Goal: Task Accomplishment & Management: Use online tool/utility

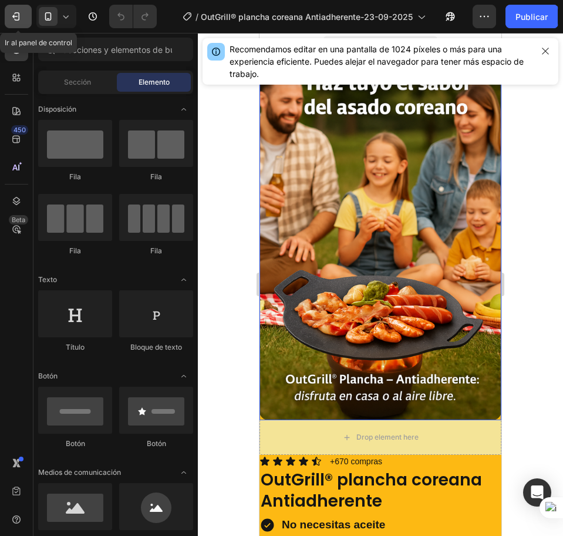
click at [16, 15] on icon "button" at bounding box center [16, 17] width 12 height 12
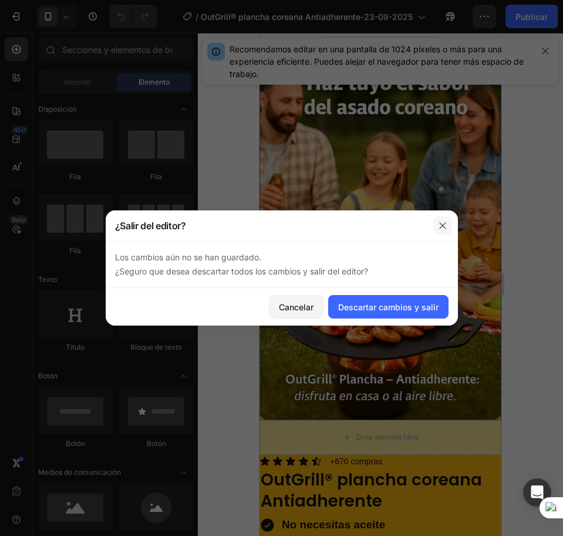
drag, startPoint x: 440, startPoint y: 217, endPoint x: 167, endPoint y: 174, distance: 277.1
click at [440, 217] on button "button" at bounding box center [442, 225] width 19 height 19
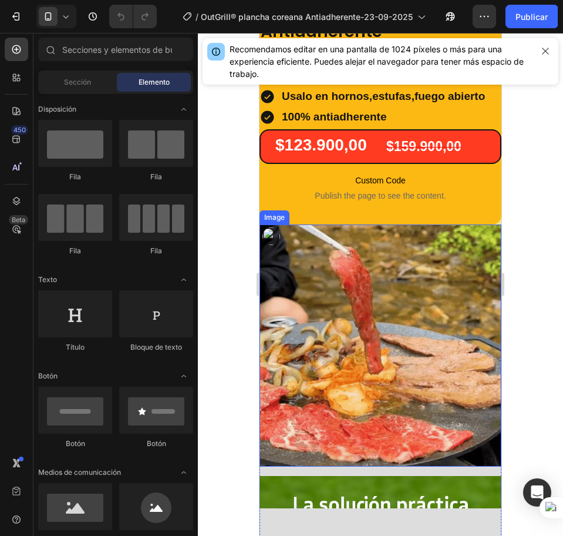
scroll to position [367, 0]
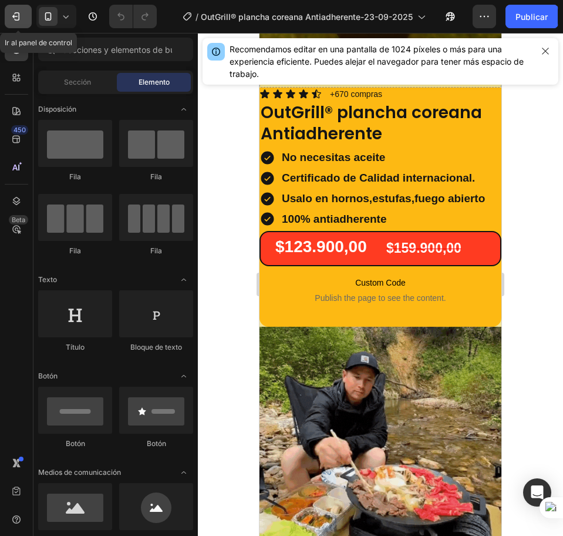
click at [16, 23] on button "7" at bounding box center [18, 16] width 27 height 23
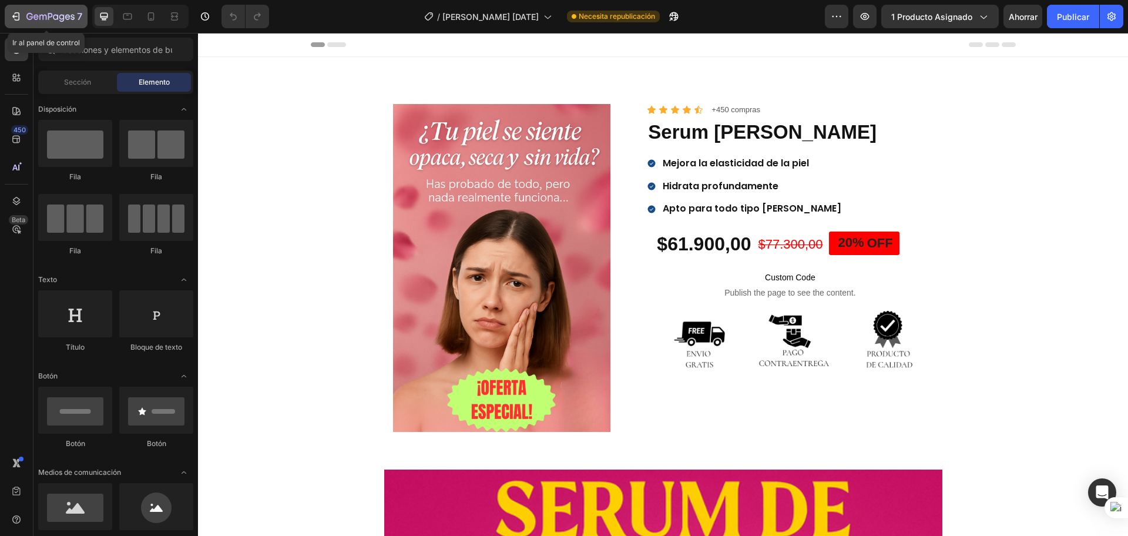
drag, startPoint x: 24, startPoint y: 14, endPoint x: 32, endPoint y: 11, distance: 8.9
click at [23, 14] on div "7" at bounding box center [46, 16] width 72 height 14
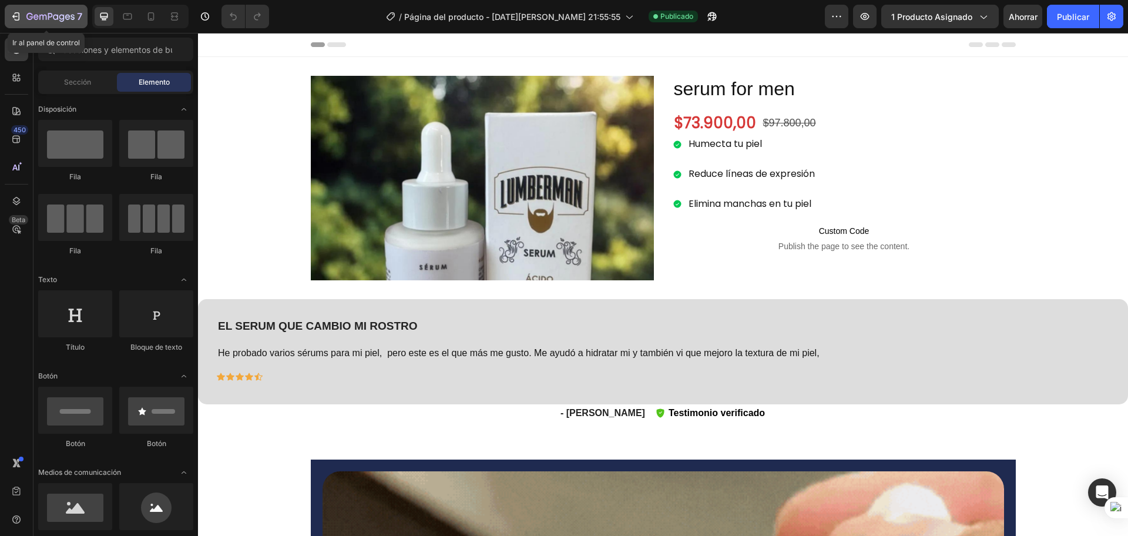
click at [51, 19] on icon "button" at bounding box center [50, 17] width 48 height 10
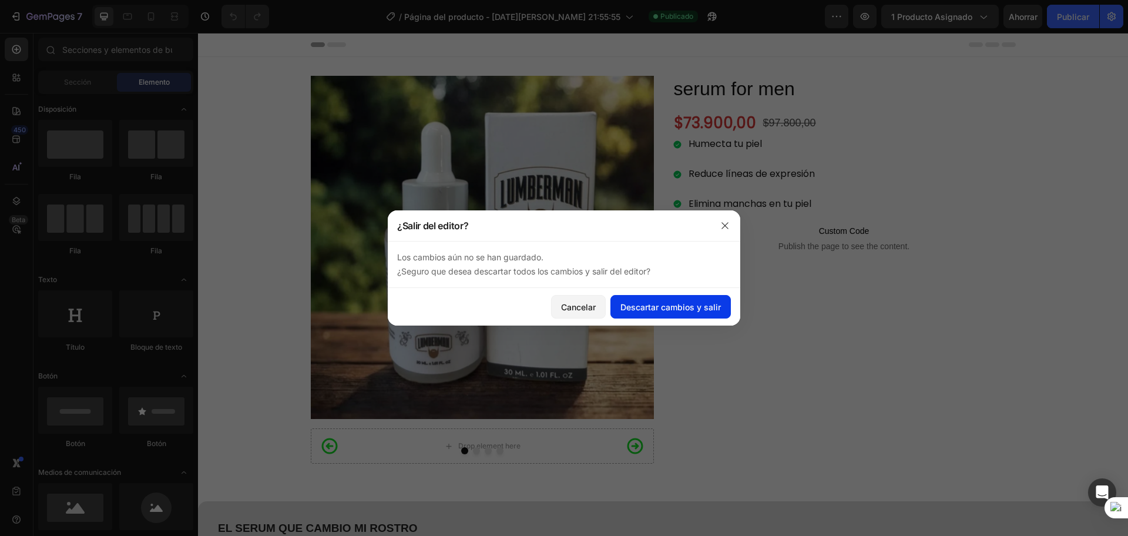
click at [631, 312] on font "Descartar cambios y salir" at bounding box center [670, 307] width 100 height 12
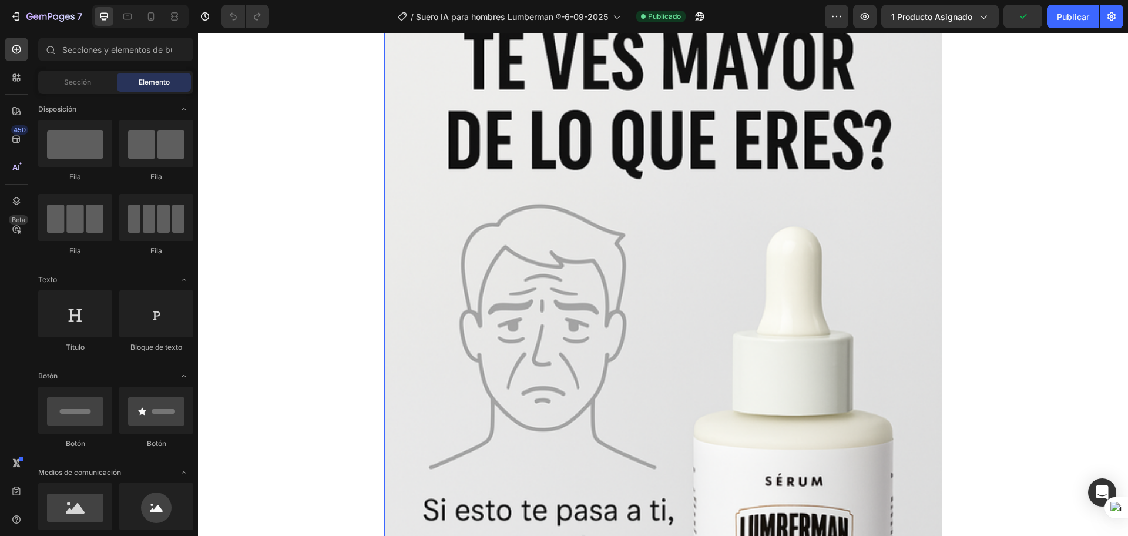
scroll to position [73, 0]
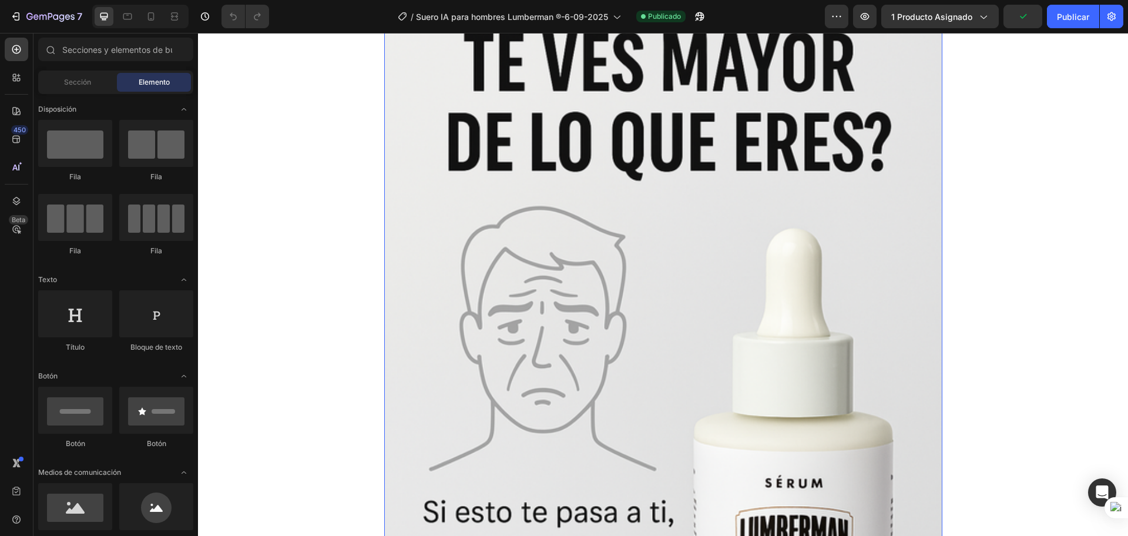
click at [633, 268] on img at bounding box center [663, 402] width 558 height 837
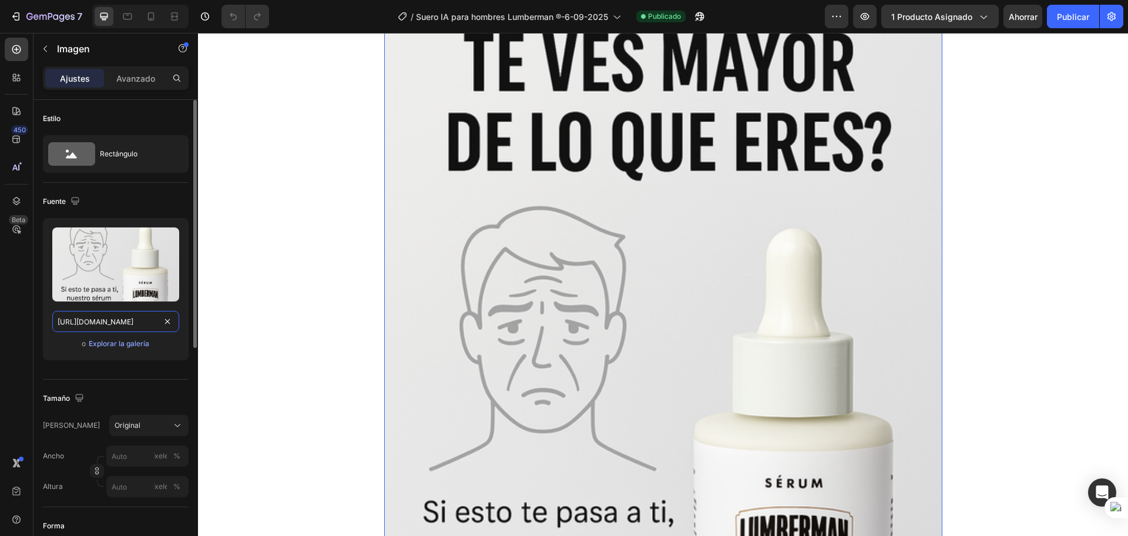
click at [137, 319] on input "[URL][DOMAIN_NAME]" at bounding box center [115, 321] width 127 height 21
paste input "d1LHvZHD/1-"
type input "[URL][DOMAIN_NAME]"
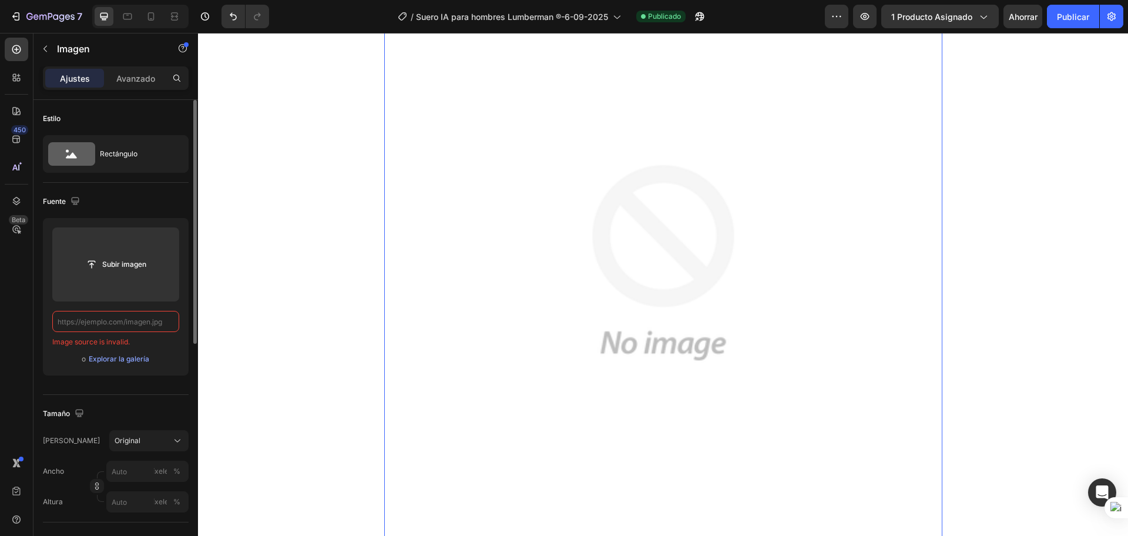
scroll to position [0, 0]
paste input "[URL][DOMAIN_NAME]"
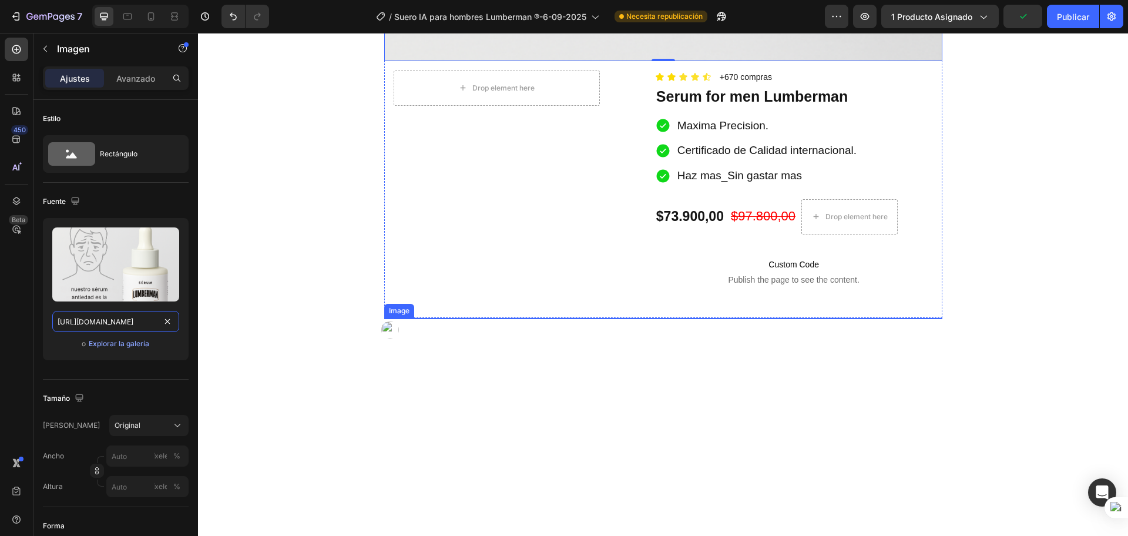
scroll to position [808, 0]
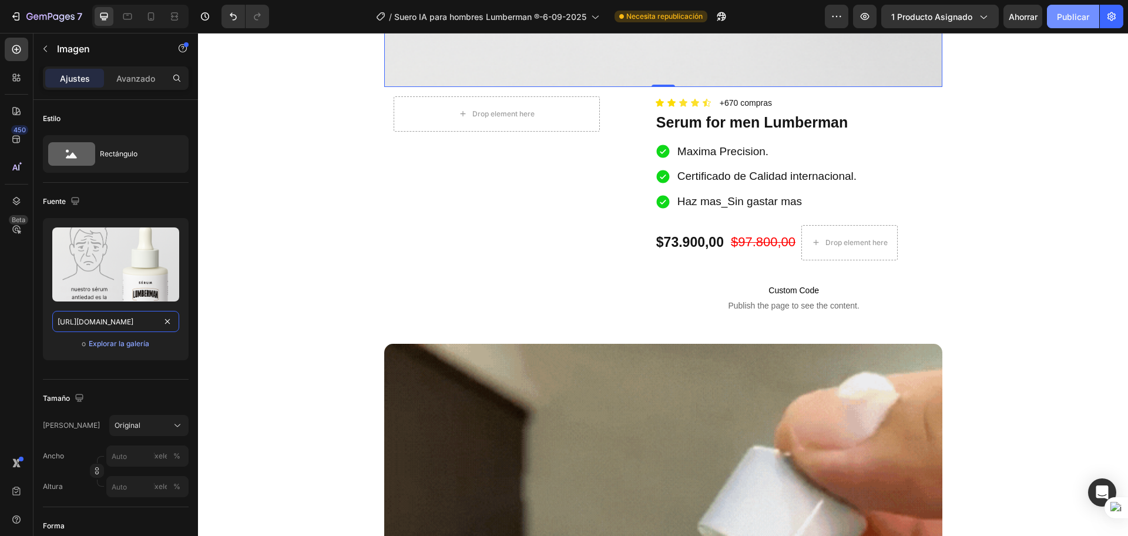
type input "[URL][DOMAIN_NAME]"
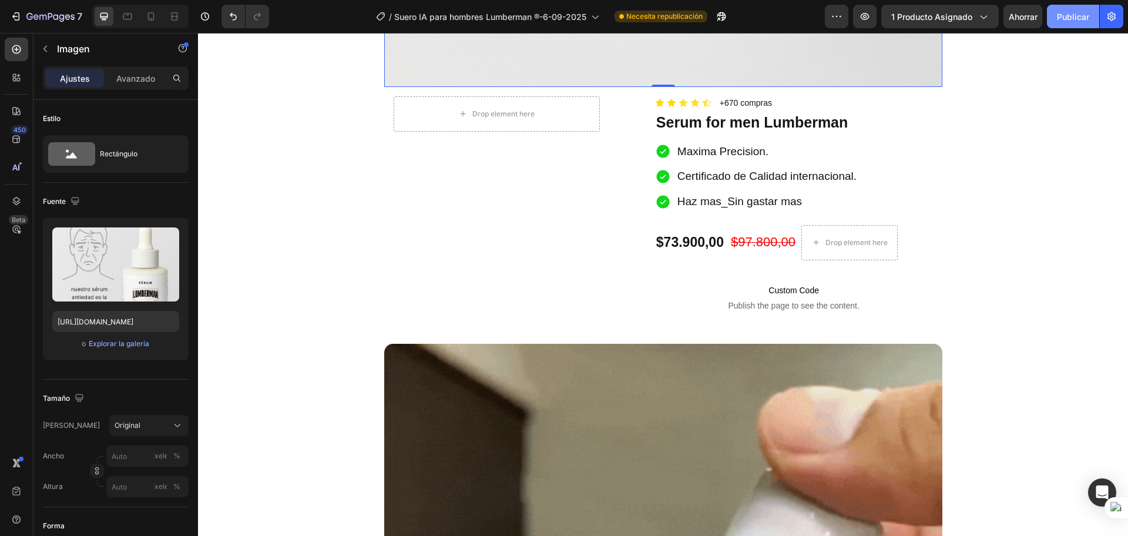
scroll to position [0, 0]
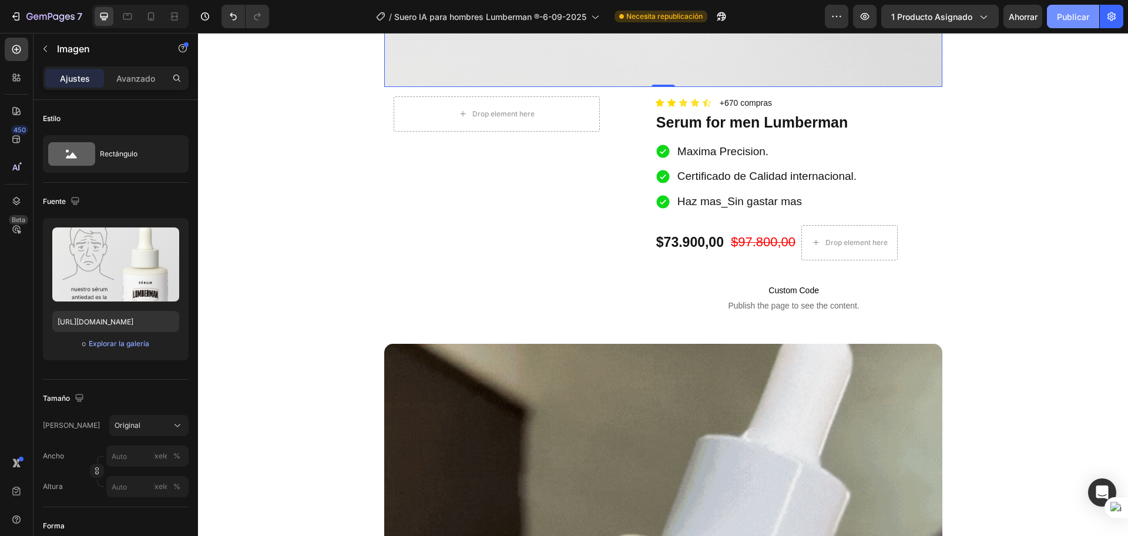
click at [1066, 21] on font "Publicar" at bounding box center [1073, 17] width 32 height 10
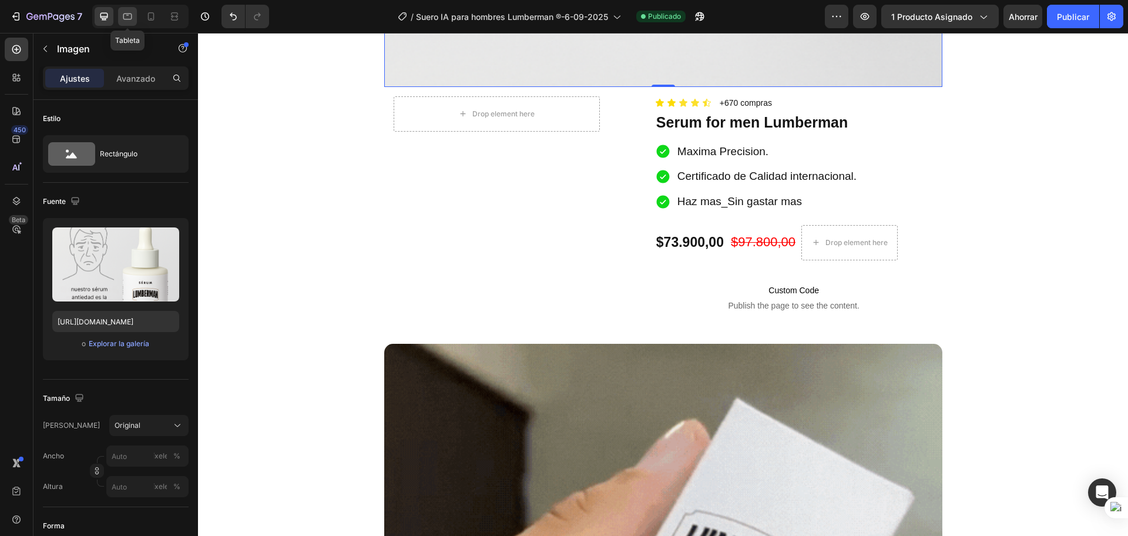
click at [121, 8] on div at bounding box center [127, 16] width 19 height 19
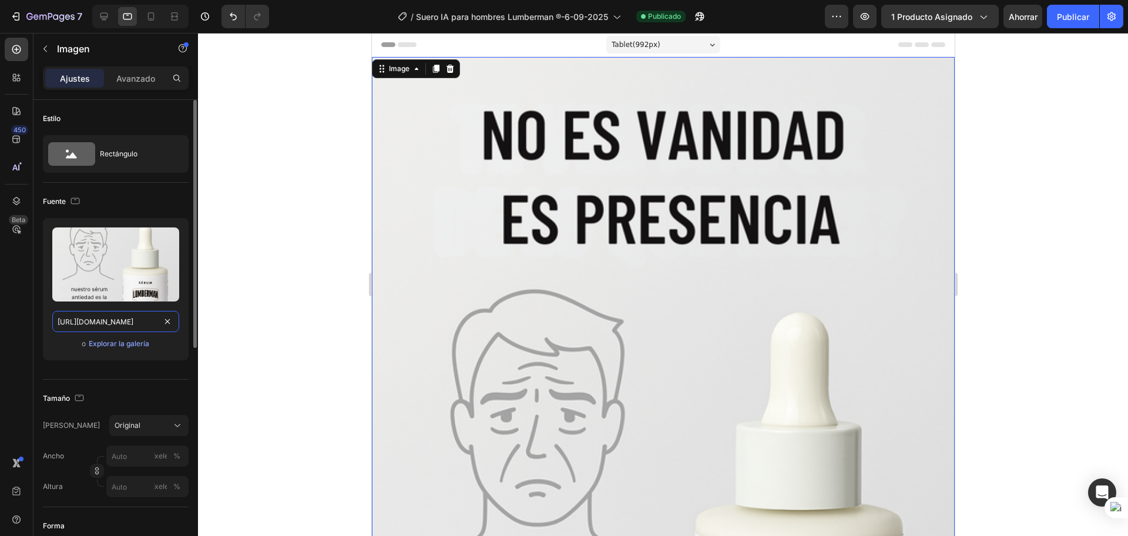
click at [123, 321] on input "[URL][DOMAIN_NAME]" at bounding box center [115, 321] width 127 height 21
click at [298, 204] on div at bounding box center [663, 284] width 930 height 503
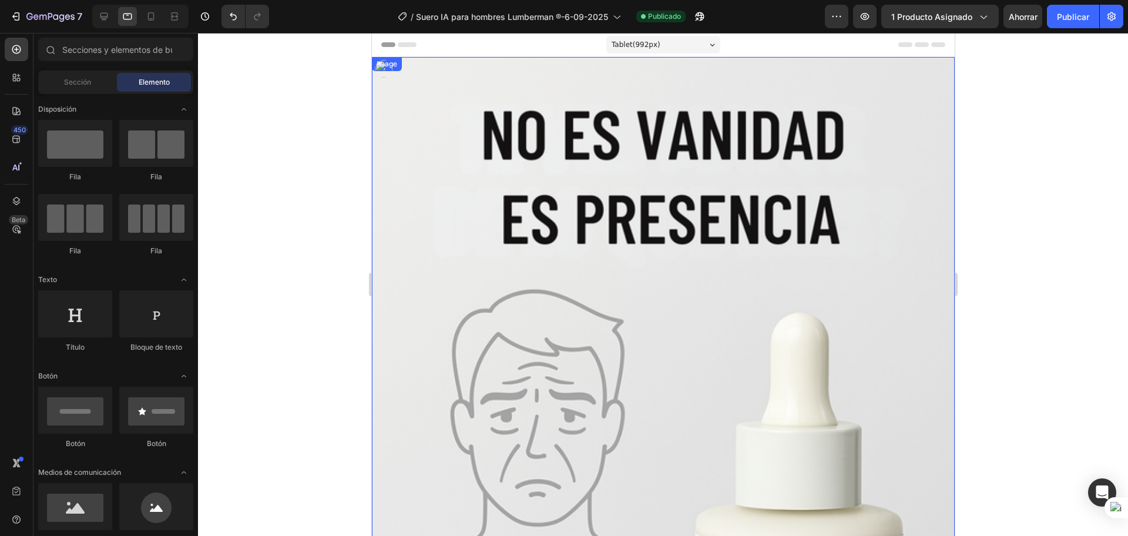
click at [479, 123] on img at bounding box center [662, 494] width 583 height 874
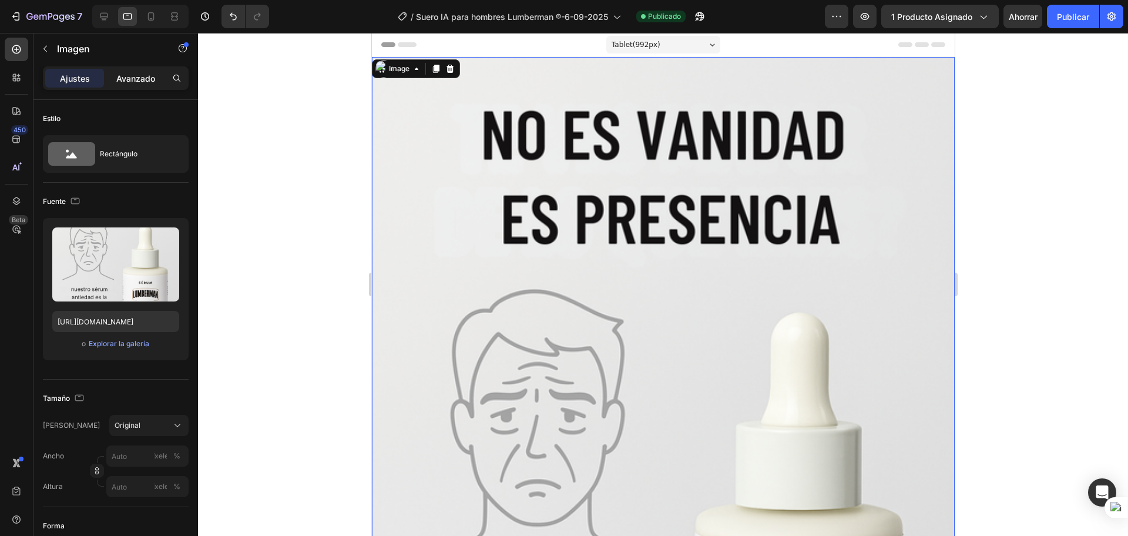
click at [151, 80] on font "Avanzado" at bounding box center [135, 78] width 39 height 10
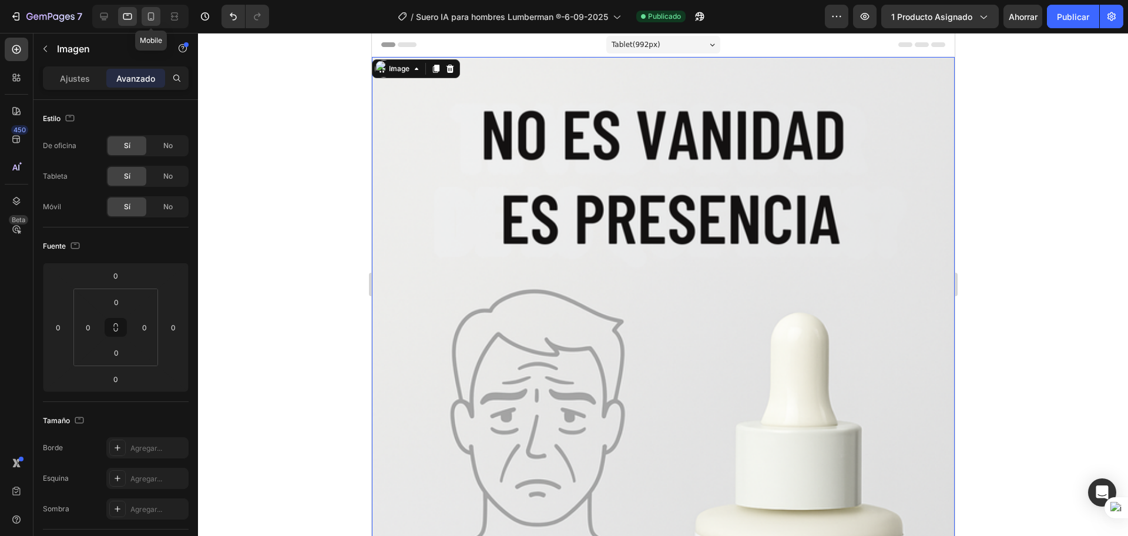
click at [146, 17] on icon at bounding box center [151, 17] width 12 height 12
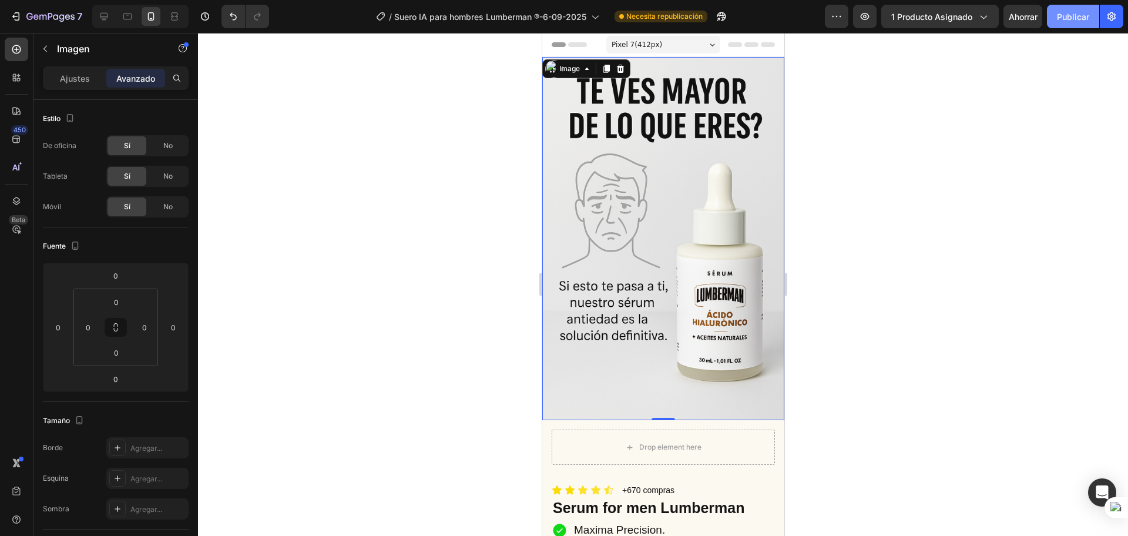
click at [1081, 25] on button "Publicar" at bounding box center [1073, 16] width 52 height 23
click at [96, 11] on div at bounding box center [104, 16] width 19 height 19
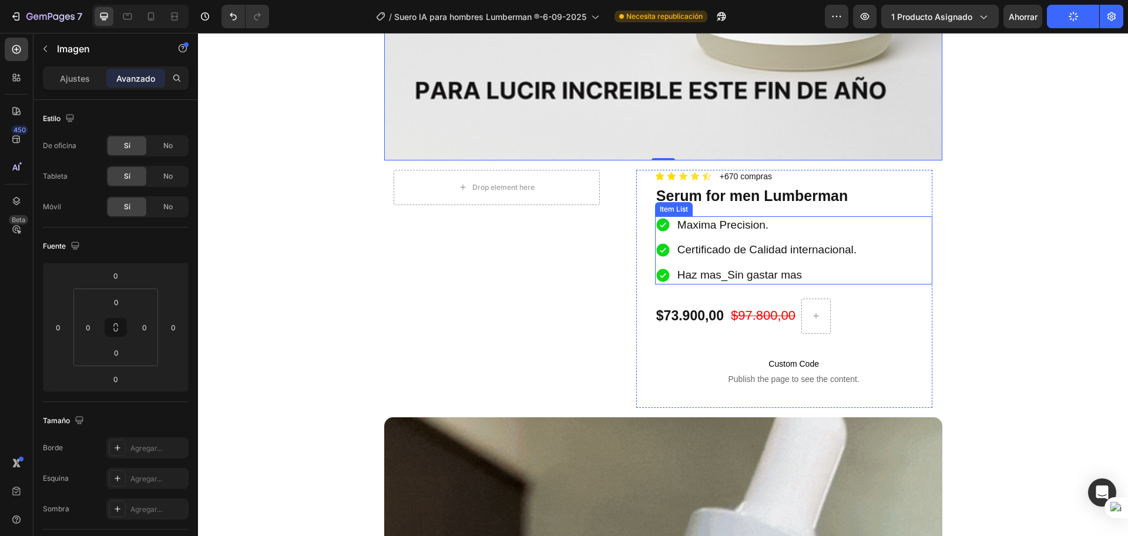
scroll to position [954, 0]
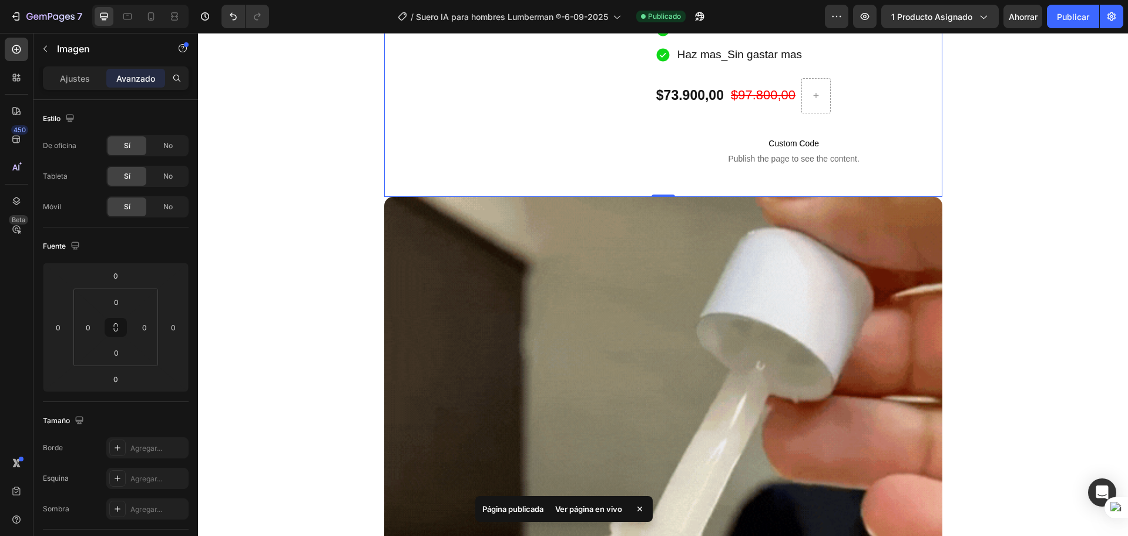
click at [603, 127] on div "Drop element here Row" at bounding box center [496, 68] width 225 height 257
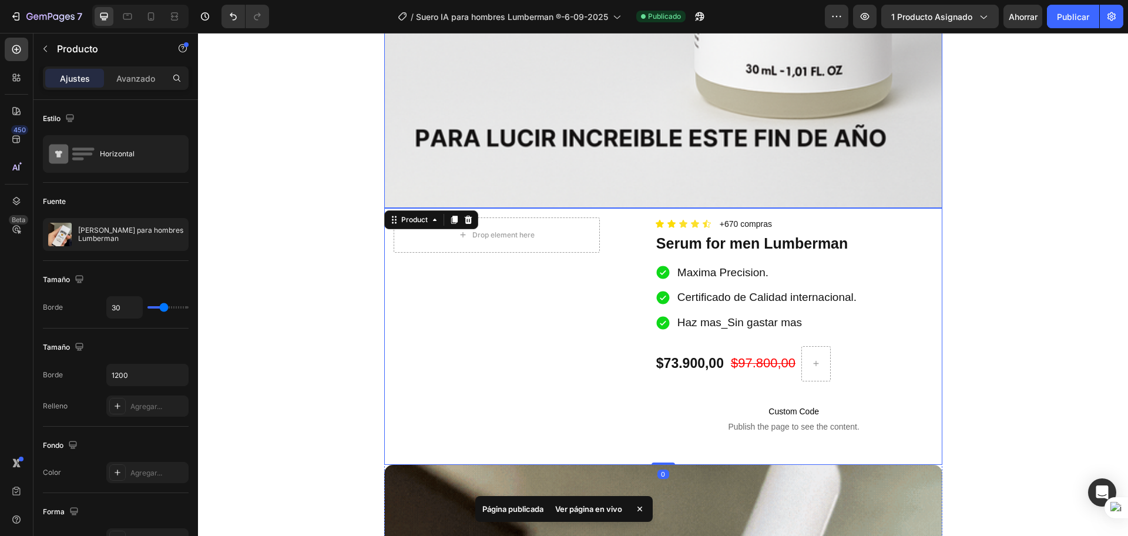
scroll to position [661, 0]
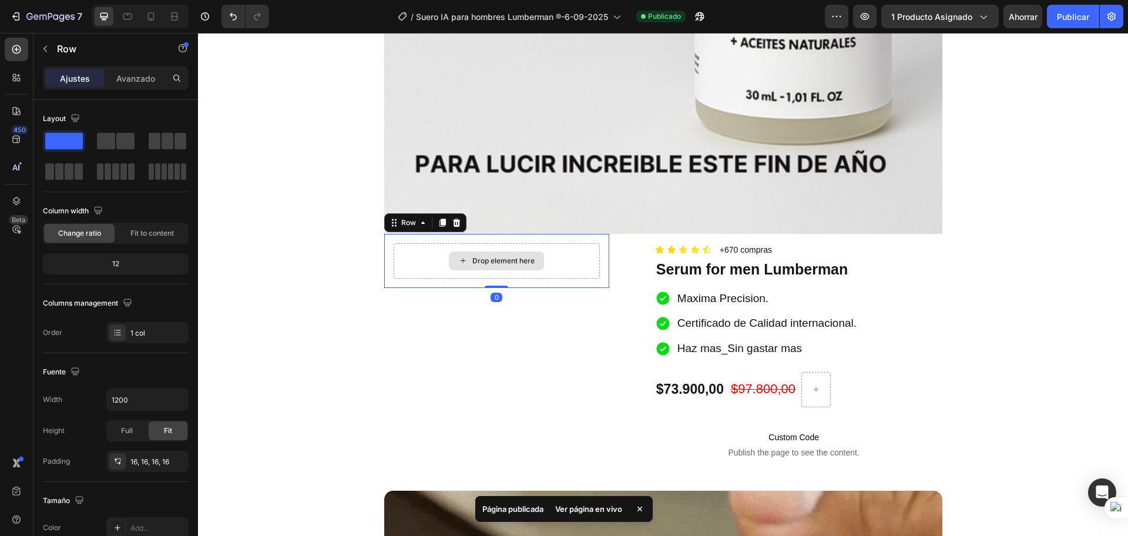
click at [563, 254] on div "Drop element here" at bounding box center [496, 260] width 206 height 35
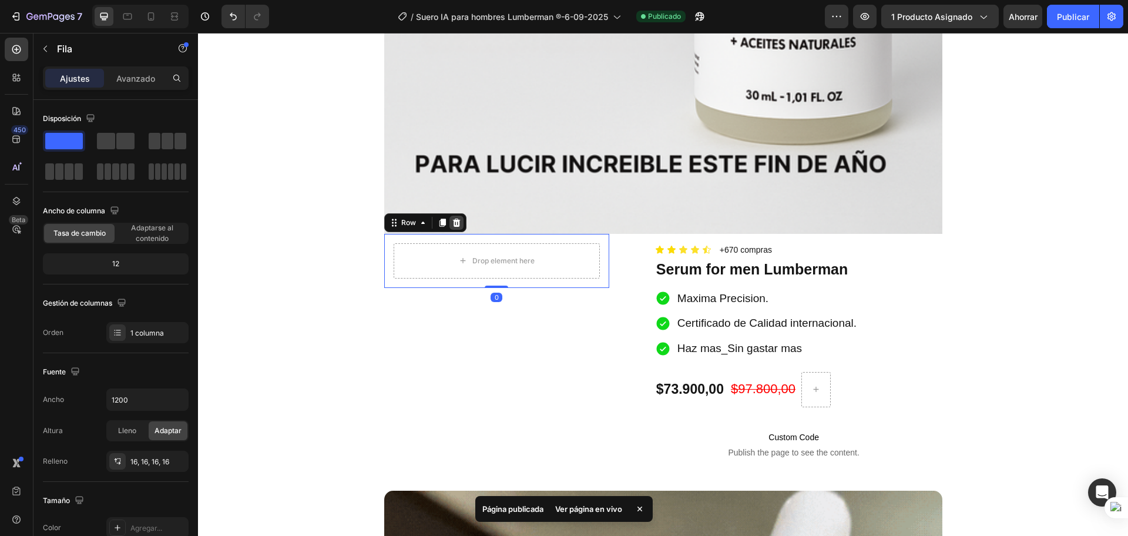
click at [452, 221] on icon at bounding box center [456, 222] width 8 height 8
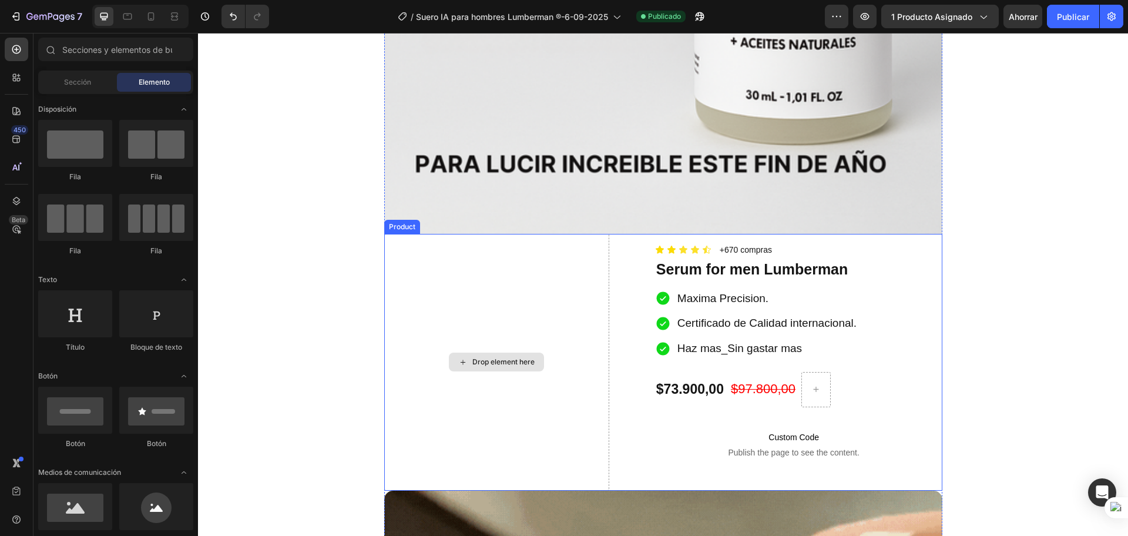
click at [522, 297] on div "Drop element here" at bounding box center [496, 362] width 225 height 257
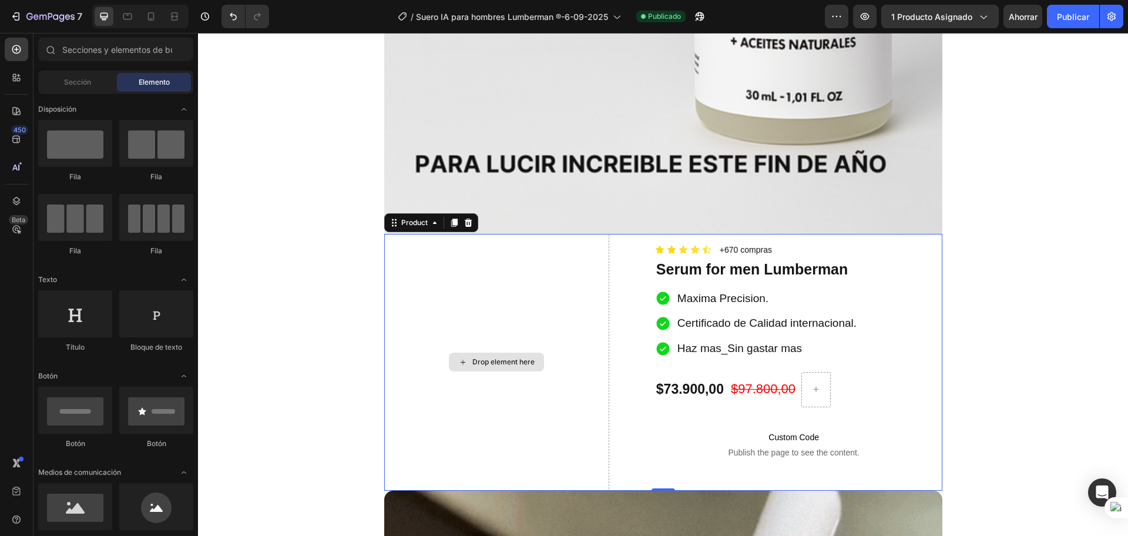
drag, startPoint x: 504, startPoint y: 275, endPoint x: 327, endPoint y: 267, distance: 178.1
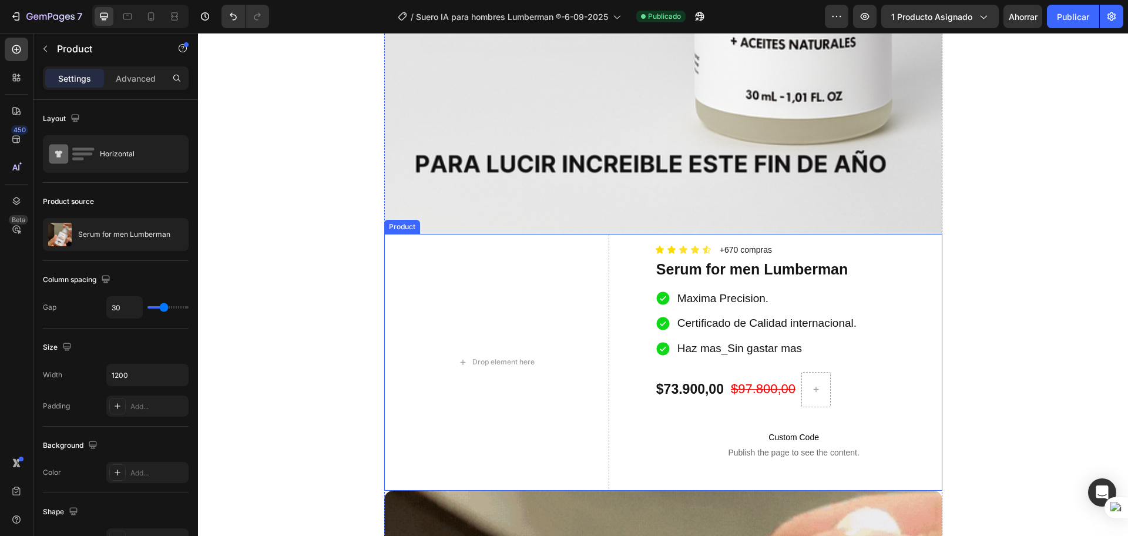
click at [618, 248] on div "Drop element here Icon Icon Icon Icon Icon Icon List +670 compras Text Block Ro…" at bounding box center [663, 362] width 558 height 257
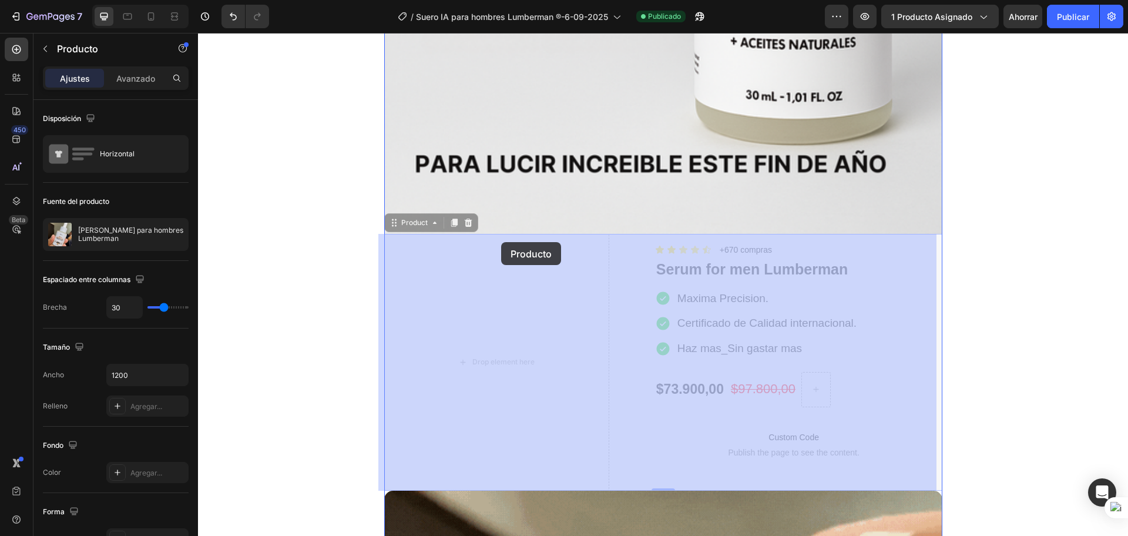
drag, startPoint x: 618, startPoint y: 248, endPoint x: 501, endPoint y: 242, distance: 117.1
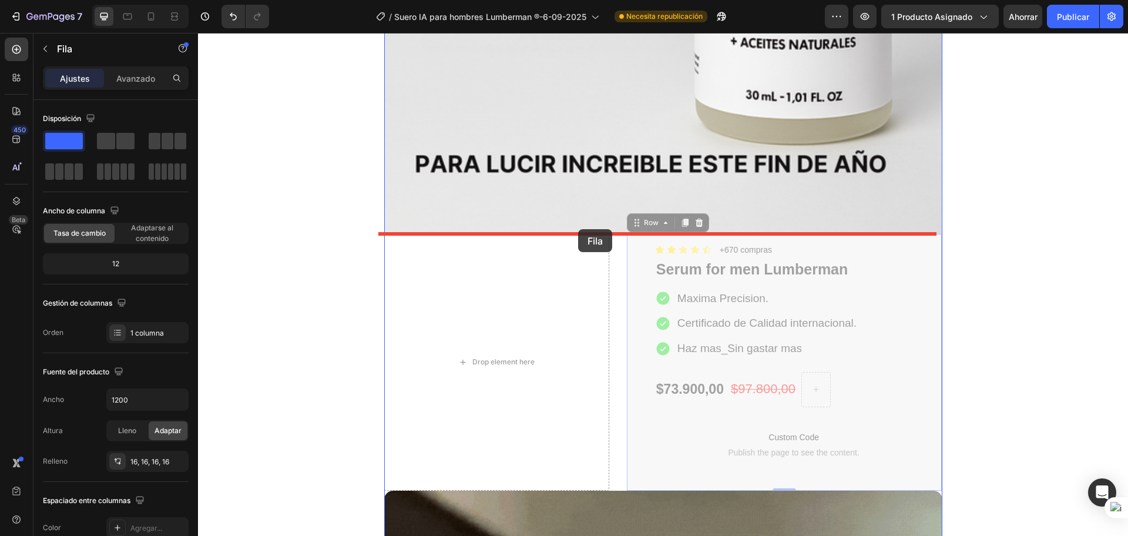
drag, startPoint x: 621, startPoint y: 245, endPoint x: 578, endPoint y: 229, distance: 45.7
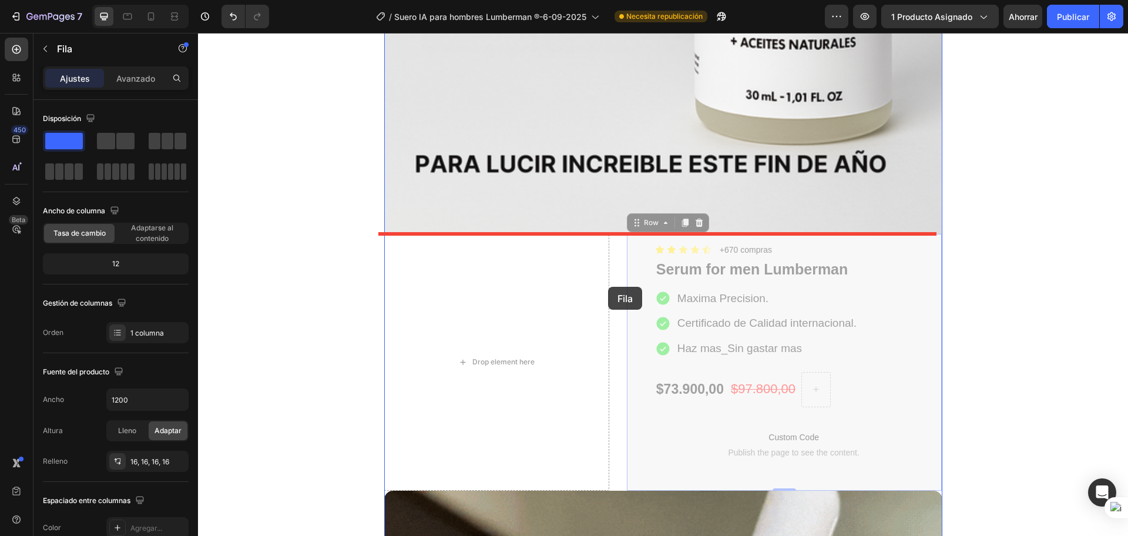
drag, startPoint x: 625, startPoint y: 251, endPoint x: 608, endPoint y: 287, distance: 39.4
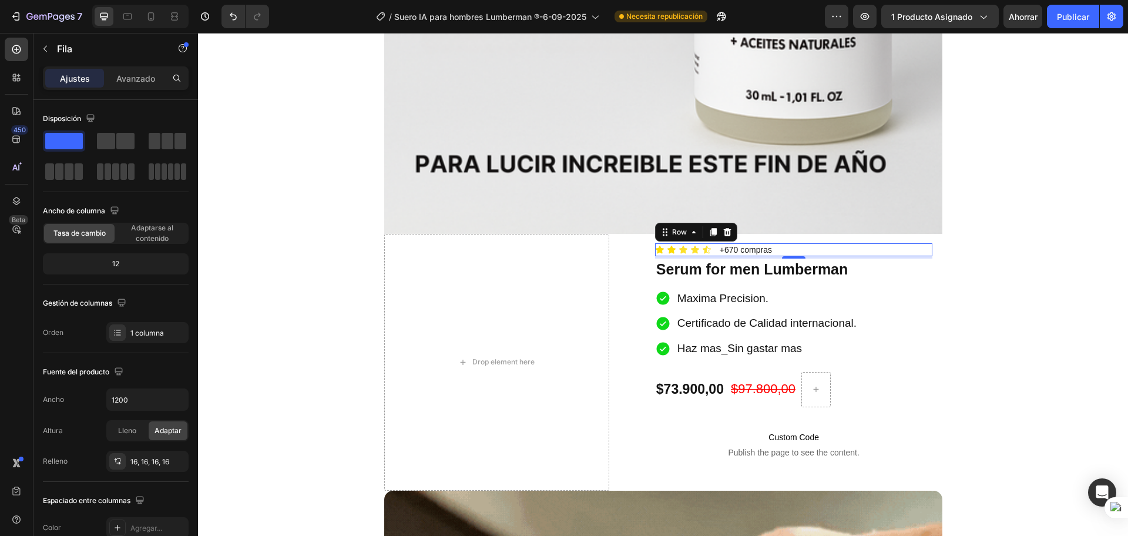
click at [922, 244] on div "Icon Icon Icon Icon Icon Icon List +670 compras Text Block Row 0" at bounding box center [794, 249] width 278 height 13
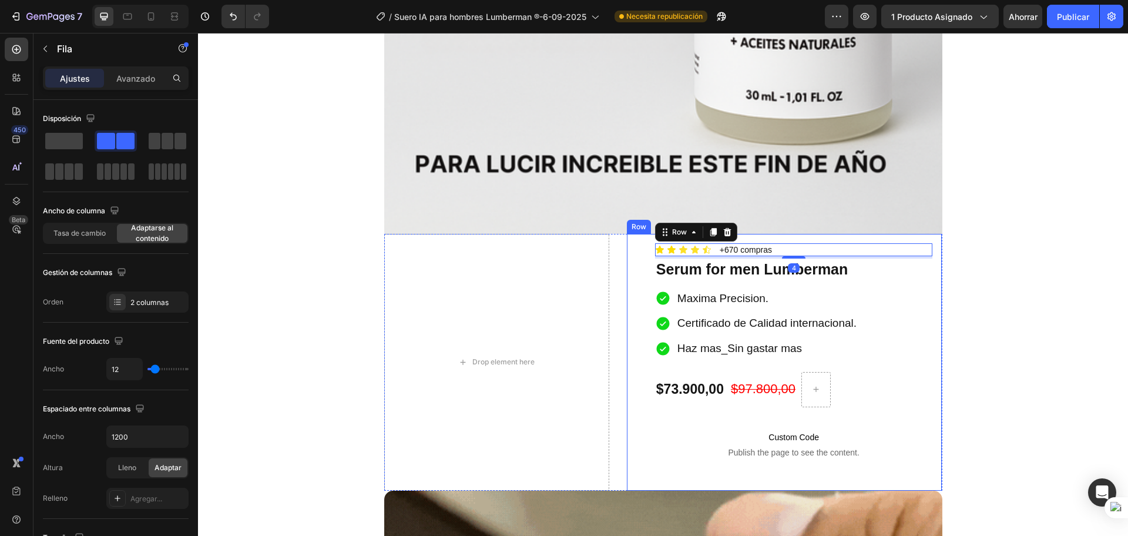
click at [930, 242] on div "Icon Icon Icon Icon Icon Icon List +670 compras Text Block Row 4 Serum for men …" at bounding box center [784, 362] width 315 height 257
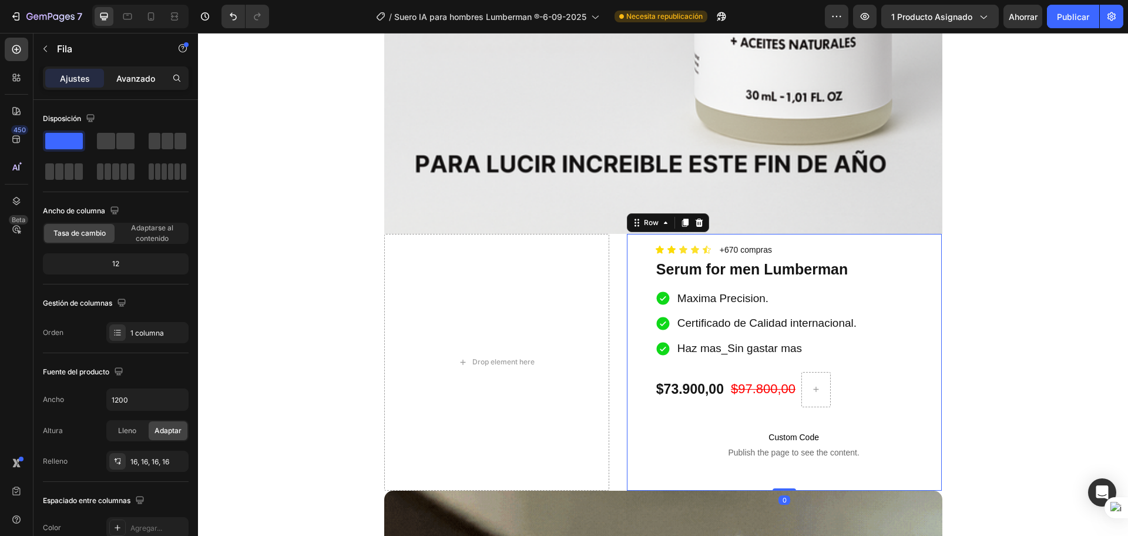
click at [135, 83] on font "Avanzado" at bounding box center [135, 78] width 39 height 10
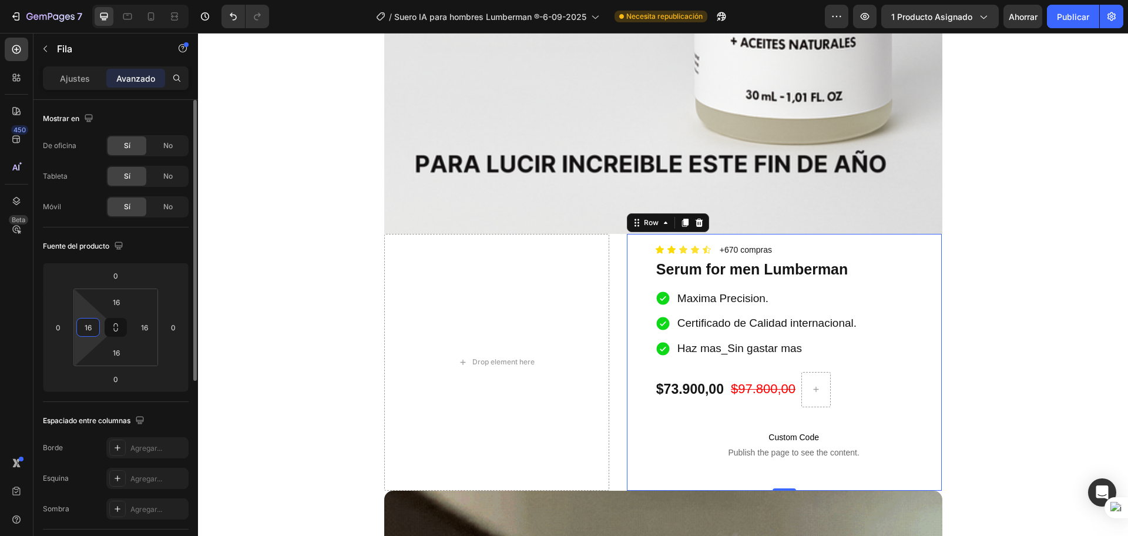
click at [95, 324] on input "16" at bounding box center [88, 327] width 18 height 18
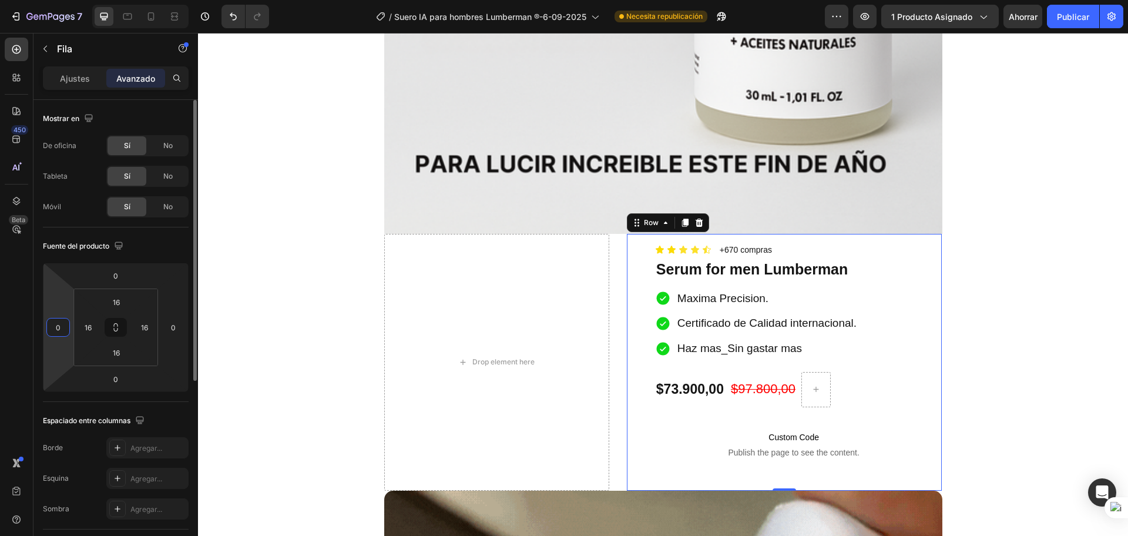
click at [65, 324] on input "0" at bounding box center [58, 327] width 18 height 18
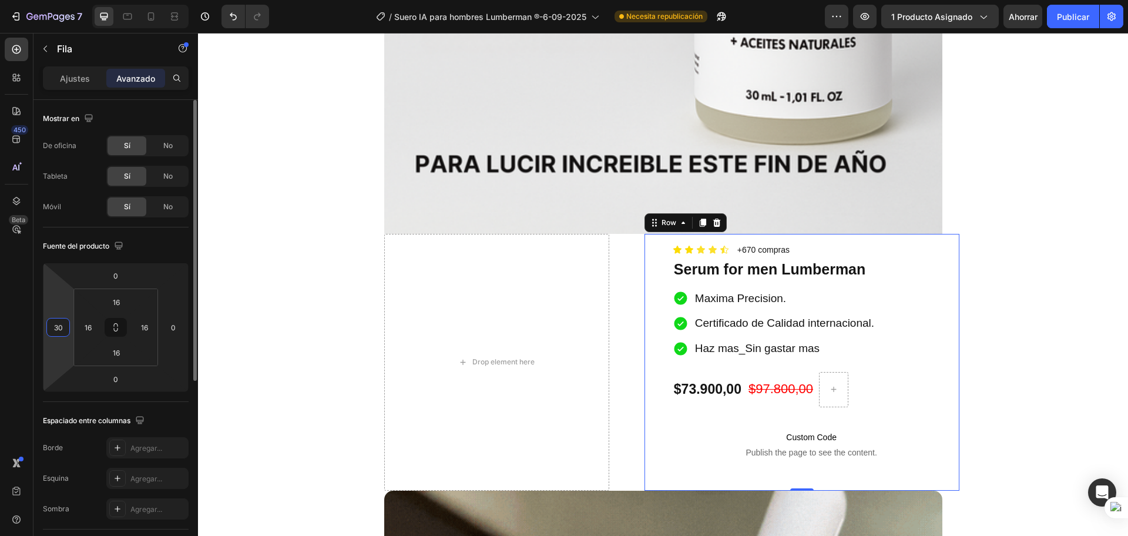
type input "3"
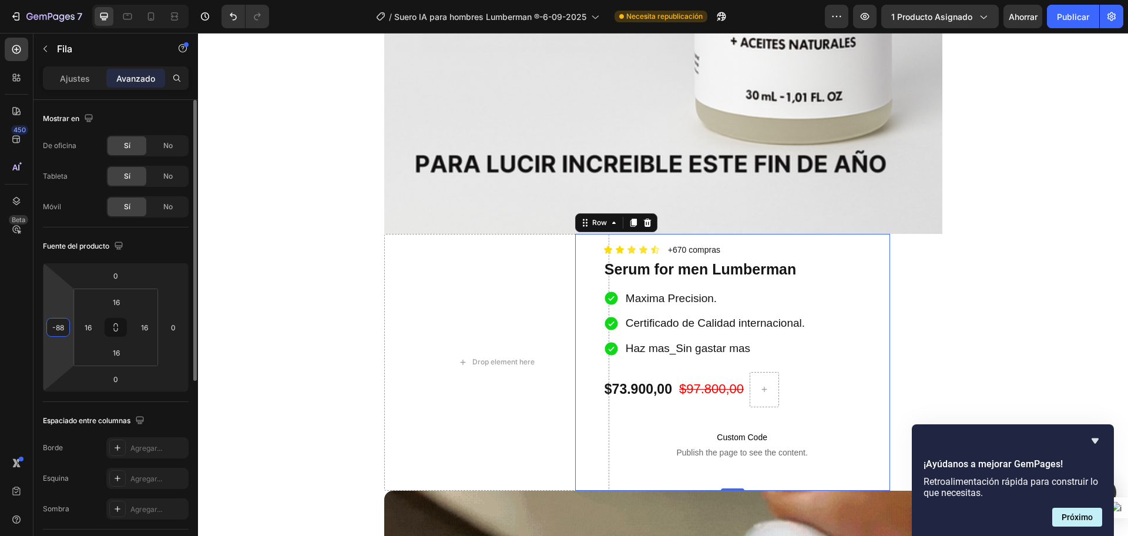
type input "-8"
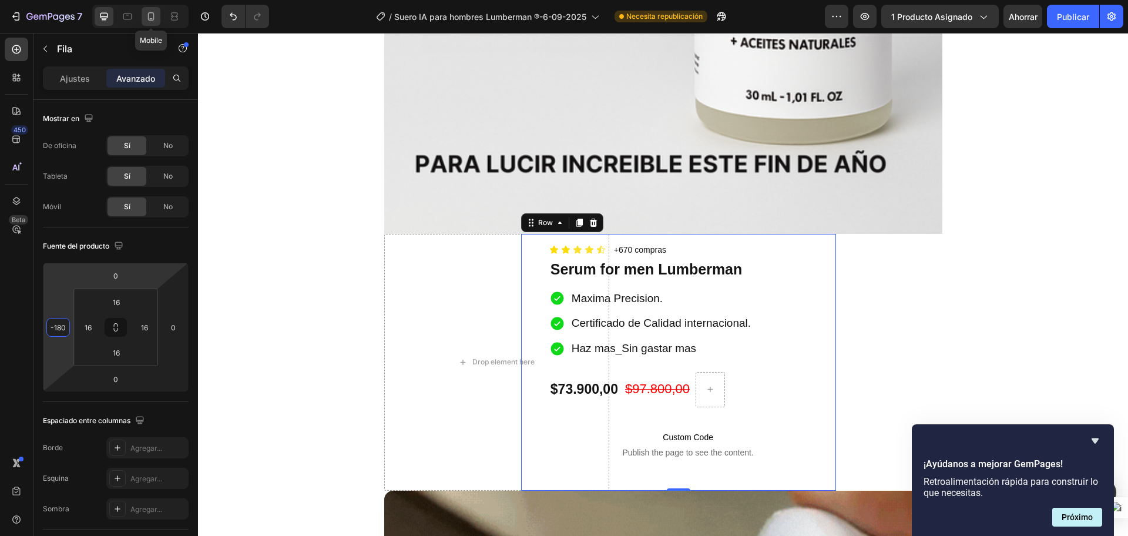
type input "-180"
click at [156, 9] on div at bounding box center [151, 16] width 19 height 19
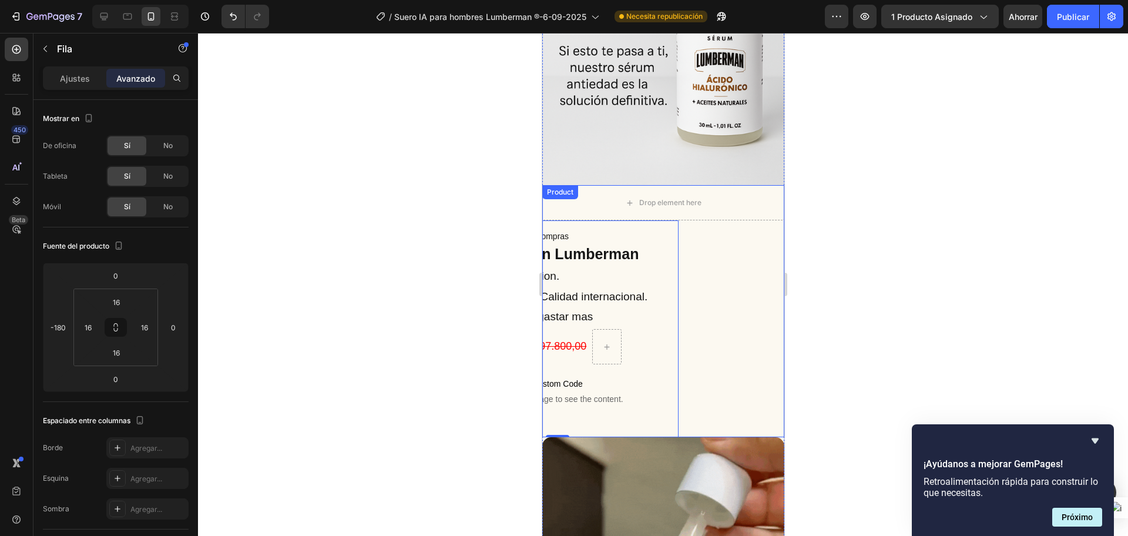
scroll to position [218, 0]
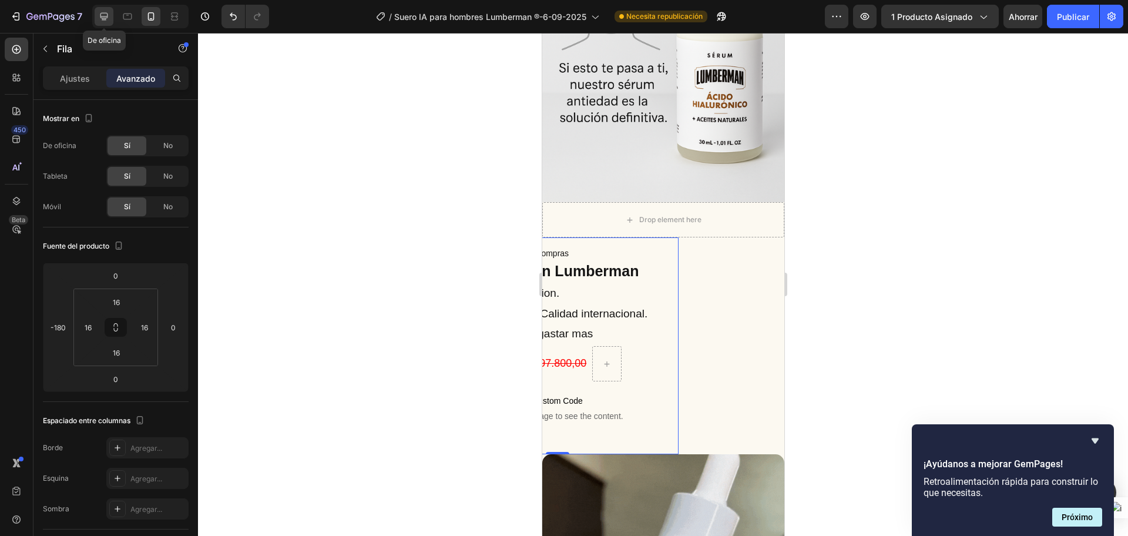
click at [107, 12] on icon at bounding box center [104, 17] width 12 height 12
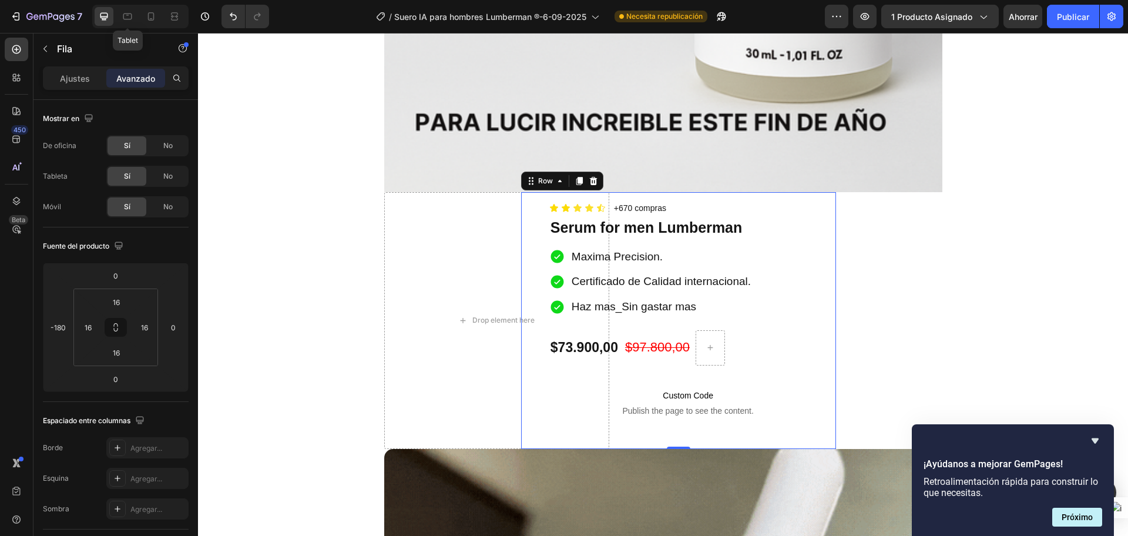
scroll to position [820, 0]
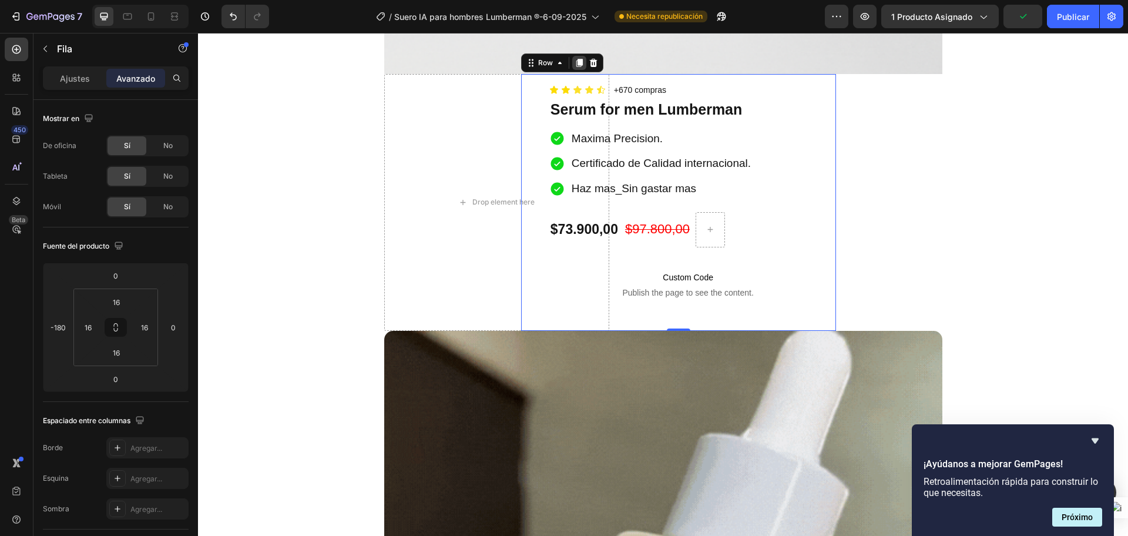
drag, startPoint x: 824, startPoint y: 87, endPoint x: 573, endPoint y: 58, distance: 252.4
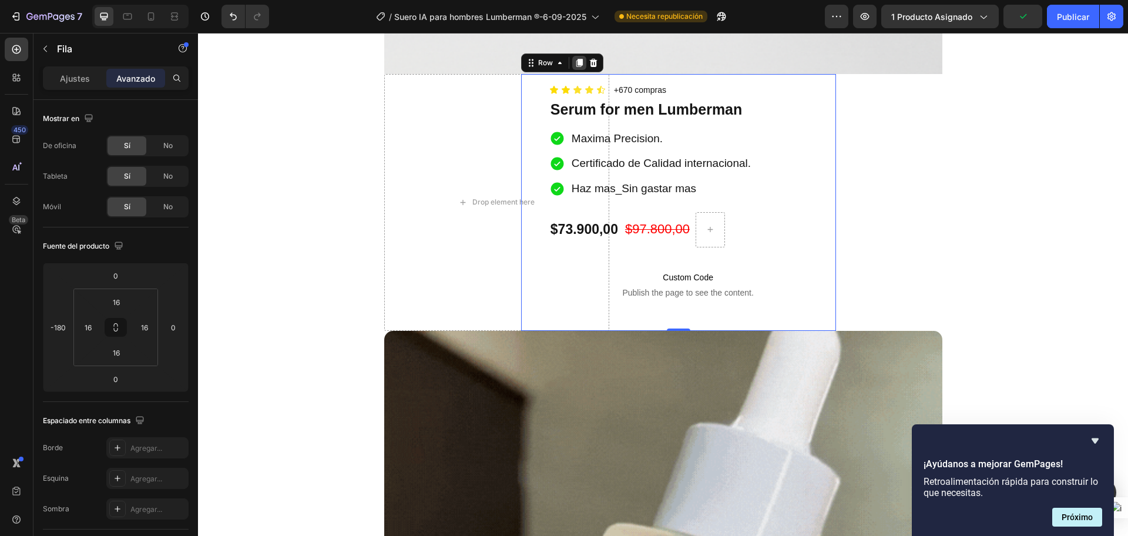
click at [573, 58] on div at bounding box center [579, 63] width 14 height 14
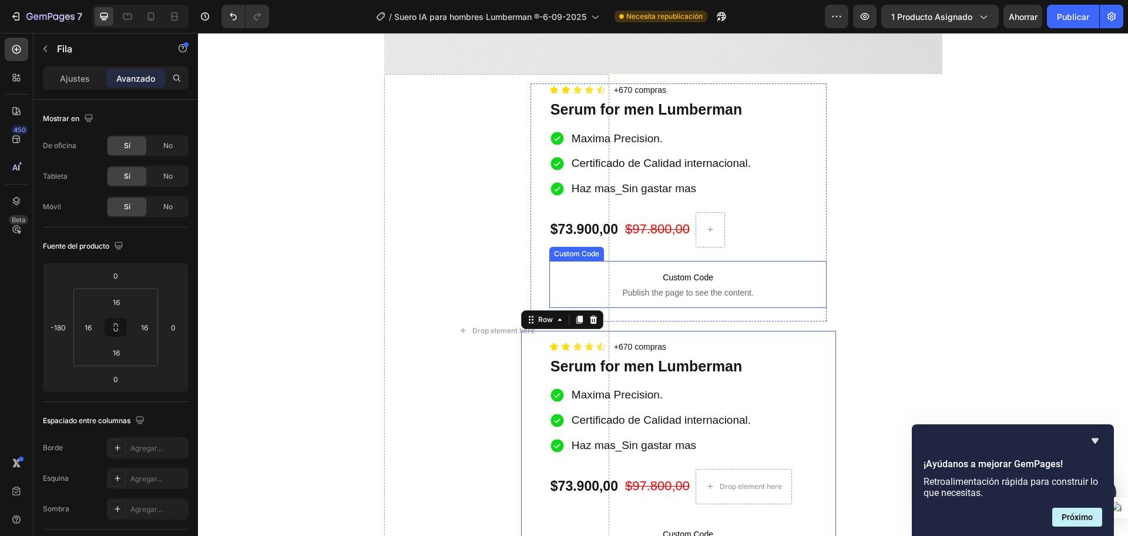
scroll to position [967, 0]
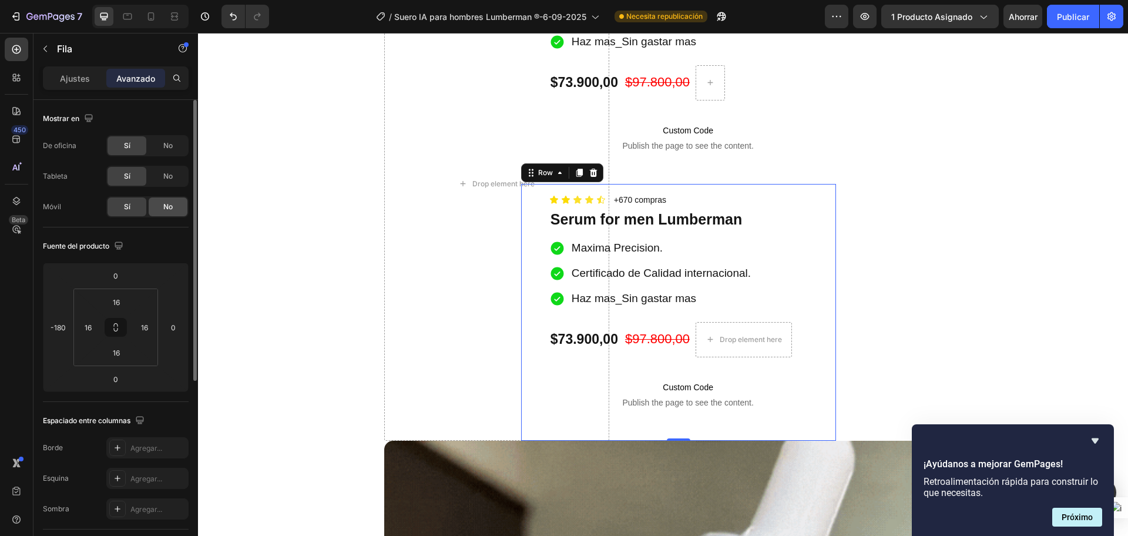
click at [160, 211] on div "No" at bounding box center [168, 206] width 39 height 19
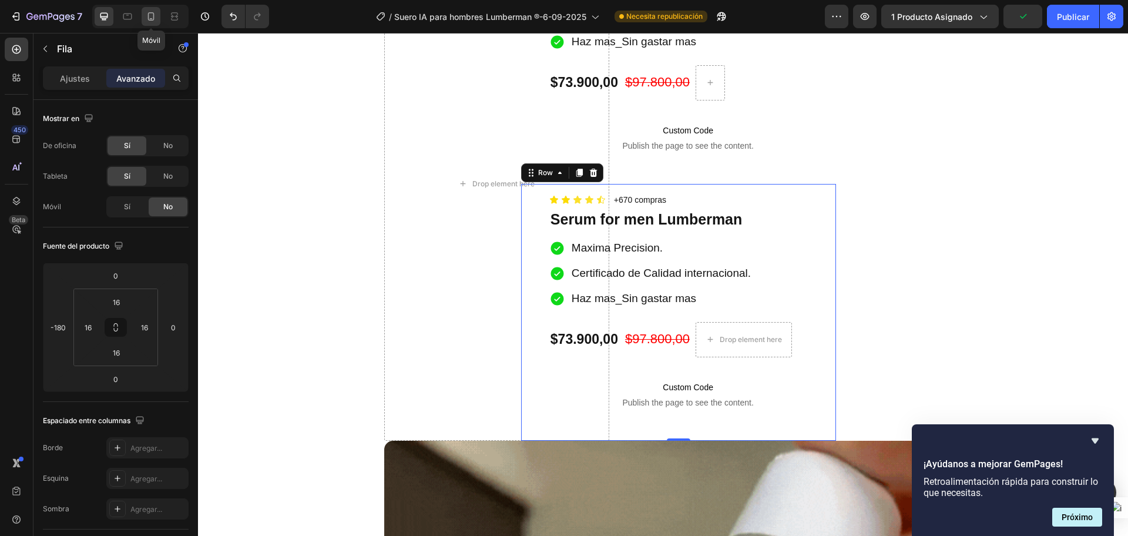
click at [143, 21] on div at bounding box center [151, 16] width 19 height 19
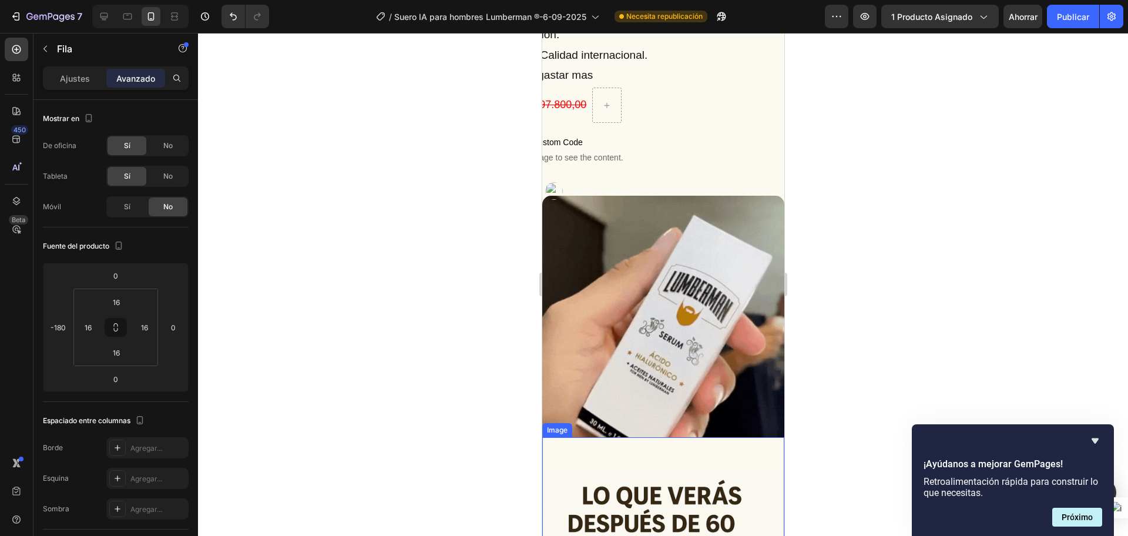
scroll to position [256, 0]
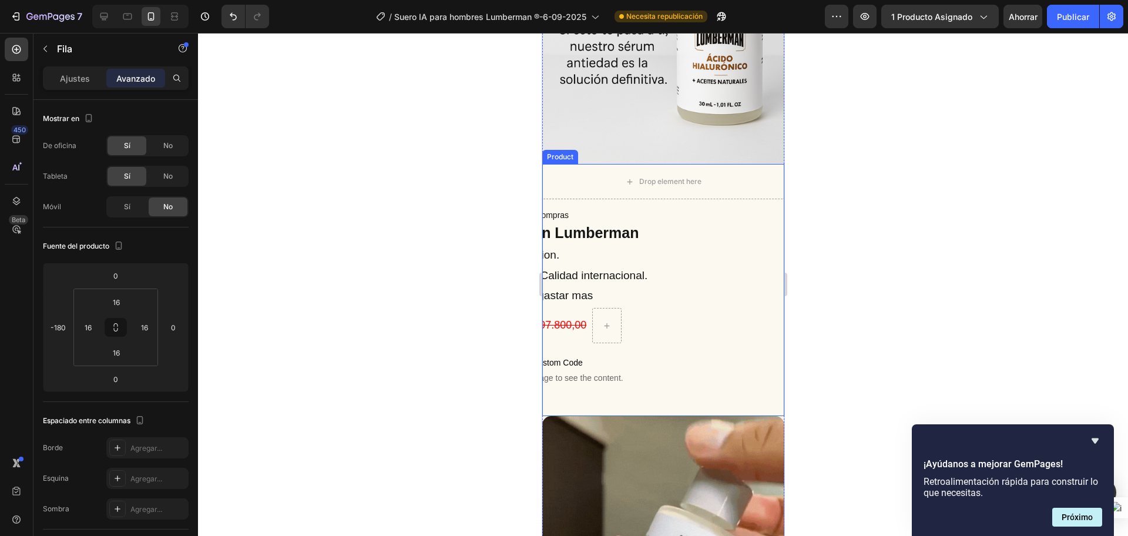
click at [692, 221] on div "Icon Icon Icon Icon Icon Icon List +670 compras Text Block Row Serum for men Lu…" at bounding box center [662, 307] width 242 height 217
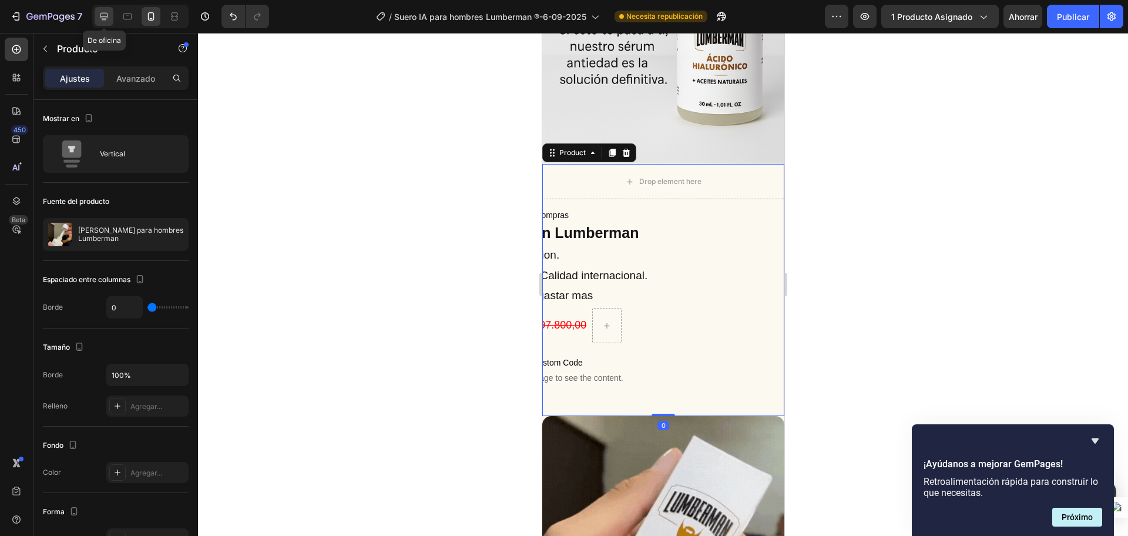
click at [103, 14] on icon at bounding box center [104, 17] width 12 height 12
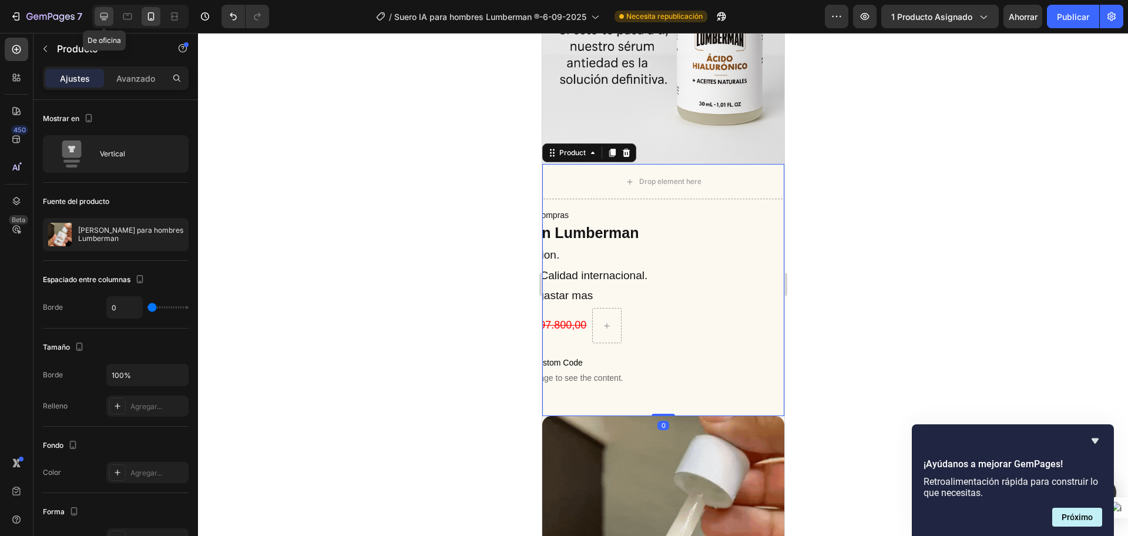
type input "30"
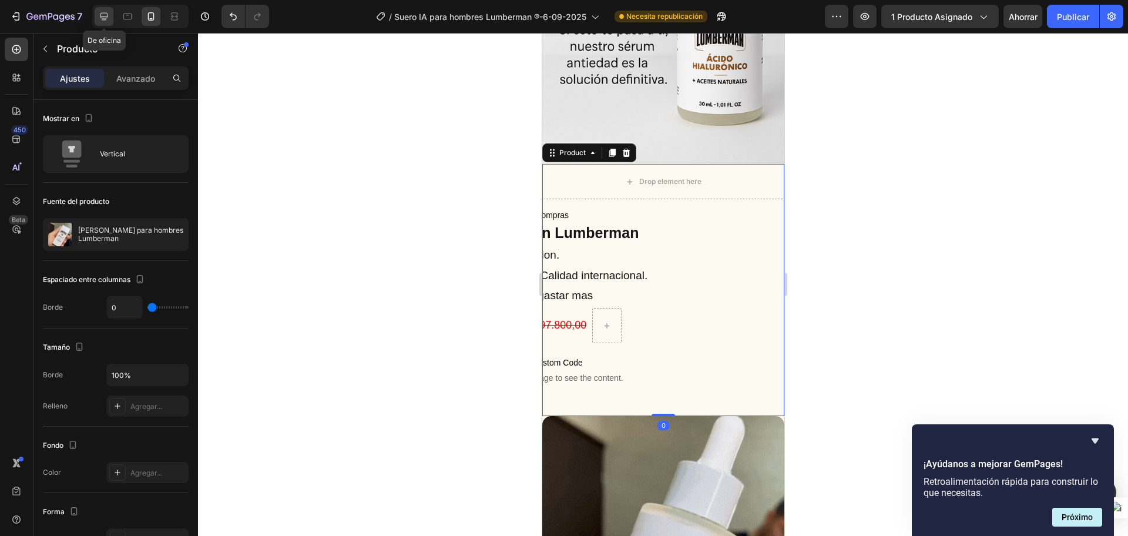
type input "30"
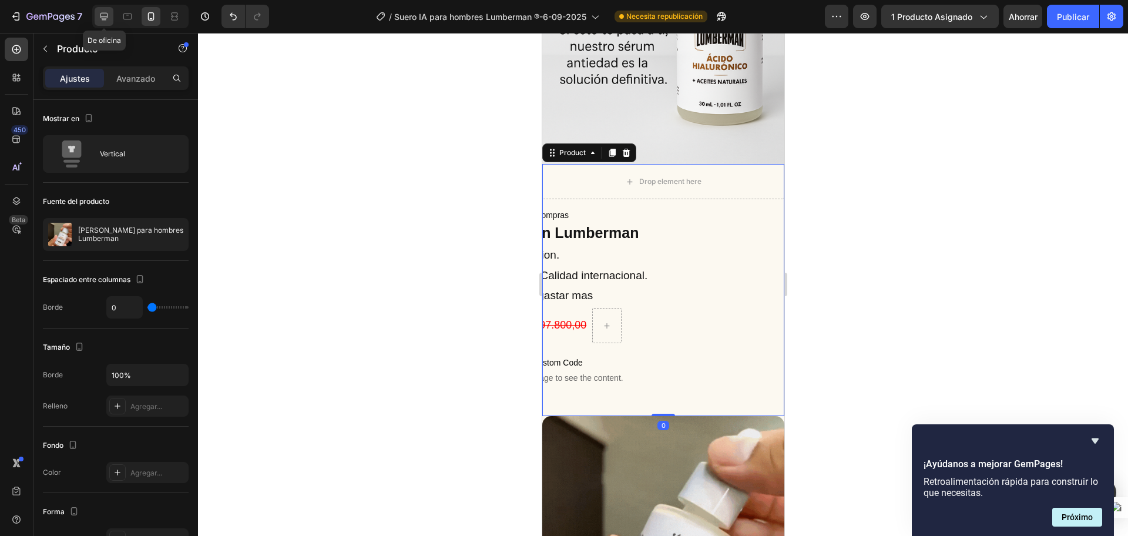
type input "1200"
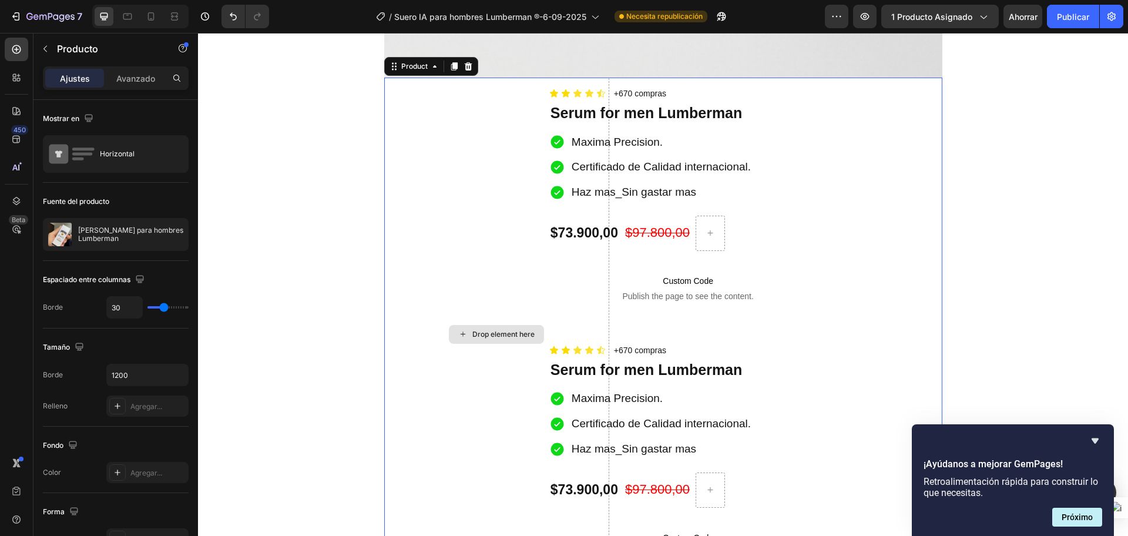
scroll to position [882, 0]
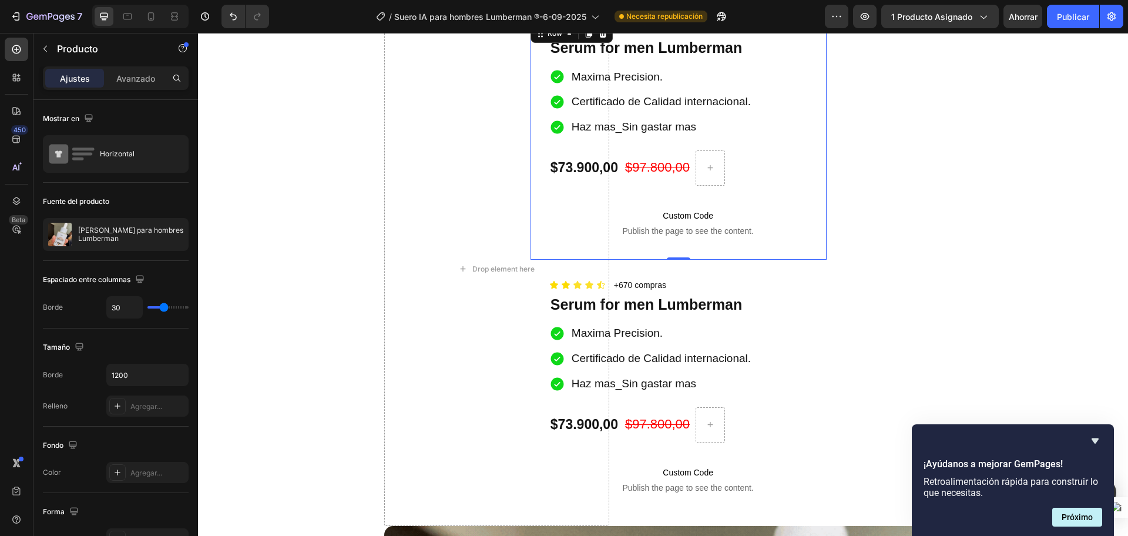
click at [530, 103] on div "Icon Icon Icon Icon Icon Icon List +670 compras Text Block Row Serum for men Lu…" at bounding box center [678, 141] width 297 height 238
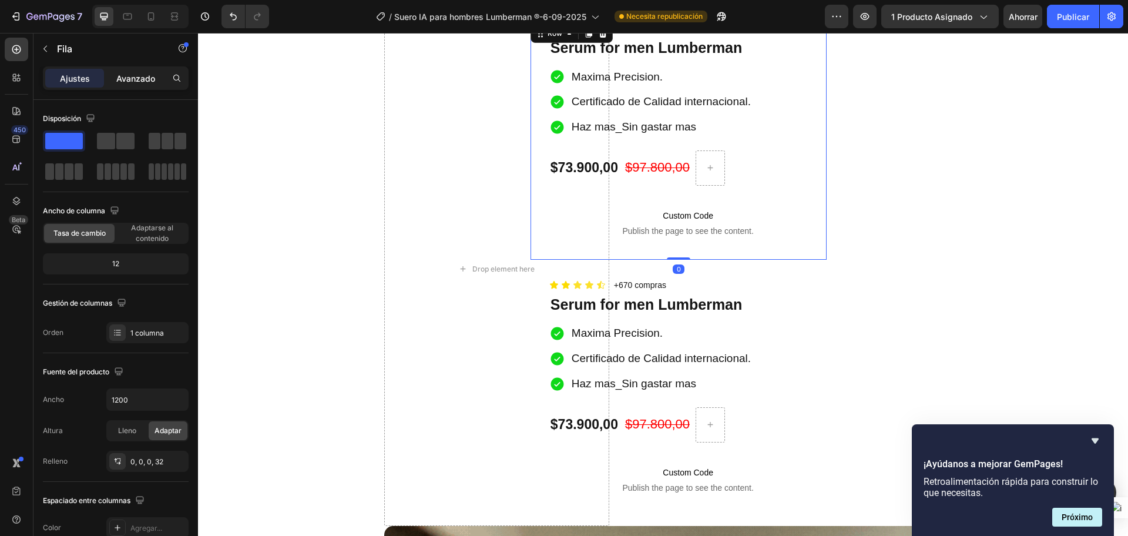
click at [129, 74] on font "Avanzado" at bounding box center [135, 78] width 39 height 10
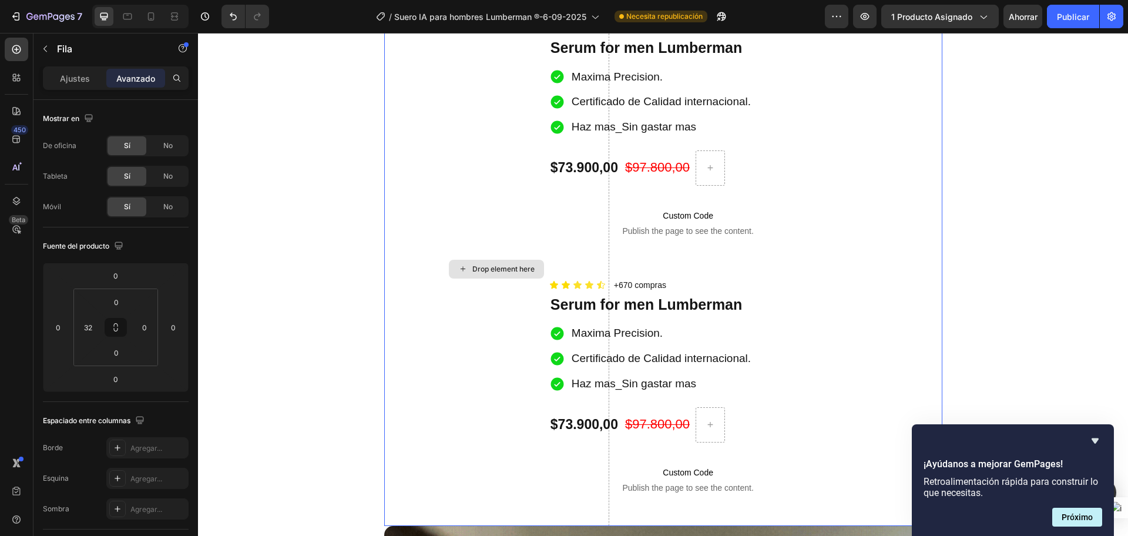
click at [513, 118] on div "Drop element here" at bounding box center [496, 268] width 225 height 513
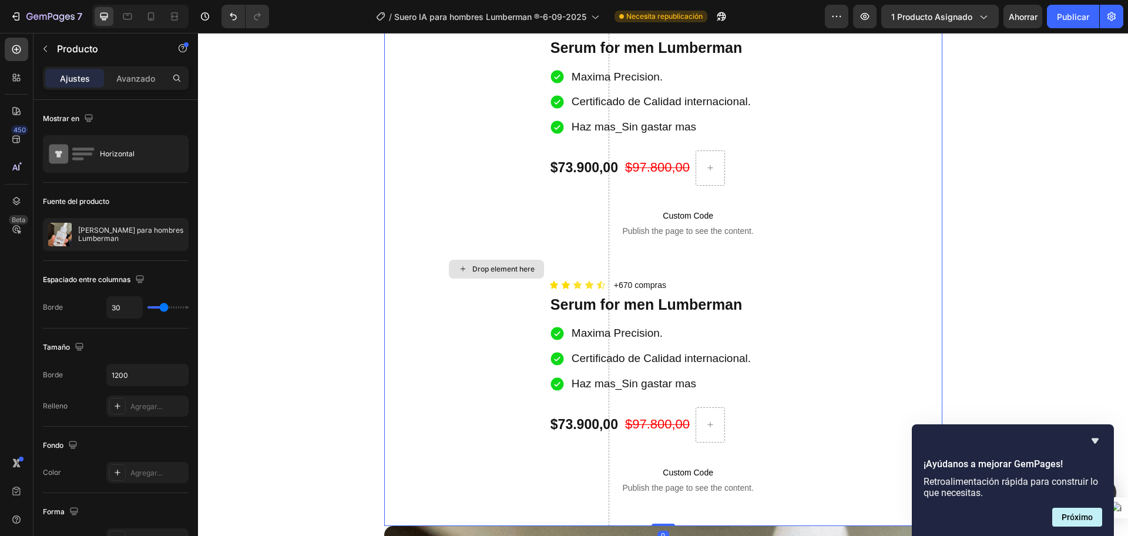
click at [513, 118] on div "Drop element here" at bounding box center [496, 268] width 225 height 513
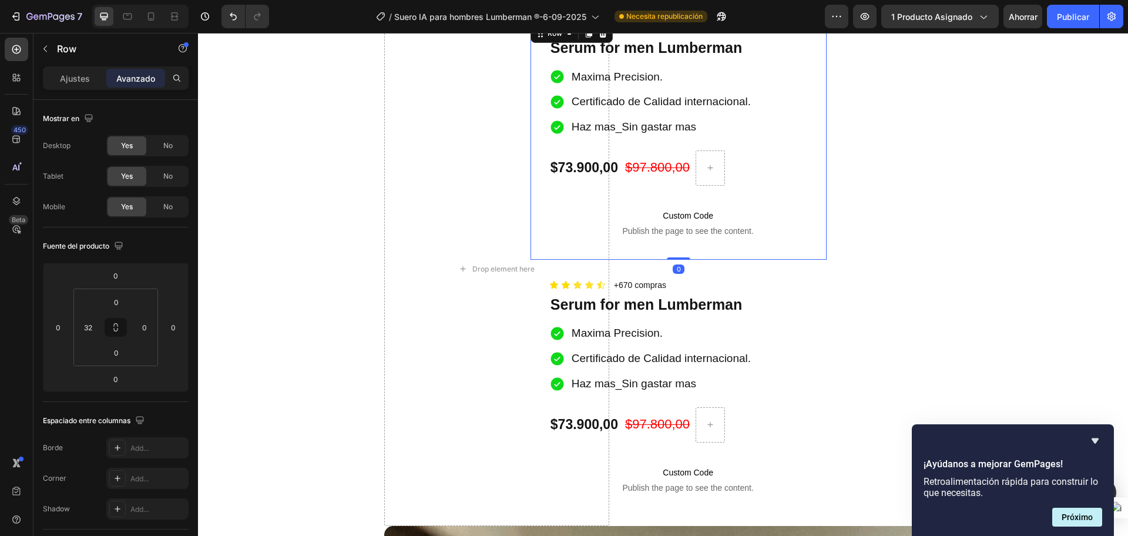
click at [533, 122] on div "Icon Icon Icon Icon Icon Icon List +670 compras Text Block Row Serum for men Lu…" at bounding box center [678, 141] width 297 height 238
click at [521, 124] on div "Icon Icon Icon Icon Icon Icon List +670 compras Text Block Row Serum for men Lu…" at bounding box center [678, 140] width 315 height 257
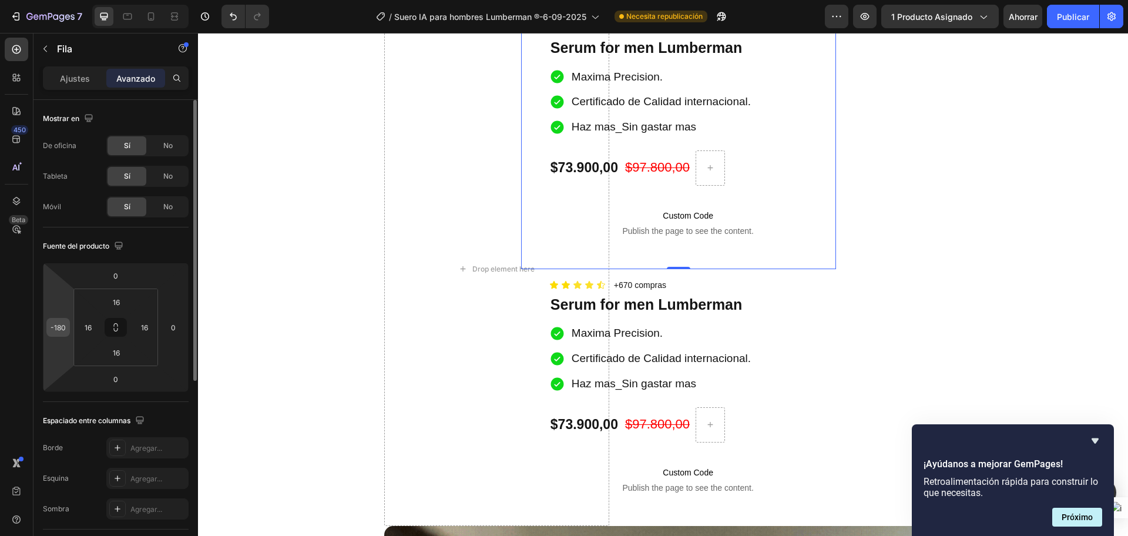
click at [63, 322] on input "-180" at bounding box center [58, 327] width 18 height 18
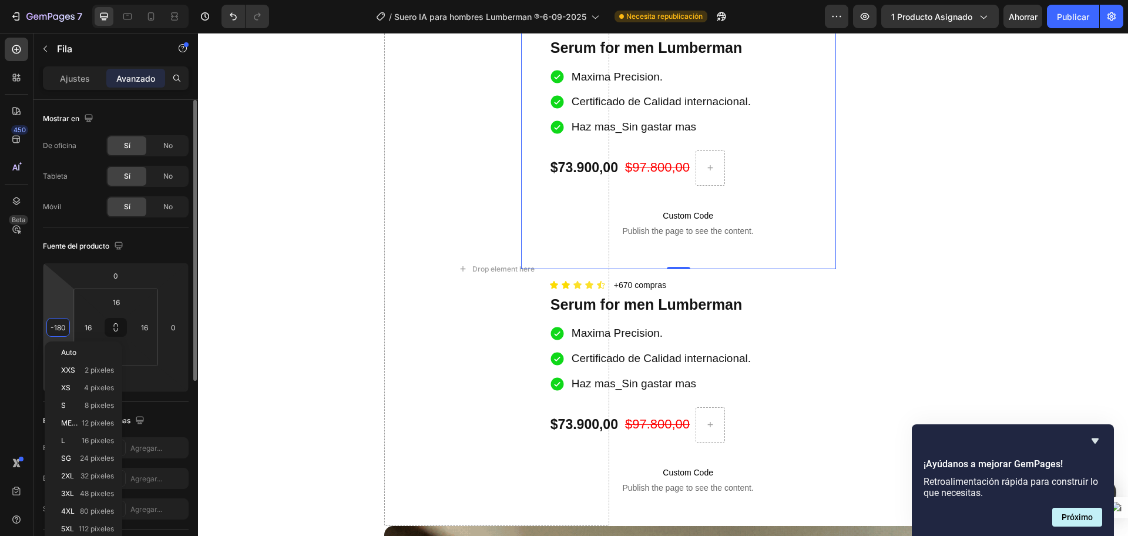
type input "0"
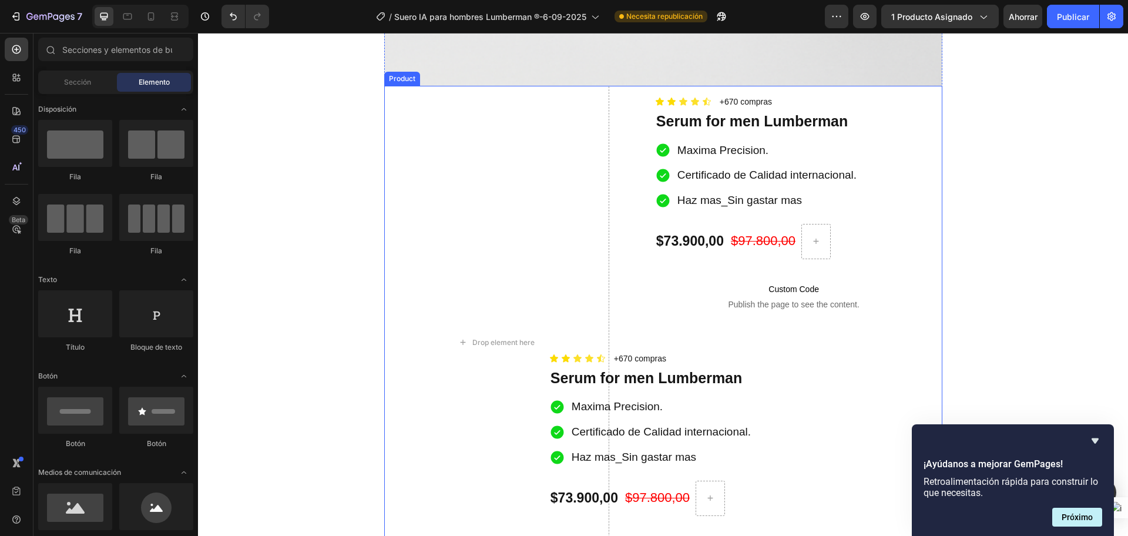
scroll to position [735, 0]
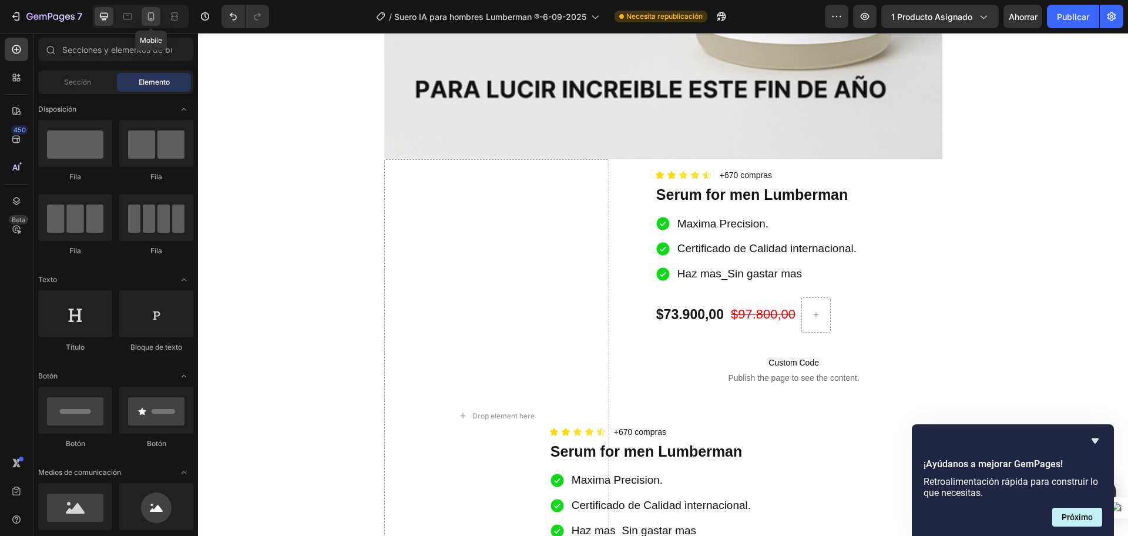
click at [153, 16] on icon at bounding box center [151, 16] width 6 height 8
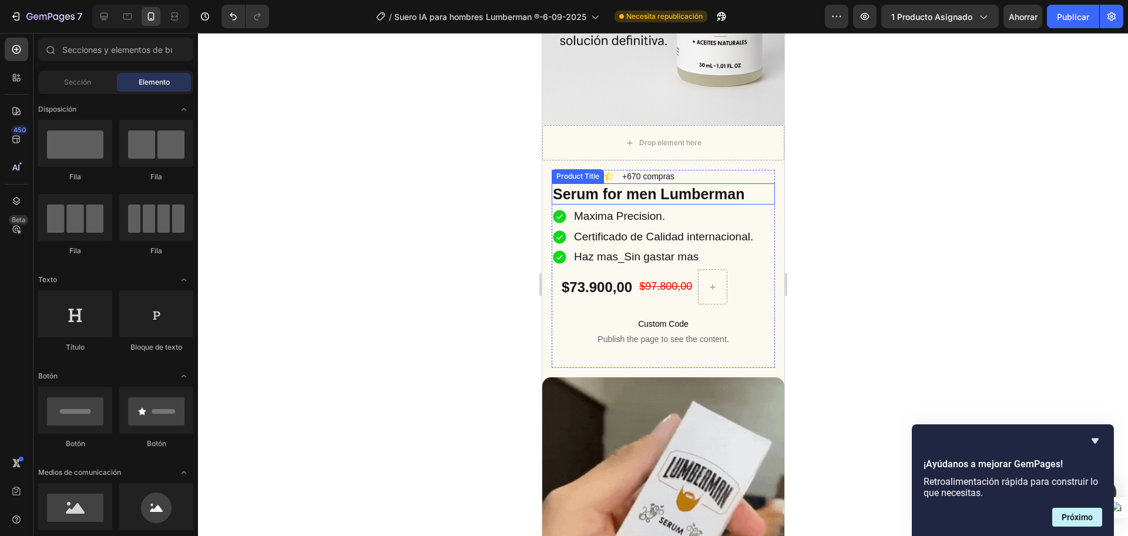
scroll to position [221, 0]
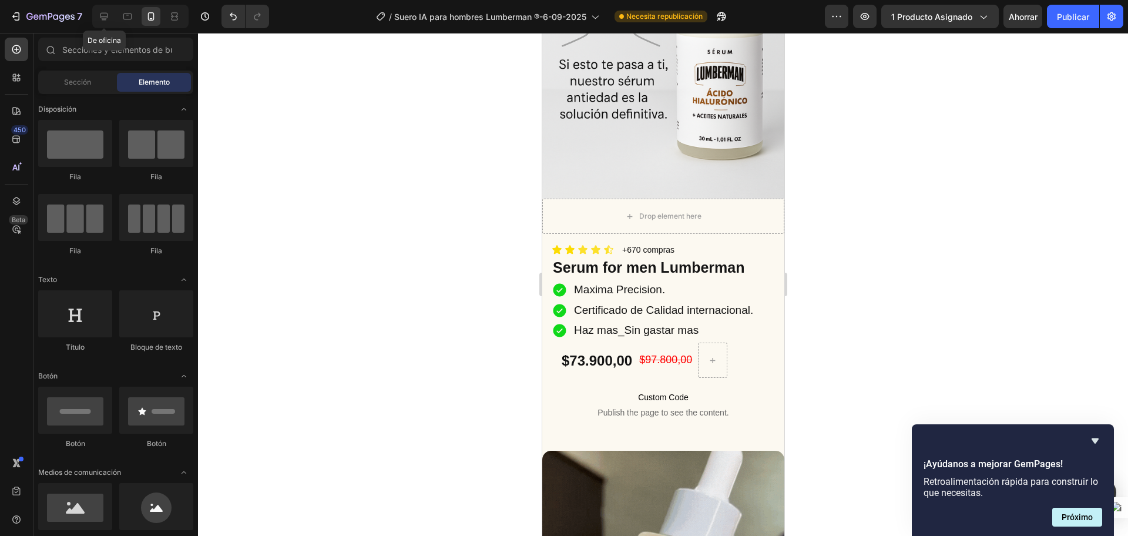
drag, startPoint x: 97, startPoint y: 18, endPoint x: 94, endPoint y: 27, distance: 9.3
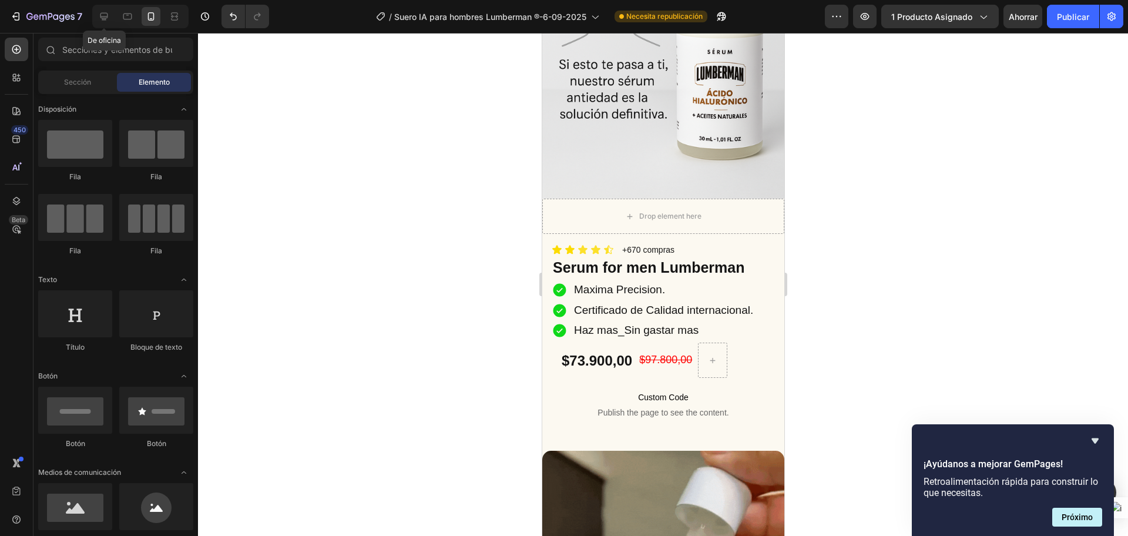
click at [97, 19] on div at bounding box center [104, 16] width 19 height 19
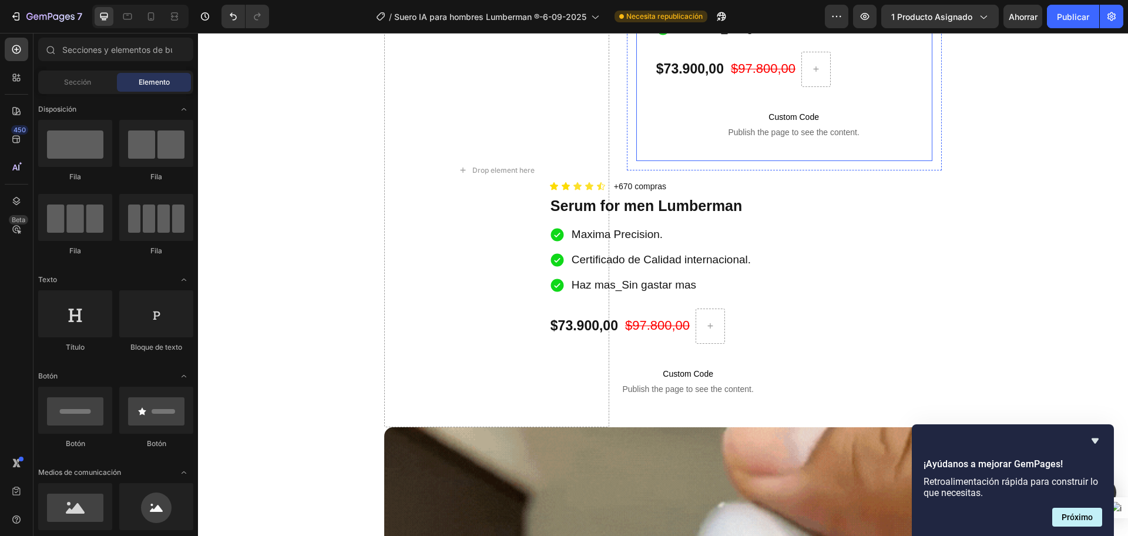
scroll to position [882, 0]
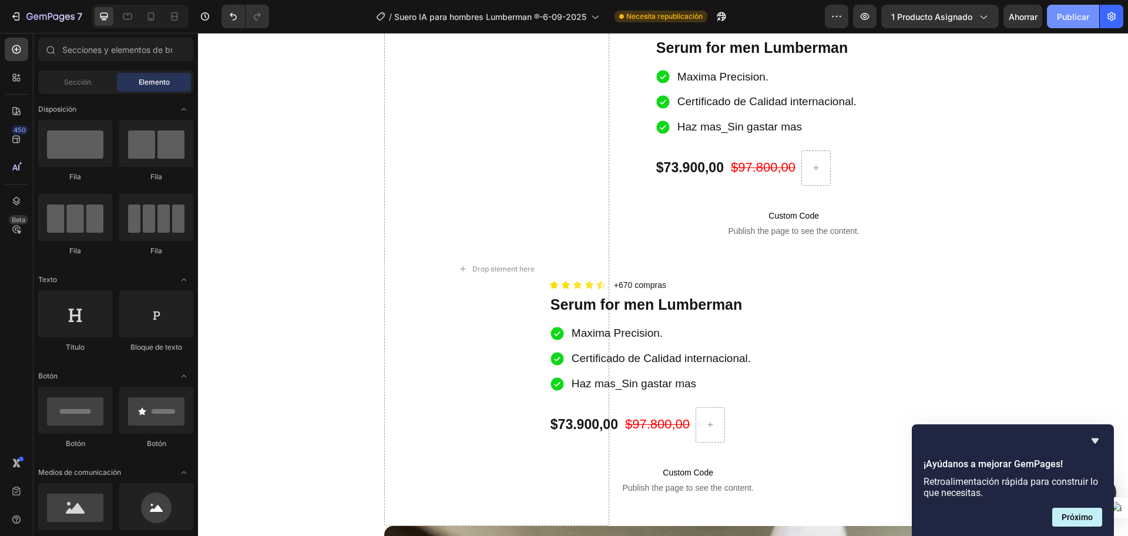
click at [1063, 23] on button "Publicar" at bounding box center [1073, 16] width 52 height 23
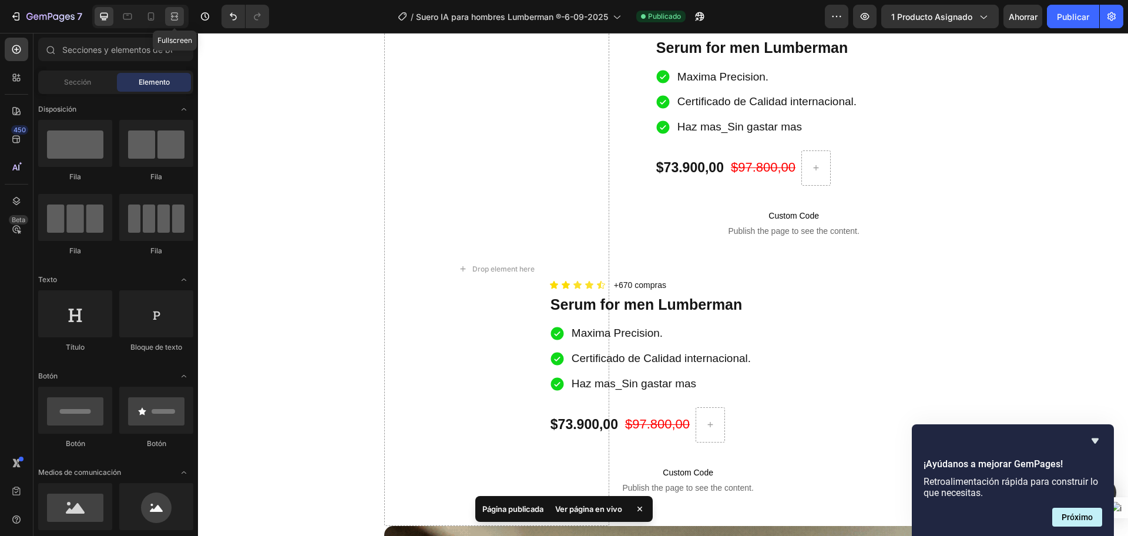
click at [167, 23] on div at bounding box center [174, 16] width 19 height 19
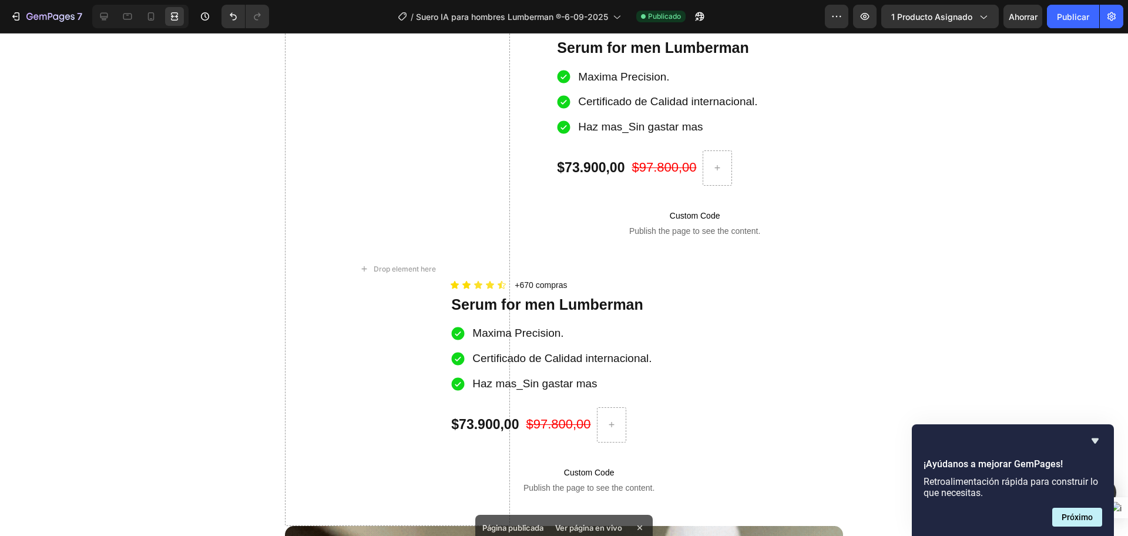
click at [160, 26] on div at bounding box center [140, 16] width 96 height 23
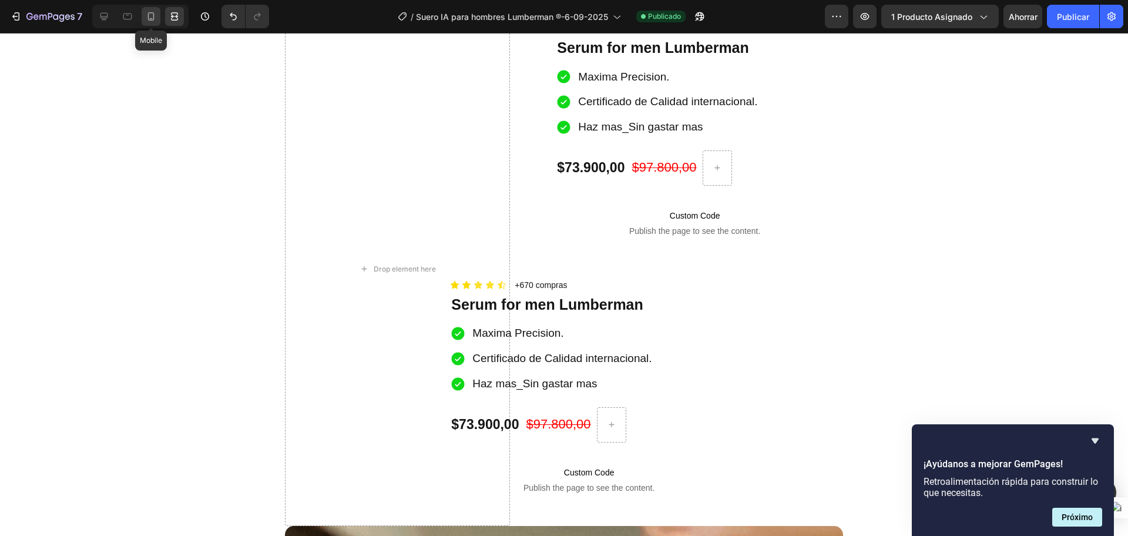
click at [151, 19] on icon at bounding box center [151, 17] width 12 height 12
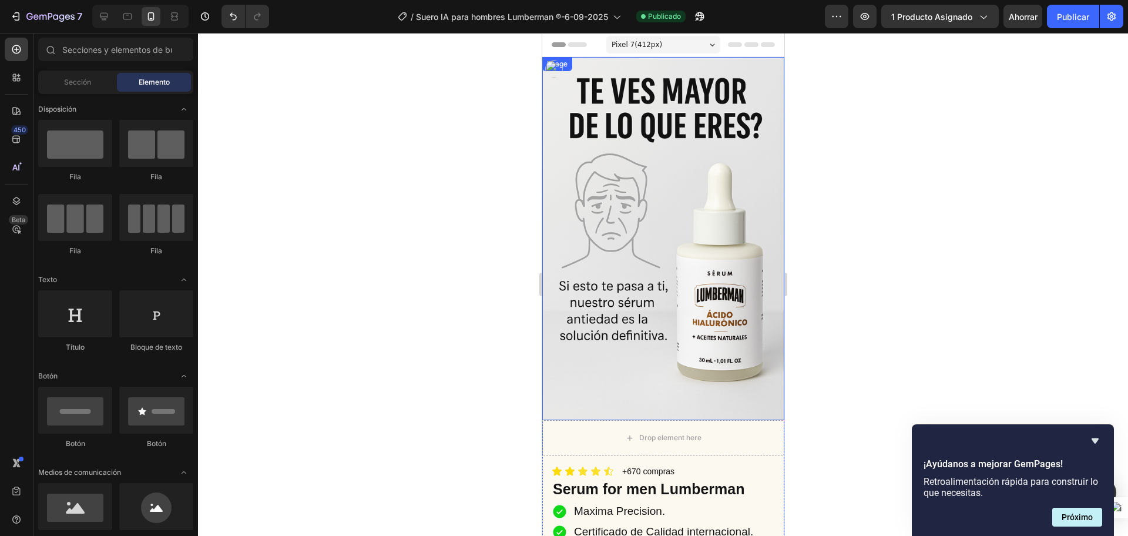
click at [666, 264] on img at bounding box center [662, 238] width 242 height 363
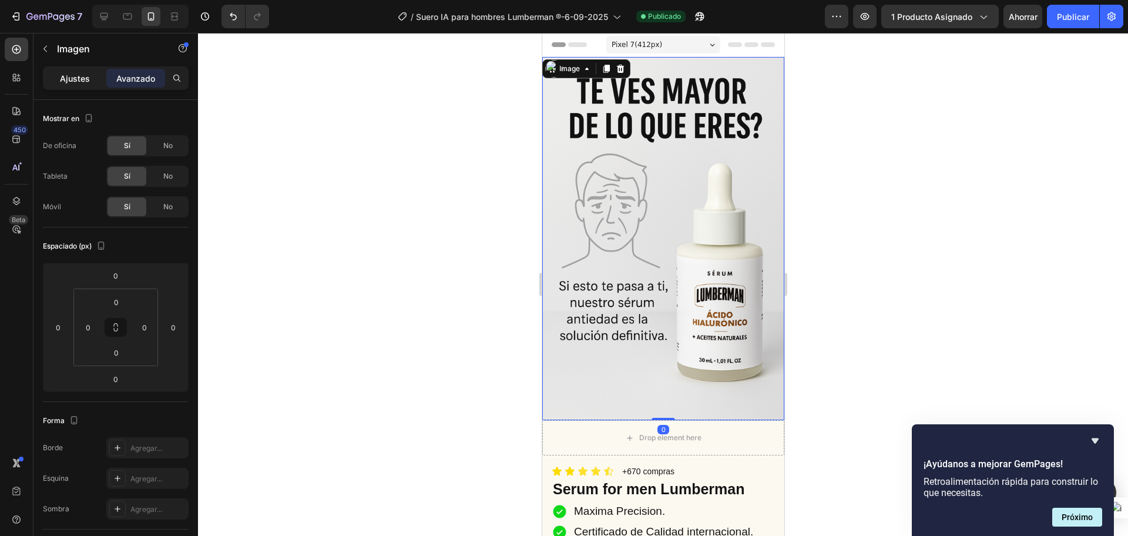
click at [72, 80] on font "Ajustes" at bounding box center [75, 78] width 30 height 10
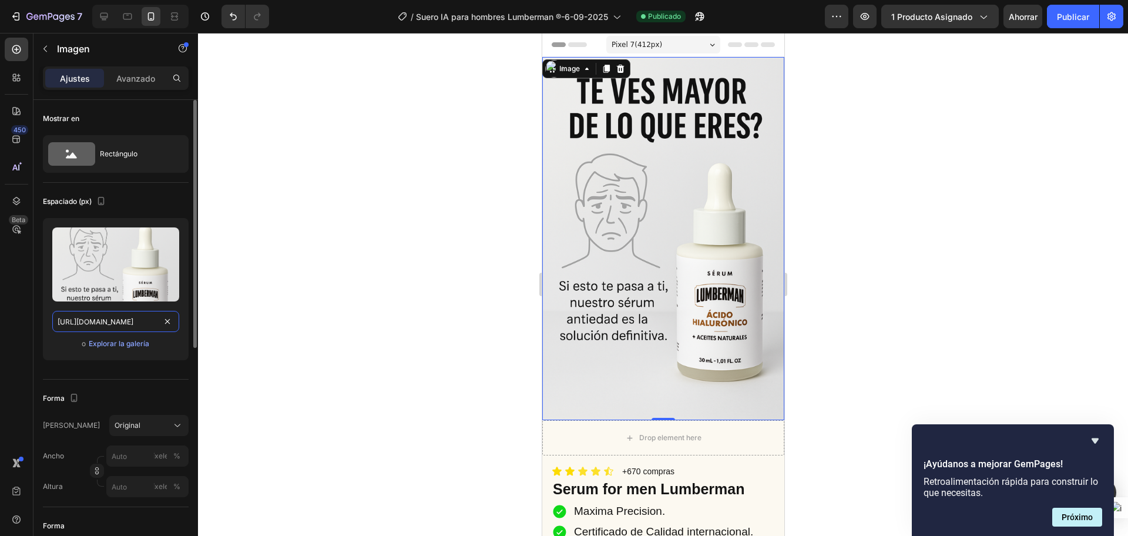
click at [125, 316] on input "[URL][DOMAIN_NAME]" at bounding box center [115, 321] width 127 height 21
paste input "d1LHvZHD/1-"
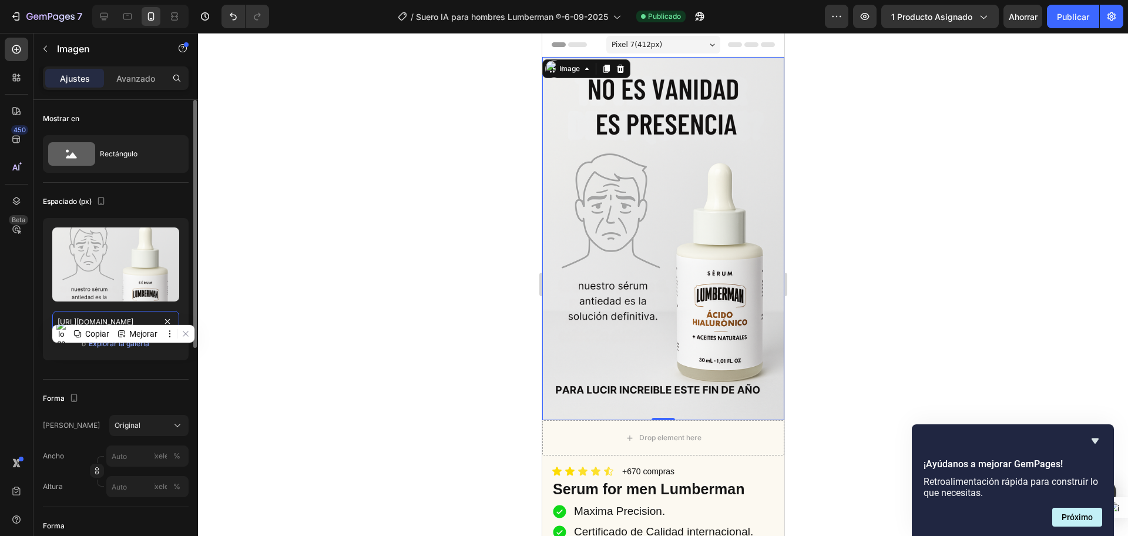
scroll to position [0, 31]
type input "[URL][DOMAIN_NAME]"
click at [250, 304] on div at bounding box center [663, 284] width 930 height 503
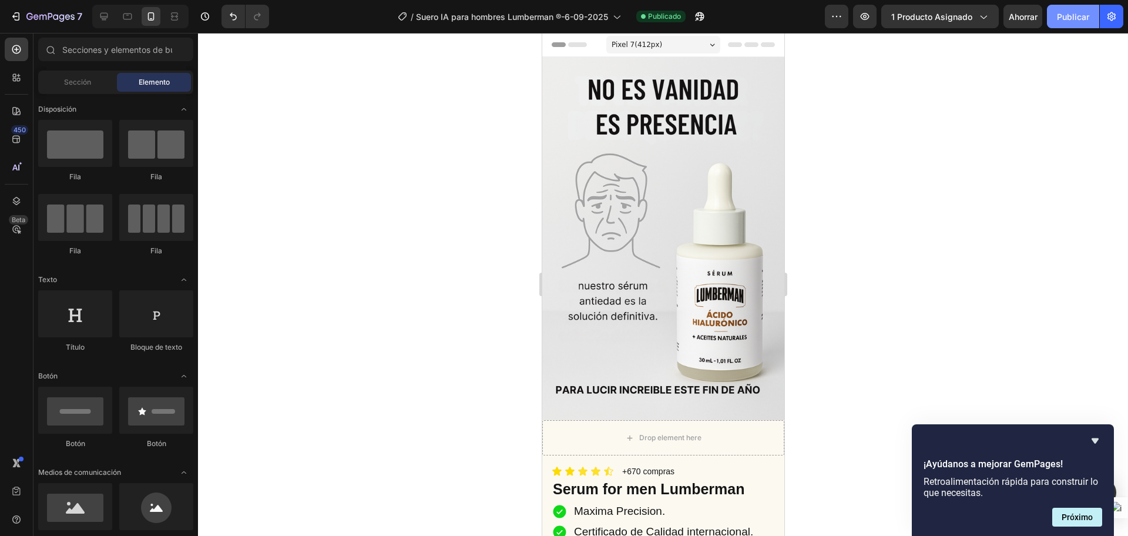
click at [1071, 16] on font "Publicar" at bounding box center [1073, 17] width 32 height 10
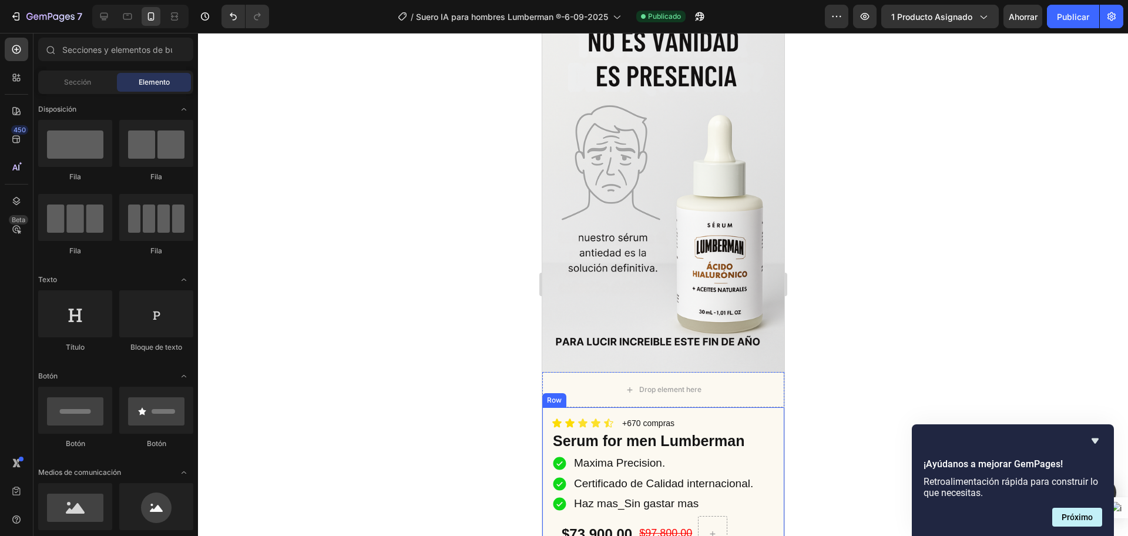
scroll to position [73, 0]
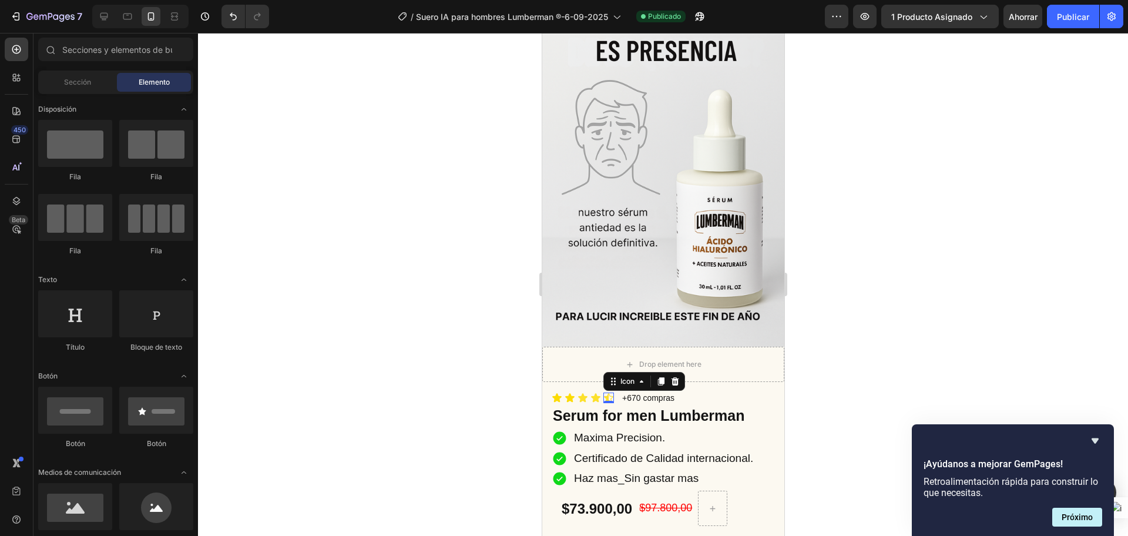
click at [607, 392] on div "Icon 0" at bounding box center [608, 397] width 11 height 11
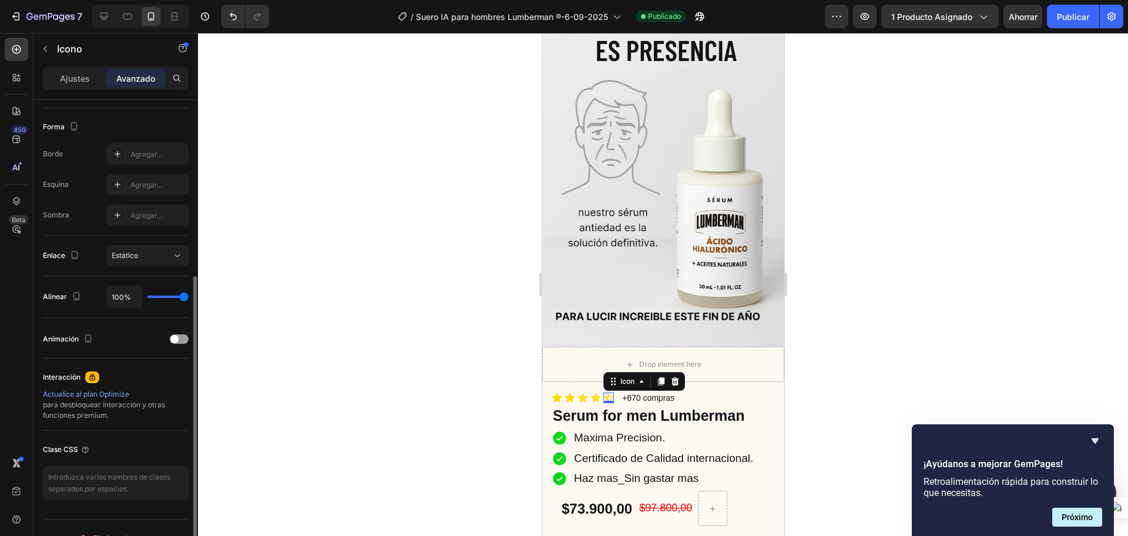
scroll to position [314, 0]
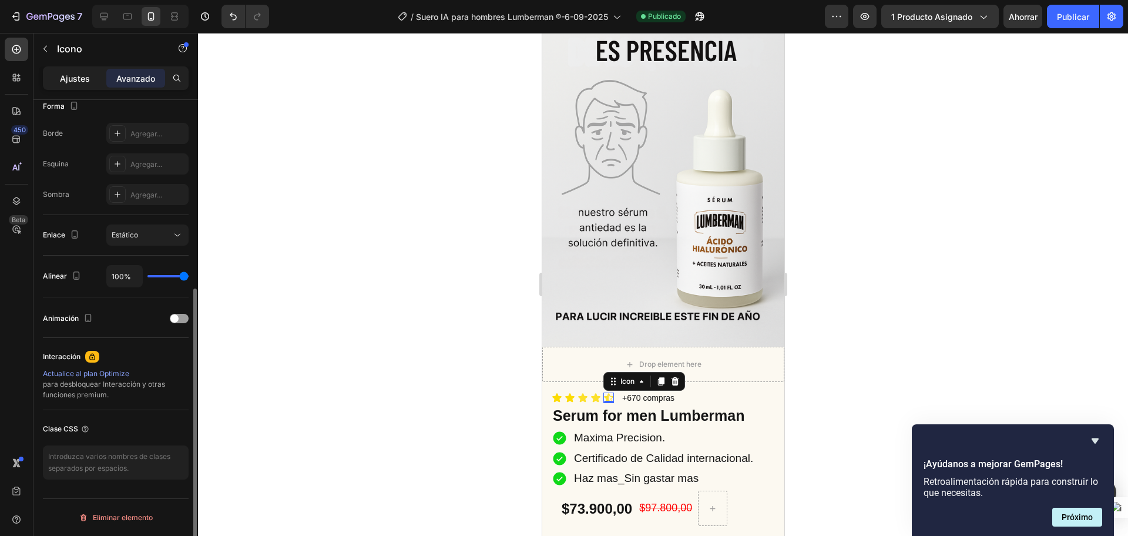
click at [76, 83] on font "Ajustes" at bounding box center [75, 78] width 30 height 10
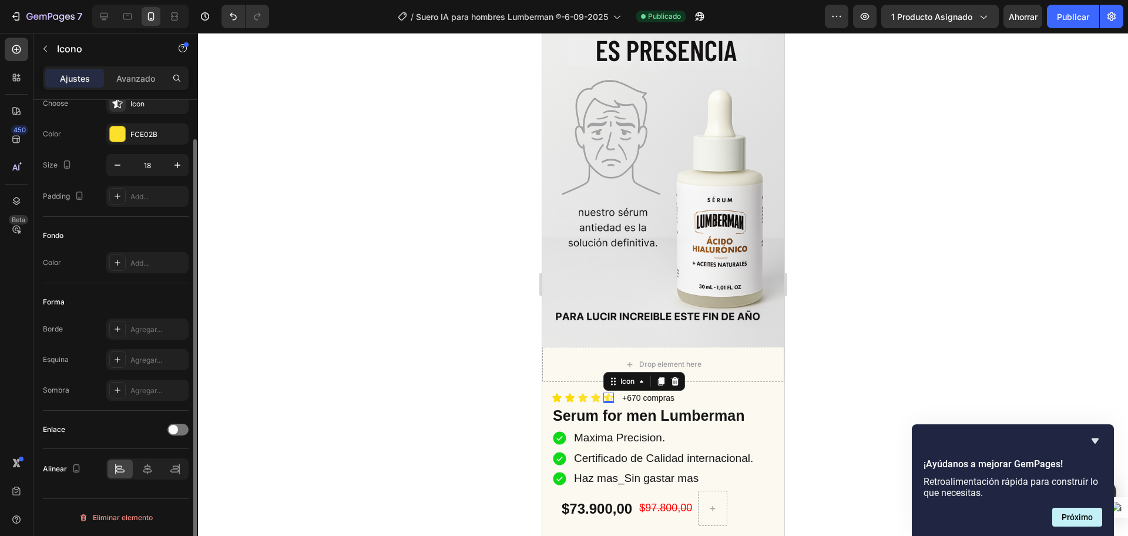
scroll to position [42, 0]
click at [142, 135] on font "FCE02B" at bounding box center [143, 134] width 27 height 9
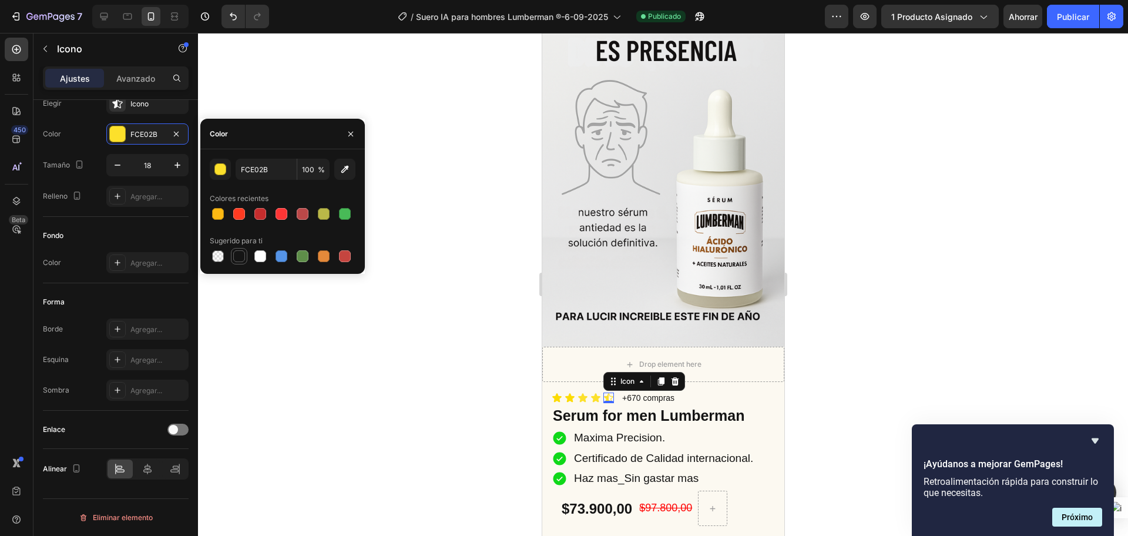
click at [233, 255] on div at bounding box center [239, 256] width 12 height 12
click at [344, 213] on div at bounding box center [345, 214] width 12 height 12
type input "48BA57"
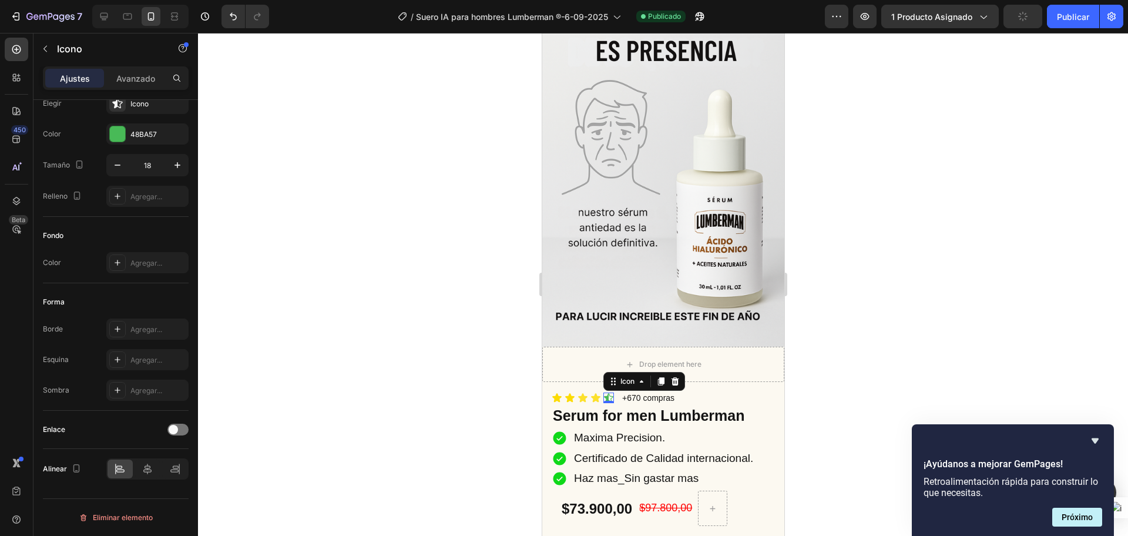
click at [411, 341] on div at bounding box center [663, 284] width 930 height 503
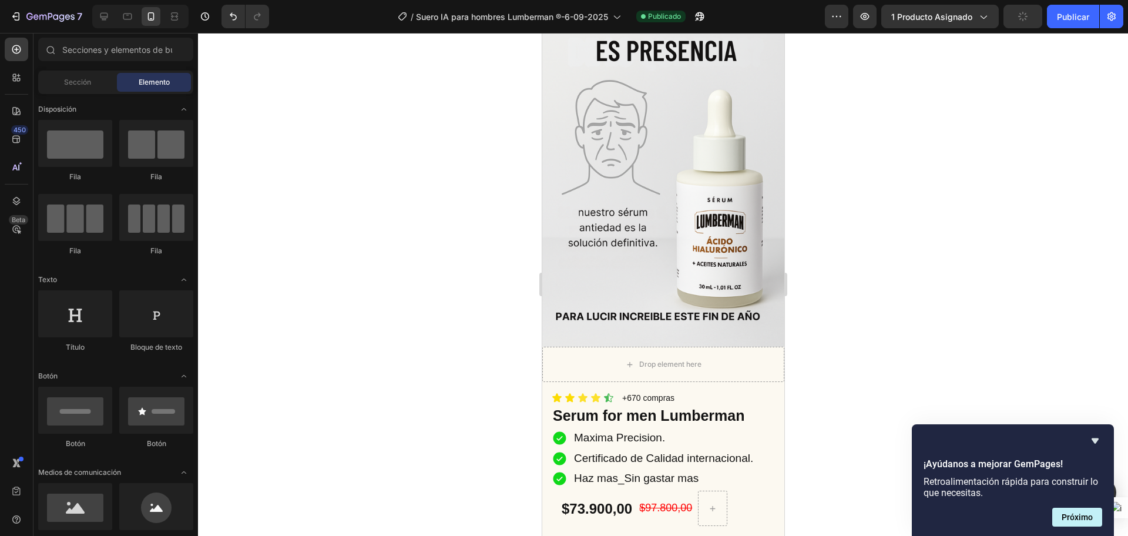
click at [410, 341] on div at bounding box center [663, 284] width 930 height 503
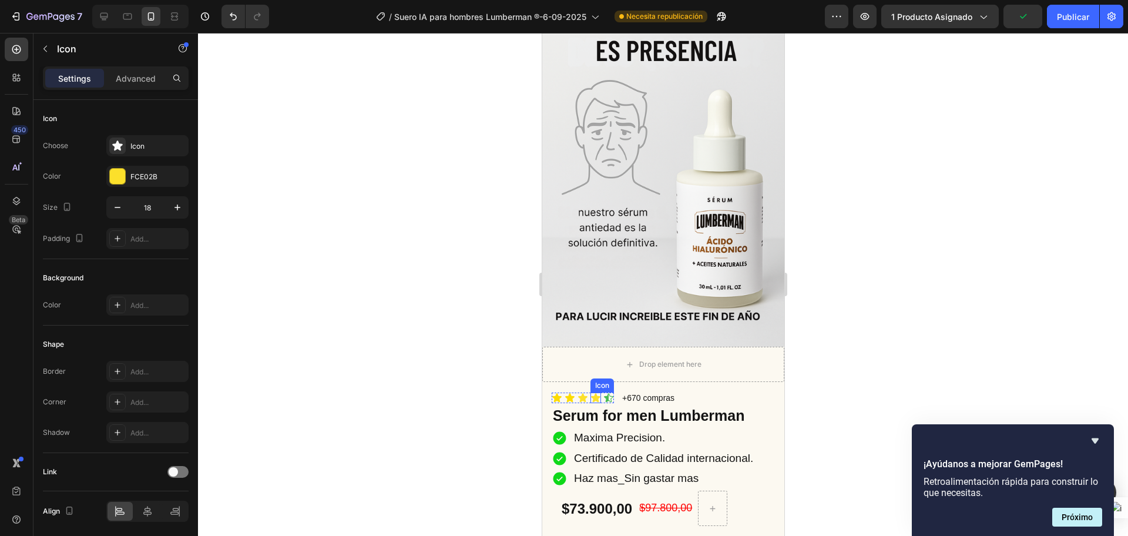
click at [593, 393] on icon at bounding box center [594, 397] width 9 height 9
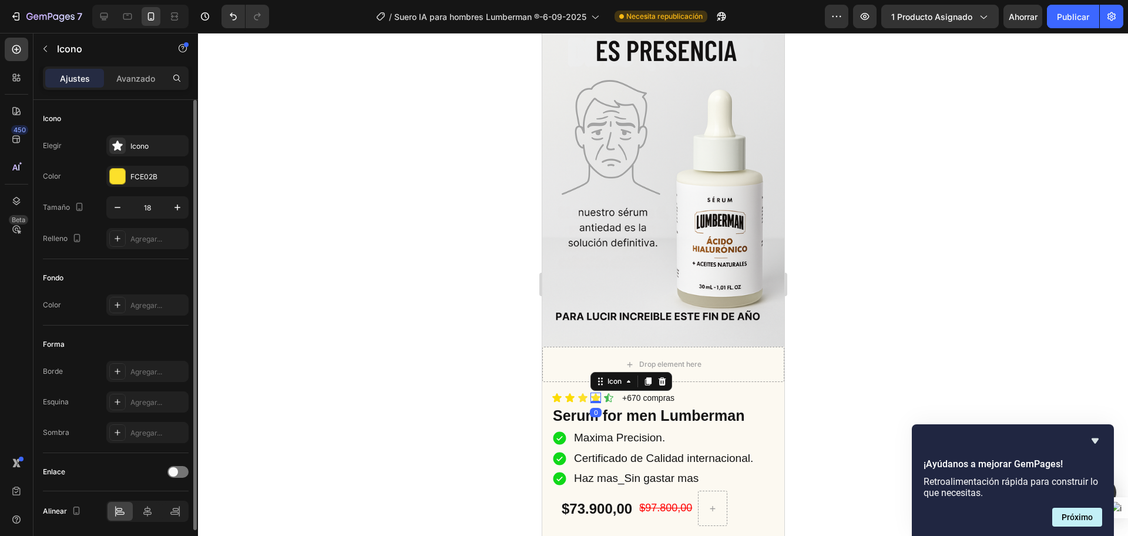
click at [142, 164] on div "Elegir Icono Color FCE02B Tamaño 18 Relleno Agregar..." at bounding box center [116, 192] width 146 height 114
click at [149, 177] on font "FCE02B" at bounding box center [143, 176] width 27 height 9
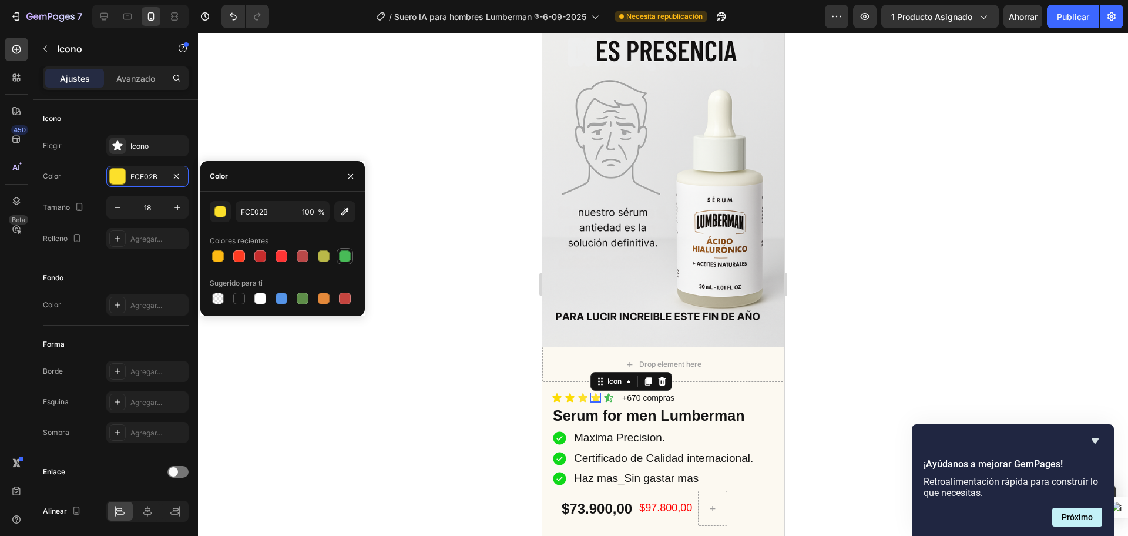
click at [344, 255] on div at bounding box center [345, 256] width 12 height 12
type input "48BA57"
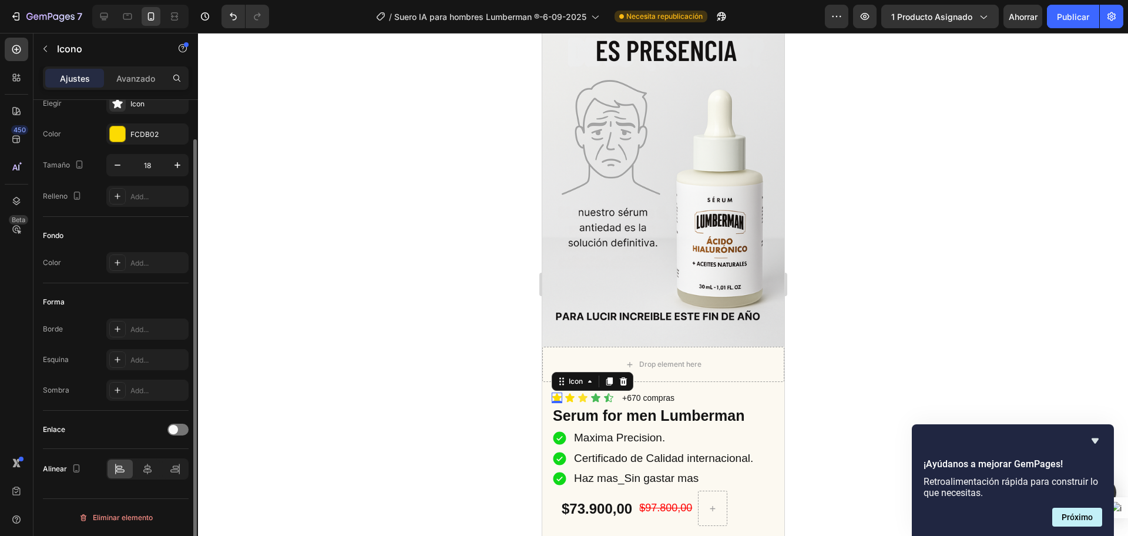
click at [556, 392] on div "Icon 0" at bounding box center [556, 397] width 11 height 11
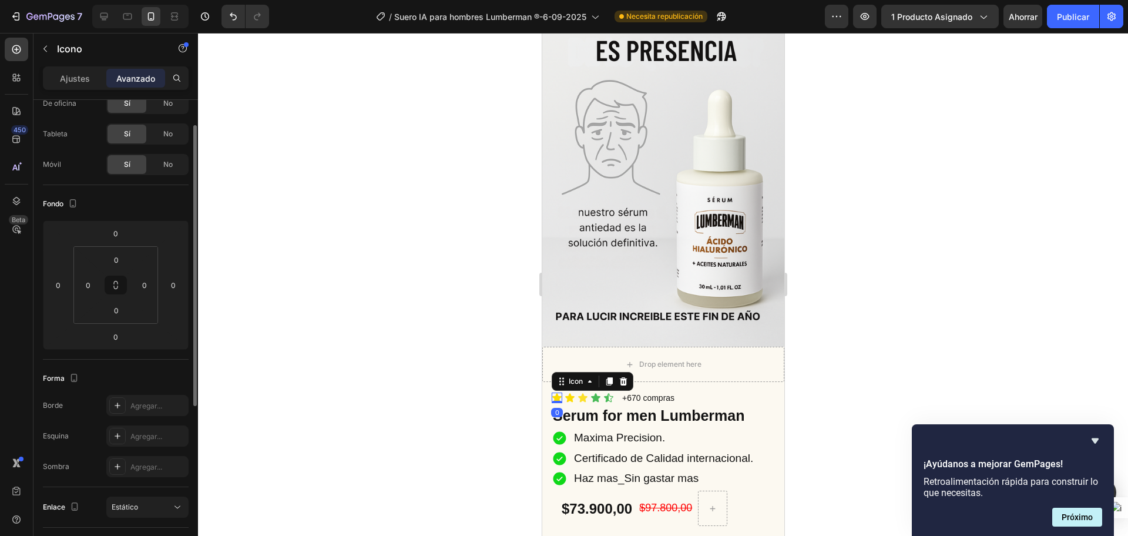
scroll to position [0, 0]
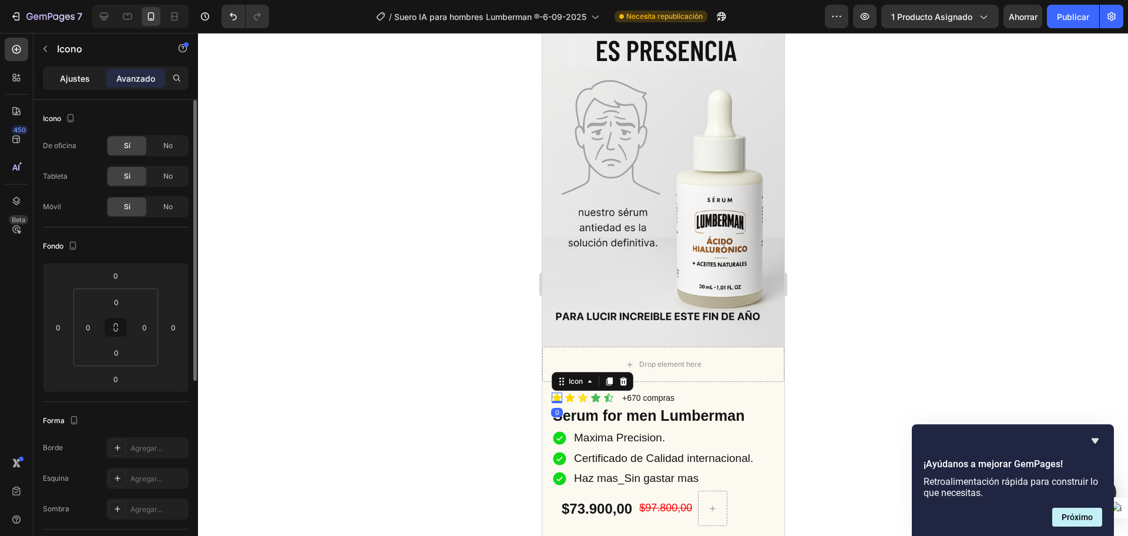
click at [78, 81] on font "Ajustes" at bounding box center [75, 78] width 30 height 10
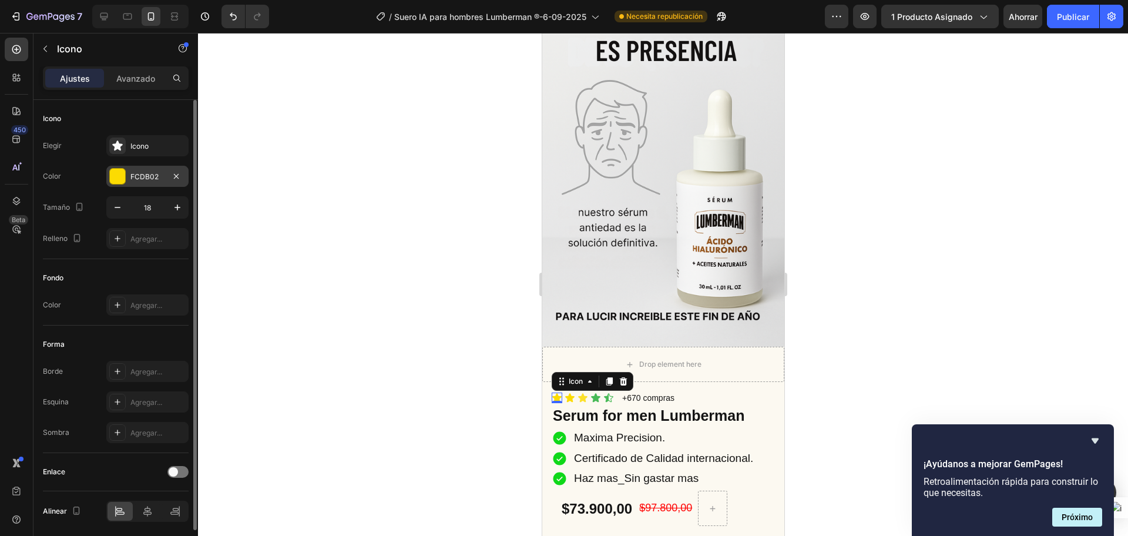
click at [152, 176] on font "FCDB02" at bounding box center [144, 176] width 28 height 9
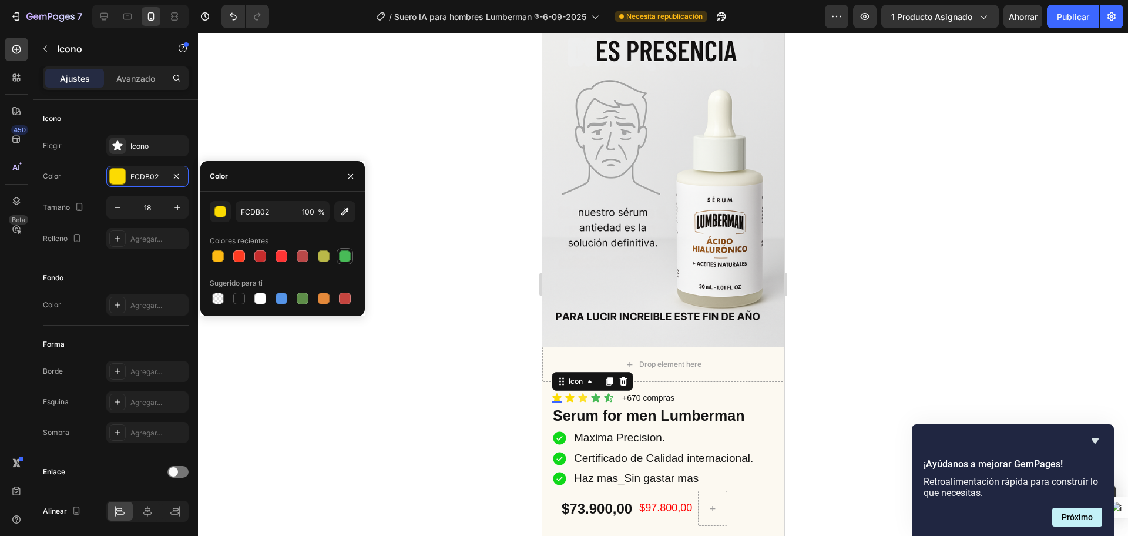
click at [346, 259] on div at bounding box center [345, 256] width 12 height 12
type input "48BA57"
click at [582, 392] on div "Icon" at bounding box center [582, 397] width 11 height 11
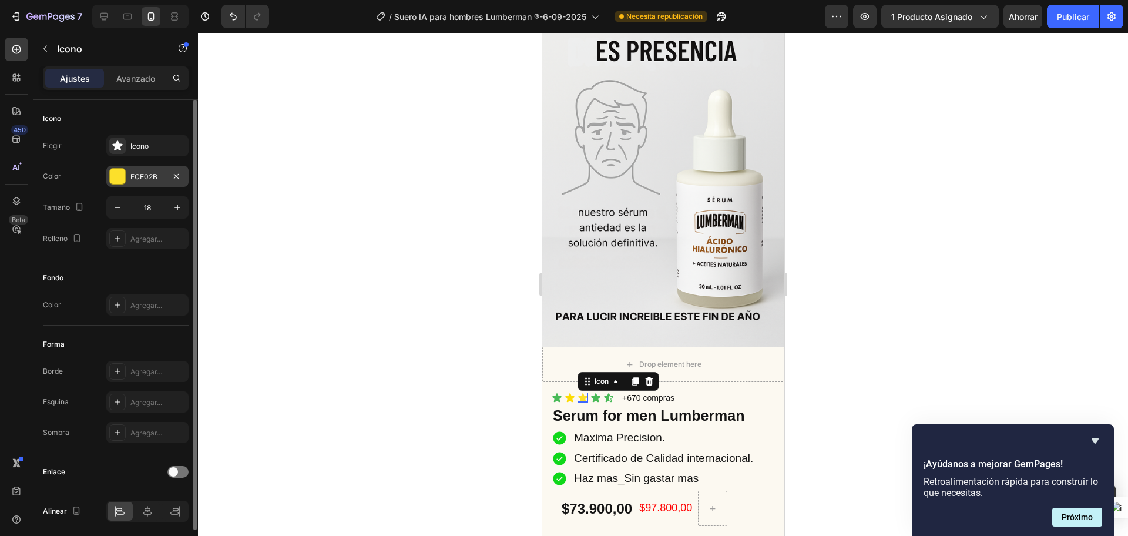
click at [132, 176] on font "FCE02B" at bounding box center [143, 176] width 27 height 9
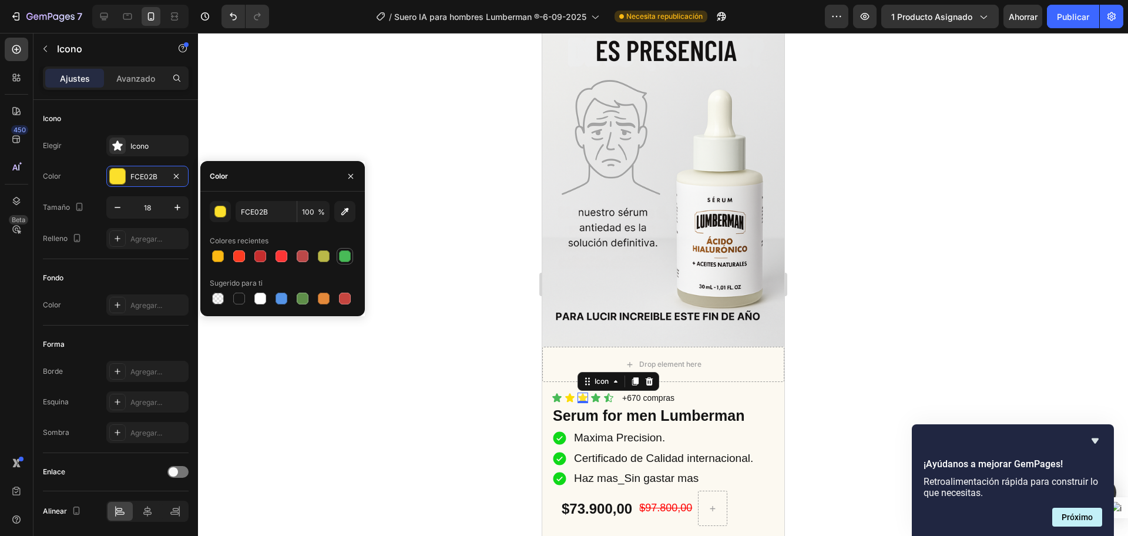
click at [345, 255] on div at bounding box center [345, 256] width 12 height 12
type input "48BA57"
click at [566, 392] on icon at bounding box center [569, 397] width 11 height 11
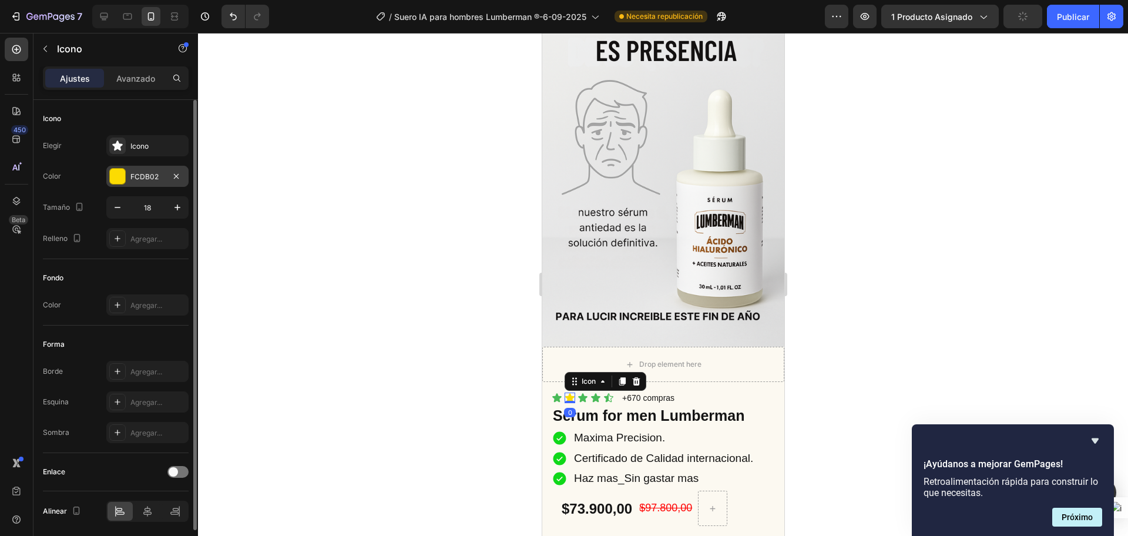
drag, startPoint x: 144, startPoint y: 175, endPoint x: 158, endPoint y: 184, distance: 16.5
click at [144, 175] on font "FCDB02" at bounding box center [144, 176] width 28 height 9
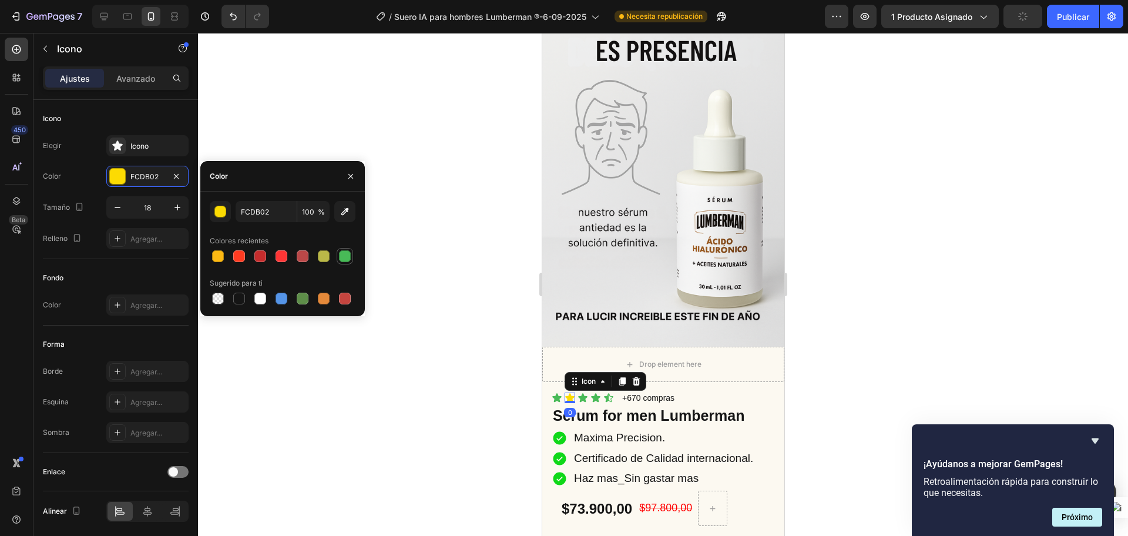
click at [344, 255] on div at bounding box center [345, 256] width 12 height 12
type input "48BA57"
click at [395, 217] on div at bounding box center [663, 284] width 930 height 503
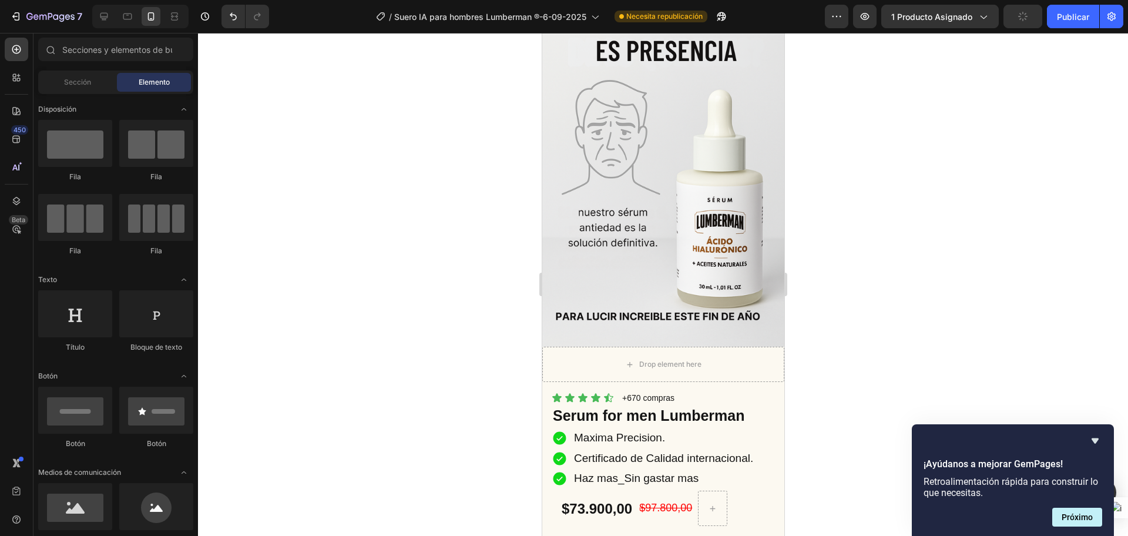
click at [383, 274] on div at bounding box center [663, 284] width 930 height 503
click at [613, 430] on p "Maxima Precision." at bounding box center [662, 437] width 179 height 15
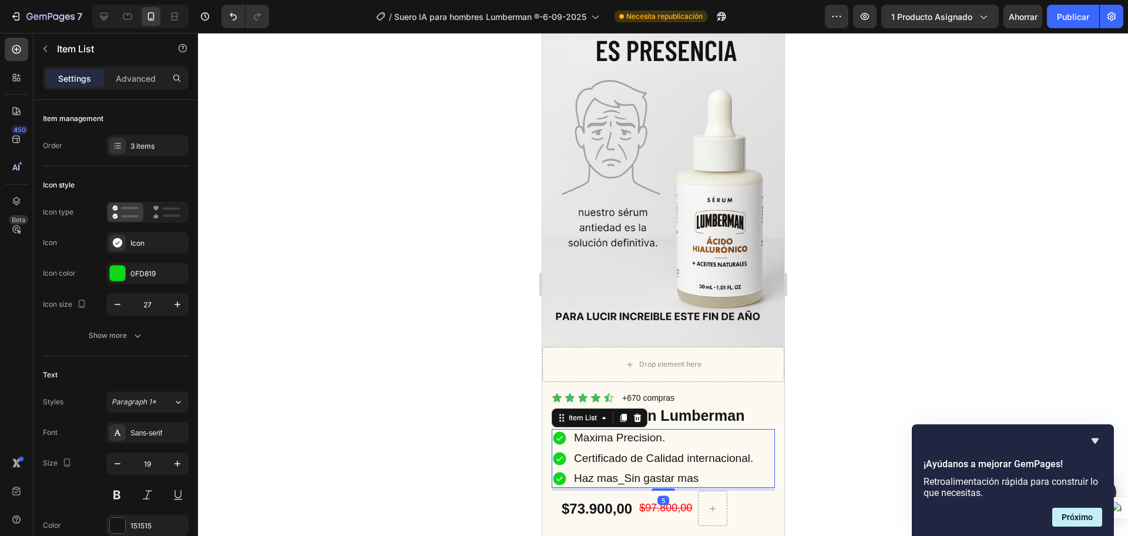
click at [677, 430] on p "Maxima Precision." at bounding box center [662, 437] width 179 height 15
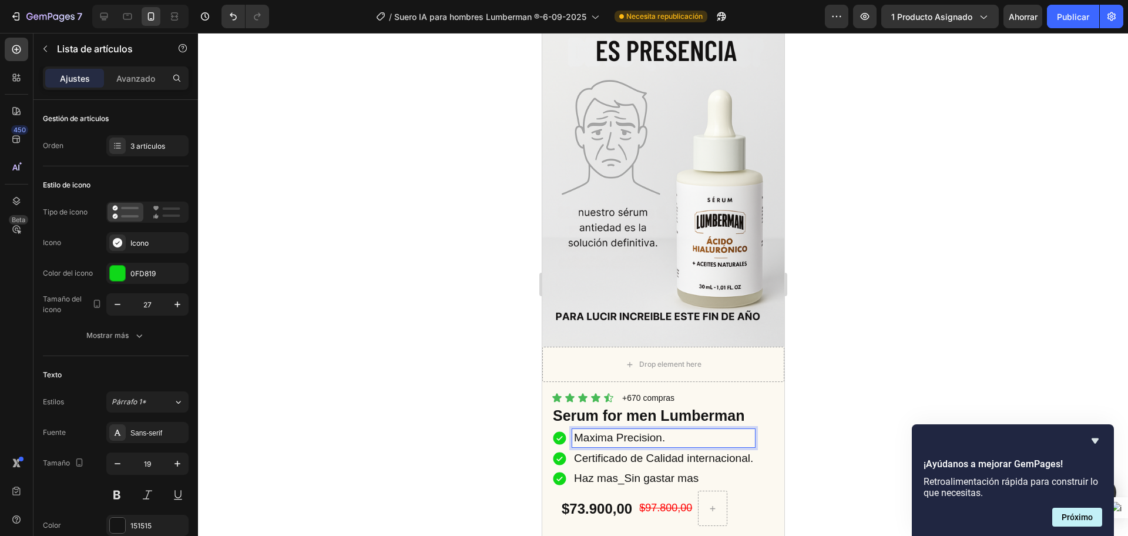
click at [662, 430] on p "Maxima Precision." at bounding box center [662, 437] width 179 height 15
click at [598, 430] on p "[PERSON_NAME]." at bounding box center [662, 437] width 179 height 15
click at [541, 33] on lt-span "Máxima" at bounding box center [541, 33] width 0 height 0
click at [633, 430] on p "Máxima Hidratacion." at bounding box center [662, 437] width 179 height 15
click at [541, 33] on lt-span "Hidrataci ó n" at bounding box center [541, 33] width 0 height 0
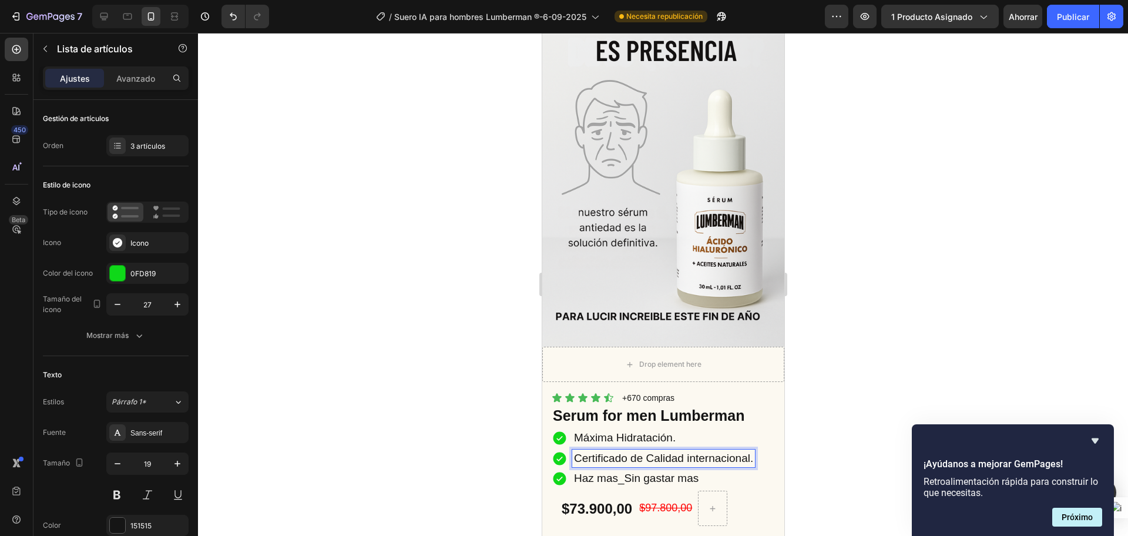
click at [601, 451] on p "Certificado de Calidad internacional." at bounding box center [662, 458] width 179 height 15
click at [541, 33] on lt-span at bounding box center [541, 33] width 0 height 0
click at [541, 33] on lt-div "Deshabilitar solo hasta la próxima visita Deshabilitar en este sitio web" at bounding box center [541, 33] width 0 height 0
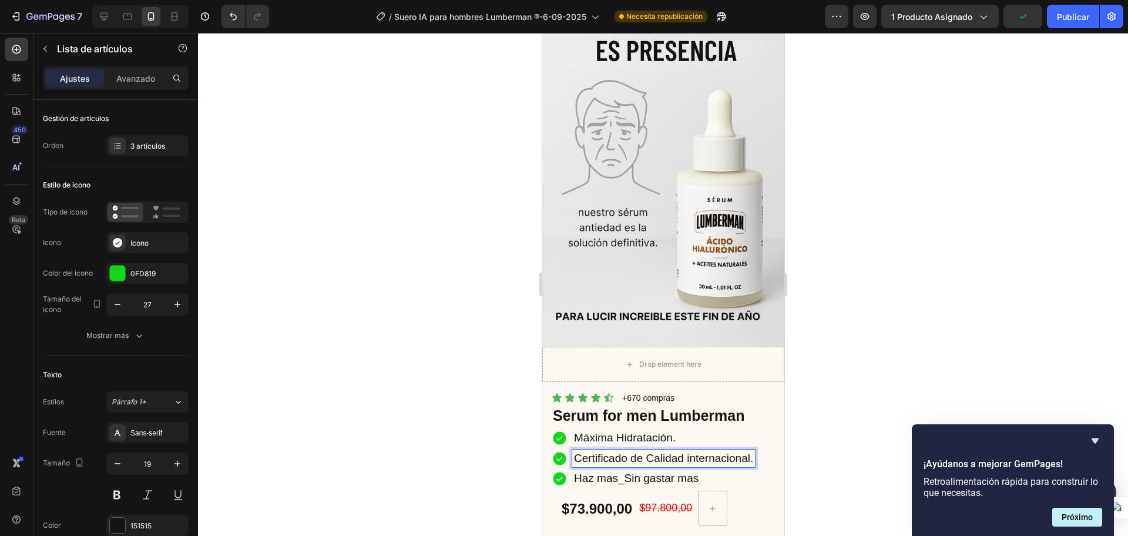
click at [676, 451] on p "Certificado de Calidad internacional." at bounding box center [662, 458] width 179 height 15
click at [578, 451] on p "certificado invima" at bounding box center [635, 458] width 125 height 15
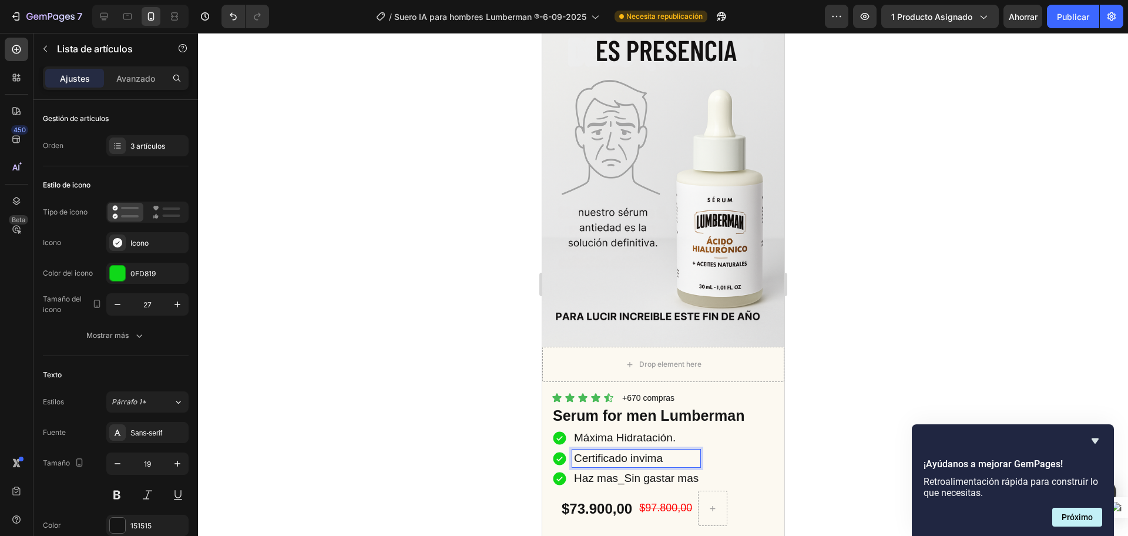
click at [645, 451] on p "Certificado invima" at bounding box center [635, 458] width 125 height 15
click at [592, 471] on p "Haz mas_Sin gastar mas" at bounding box center [635, 478] width 125 height 15
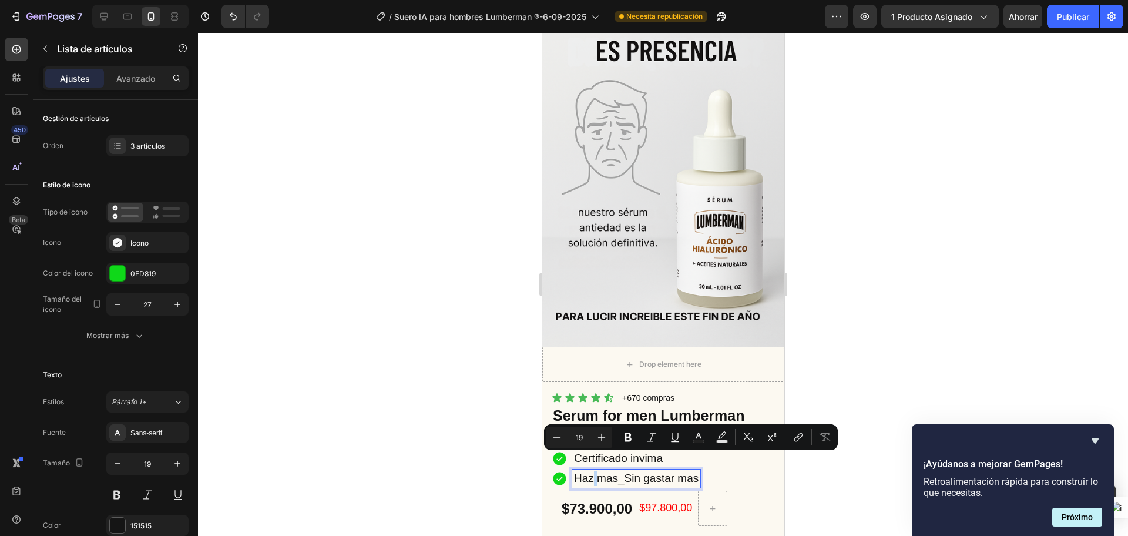
click at [592, 471] on p "Haz mas_Sin gastar mas" at bounding box center [635, 478] width 125 height 15
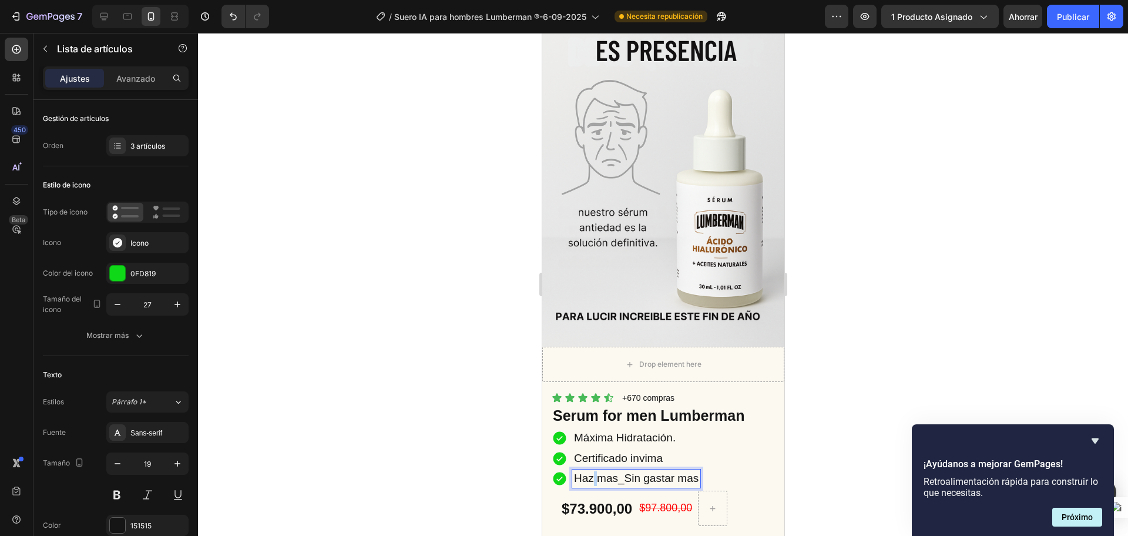
click at [592, 471] on p "Haz mas_Sin gastar mas" at bounding box center [635, 478] width 125 height 15
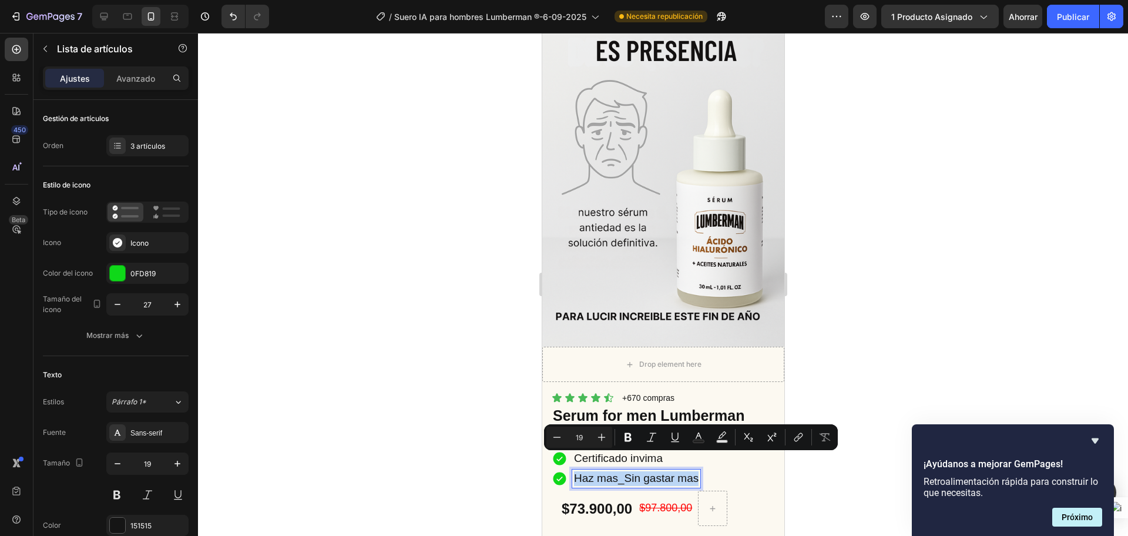
click at [592, 471] on p "Haz mas_Sin gastar mas" at bounding box center [635, 478] width 125 height 15
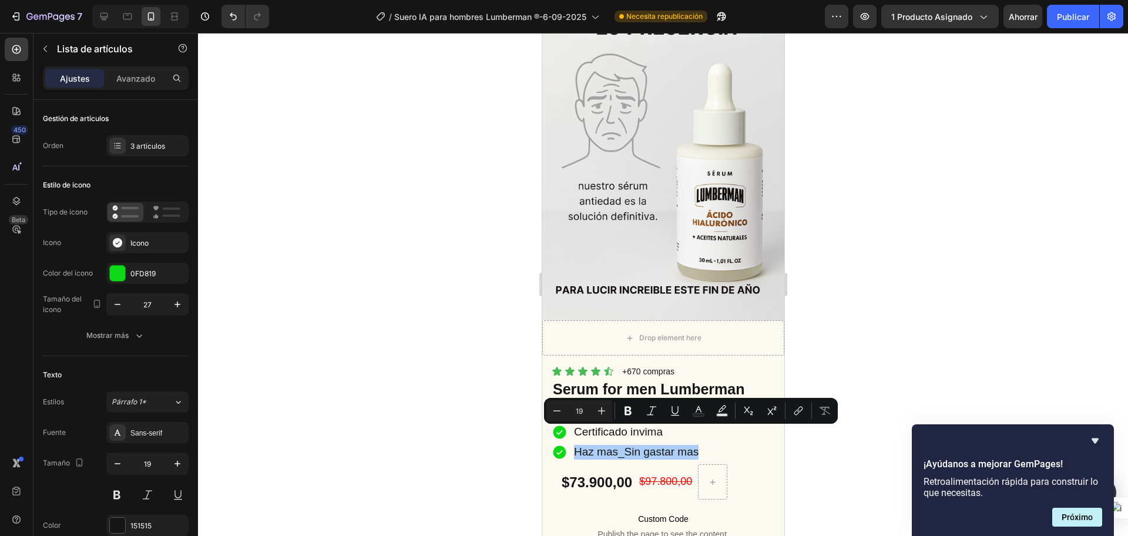
click at [512, 347] on div at bounding box center [663, 284] width 930 height 503
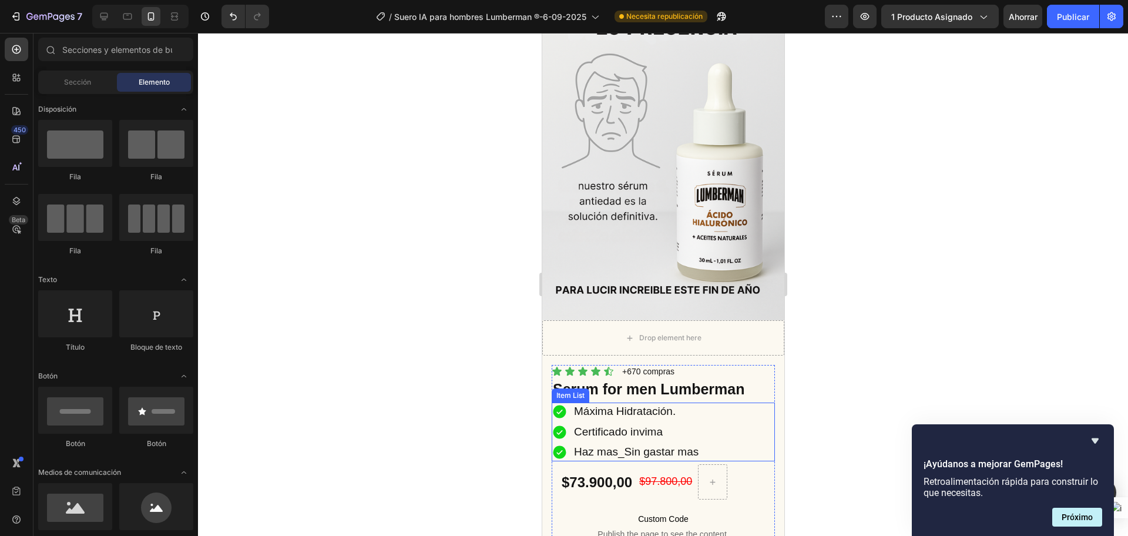
click at [615, 445] on p "Haz mas_Sin gastar mas" at bounding box center [635, 452] width 125 height 15
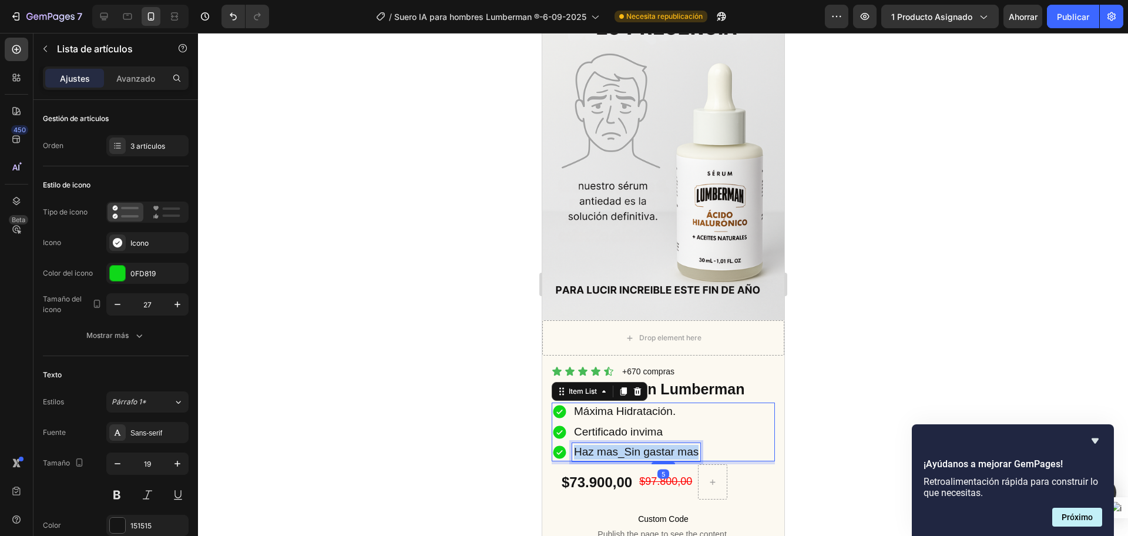
click at [615, 445] on p "Haz mas_Sin gastar mas" at bounding box center [635, 452] width 125 height 15
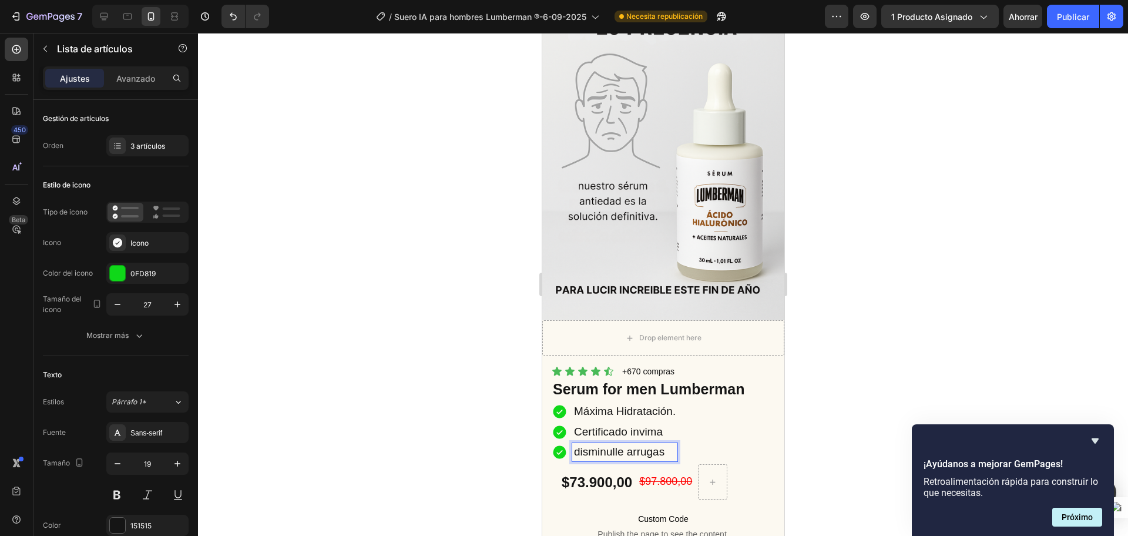
click at [580, 445] on p "disminulle arrugas" at bounding box center [624, 452] width 102 height 15
click at [541, 33] on lt-span "Disminuye" at bounding box center [541, 33] width 0 height 0
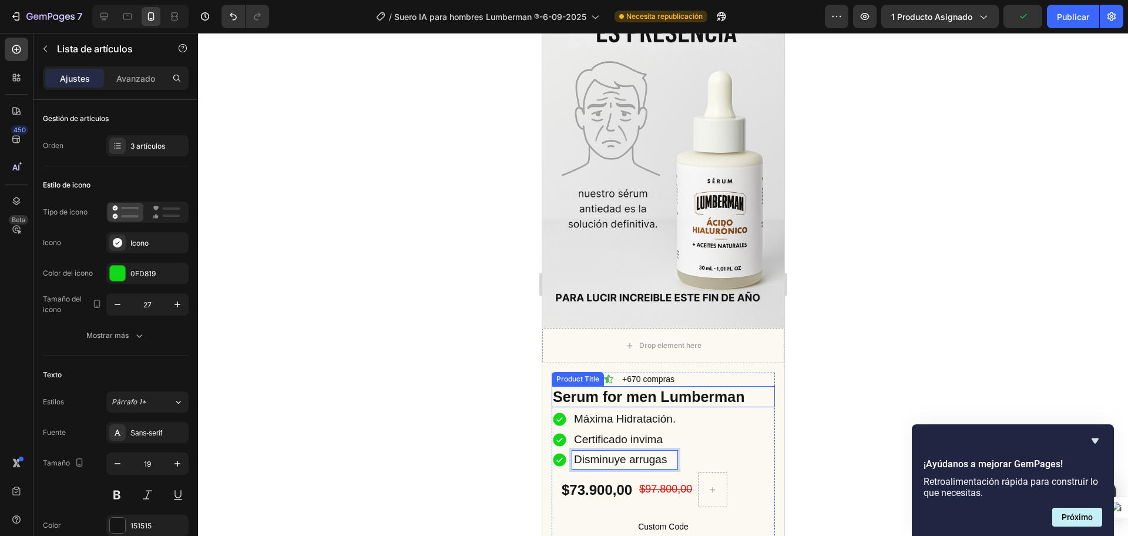
scroll to position [147, 0]
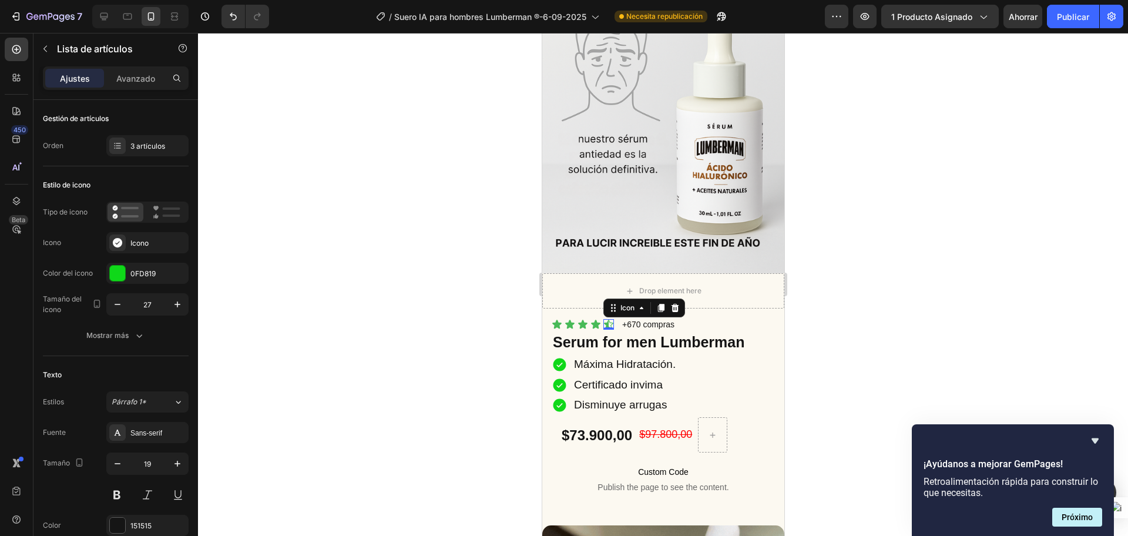
click at [607, 320] on icon at bounding box center [607, 324] width 9 height 9
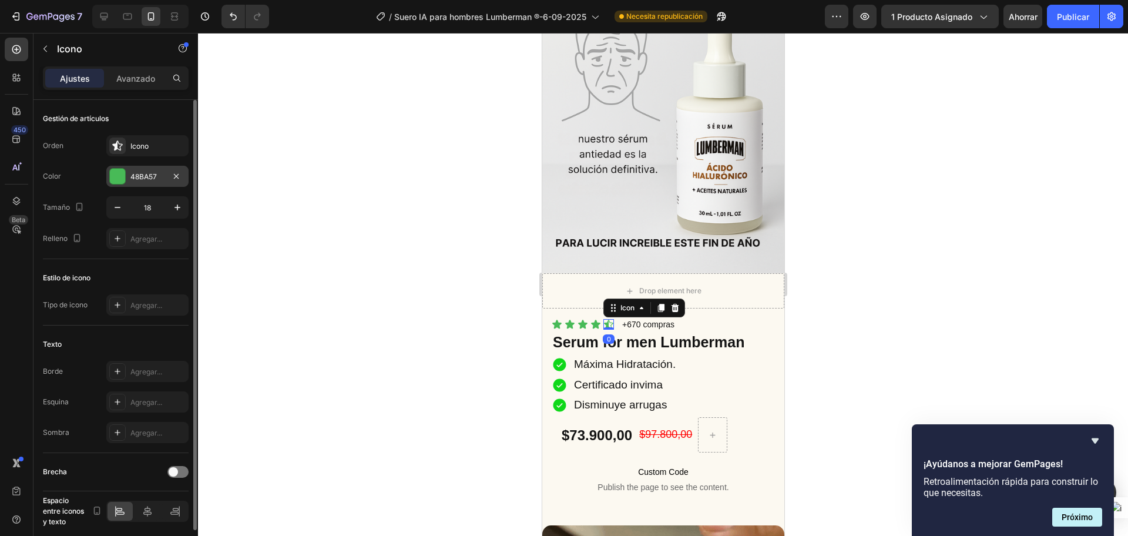
click at [137, 181] on div "48BA57" at bounding box center [147, 176] width 34 height 11
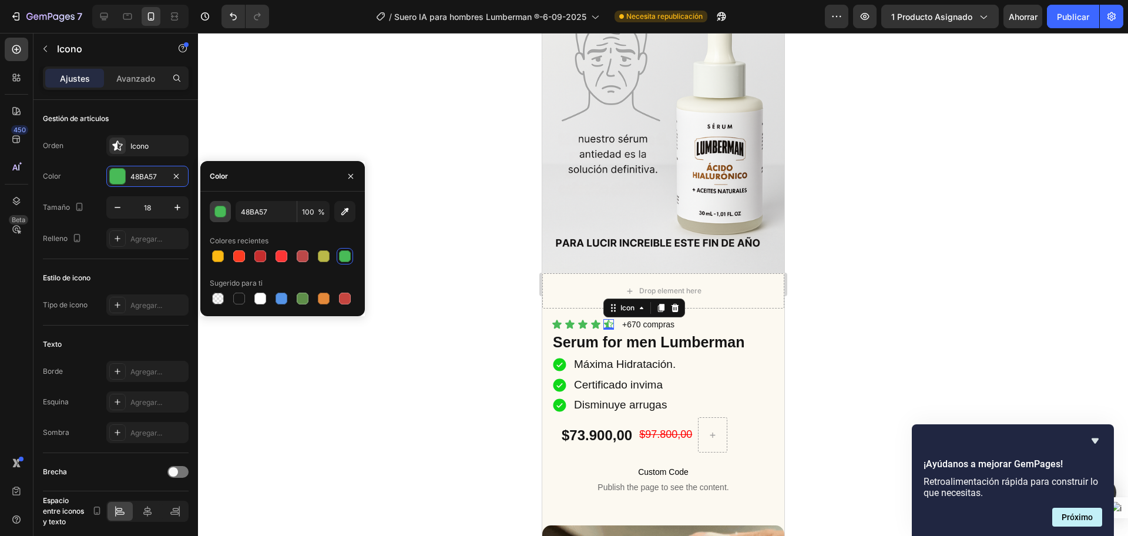
click at [218, 214] on div "button" at bounding box center [221, 212] width 12 height 12
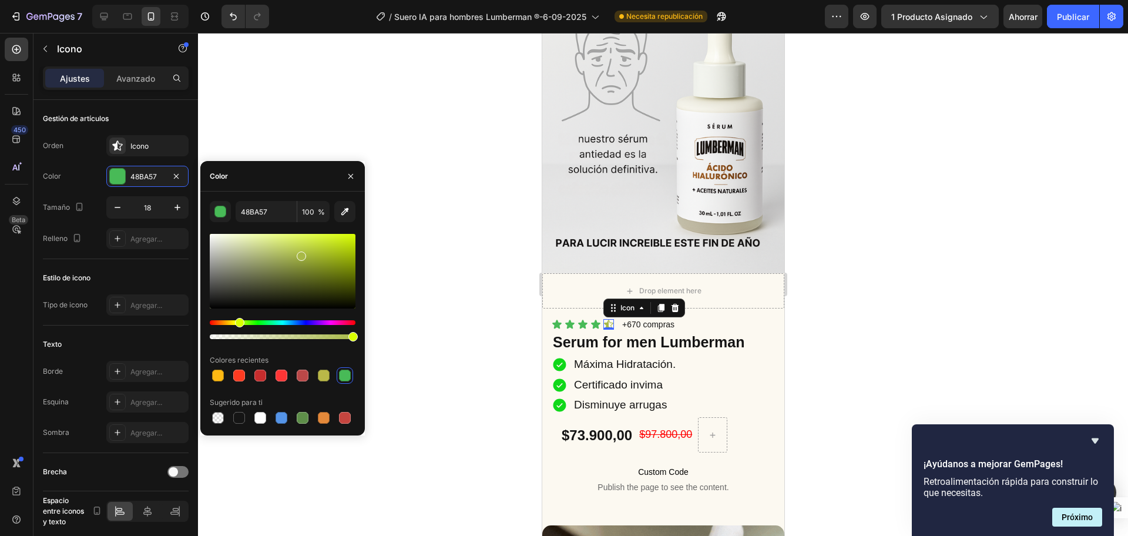
click at [238, 320] on div "Hue" at bounding box center [283, 322] width 146 height 5
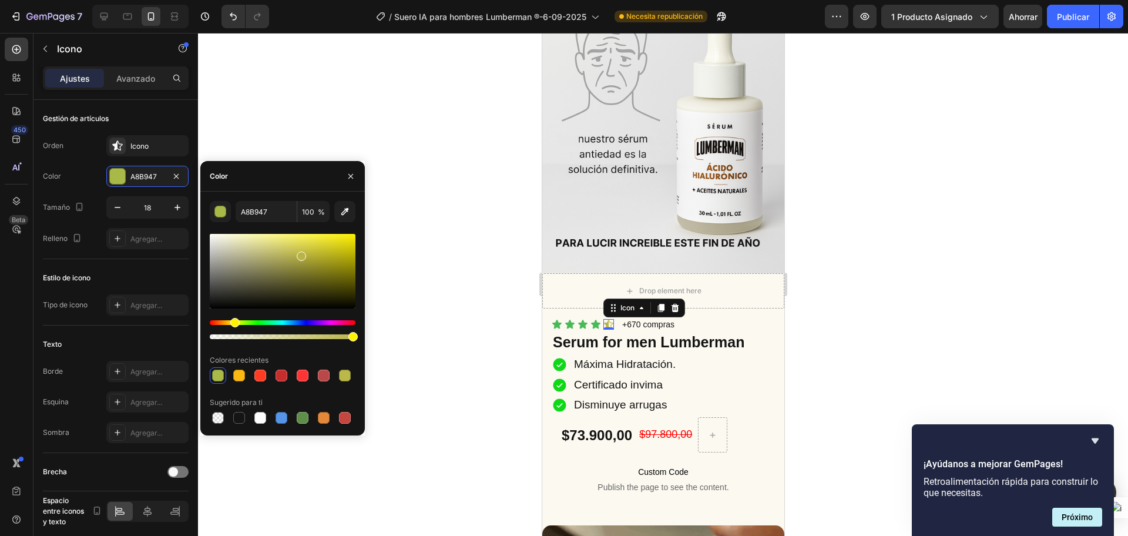
click at [233, 322] on div "Matiz" at bounding box center [283, 322] width 146 height 5
click at [339, 253] on div at bounding box center [283, 271] width 146 height 75
click at [350, 241] on div at bounding box center [283, 271] width 146 height 75
click at [338, 237] on div at bounding box center [283, 271] width 146 height 75
click at [325, 235] on div at bounding box center [283, 271] width 146 height 75
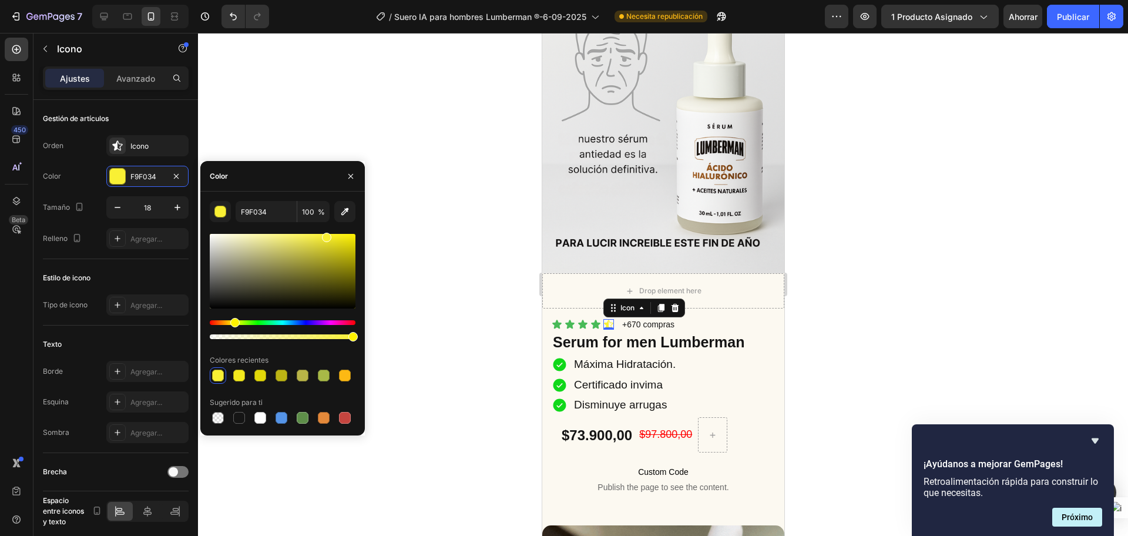
click at [338, 234] on div at bounding box center [283, 271] width 146 height 75
click at [344, 238] on div at bounding box center [345, 240] width 9 height 9
type input "EDE212"
click at [268, 217] on input "EDE212" at bounding box center [266, 211] width 61 height 21
click at [596, 319] on div "Icon" at bounding box center [595, 324] width 11 height 11
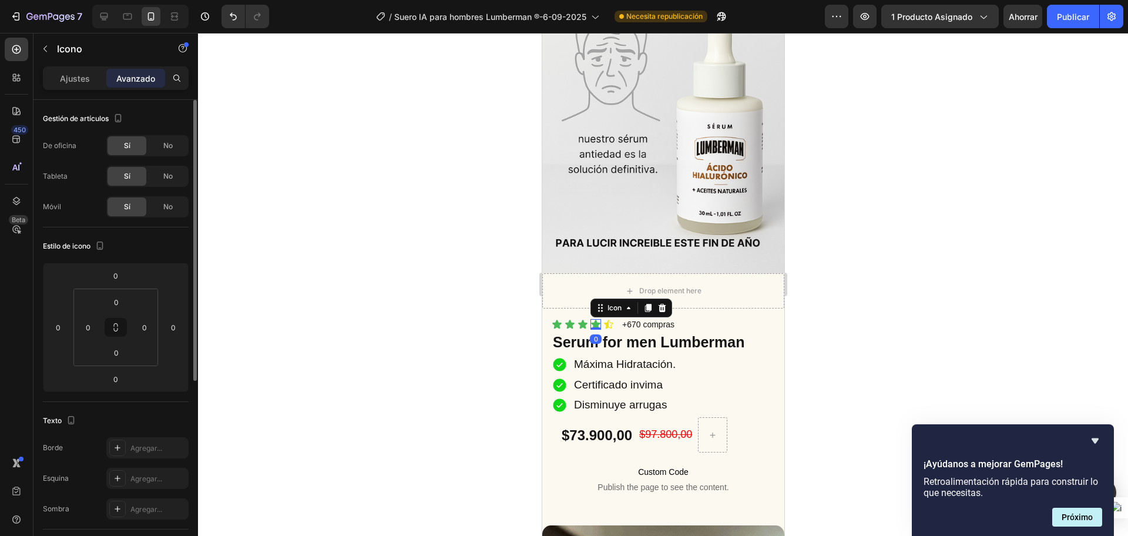
click at [73, 79] on font "Ajustes" at bounding box center [75, 78] width 30 height 10
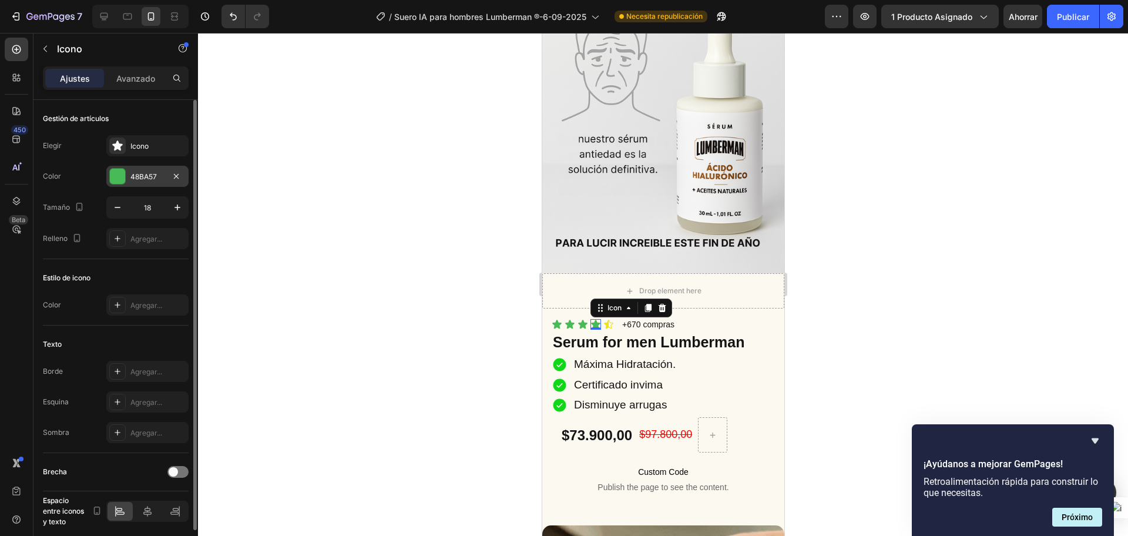
click at [155, 179] on font "48BA57" at bounding box center [143, 176] width 26 height 9
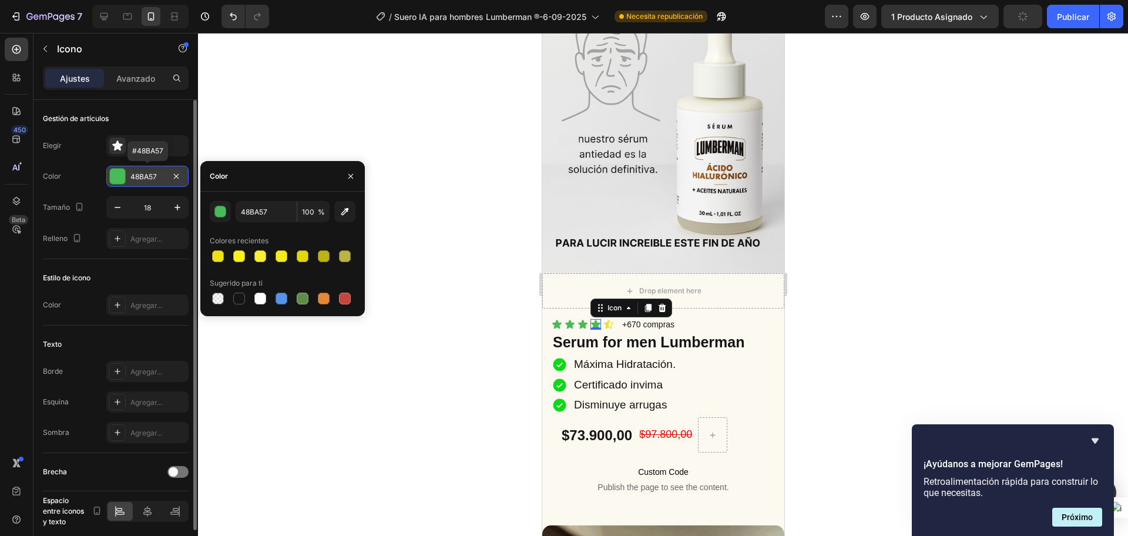
click at [146, 173] on font "48BA57" at bounding box center [143, 176] width 26 height 9
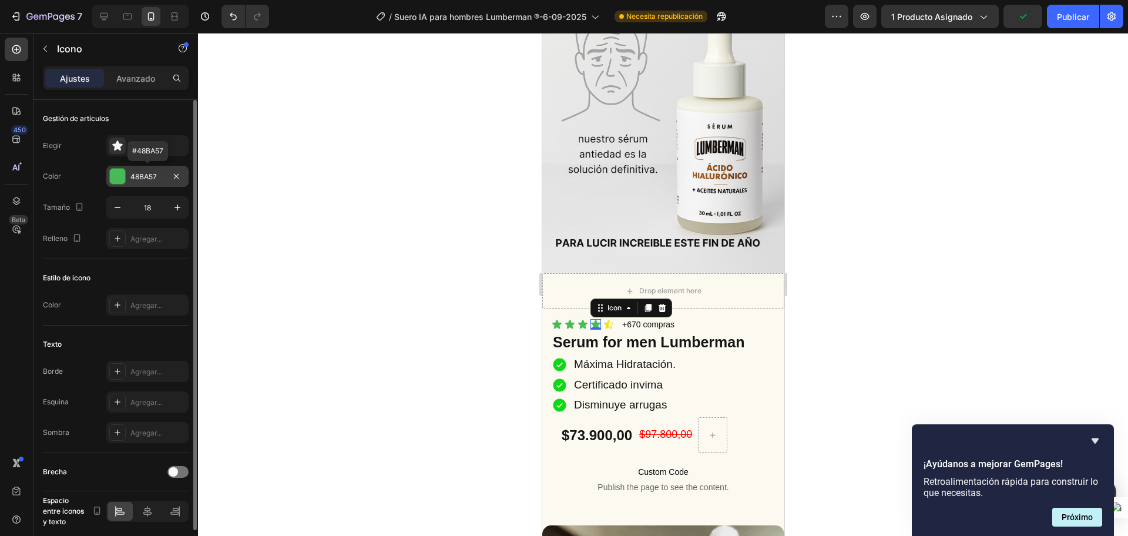
click at [146, 173] on font "48BA57" at bounding box center [143, 176] width 26 height 9
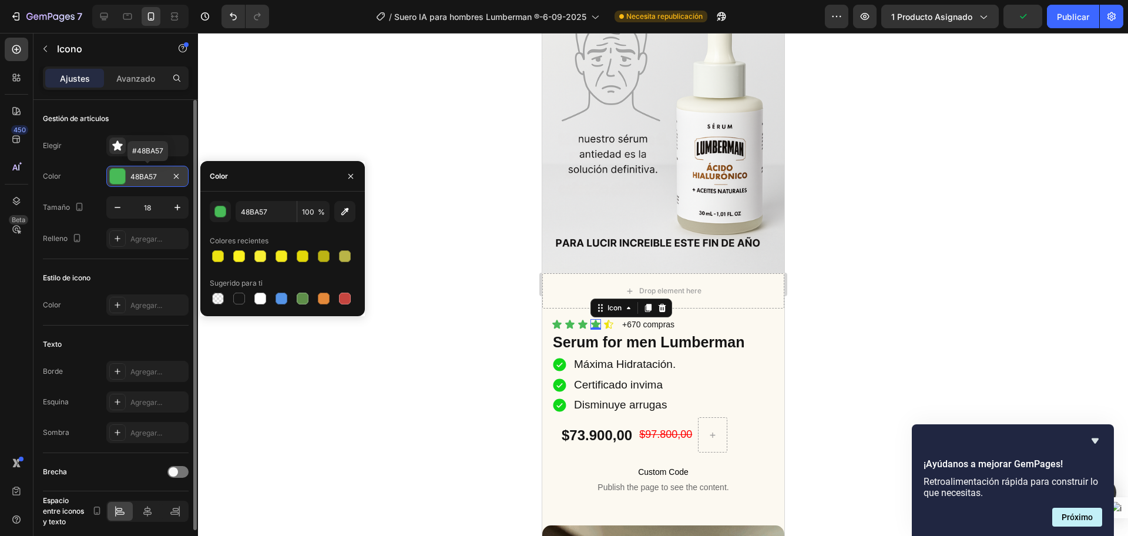
click at [146, 173] on font "48BA57" at bounding box center [143, 176] width 26 height 9
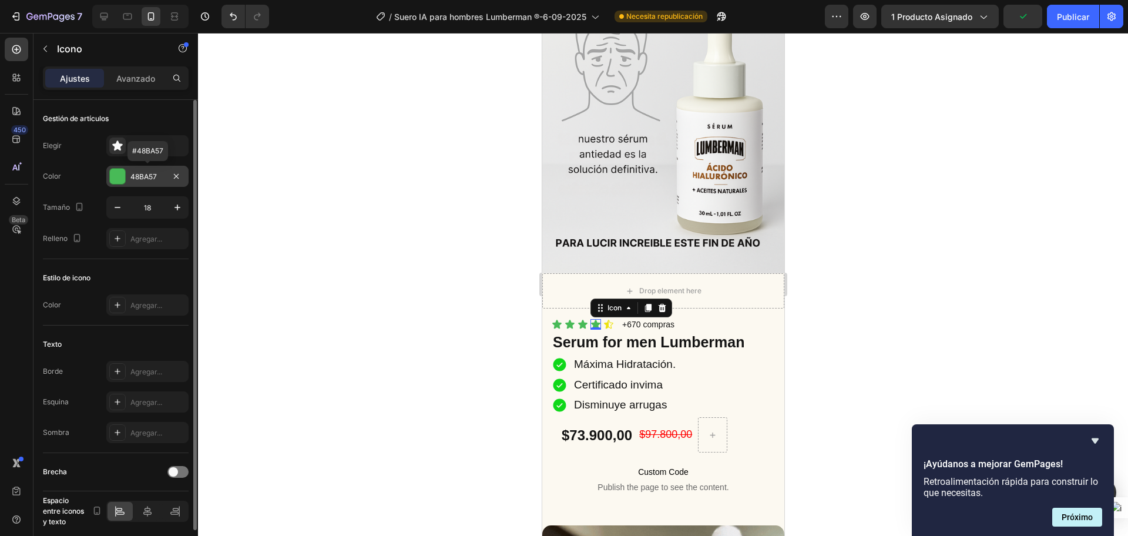
click at [146, 173] on font "48BA57" at bounding box center [143, 176] width 26 height 9
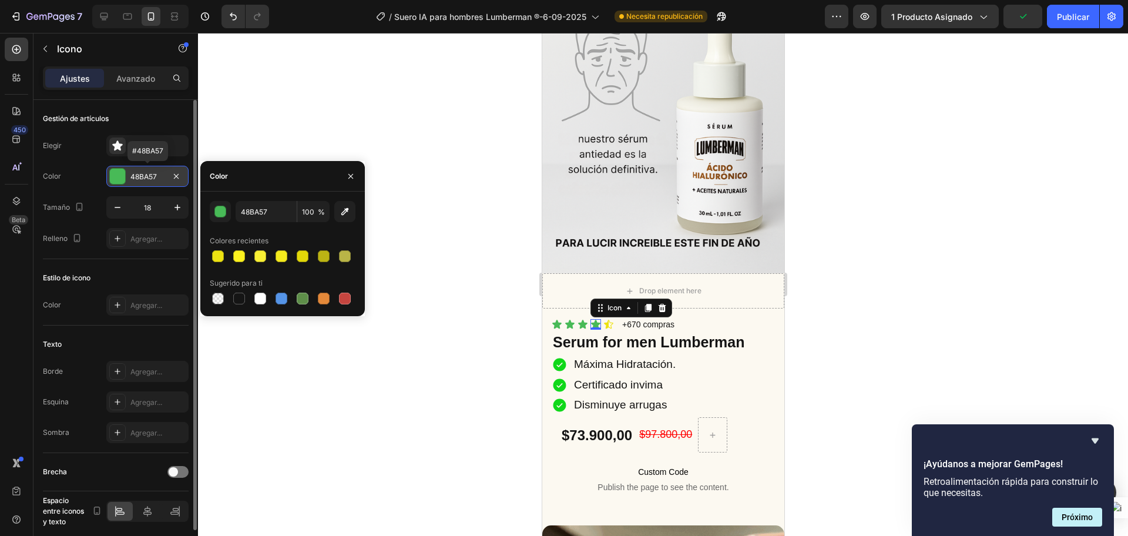
click at [146, 173] on font "48BA57" at bounding box center [143, 176] width 26 height 9
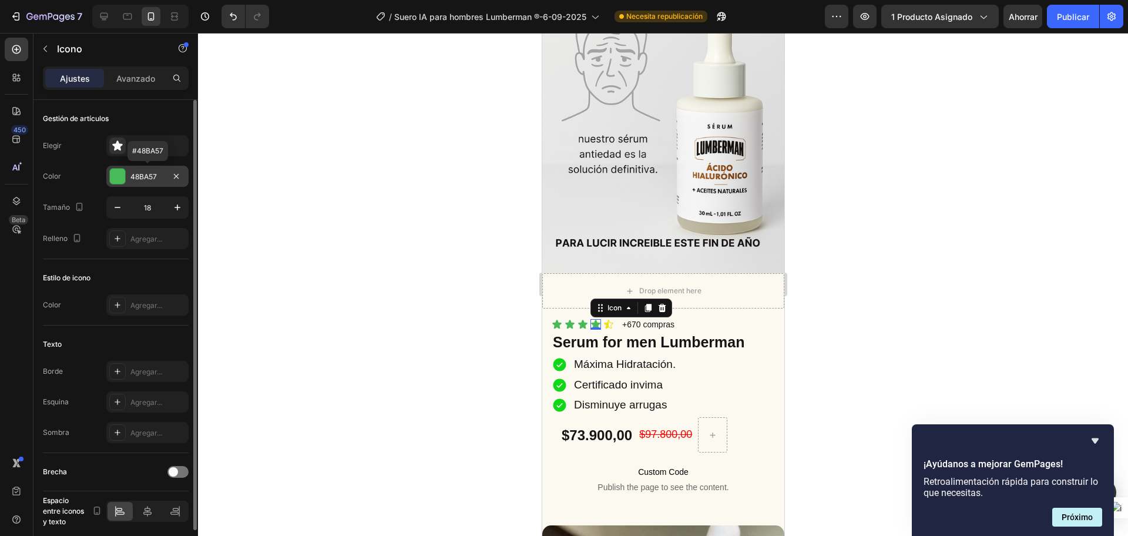
click at [155, 167] on div "48BA57" at bounding box center [147, 176] width 82 height 21
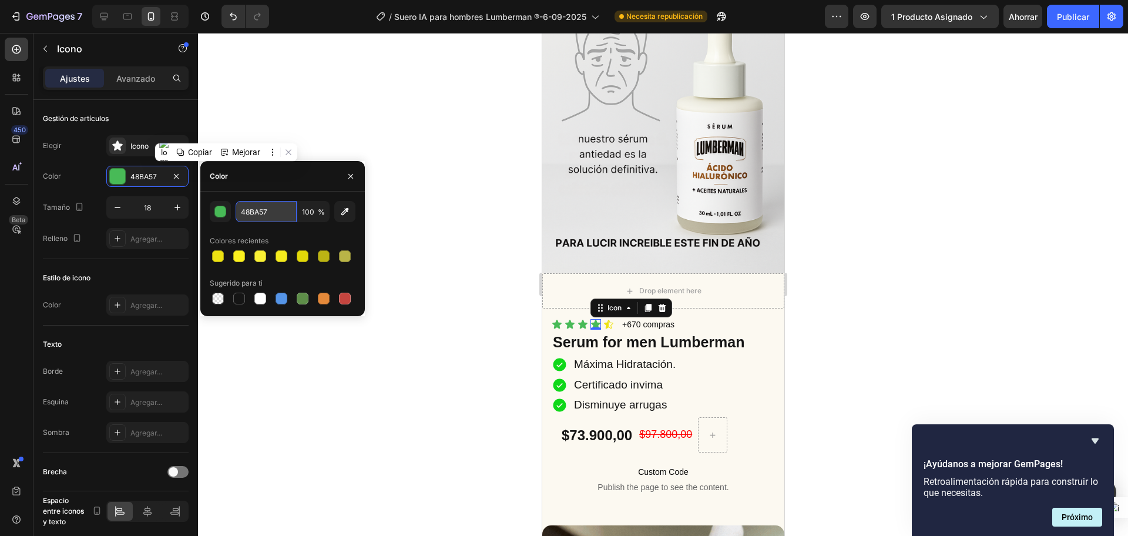
click at [257, 204] on input "48BA57" at bounding box center [266, 211] width 61 height 21
paste input "EDE212"
type input "EDE212"
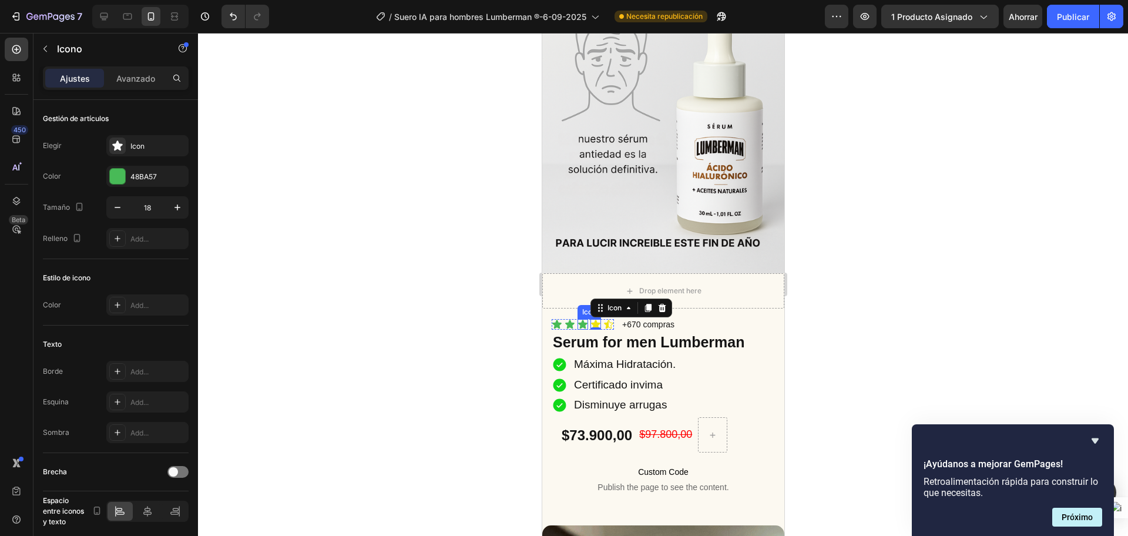
click at [581, 320] on icon at bounding box center [581, 324] width 9 height 9
click at [595, 320] on icon at bounding box center [594, 324] width 9 height 9
click at [147, 177] on font "EDE212" at bounding box center [142, 176] width 25 height 9
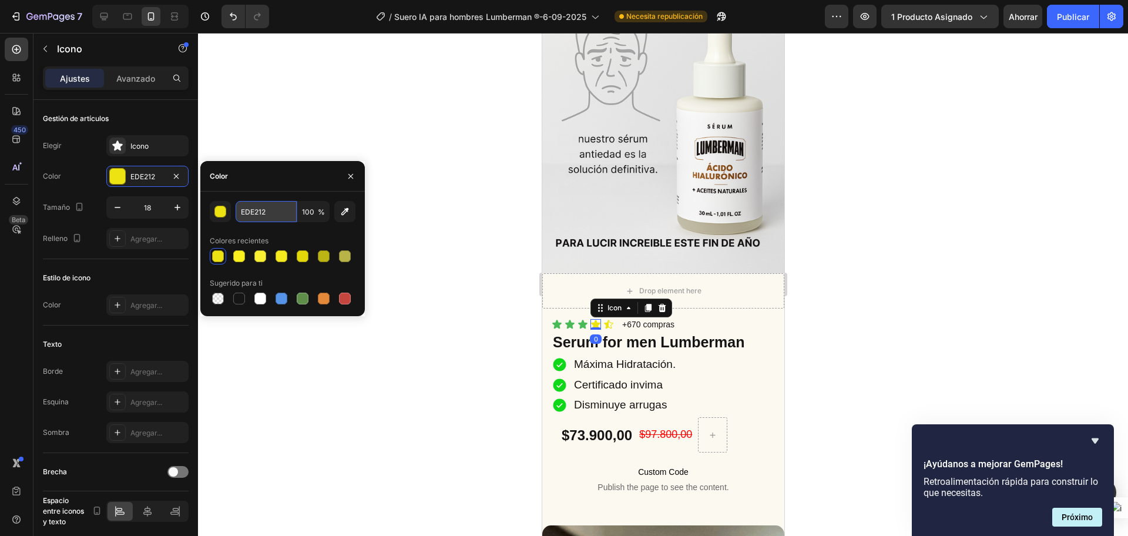
click at [260, 201] on input "EDE212" at bounding box center [266, 211] width 61 height 21
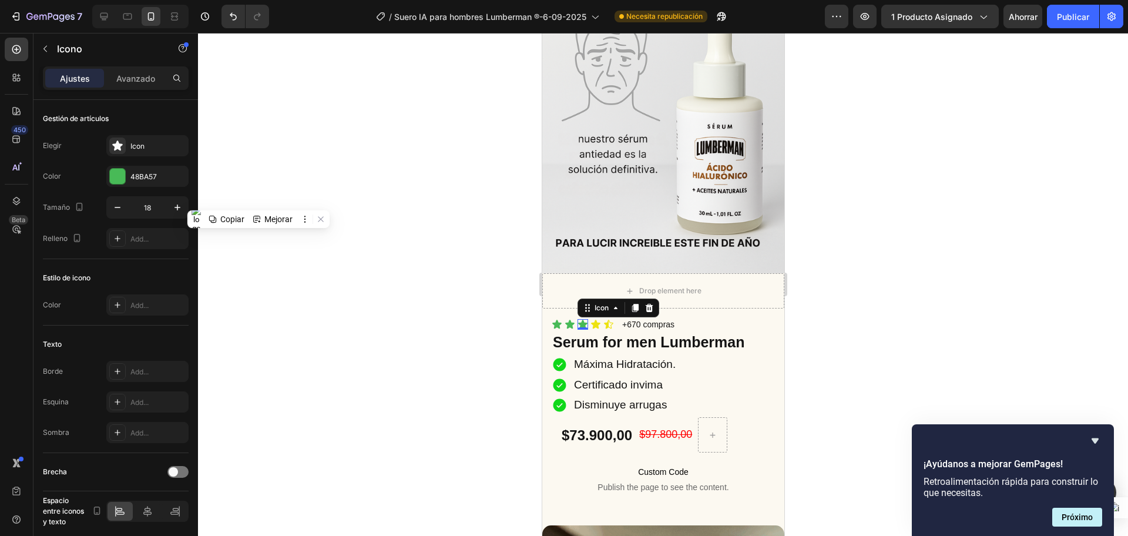
drag, startPoint x: 579, startPoint y: 307, endPoint x: 1018, endPoint y: 322, distance: 439.6
click at [579, 320] on icon at bounding box center [581, 324] width 9 height 9
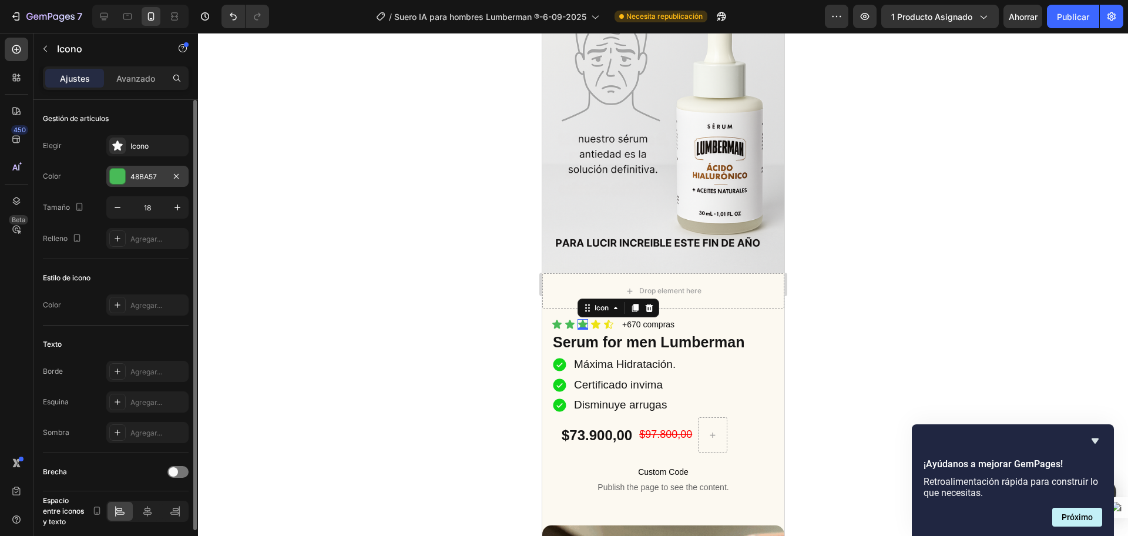
click at [144, 178] on font "48BA57" at bounding box center [143, 176] width 26 height 9
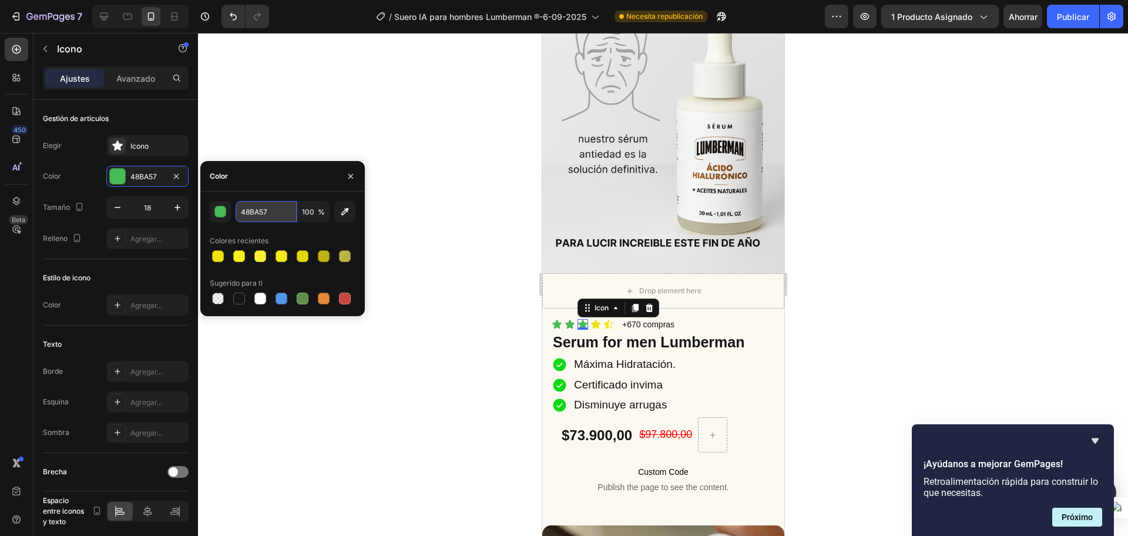
click at [268, 207] on input "48BA57" at bounding box center [266, 211] width 61 height 21
paste input "EDE212"
type input "EDE212"
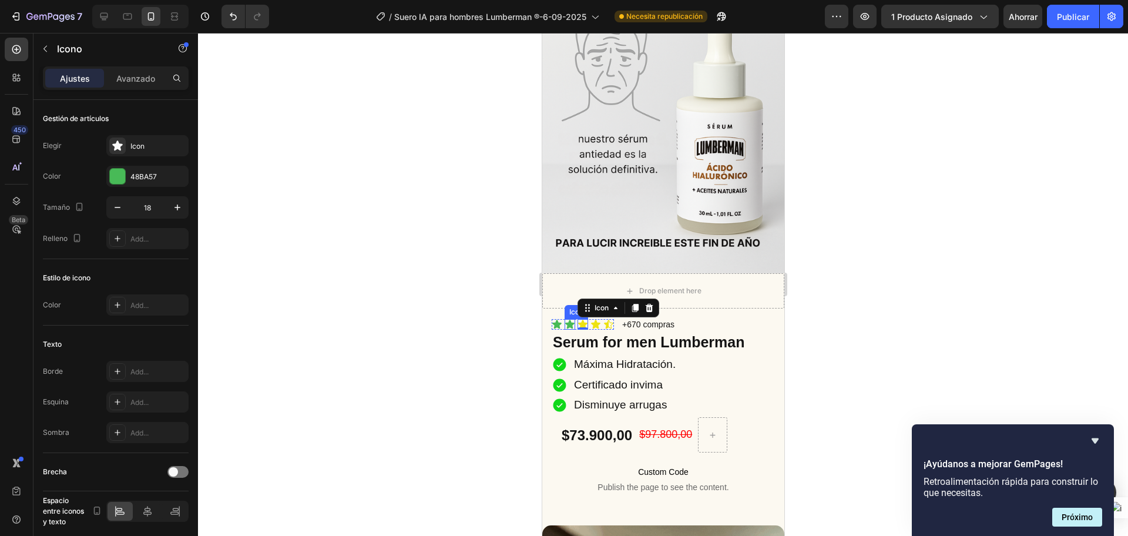
click at [569, 320] on icon at bounding box center [568, 324] width 9 height 9
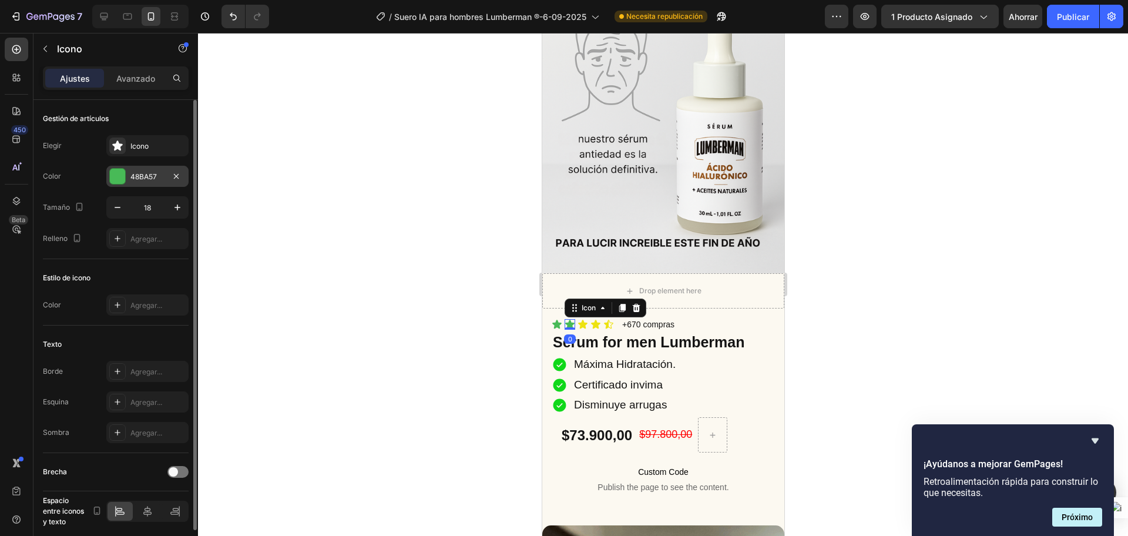
click at [144, 176] on font "48BA57" at bounding box center [143, 176] width 26 height 9
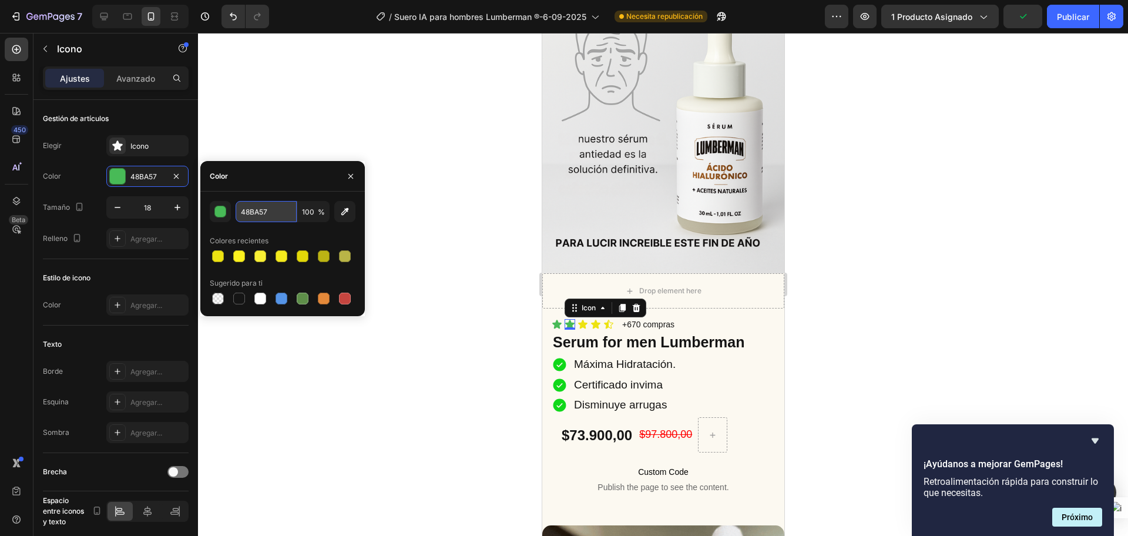
click at [263, 213] on input "48BA57" at bounding box center [266, 211] width 61 height 21
paste input "EDE212"
type input "EDE212"
click at [555, 320] on icon at bounding box center [555, 324] width 9 height 9
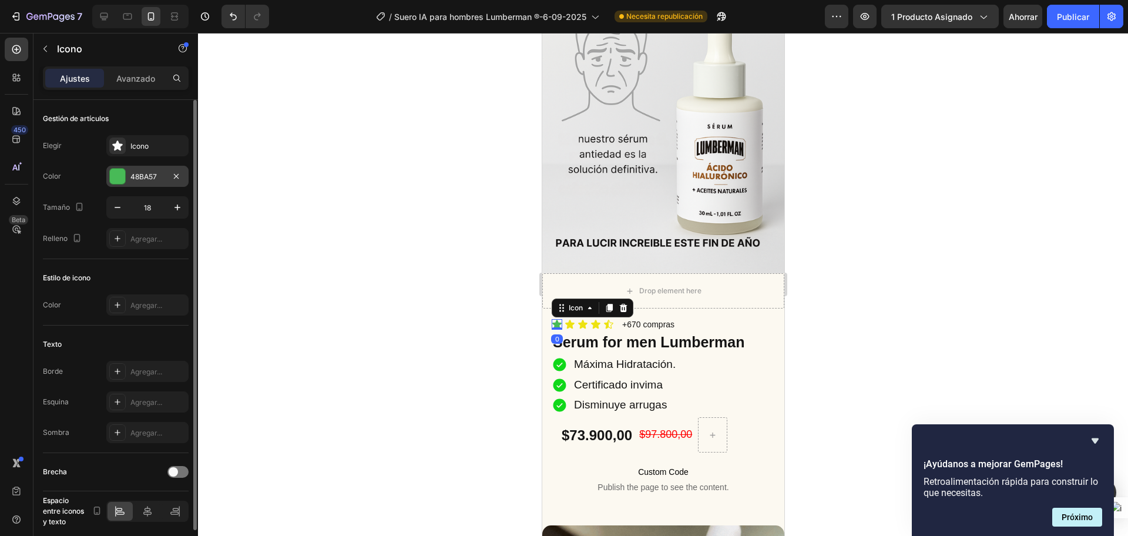
click at [146, 181] on div "48BA57" at bounding box center [147, 176] width 34 height 11
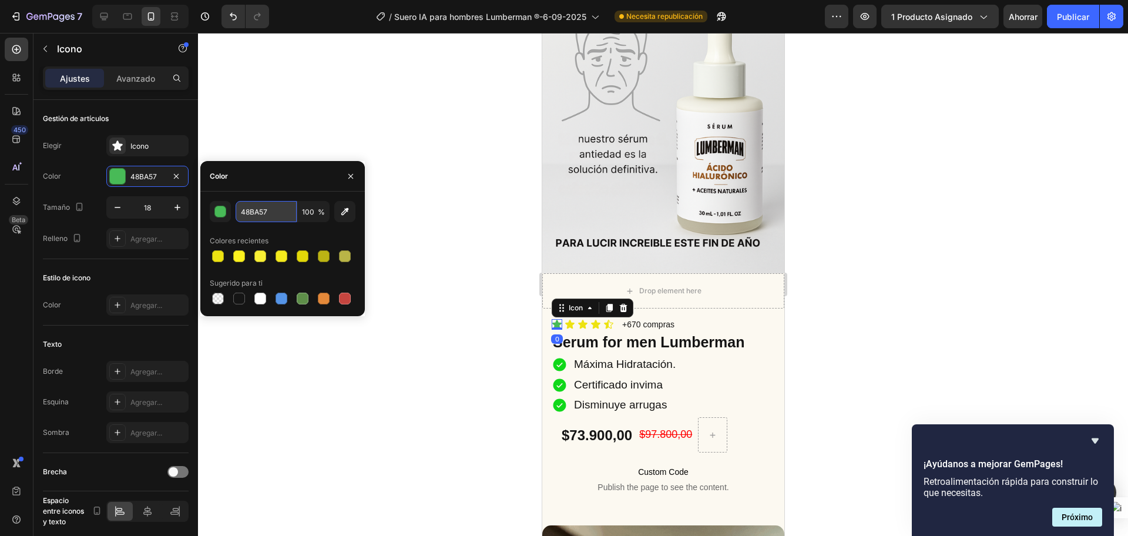
click at [273, 210] on input "48BA57" at bounding box center [266, 211] width 61 height 21
paste input "EDE212"
type input "EDE212"
click at [461, 173] on div at bounding box center [663, 284] width 930 height 503
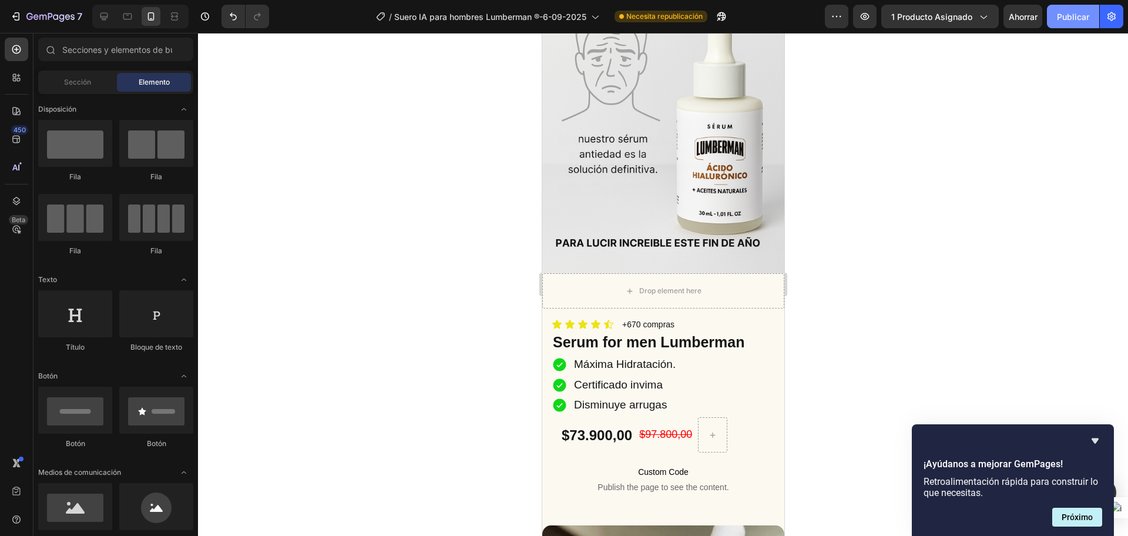
click at [1070, 15] on font "Publicar" at bounding box center [1073, 17] width 32 height 10
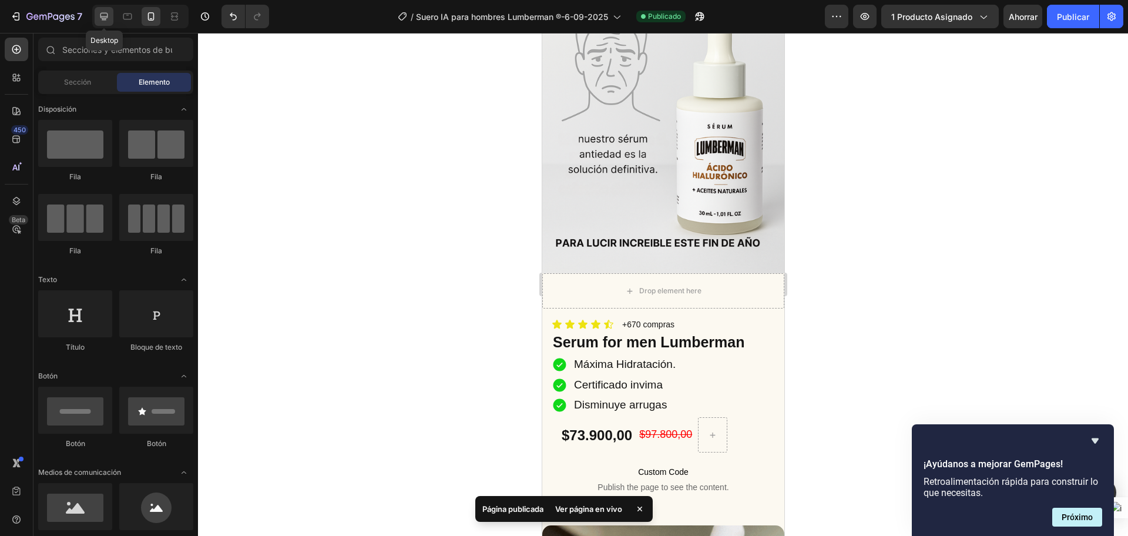
click at [100, 18] on icon at bounding box center [104, 17] width 12 height 12
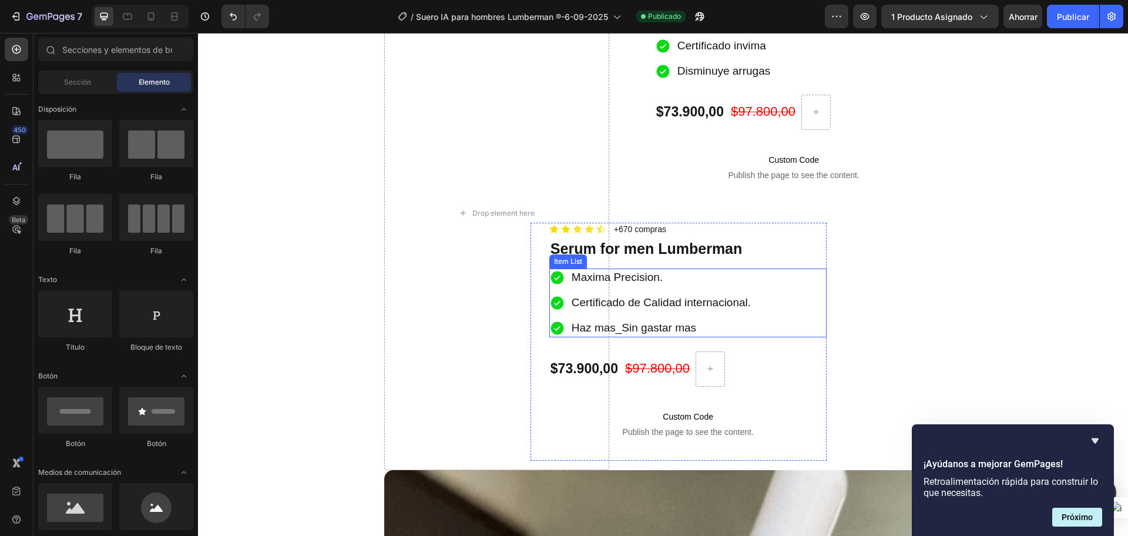
scroll to position [954, 0]
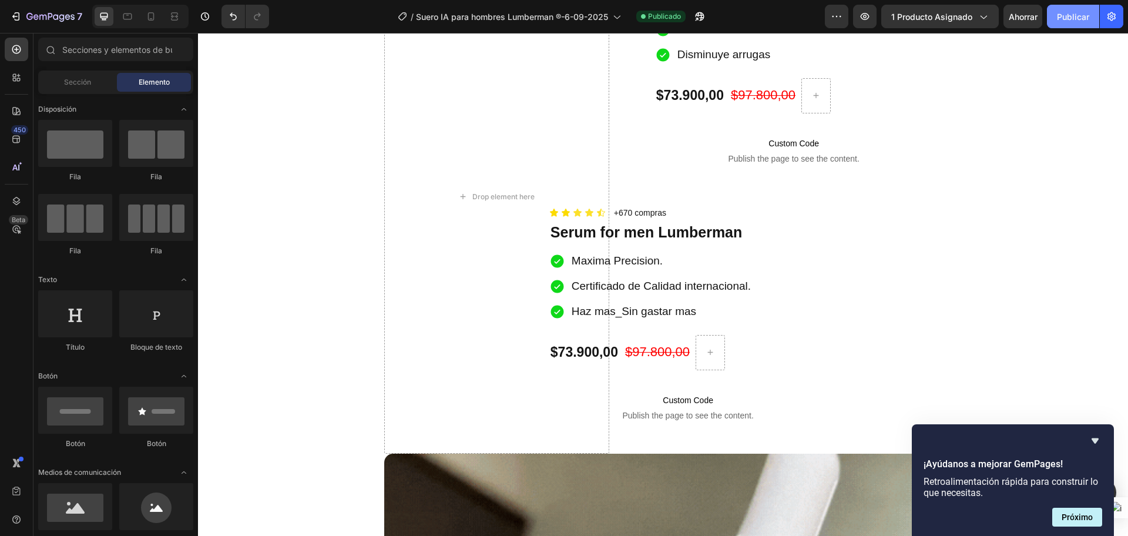
click at [1061, 12] on font "Publicar" at bounding box center [1073, 17] width 32 height 10
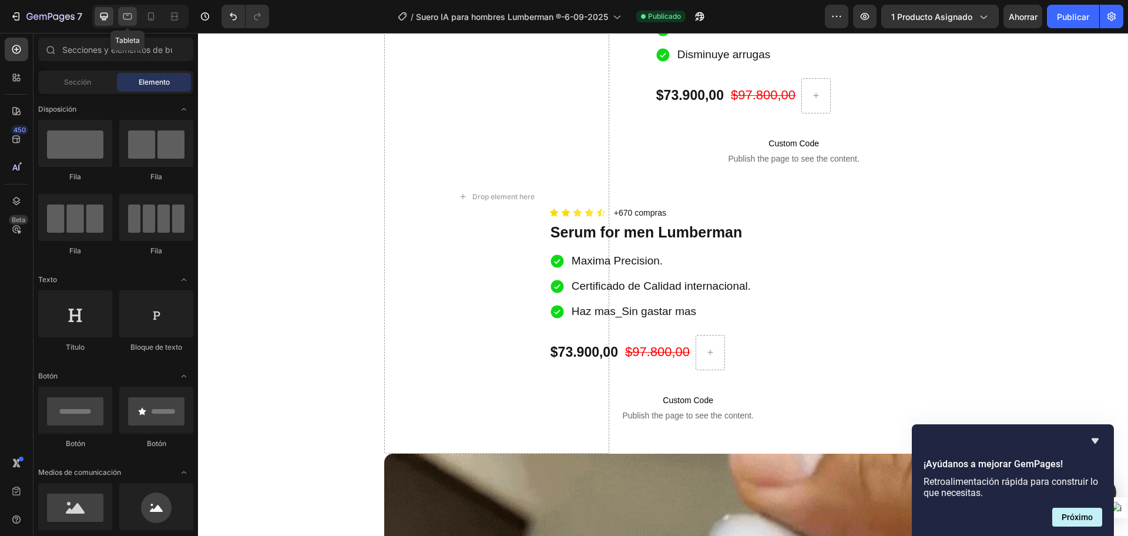
click at [136, 16] on div at bounding box center [127, 16] width 19 height 19
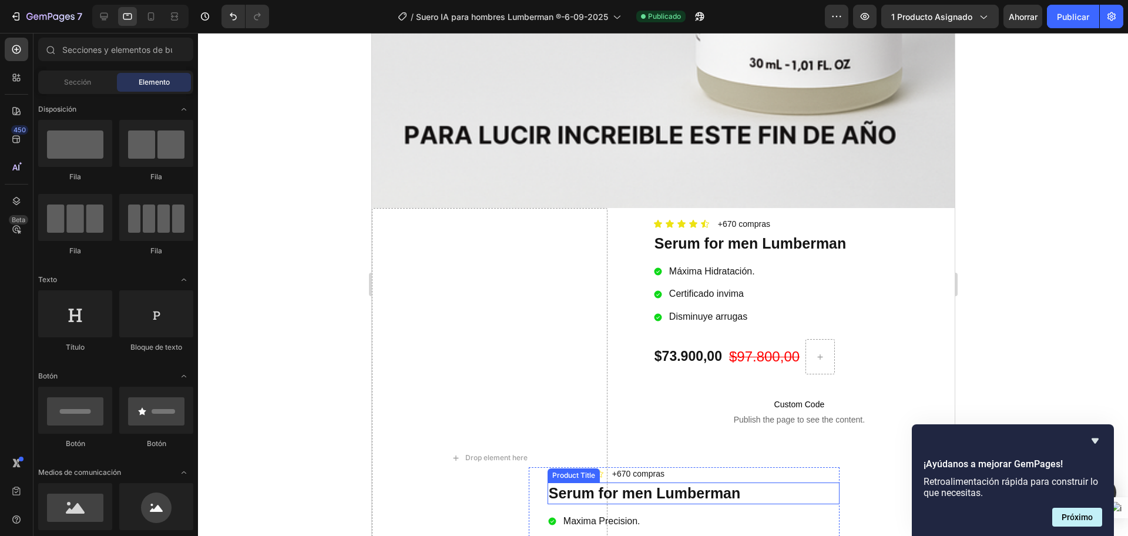
scroll to position [714, 0]
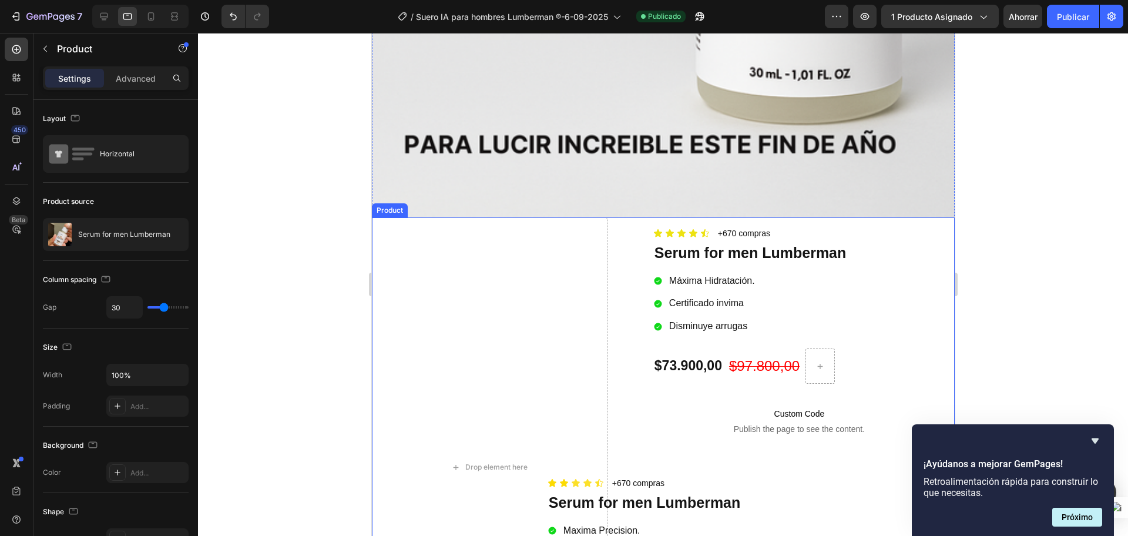
click at [612, 284] on div "Drop element here Icon Icon Icon Icon Icon Icon List +670 compras Text Block Ro…" at bounding box center [662, 466] width 583 height 499
click at [436, 199] on div at bounding box center [441, 206] width 14 height 14
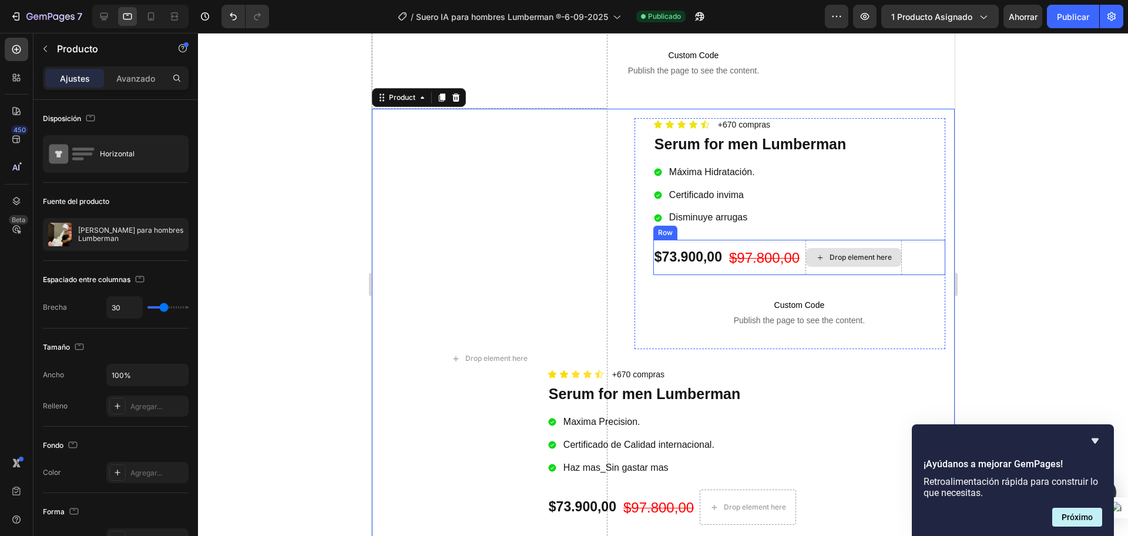
scroll to position [1267, 0]
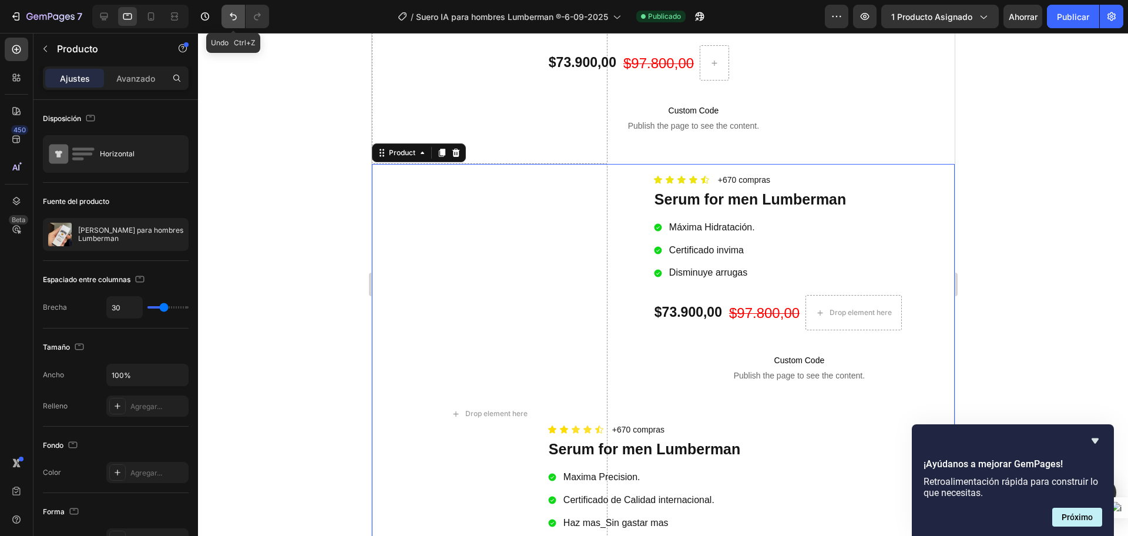
click at [233, 19] on icon "Deshacer/Rehacer" at bounding box center [233, 17] width 12 height 12
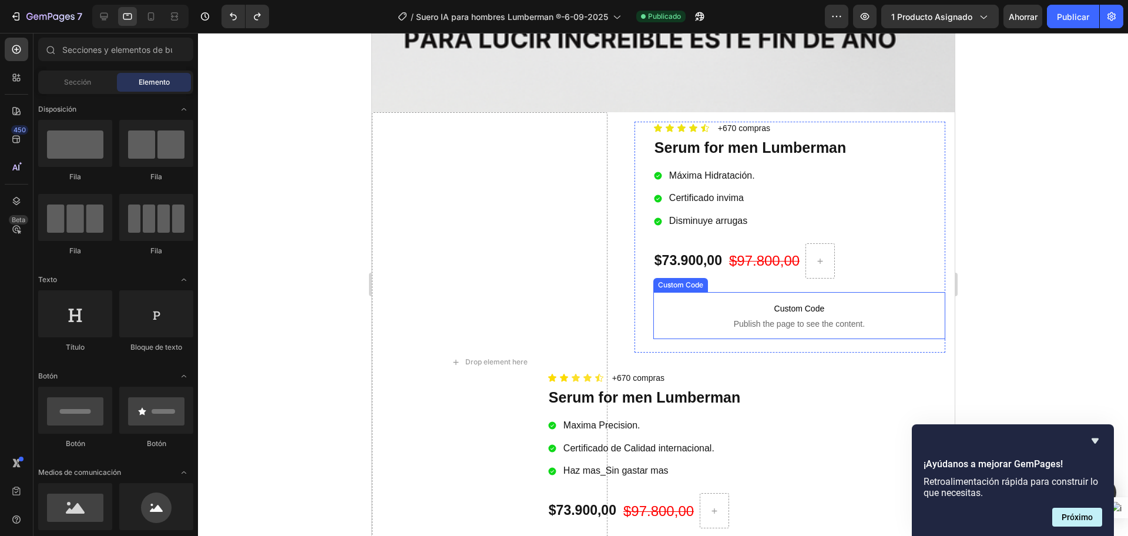
scroll to position [680, 0]
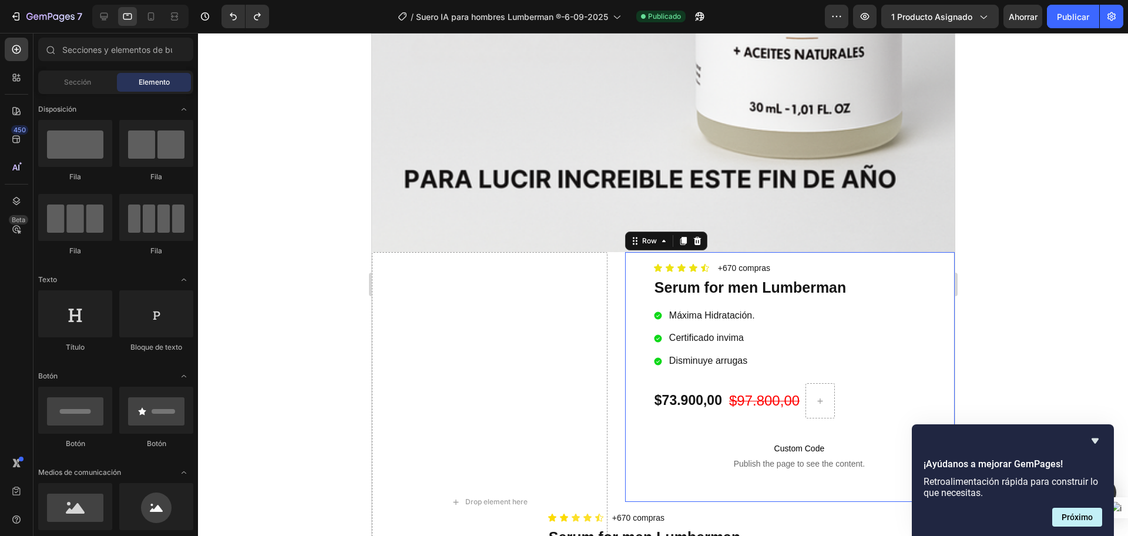
click at [624, 271] on div "Icon Icon Icon Icon Icon Icon List +670 compras Text Block Row Serum for men Lu…" at bounding box center [788, 377] width 329 height 250
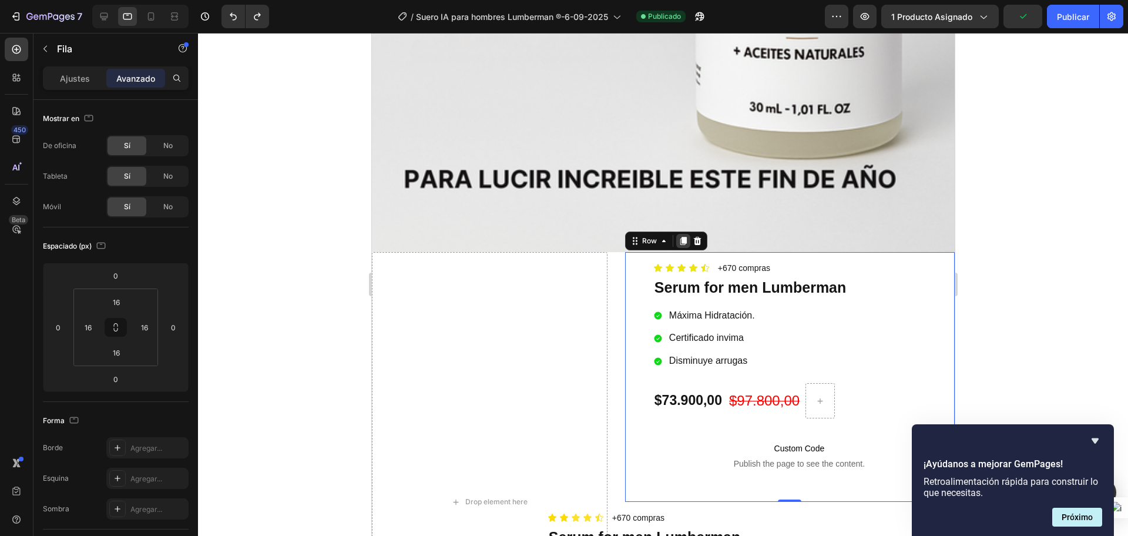
click at [680, 237] on icon at bounding box center [683, 241] width 6 height 8
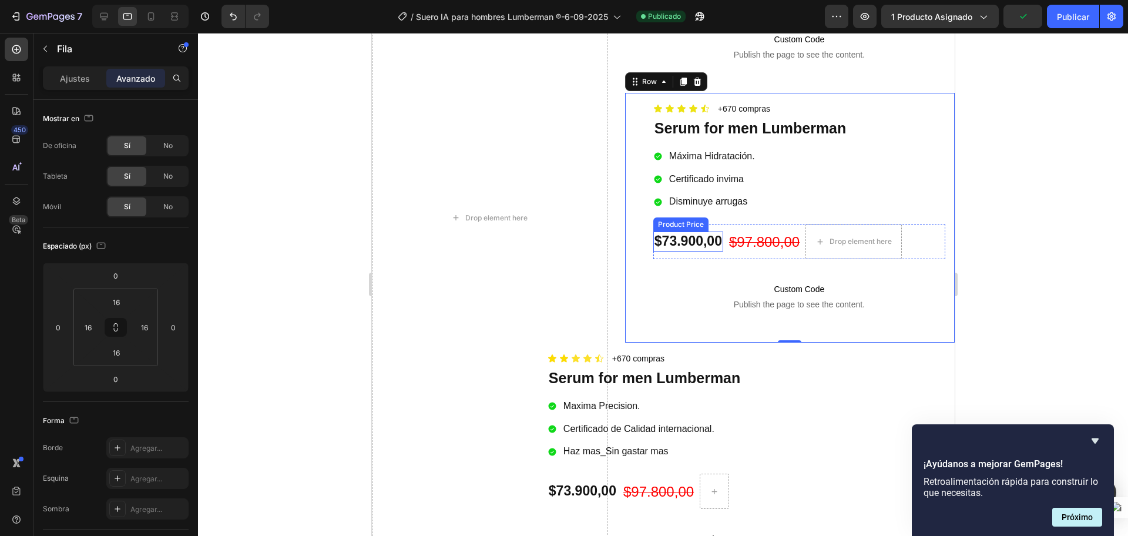
scroll to position [1091, 0]
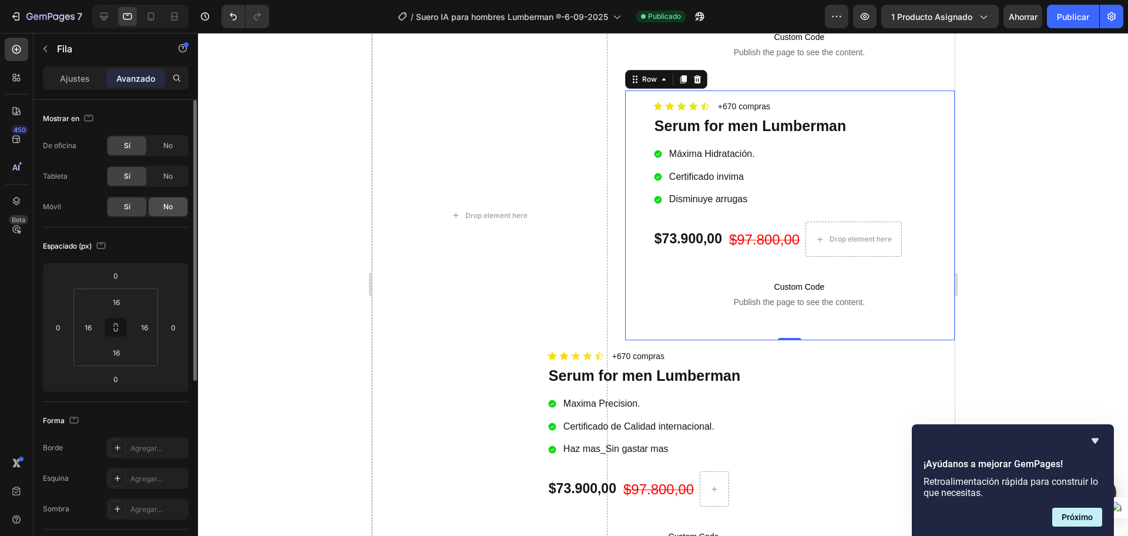
click at [160, 208] on div "No" at bounding box center [168, 206] width 39 height 19
click at [166, 147] on font "No" at bounding box center [167, 145] width 9 height 9
click at [61, 323] on input "0" at bounding box center [58, 327] width 18 height 18
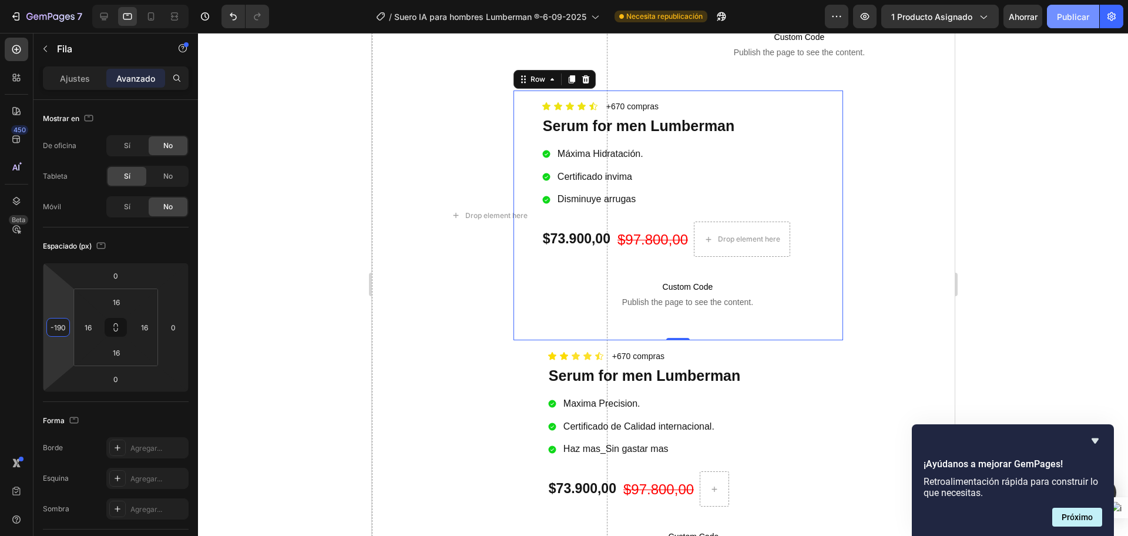
click at [1056, 10] on button "Publicar" at bounding box center [1073, 16] width 52 height 23
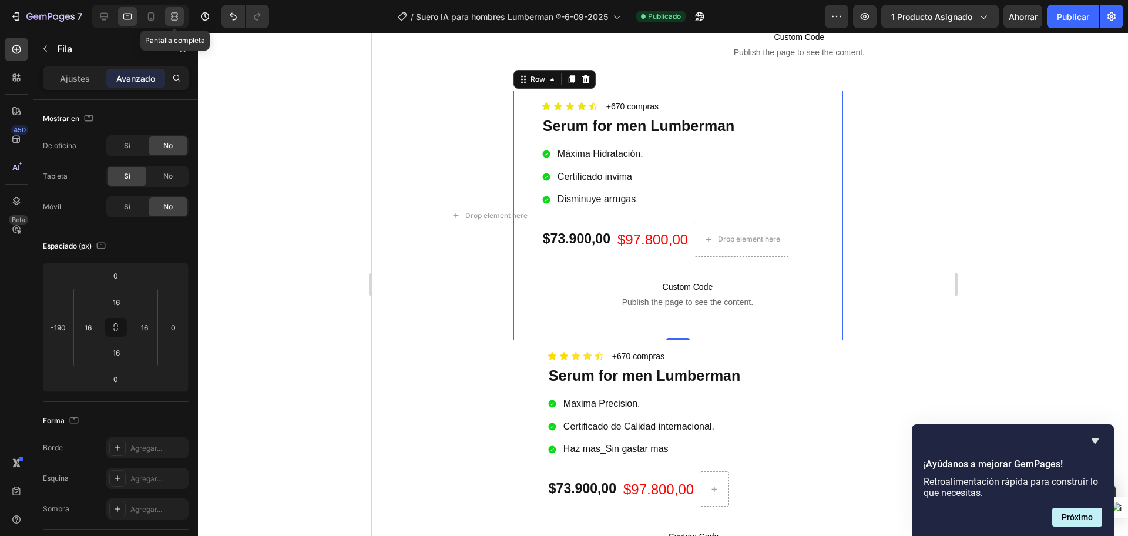
click at [171, 19] on icon at bounding box center [174, 19] width 7 height 2
type input "0"
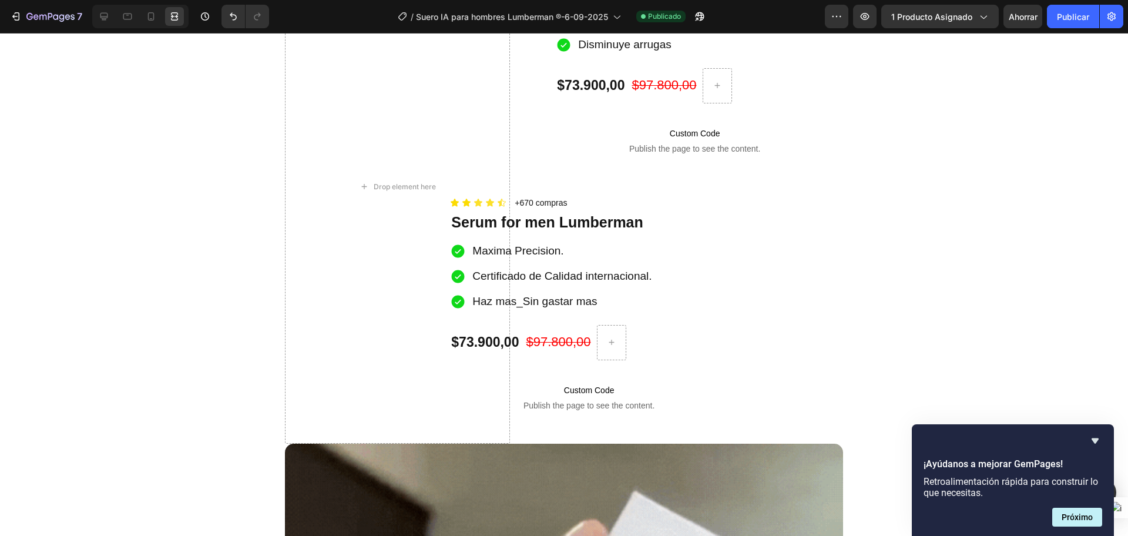
scroll to position [976, 0]
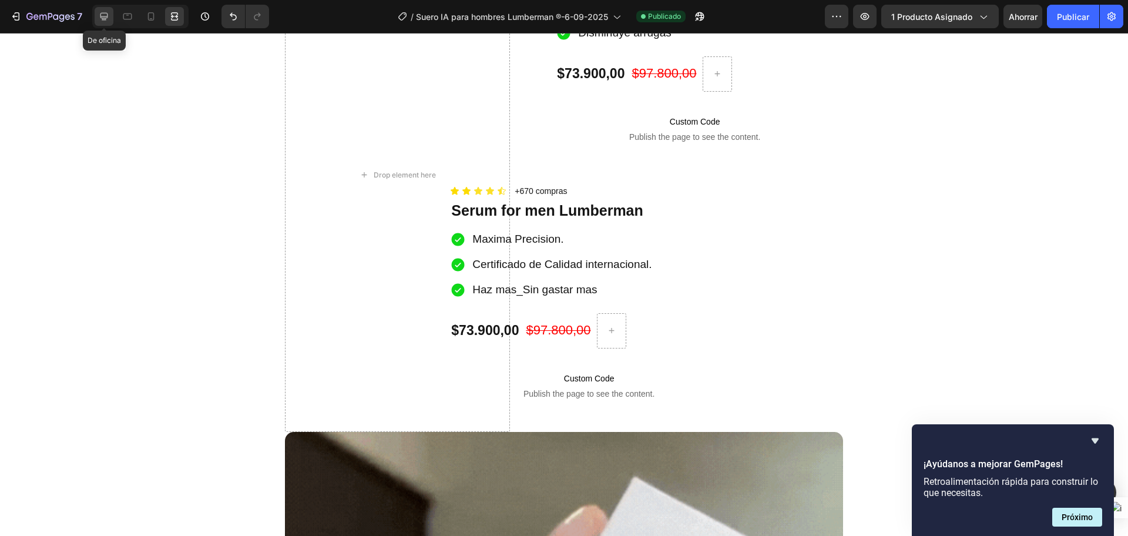
click at [107, 16] on icon at bounding box center [104, 17] width 8 height 8
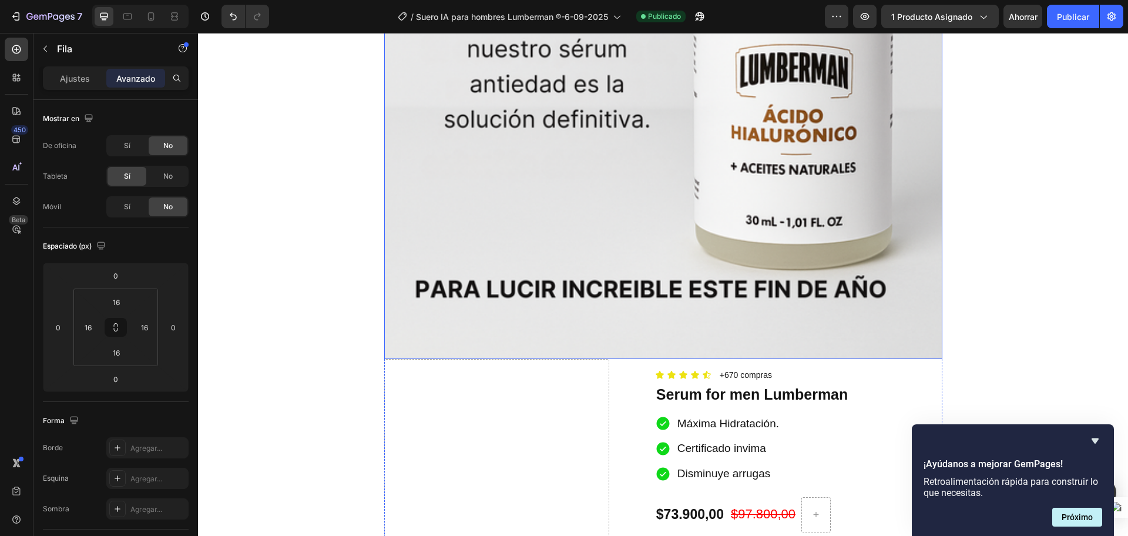
scroll to position [829, 0]
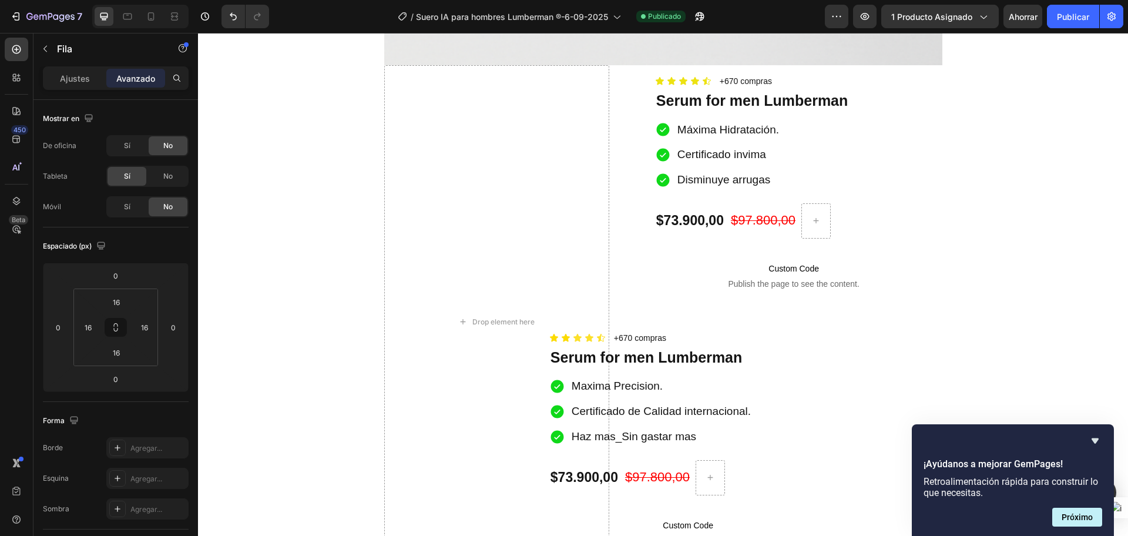
click at [140, 17] on div at bounding box center [140, 16] width 96 height 23
click at [106, 16] on icon at bounding box center [104, 17] width 12 height 12
click at [163, 179] on font "No" at bounding box center [167, 175] width 9 height 9
click at [171, 141] on font "No" at bounding box center [167, 145] width 9 height 9
click at [160, 146] on div "No" at bounding box center [168, 145] width 39 height 19
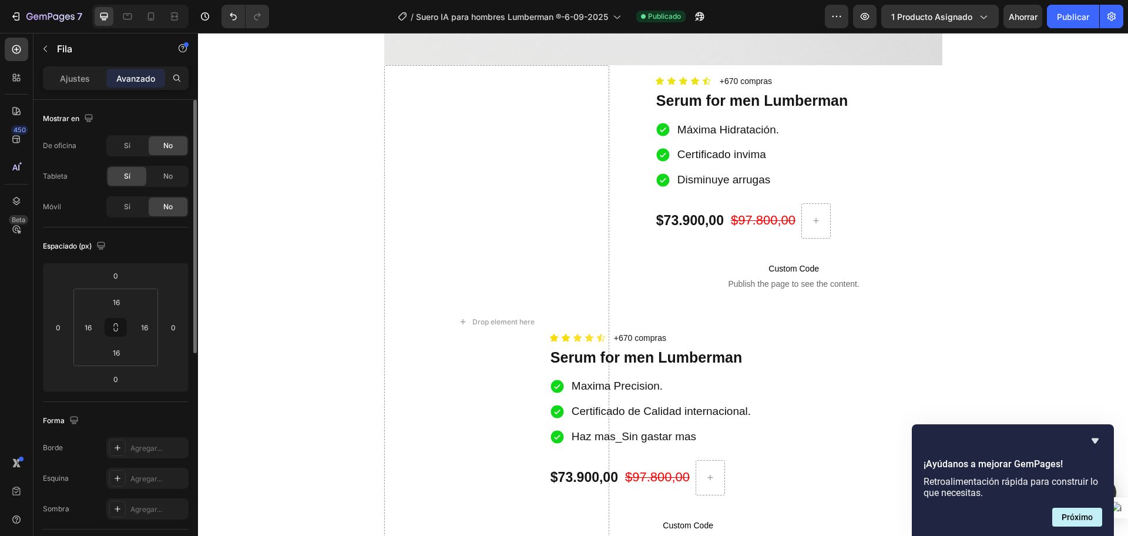
click at [126, 183] on div "Sí" at bounding box center [126, 176] width 39 height 19
click at [126, 176] on font "Sí" at bounding box center [127, 175] width 6 height 9
click at [174, 213] on div "No" at bounding box center [168, 206] width 39 height 19
click at [169, 143] on font "No" at bounding box center [167, 145] width 9 height 9
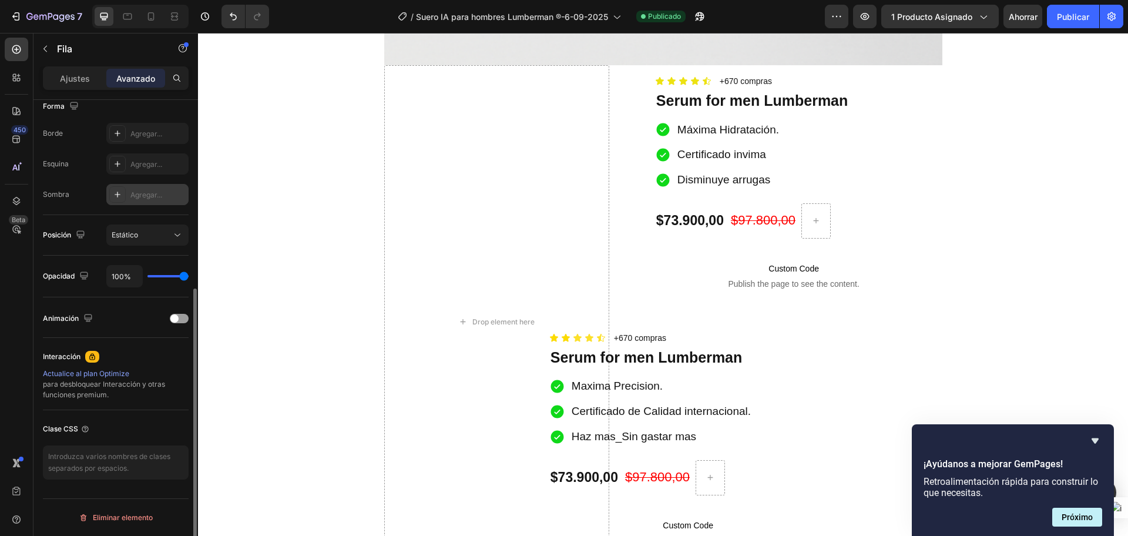
scroll to position [0, 0]
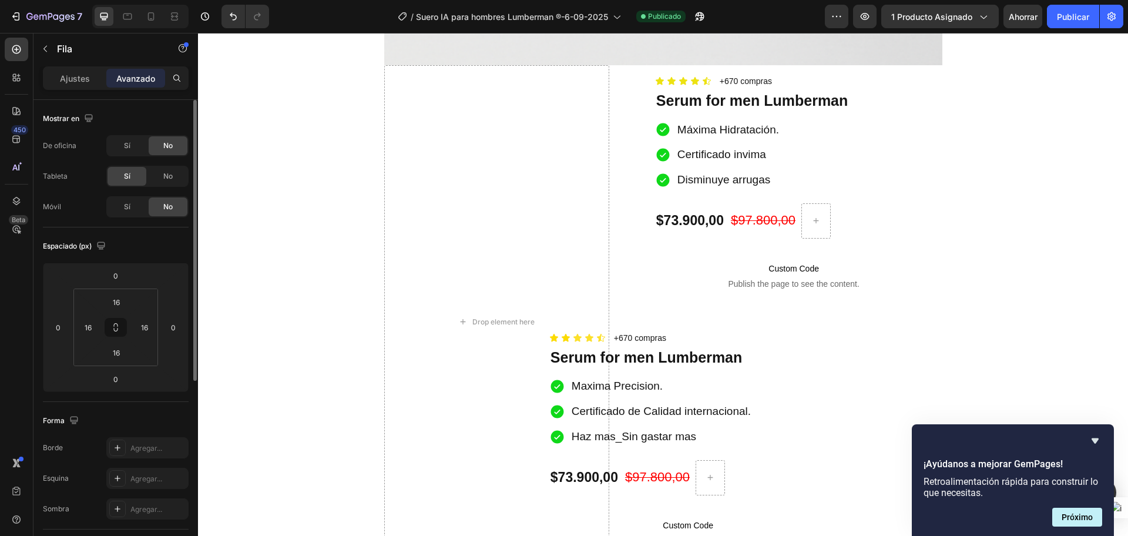
click at [161, 143] on div "No" at bounding box center [168, 145] width 39 height 19
click at [164, 213] on div "No" at bounding box center [168, 206] width 39 height 19
click at [132, 174] on div "Sí" at bounding box center [126, 176] width 39 height 19
click at [158, 198] on div "No" at bounding box center [168, 206] width 39 height 19
drag, startPoint x: 134, startPoint y: 178, endPoint x: 162, endPoint y: 157, distance: 35.2
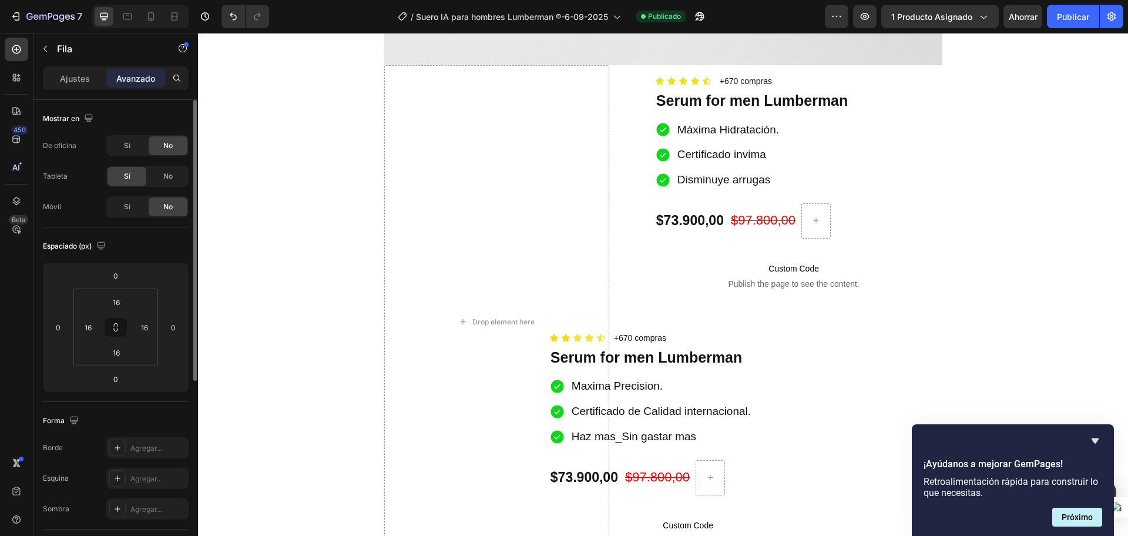
click at [142, 174] on div "Sí" at bounding box center [126, 176] width 39 height 19
click at [169, 139] on div "No" at bounding box center [168, 145] width 39 height 19
click at [122, 173] on div "Sí" at bounding box center [126, 176] width 39 height 19
drag, startPoint x: 167, startPoint y: 210, endPoint x: 136, endPoint y: 193, distance: 35.2
click at [167, 210] on font "No" at bounding box center [167, 206] width 9 height 9
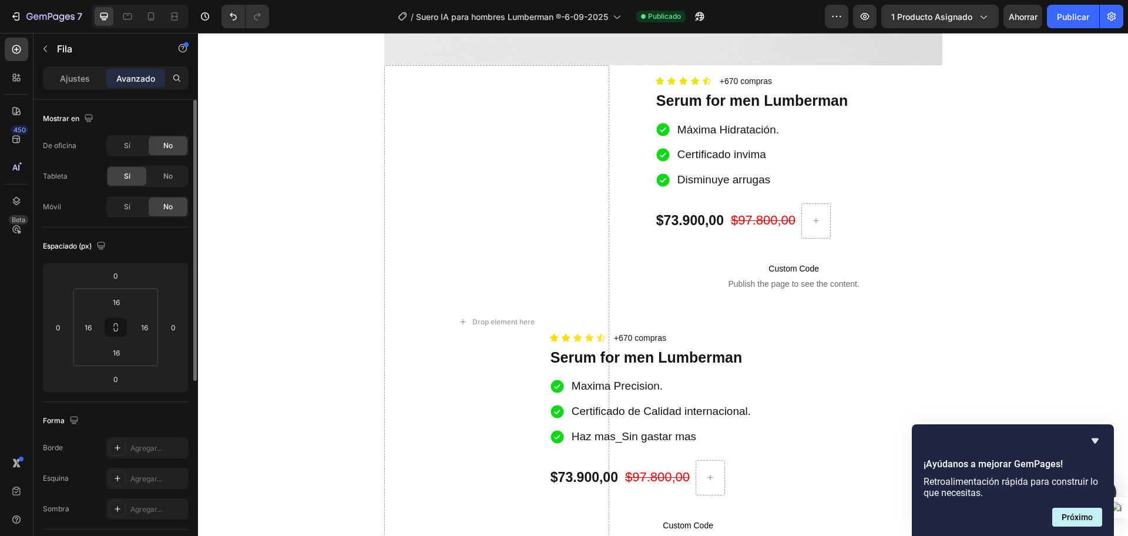
click at [127, 180] on font "Sí" at bounding box center [127, 175] width 6 height 9
click at [162, 146] on div "No" at bounding box center [168, 145] width 39 height 19
click at [166, 140] on span "No" at bounding box center [167, 145] width 9 height 11
drag, startPoint x: 170, startPoint y: 139, endPoint x: 134, endPoint y: 179, distance: 54.0
click at [171, 143] on span "No" at bounding box center [167, 145] width 9 height 11
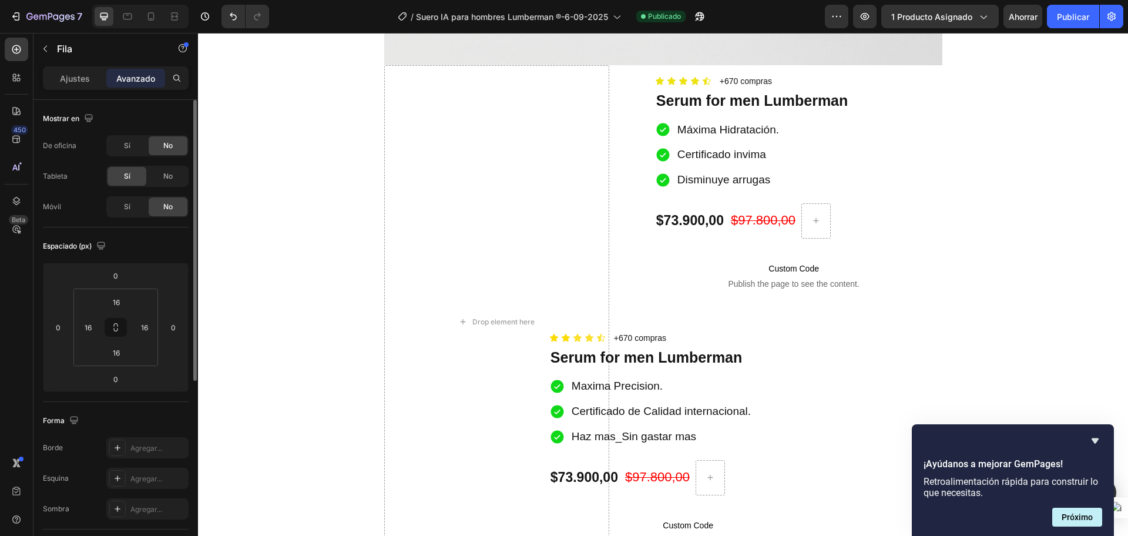
click at [132, 180] on div "Sí" at bounding box center [126, 176] width 39 height 19
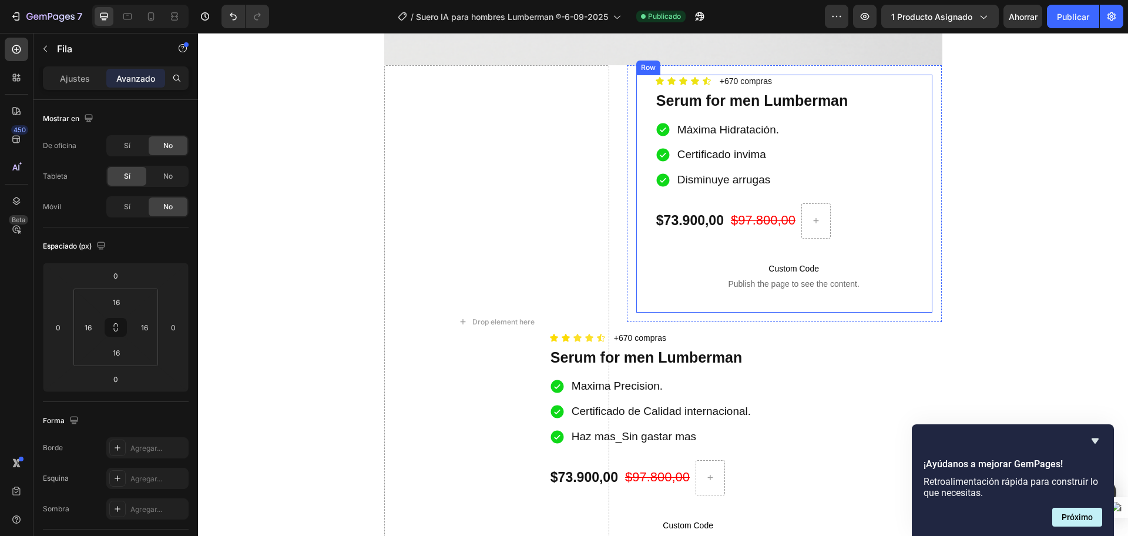
click at [627, 147] on div "Icon Icon Icon Icon Icon Icon List +670 compras Text Block Row Serum for men Lu…" at bounding box center [784, 193] width 315 height 257
click at [627, 130] on div "Icon Icon Icon Icon Icon Icon List +670 compras Text Block Row Serum for men Lu…" at bounding box center [784, 193] width 315 height 257
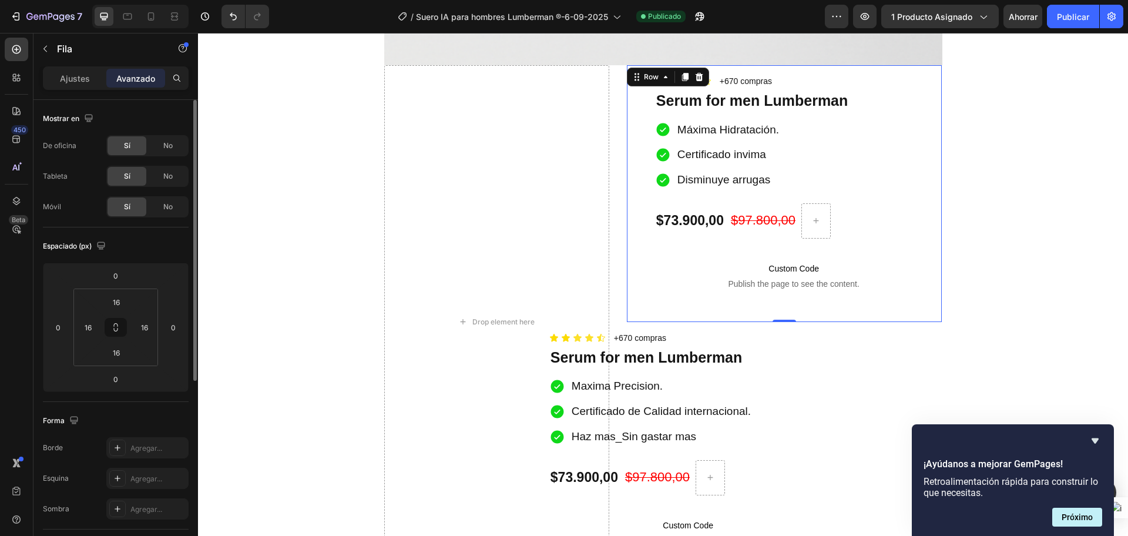
click at [133, 176] on div "Sí" at bounding box center [126, 176] width 39 height 19
click at [130, 142] on font "Sí" at bounding box center [127, 145] width 6 height 9
click at [160, 176] on div "No" at bounding box center [168, 176] width 39 height 19
click at [161, 144] on div "No" at bounding box center [168, 145] width 39 height 19
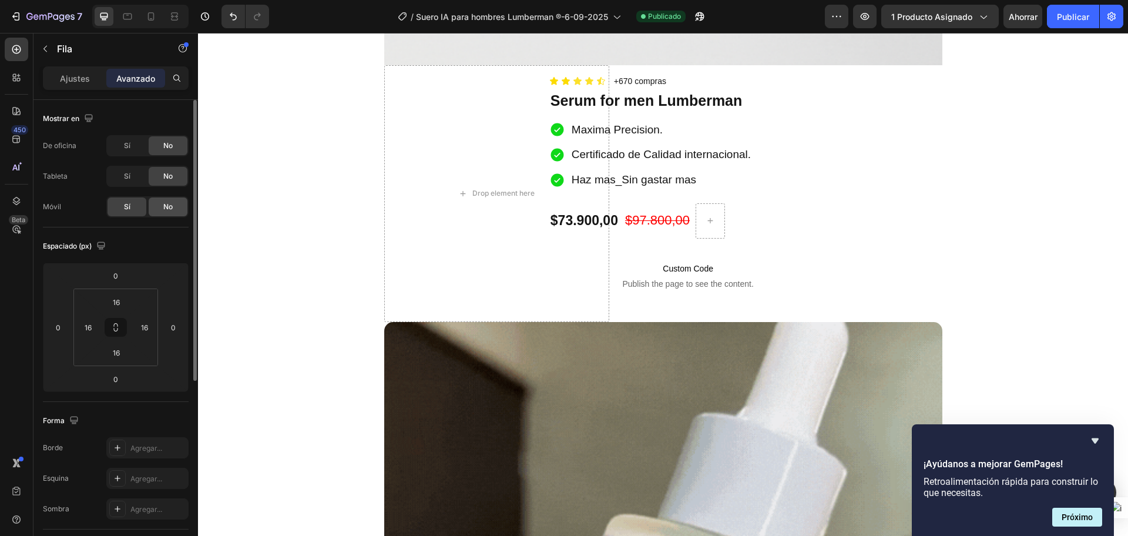
click at [155, 204] on div "No" at bounding box center [168, 206] width 39 height 19
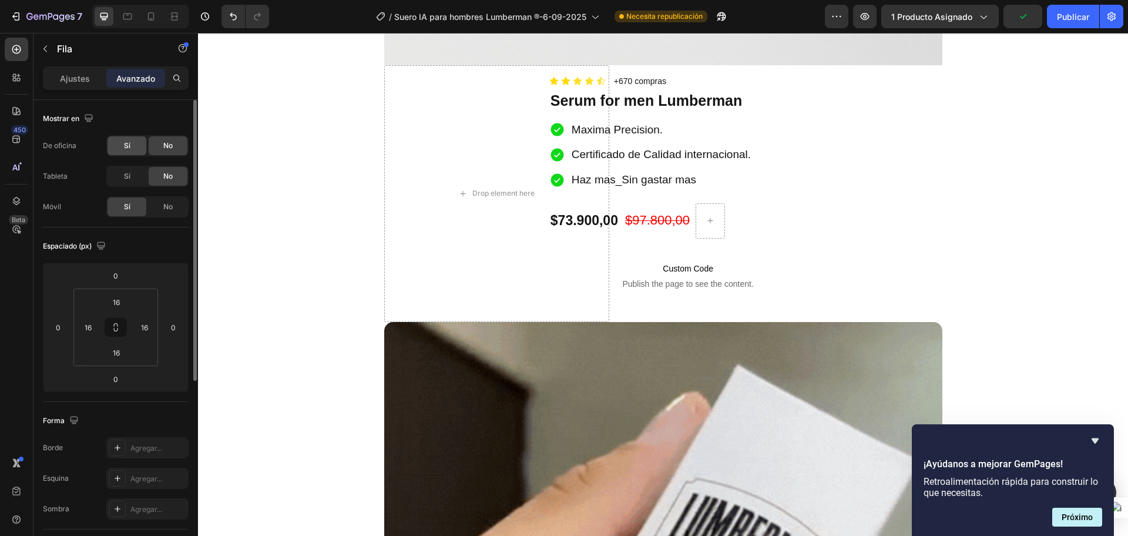
click at [130, 146] on font "Sí" at bounding box center [127, 145] width 6 height 9
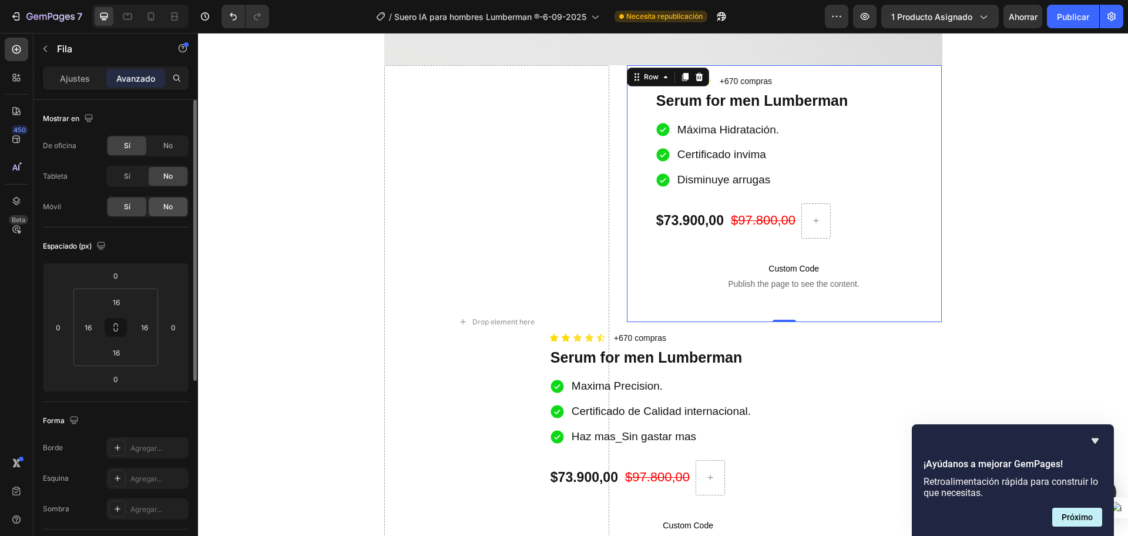
click at [158, 207] on div "No" at bounding box center [168, 206] width 39 height 19
click at [117, 208] on div "Sí" at bounding box center [126, 206] width 39 height 19
click at [160, 147] on div "No" at bounding box center [168, 145] width 39 height 19
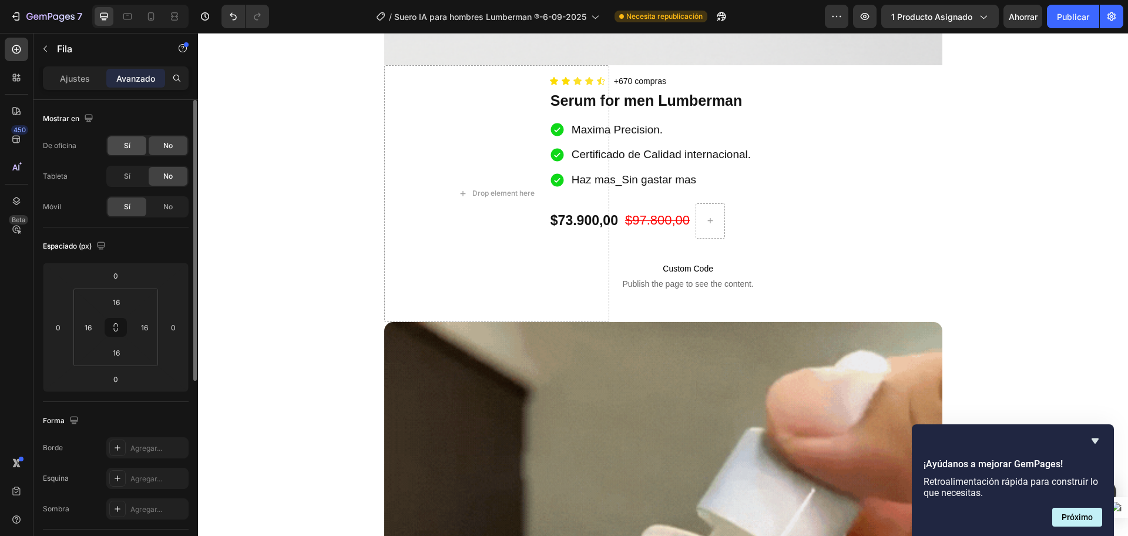
click at [134, 144] on div "Sí" at bounding box center [126, 145] width 39 height 19
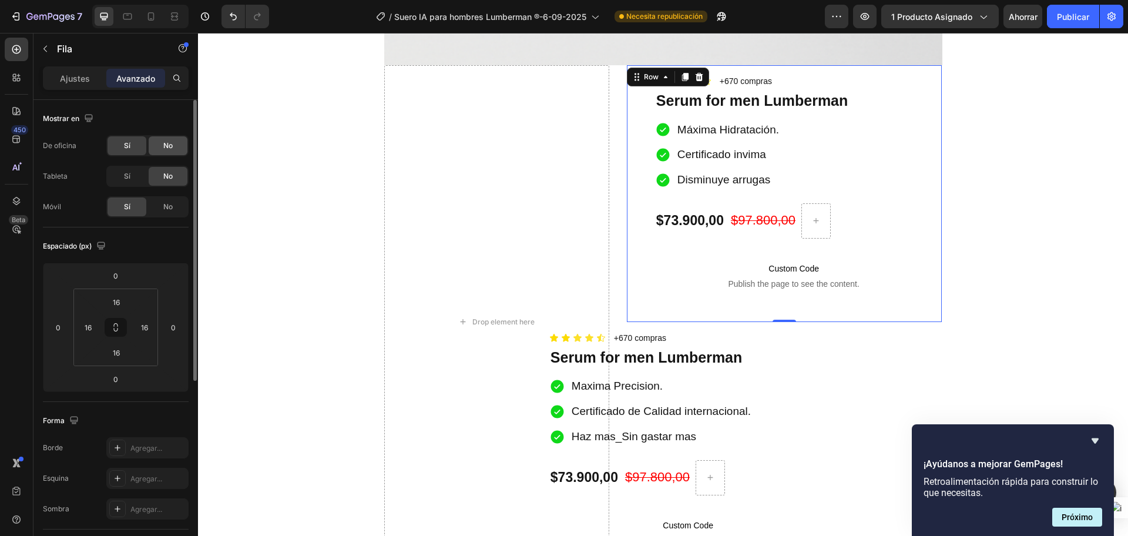
click at [170, 146] on font "No" at bounding box center [167, 145] width 9 height 9
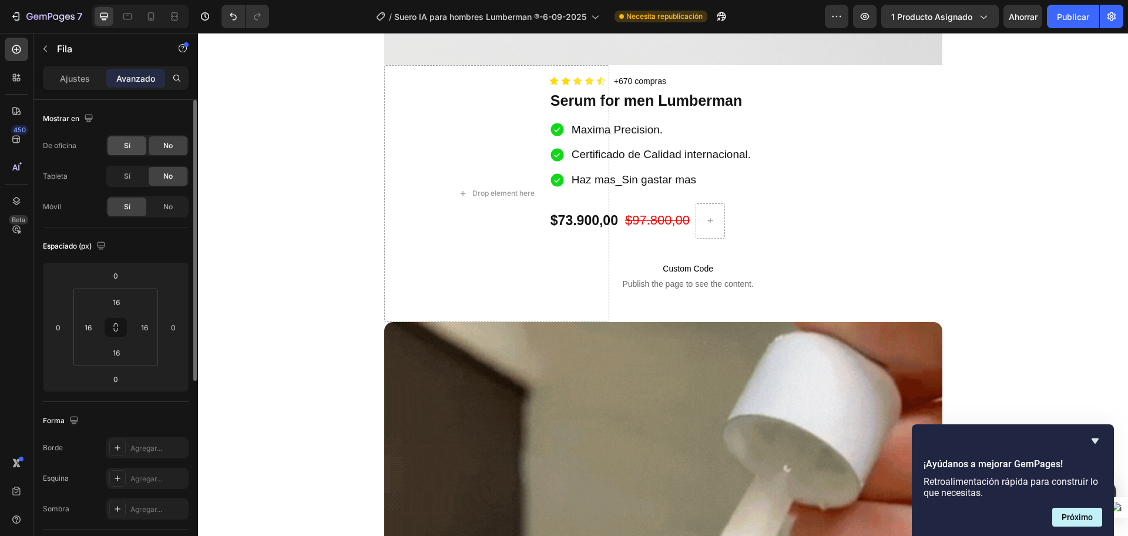
drag, startPoint x: 145, startPoint y: 147, endPoint x: 139, endPoint y: 148, distance: 6.6
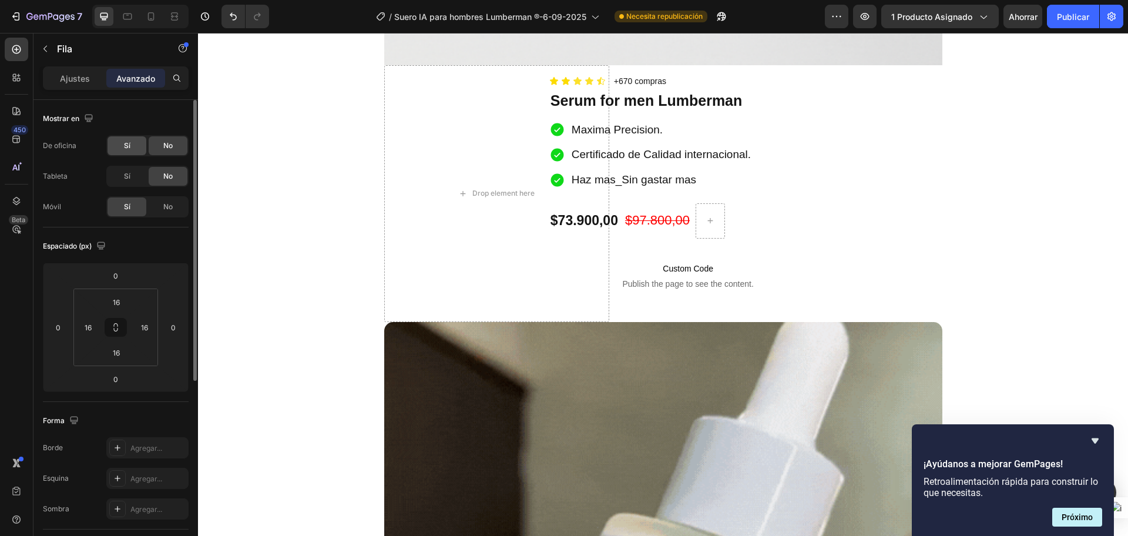
click at [142, 147] on div "Sí" at bounding box center [126, 145] width 39 height 19
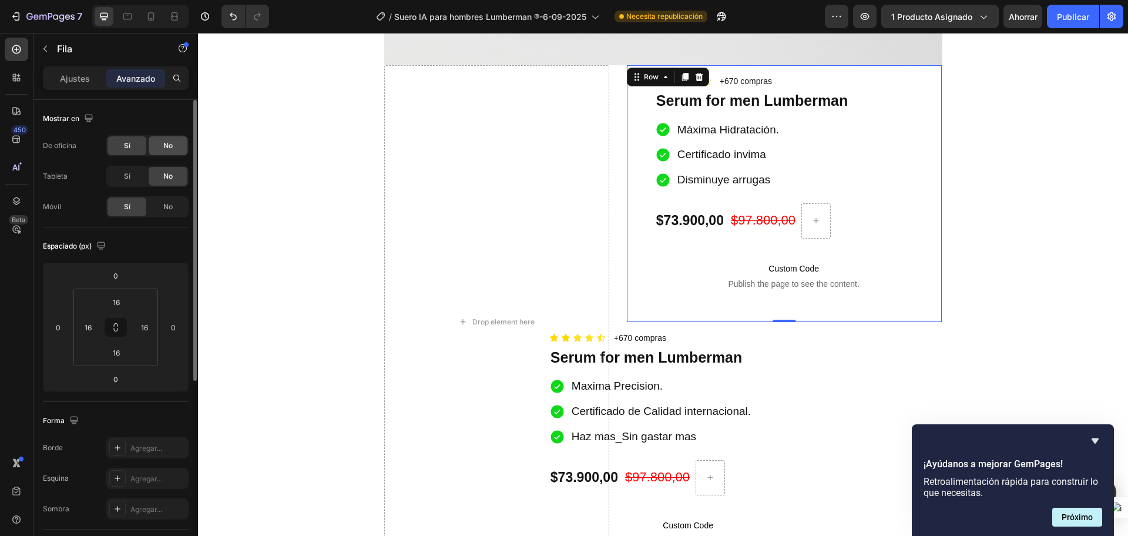
click at [170, 142] on font "No" at bounding box center [167, 145] width 9 height 9
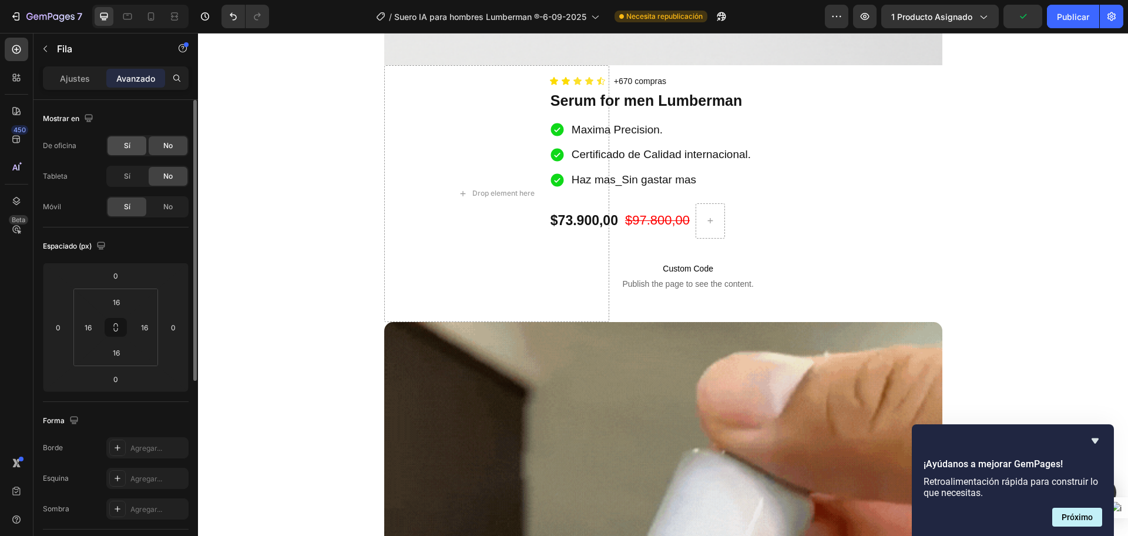
click at [132, 147] on div "Sí" at bounding box center [126, 145] width 39 height 19
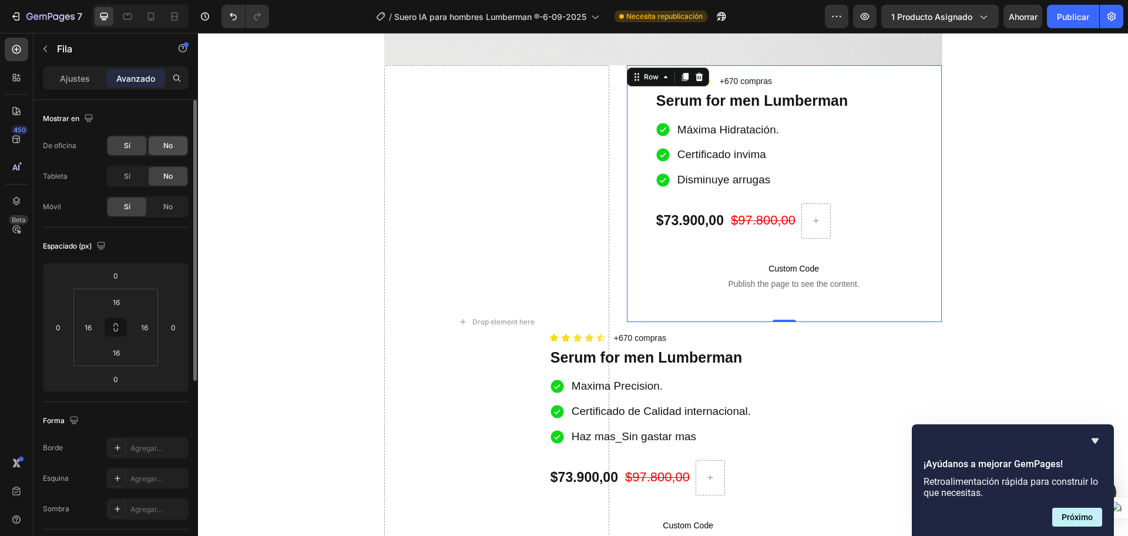
click at [164, 147] on font "No" at bounding box center [167, 145] width 9 height 9
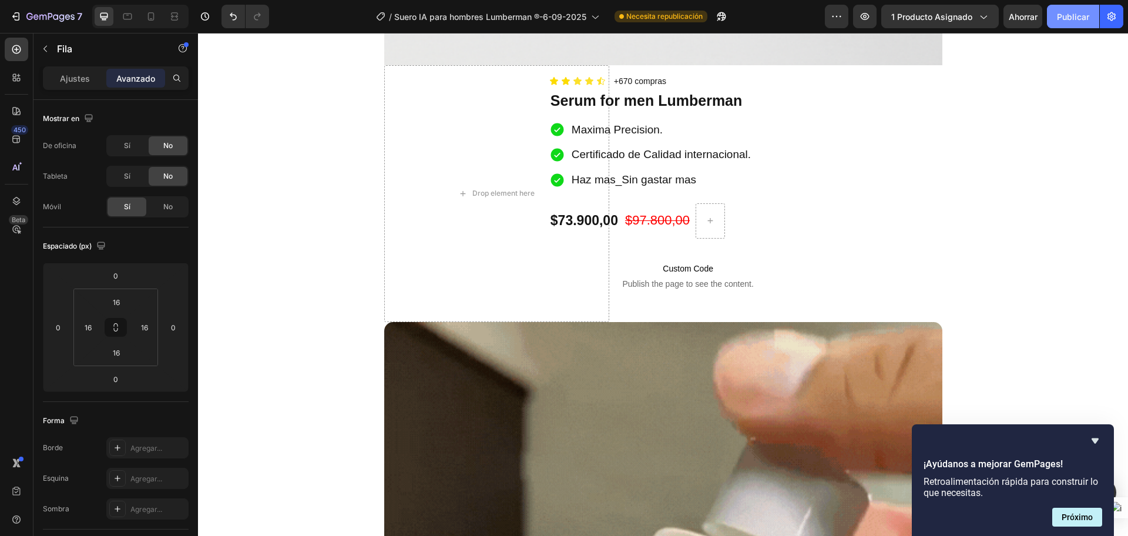
click at [1052, 15] on button "Publicar" at bounding box center [1073, 16] width 52 height 23
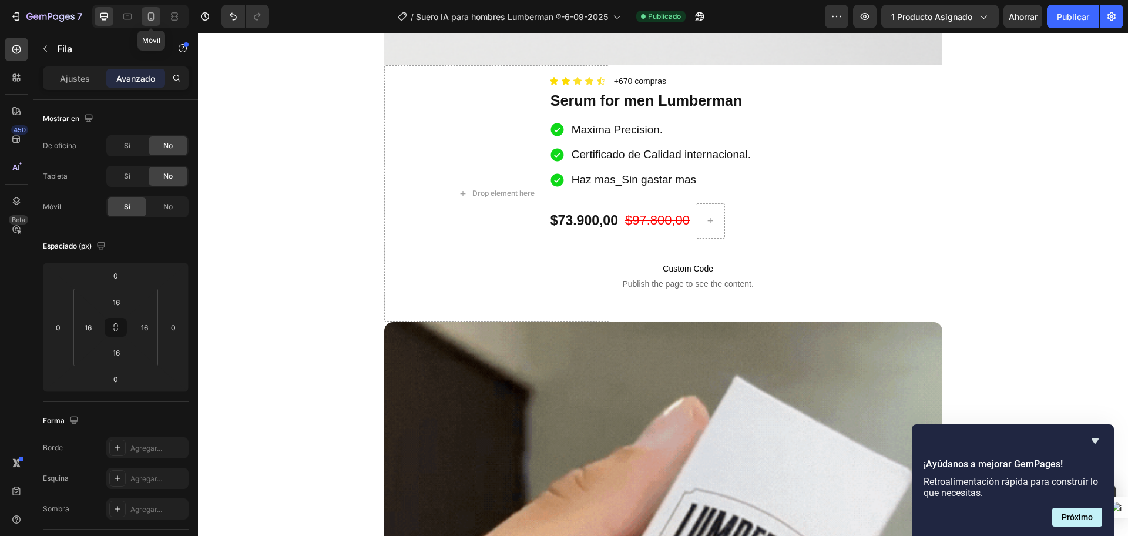
click at [149, 12] on icon at bounding box center [151, 17] width 12 height 12
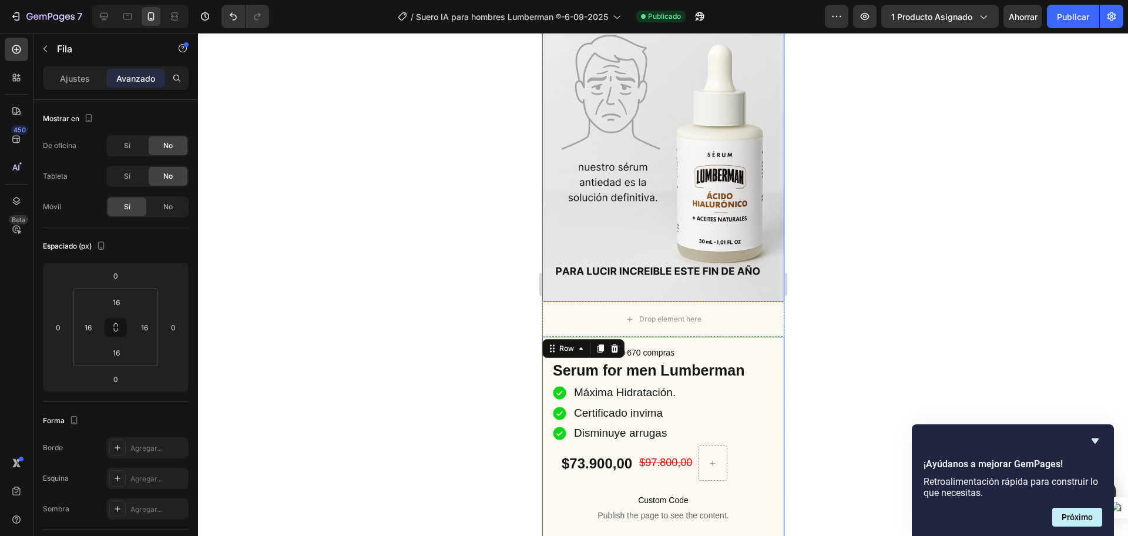
scroll to position [294, 0]
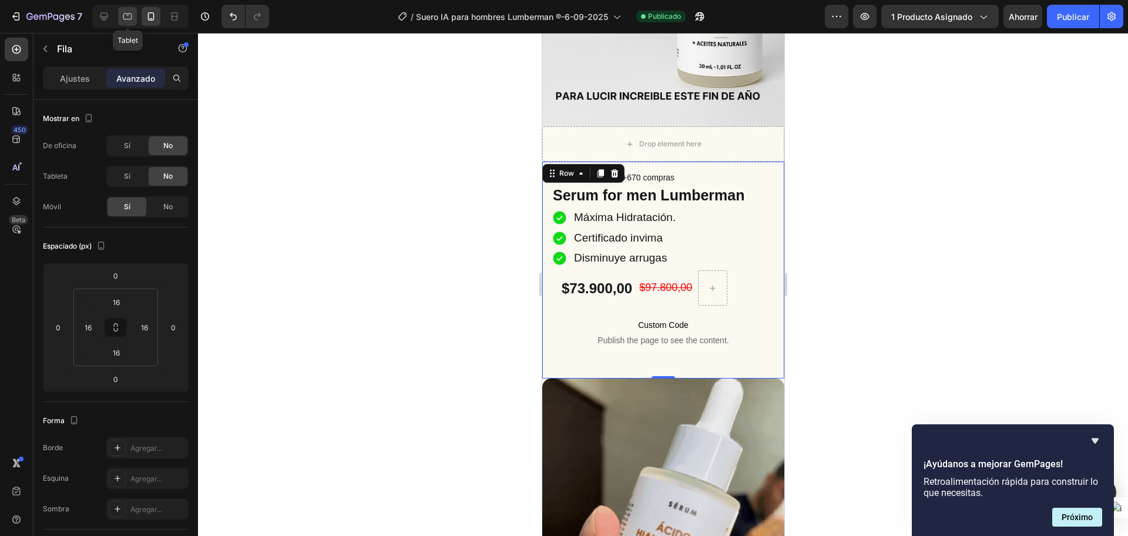
click at [123, 19] on icon at bounding box center [128, 17] width 12 height 12
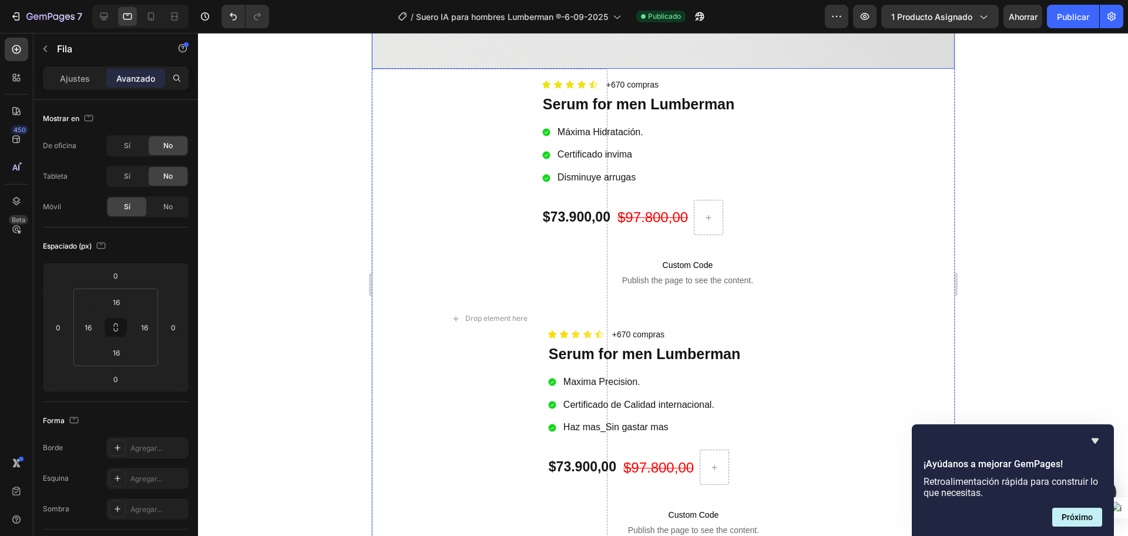
scroll to position [987, 0]
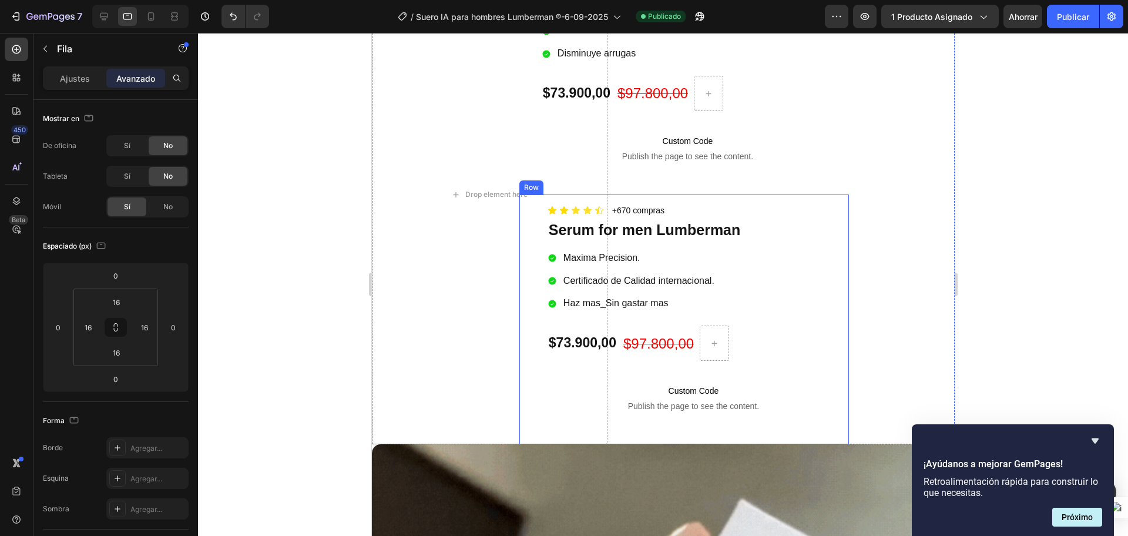
click at [519, 216] on div "Icon Icon Icon Icon Icon Icon List +670 compras Text Block Row Serum for men Lu…" at bounding box center [683, 319] width 329 height 250
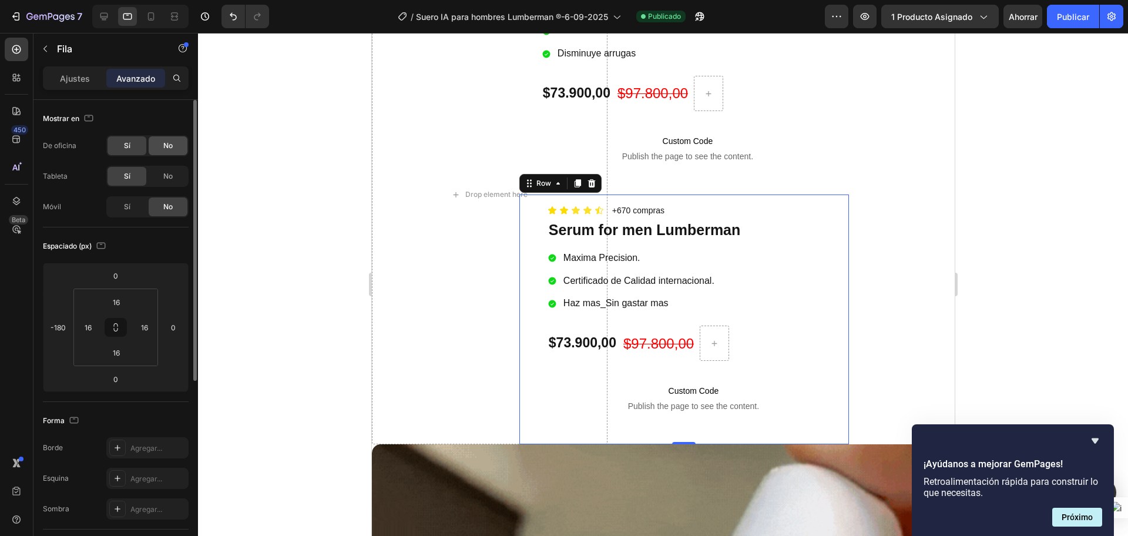
click at [157, 150] on div "No" at bounding box center [168, 145] width 39 height 19
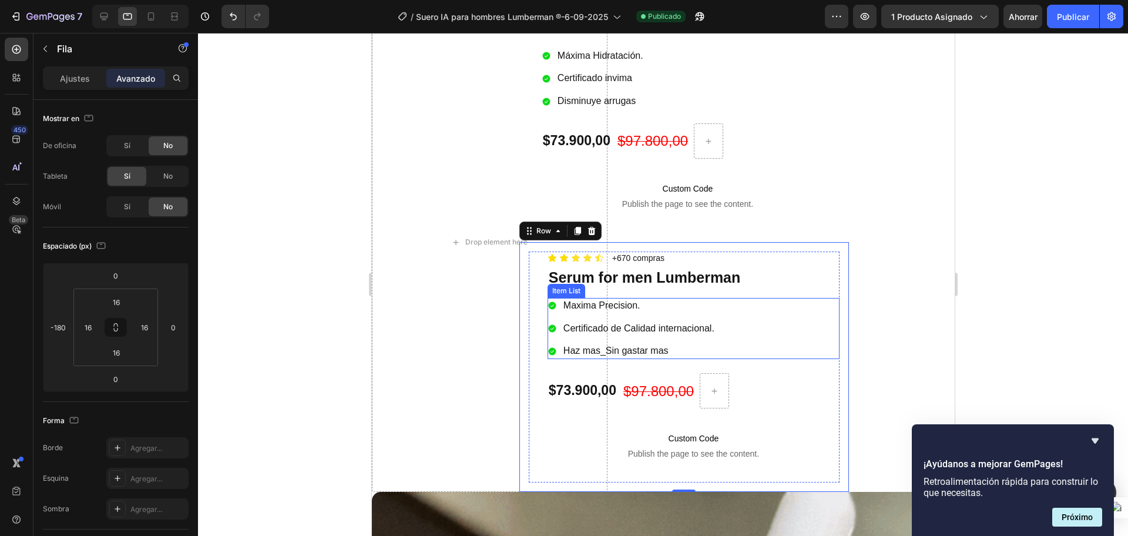
scroll to position [913, 0]
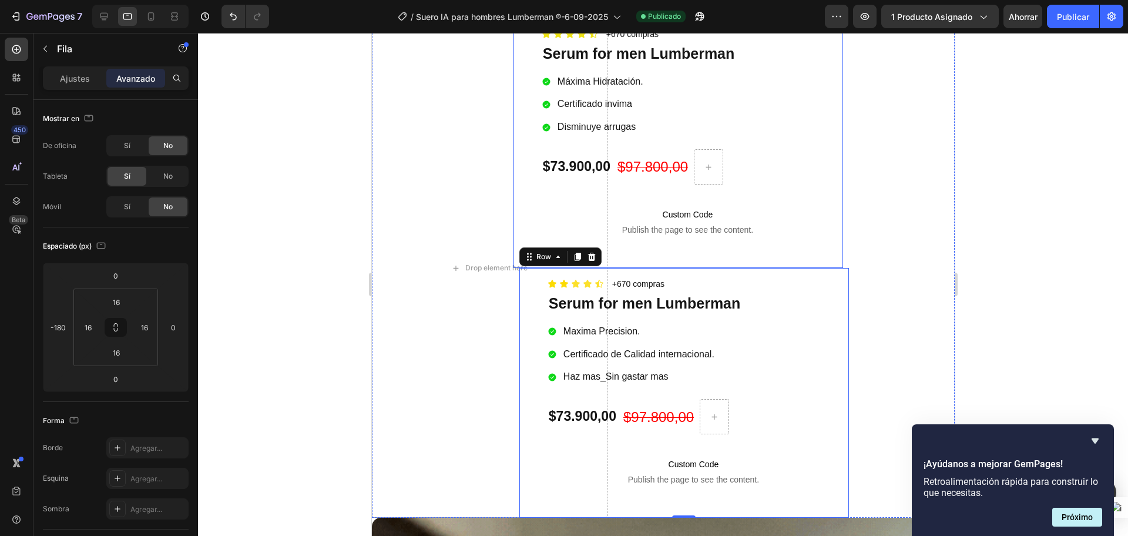
click at [514, 169] on div "Icon Icon Icon Icon Icon Icon List +670 compras Text Block Row Serum for men Lu…" at bounding box center [677, 143] width 329 height 250
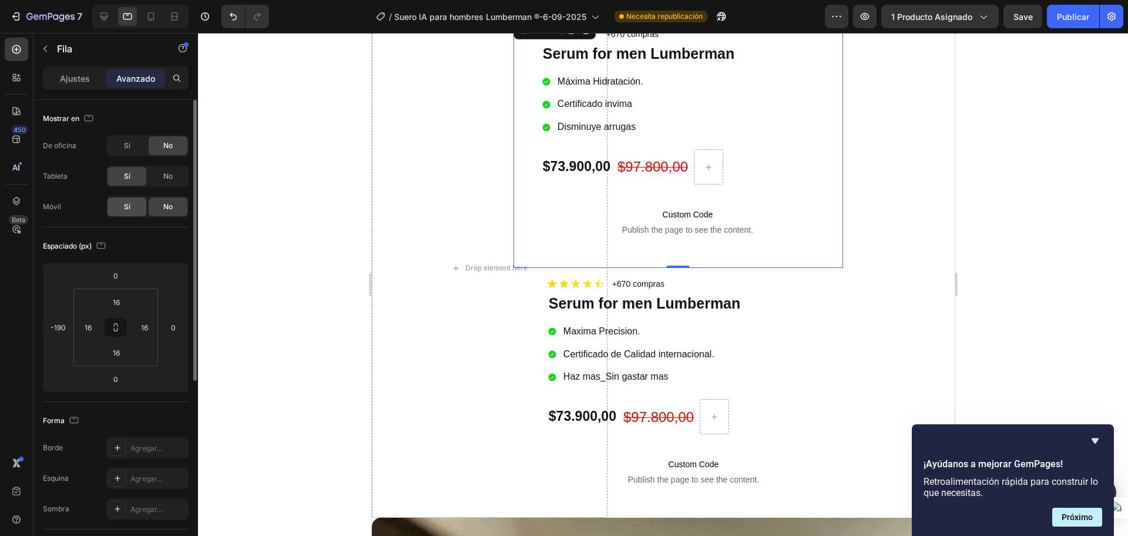
click at [129, 209] on font "Sí" at bounding box center [127, 206] width 6 height 9
click at [164, 207] on font "No" at bounding box center [167, 206] width 9 height 9
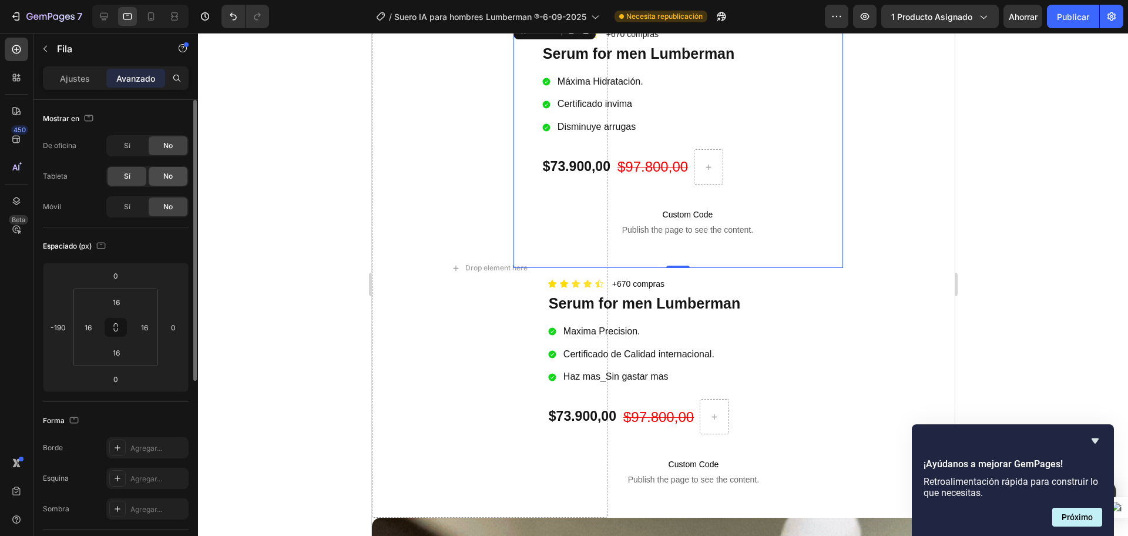
drag, startPoint x: 156, startPoint y: 177, endPoint x: 316, endPoint y: 54, distance: 202.3
click at [156, 177] on div "No" at bounding box center [168, 176] width 39 height 19
click at [174, 181] on div "No" at bounding box center [168, 176] width 39 height 19
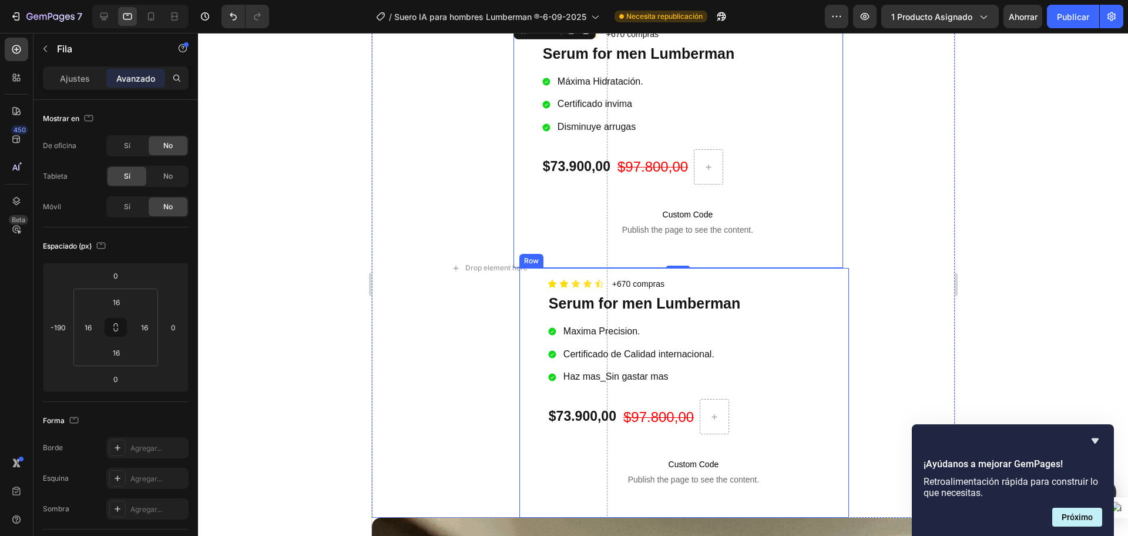
click at [519, 300] on div "Icon Icon Icon Icon Icon Icon List +670 compras Text Block Row Serum for men Lu…" at bounding box center [683, 393] width 329 height 250
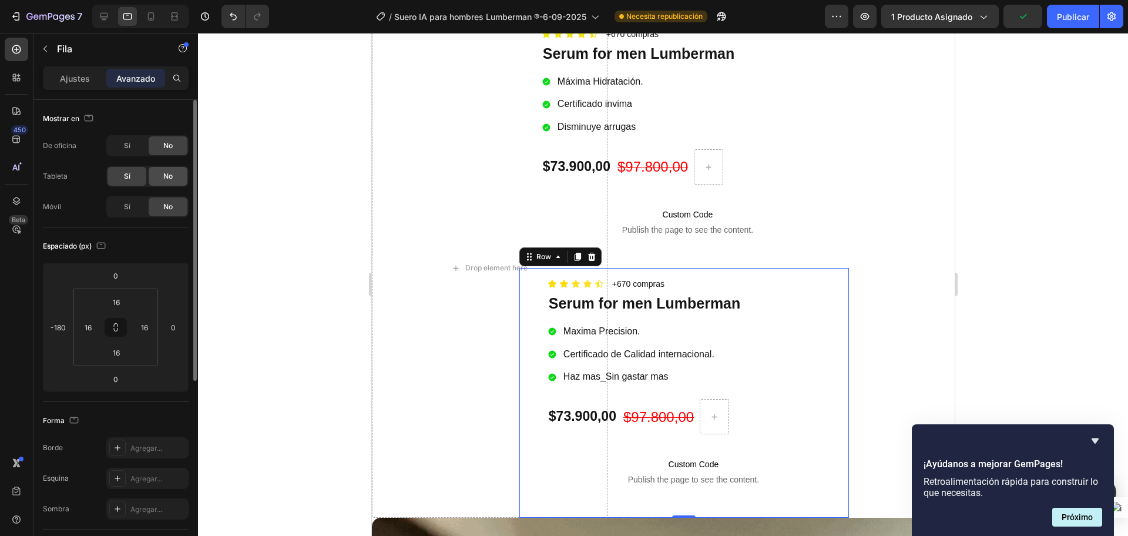
click at [160, 176] on div "No" at bounding box center [168, 176] width 39 height 19
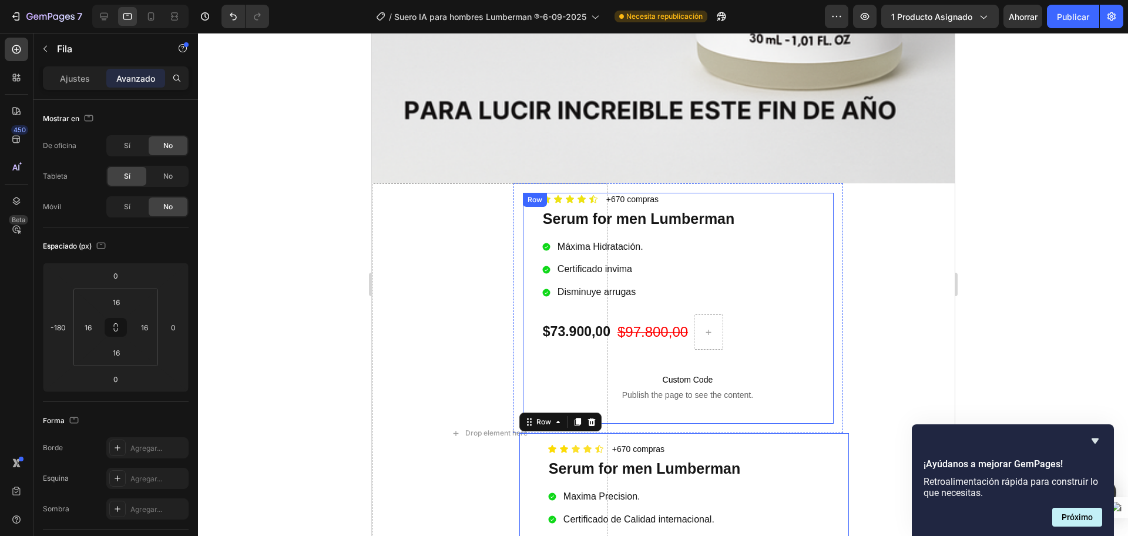
scroll to position [693, 0]
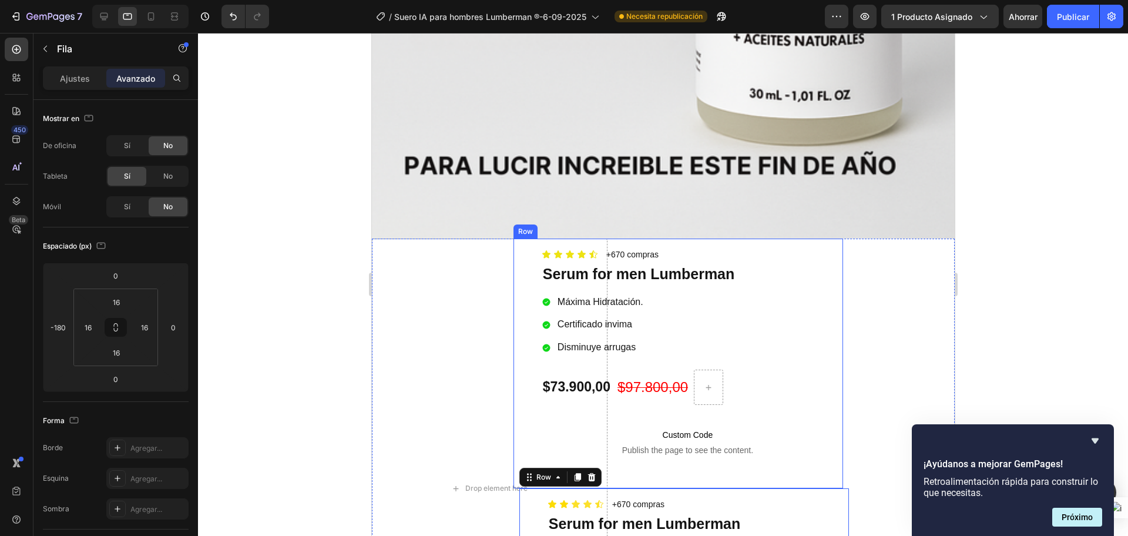
click at [513, 238] on div "Icon Icon Icon Icon Icon Icon List +670 compras Text Block Row Serum for men Lu…" at bounding box center [677, 363] width 329 height 250
click at [581, 223] on icon at bounding box center [585, 227] width 8 height 8
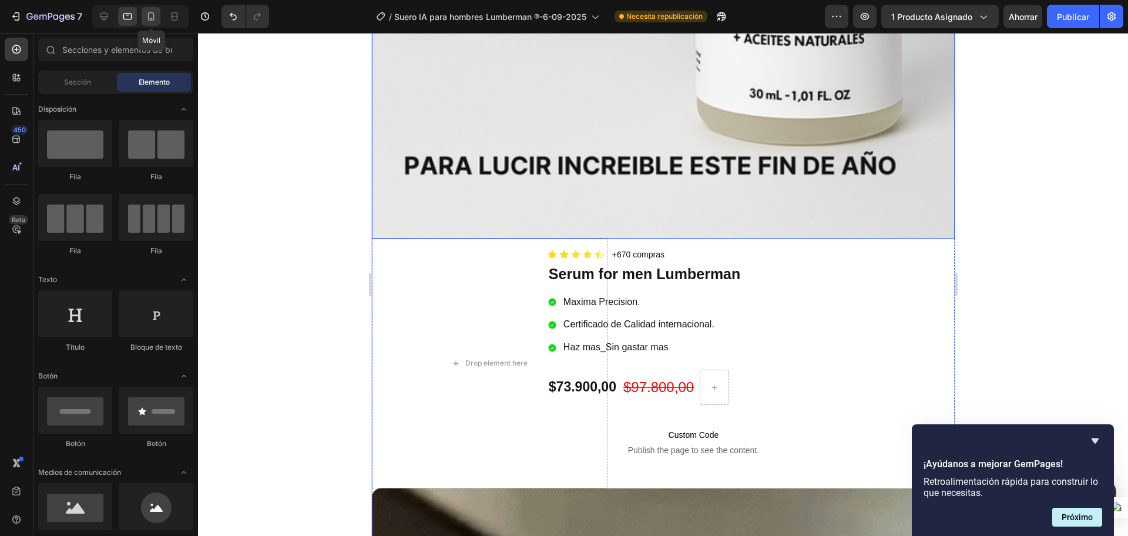
click at [144, 22] on div at bounding box center [151, 16] width 19 height 19
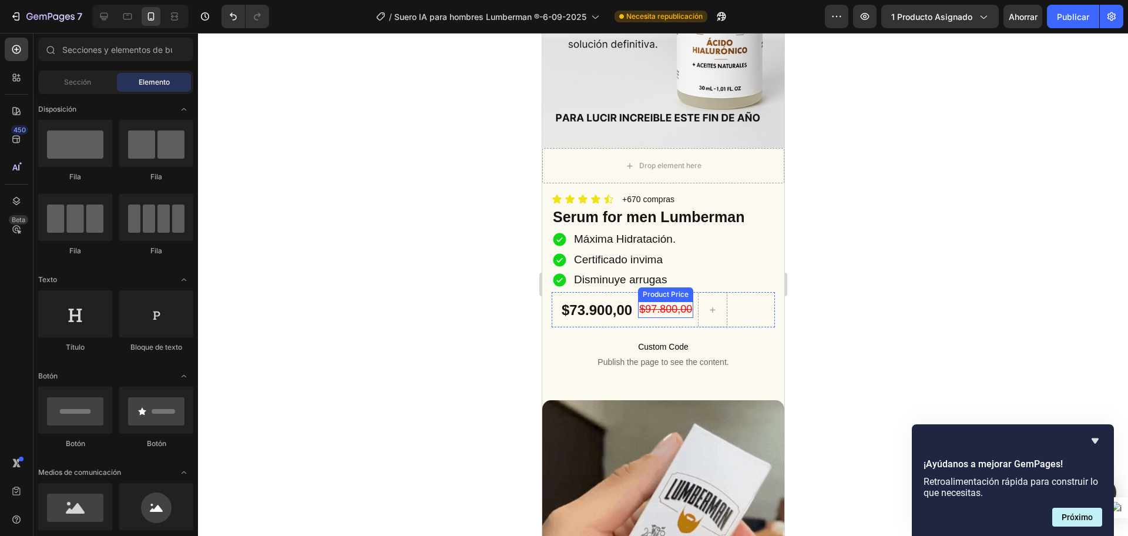
scroll to position [253, 0]
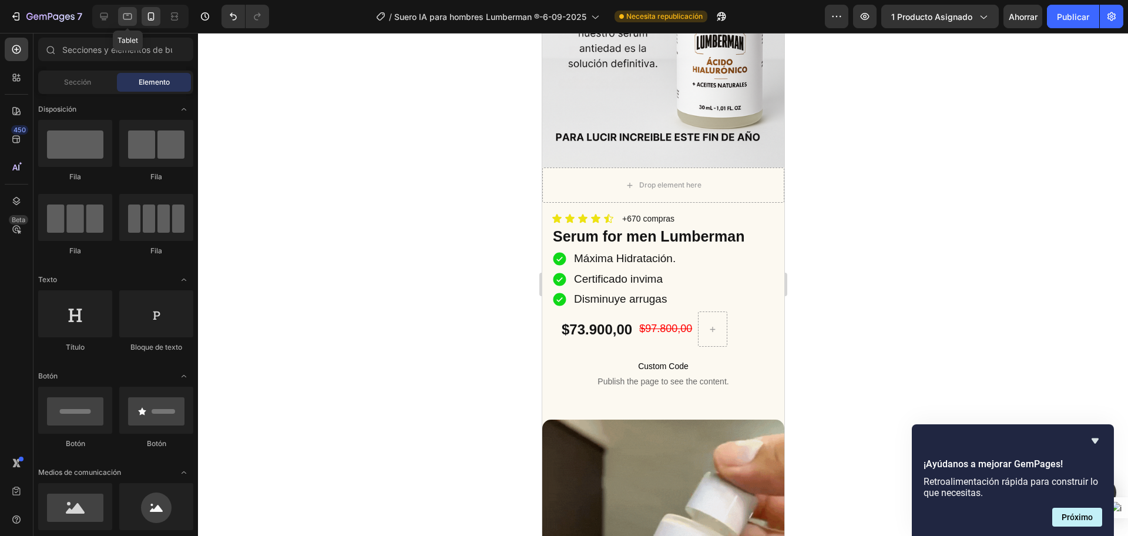
click at [121, 21] on div at bounding box center [127, 16] width 19 height 19
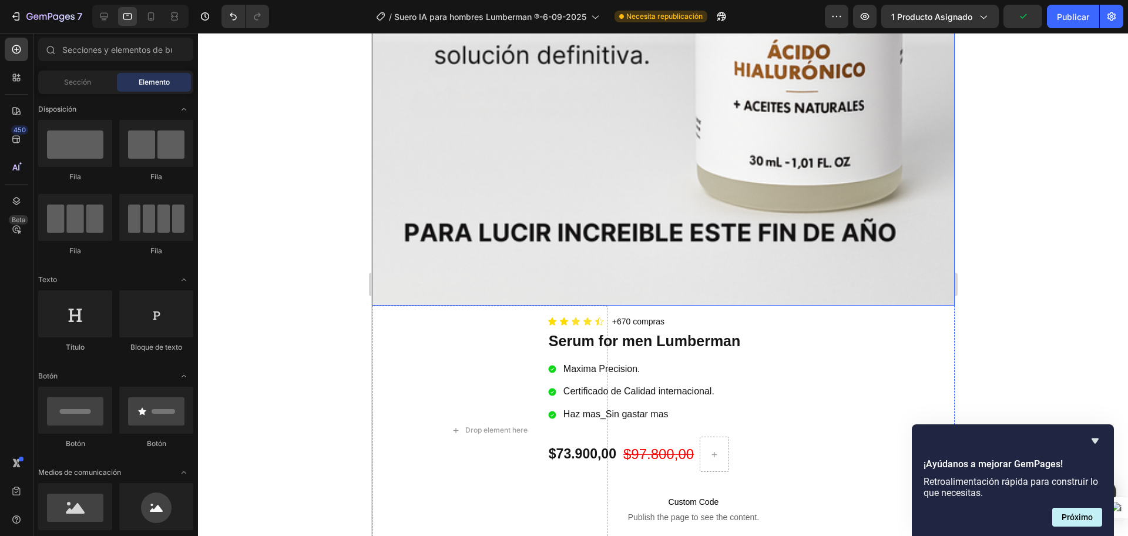
scroll to position [473, 0]
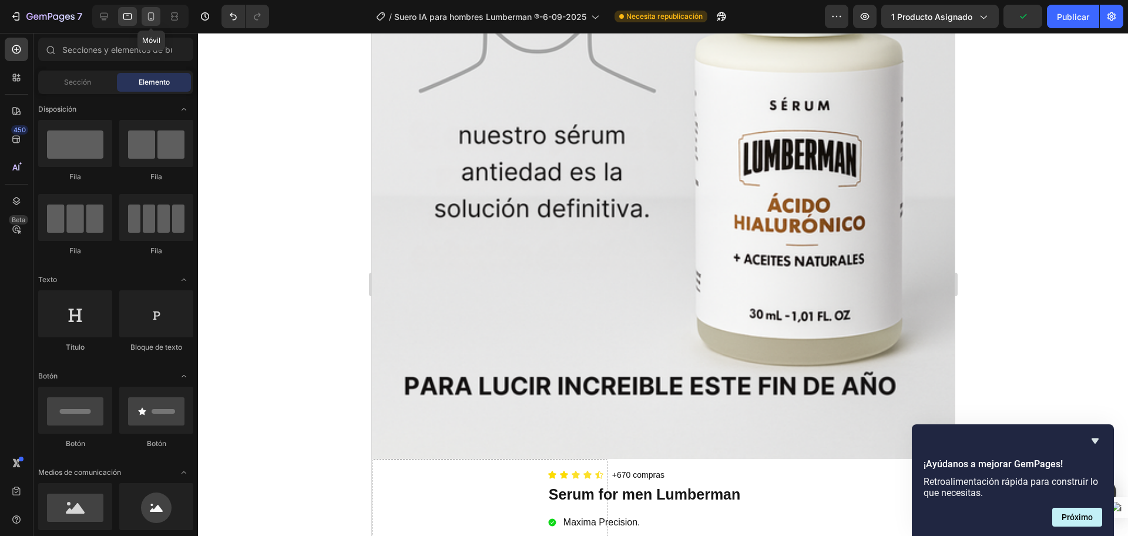
click at [146, 23] on div at bounding box center [151, 16] width 19 height 19
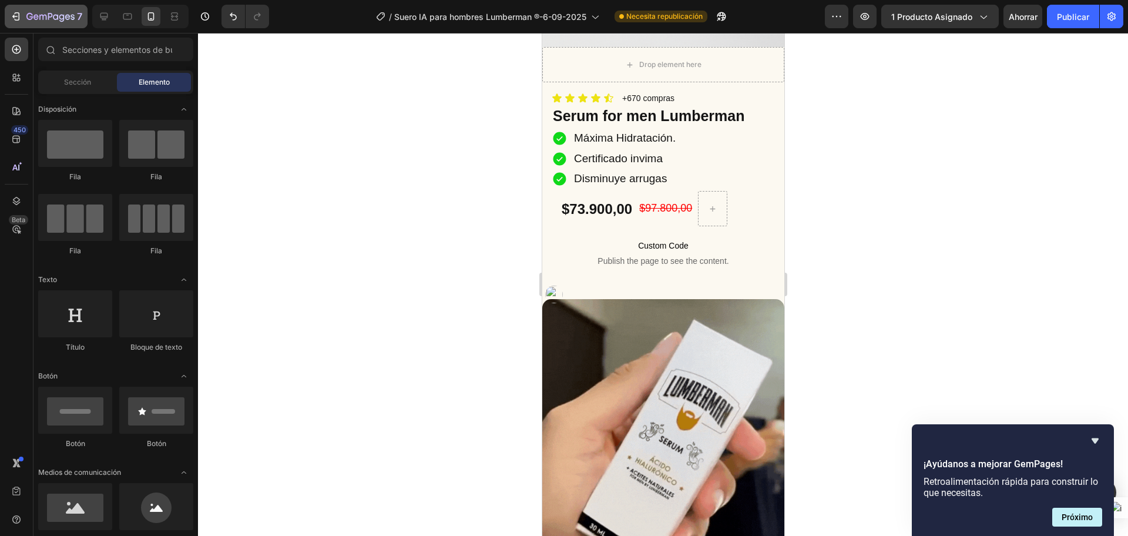
scroll to position [326, 0]
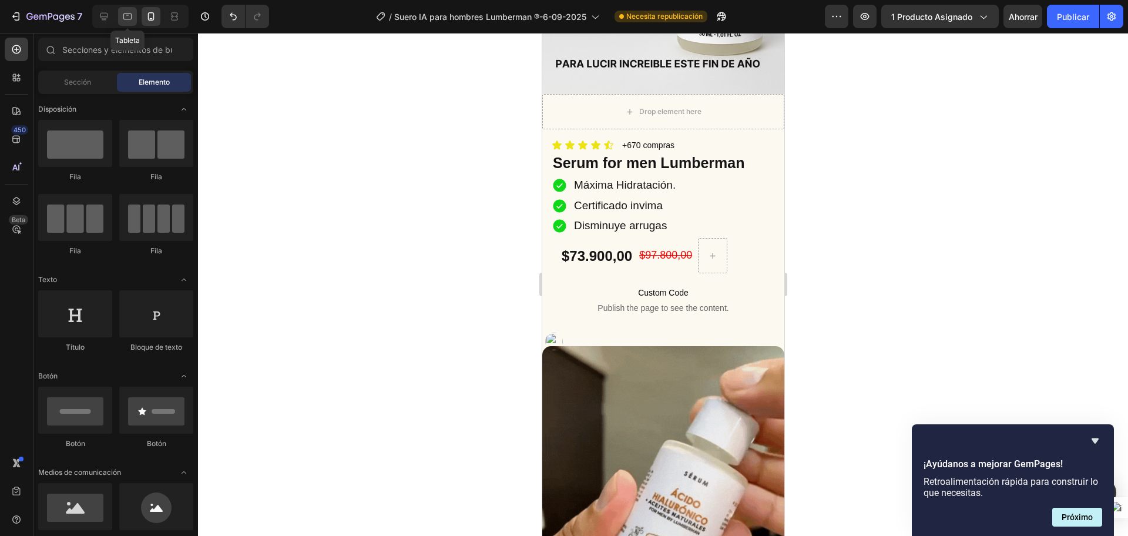
click at [120, 18] on div at bounding box center [127, 16] width 19 height 19
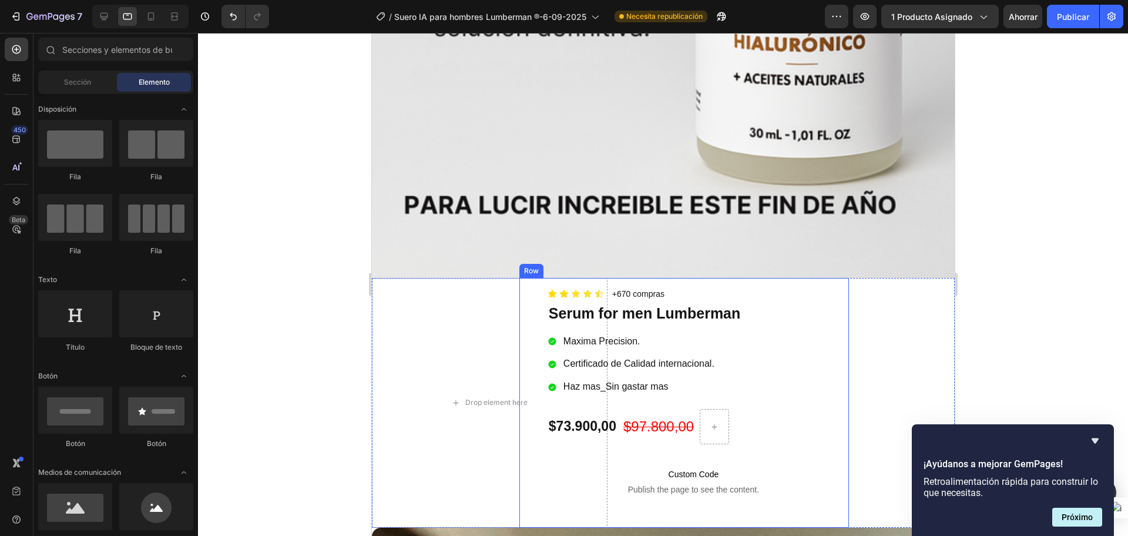
scroll to position [766, 0]
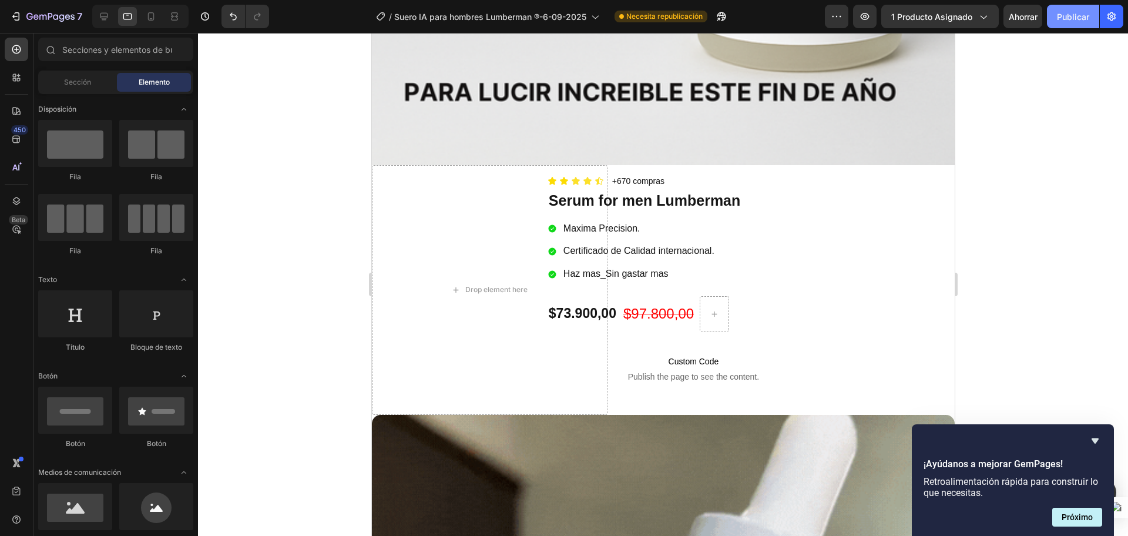
click at [1075, 15] on font "Publicar" at bounding box center [1073, 17] width 32 height 10
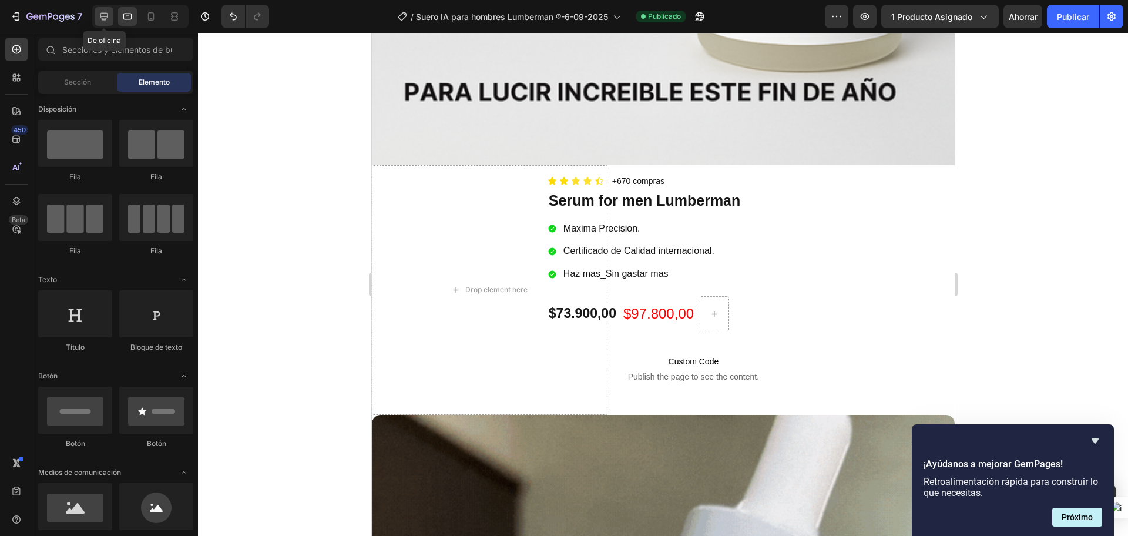
click at [99, 21] on icon at bounding box center [104, 17] width 12 height 12
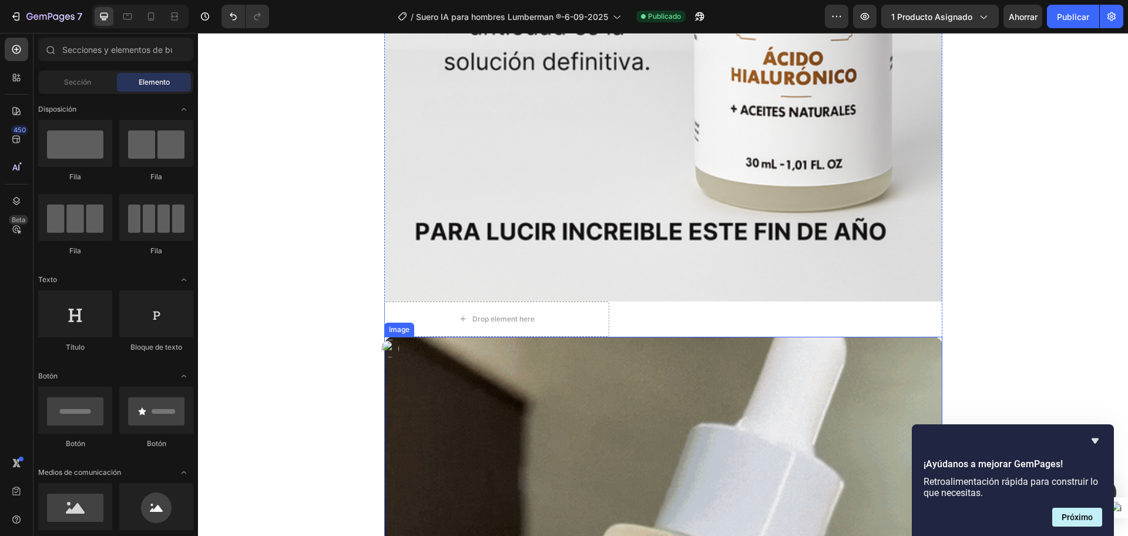
scroll to position [546, 0]
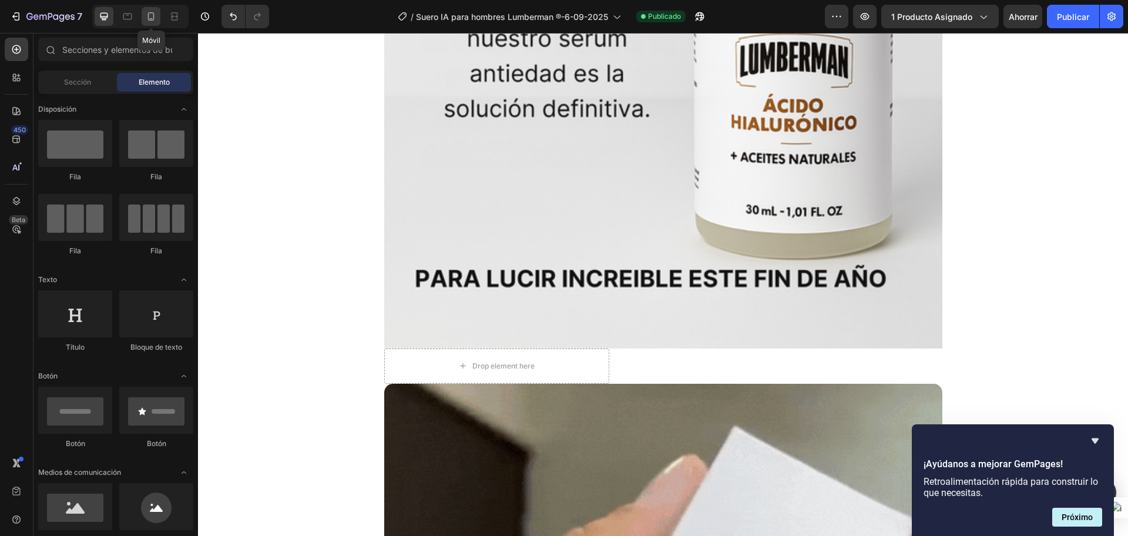
click at [149, 23] on div at bounding box center [151, 16] width 19 height 19
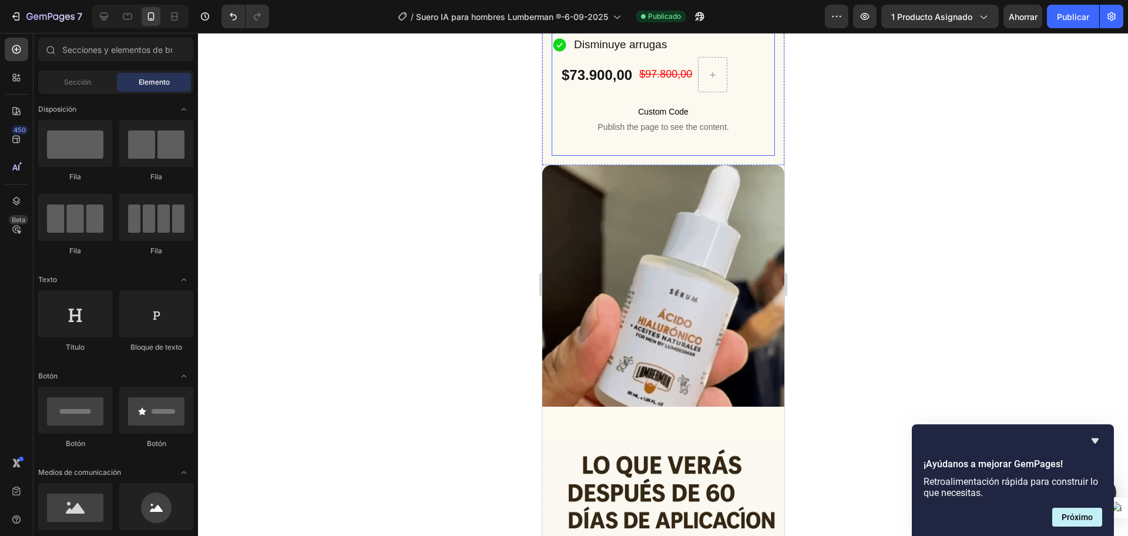
scroll to position [399, 0]
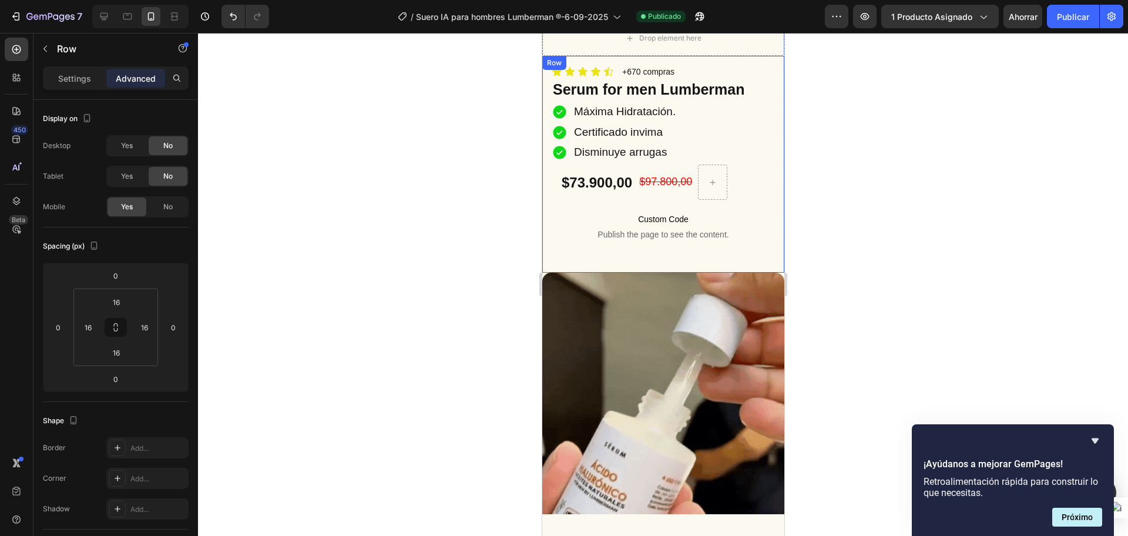
click at [547, 80] on div "Icon Icon Icon Icon Icon Icon List +670 compras Text Block Row Serum for men Lu…" at bounding box center [662, 164] width 242 height 217
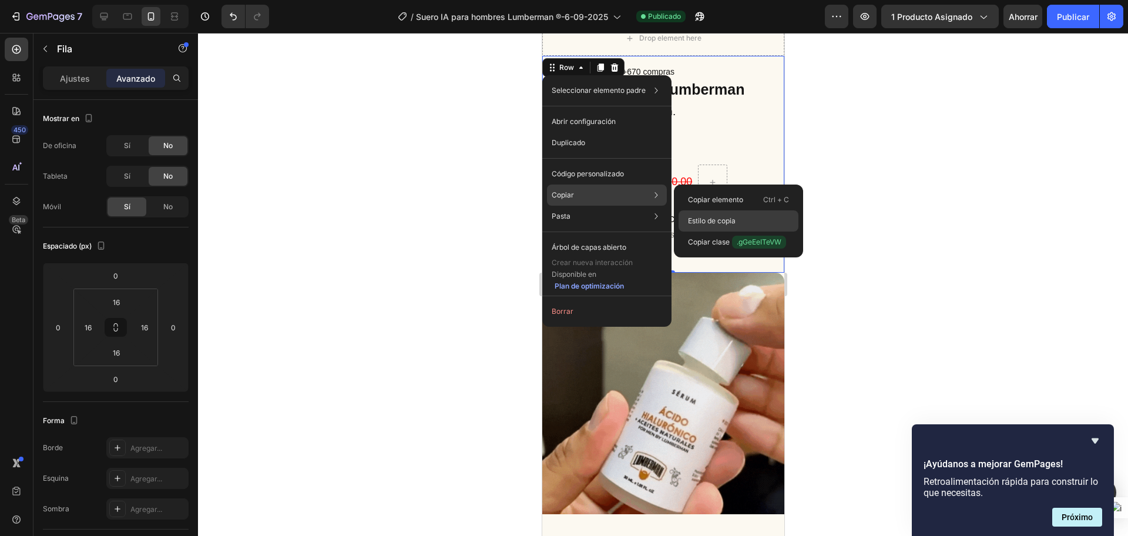
click at [711, 216] on font "Estilo de copia" at bounding box center [712, 221] width 48 height 11
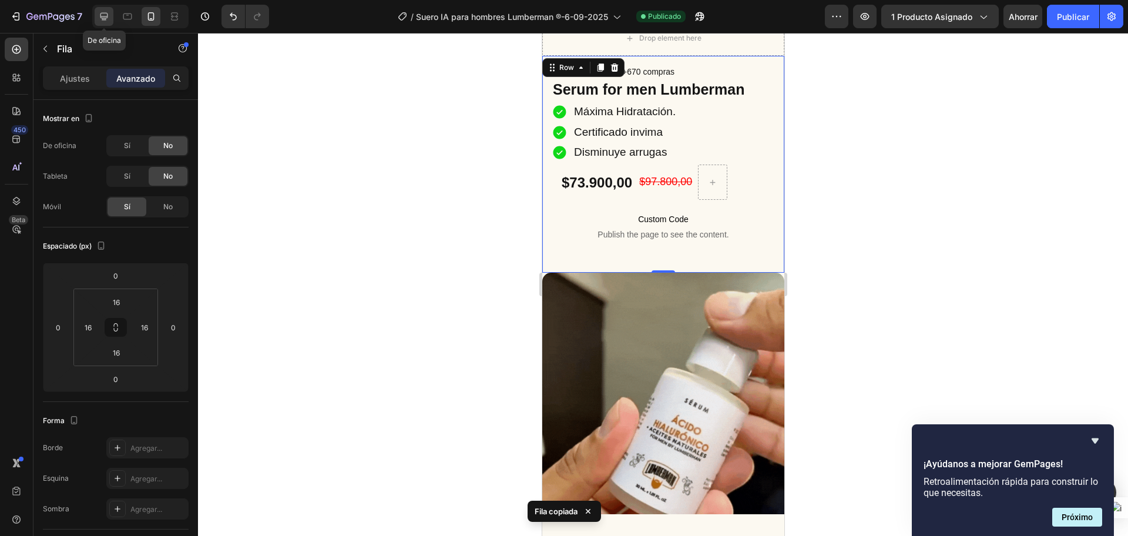
click at [112, 19] on div at bounding box center [104, 16] width 19 height 19
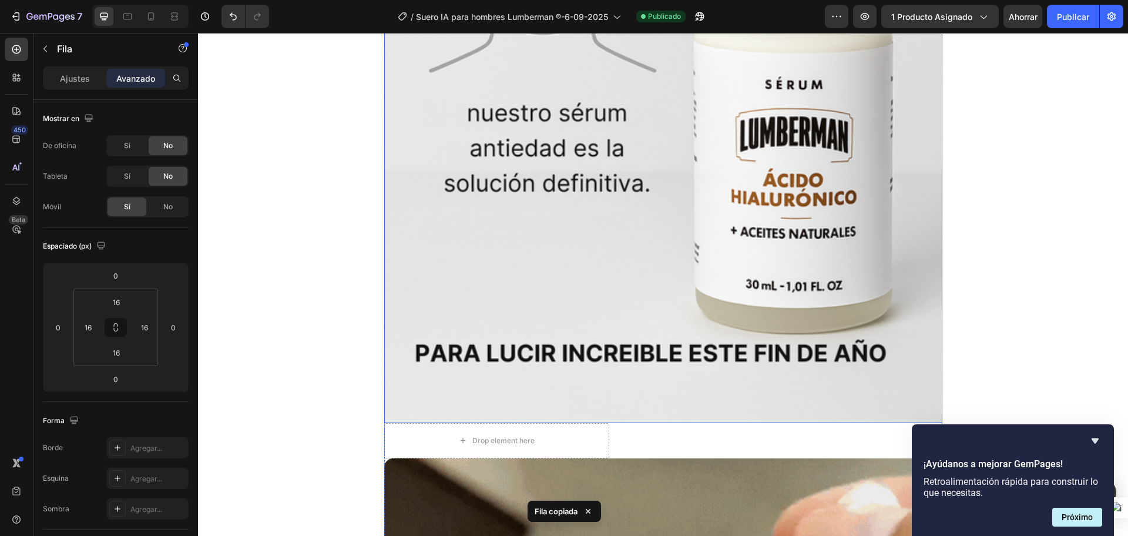
scroll to position [430, 0]
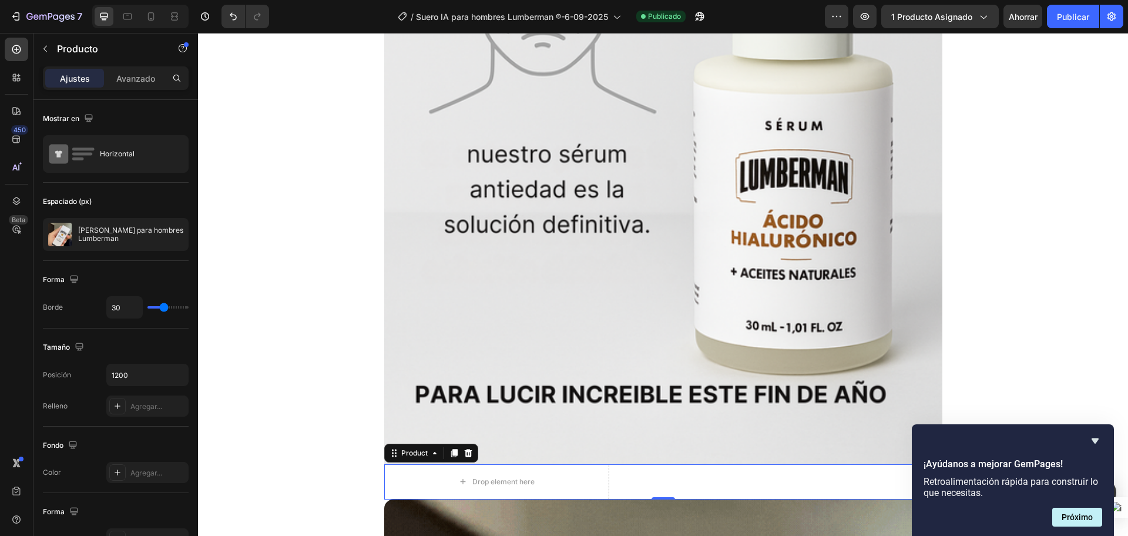
drag, startPoint x: 628, startPoint y: 473, endPoint x: 621, endPoint y: 482, distance: 10.8
click at [627, 482] on div "Icon Icon Icon Icon Icon Icon List +670 compras Text Block Row Serum for men Lu…" at bounding box center [784, 481] width 315 height 35
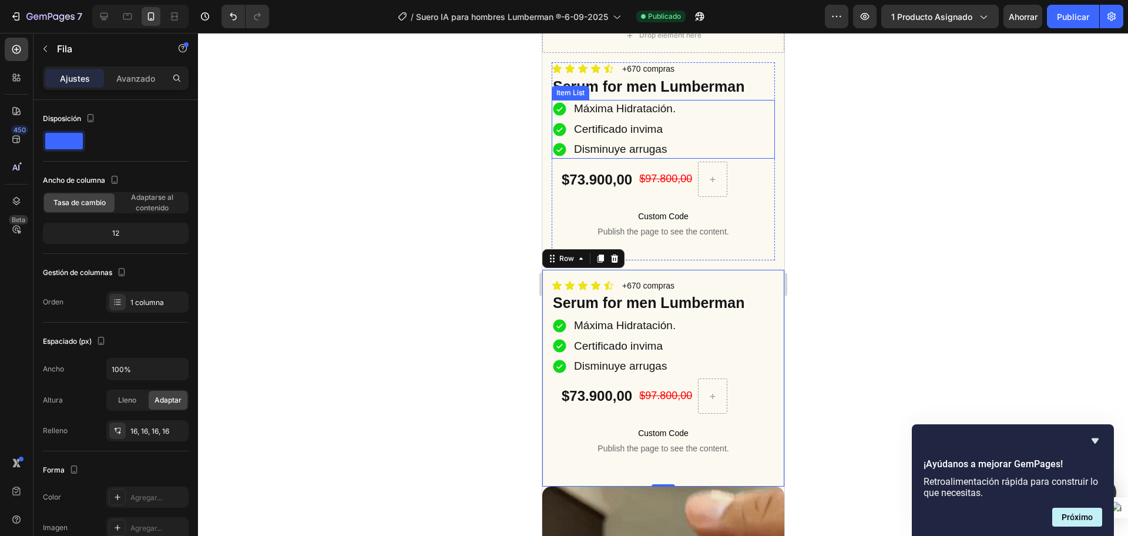
scroll to position [403, 0]
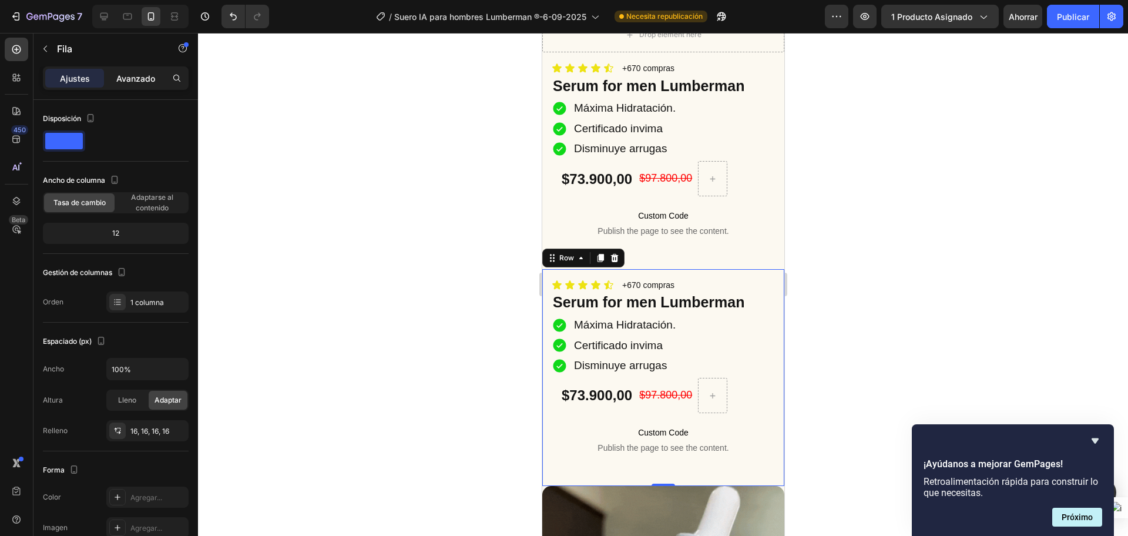
click at [130, 80] on font "Avanzado" at bounding box center [135, 78] width 39 height 10
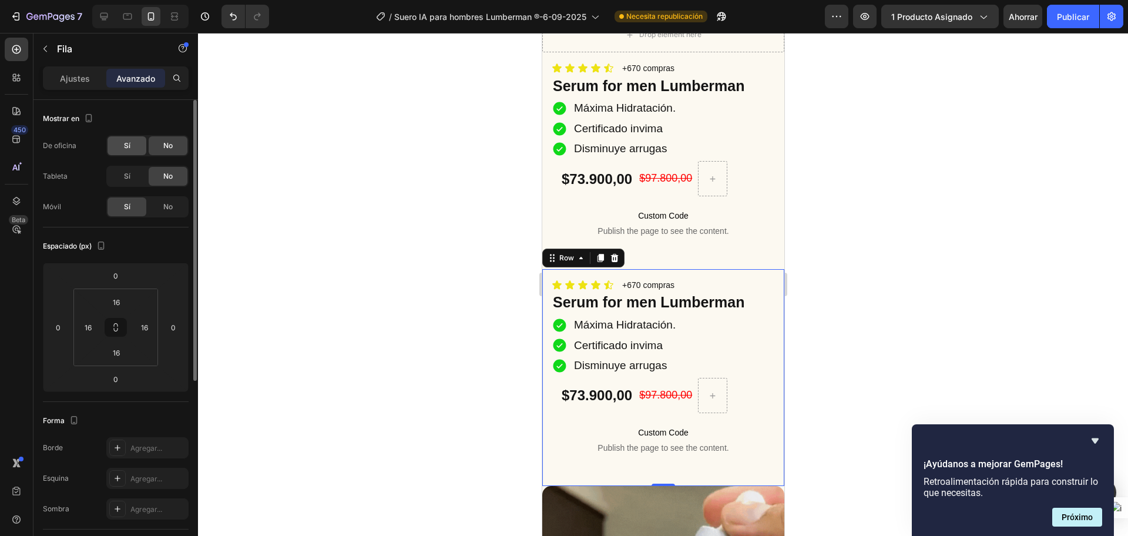
click at [131, 150] on div "Sí" at bounding box center [126, 145] width 39 height 19
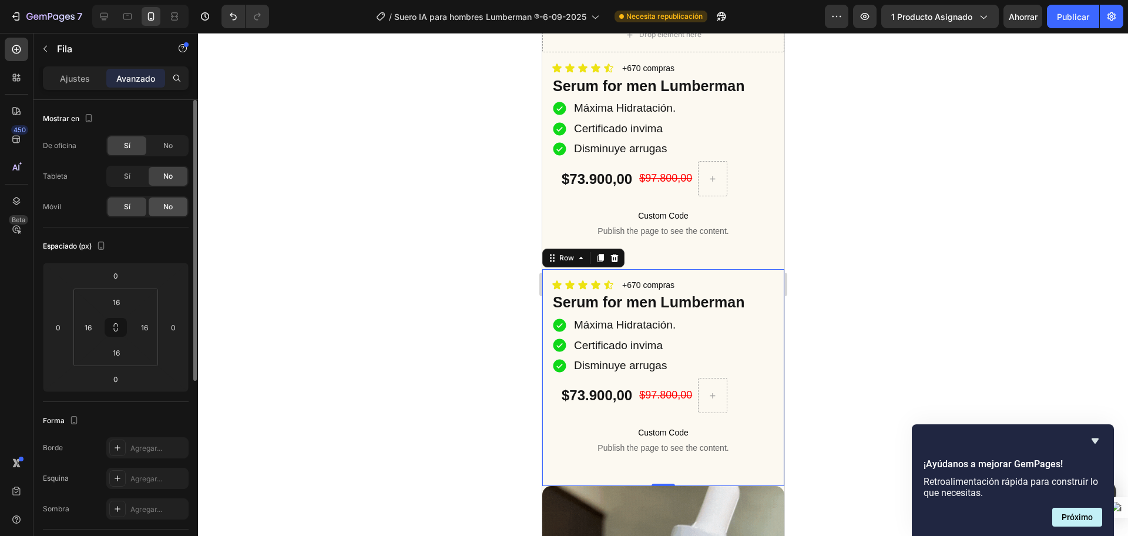
click at [154, 208] on div "No" at bounding box center [168, 206] width 39 height 19
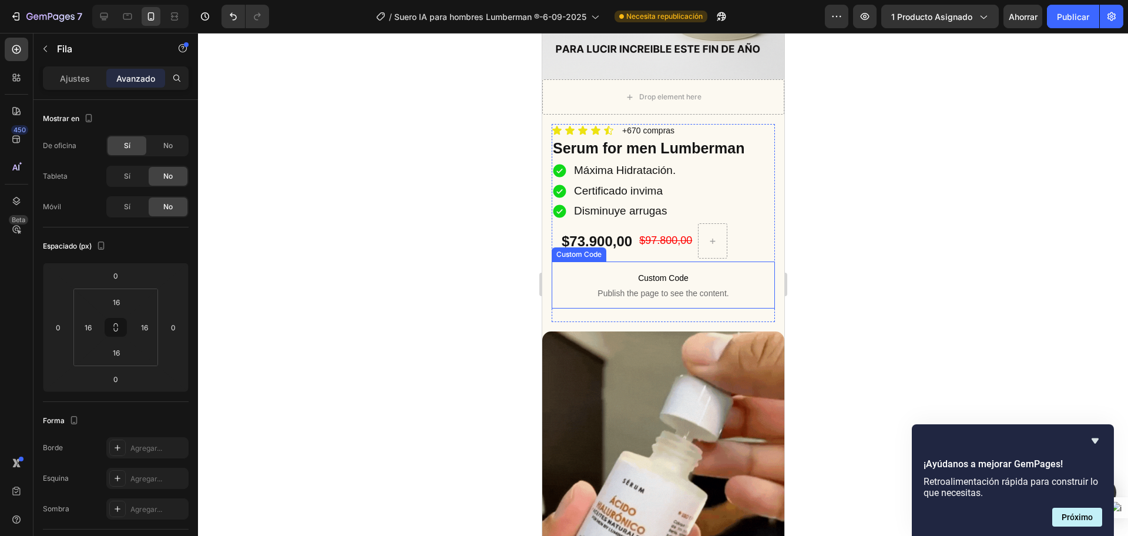
scroll to position [256, 0]
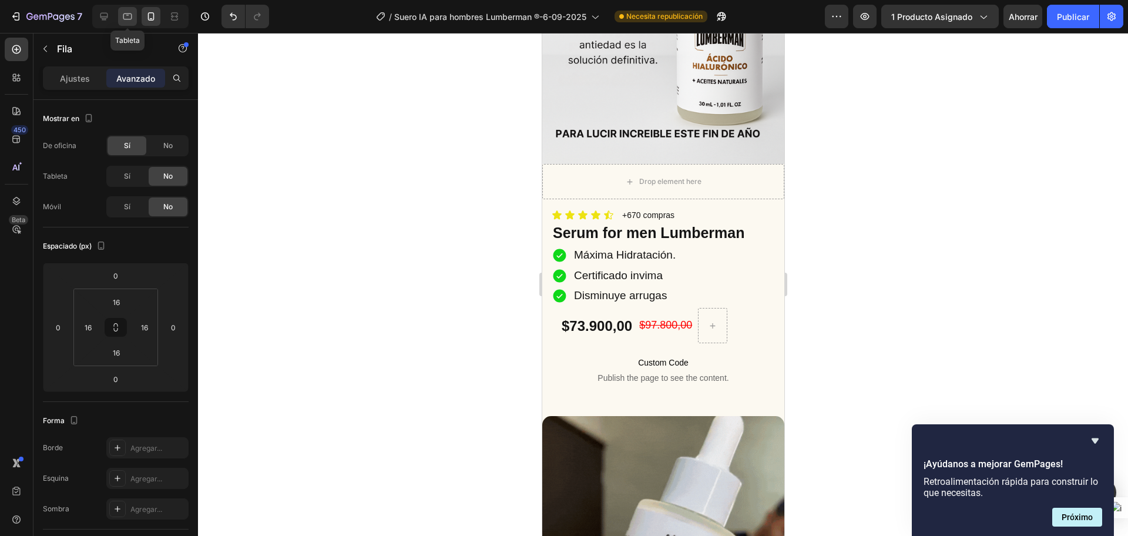
click at [126, 22] on icon at bounding box center [128, 17] width 12 height 12
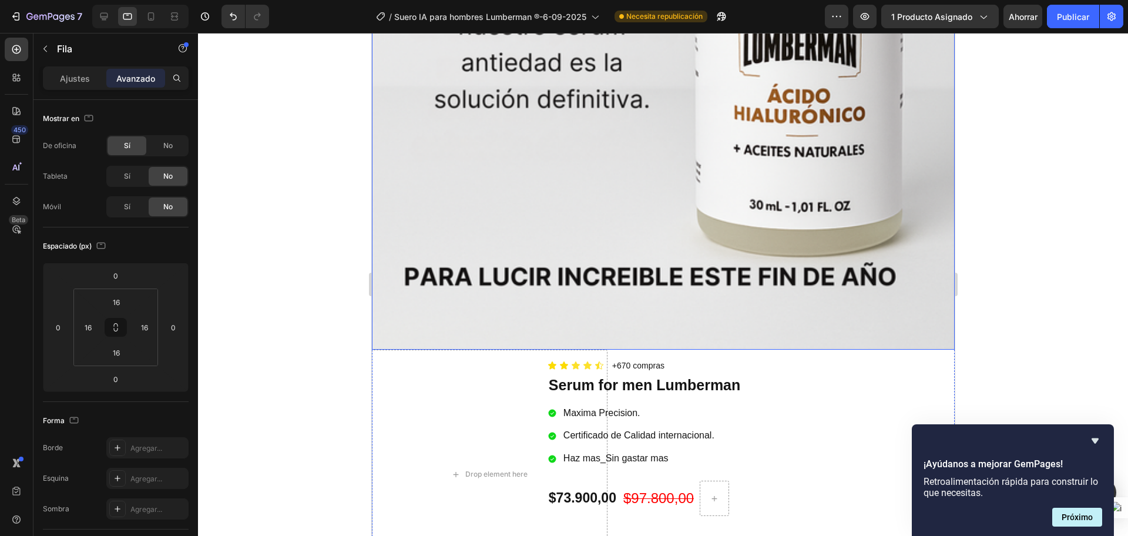
scroll to position [802, 0]
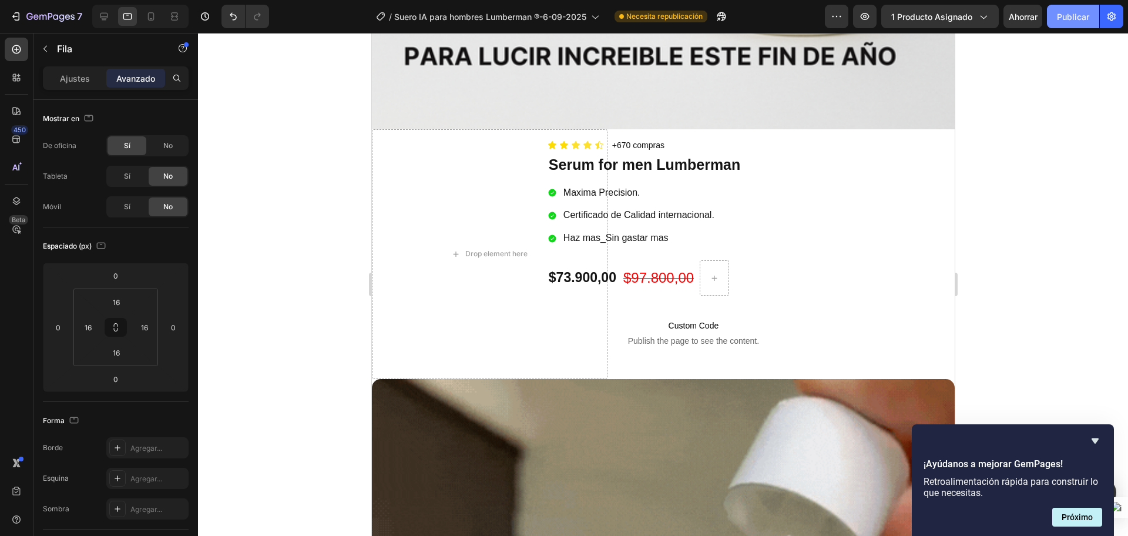
click at [1062, 21] on font "Publicar" at bounding box center [1073, 17] width 32 height 12
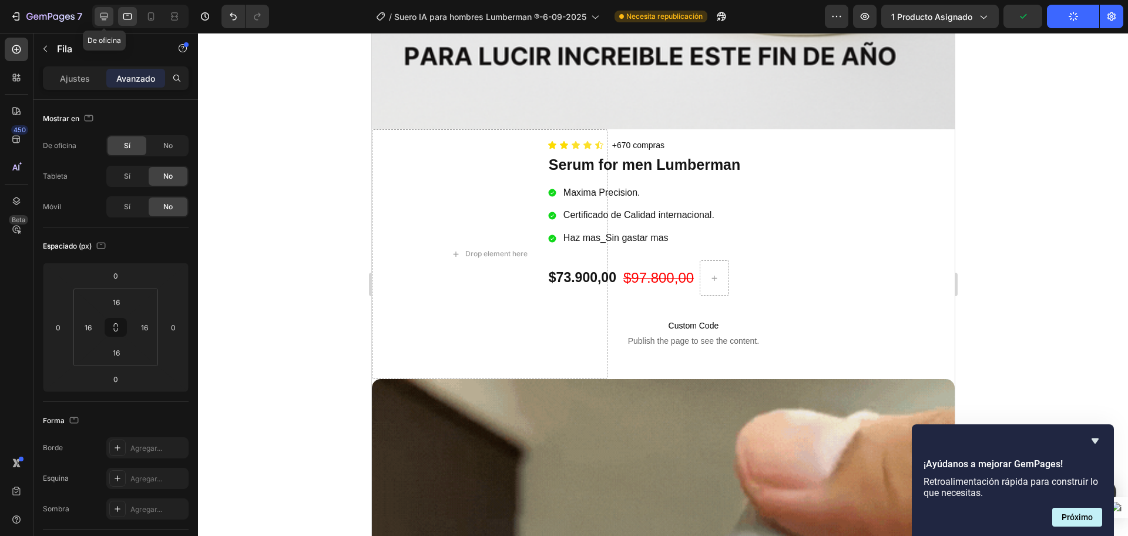
click at [100, 15] on icon at bounding box center [104, 17] width 12 height 12
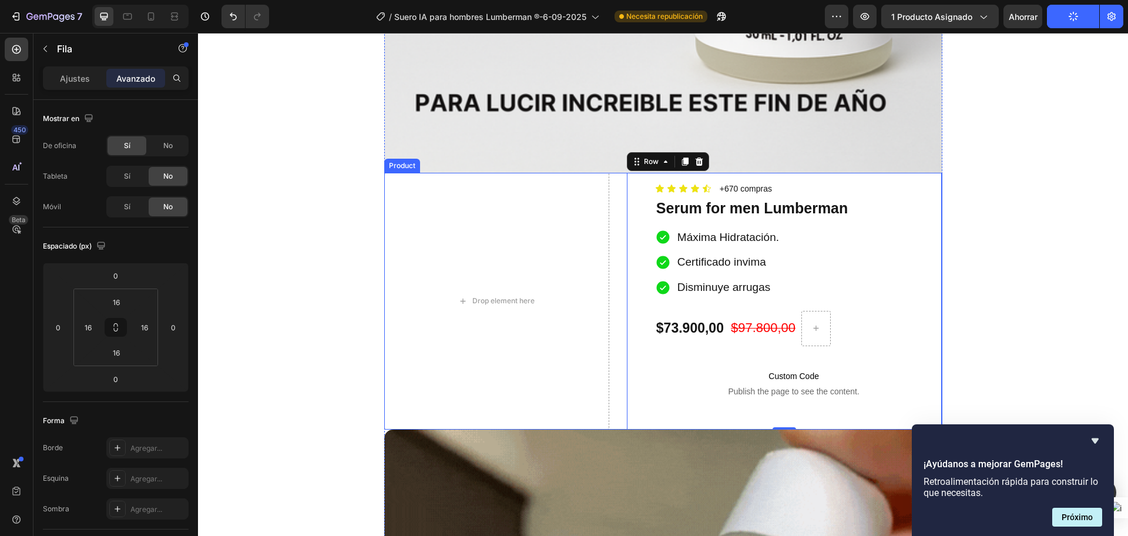
scroll to position [747, 0]
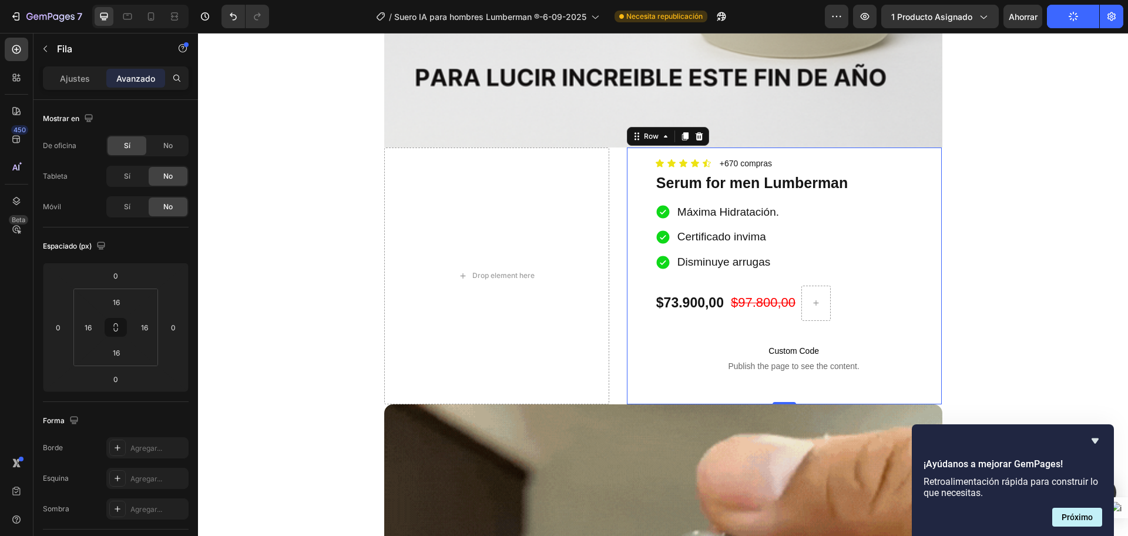
click at [627, 210] on div "Icon Icon Icon Icon Icon Icon List +670 compras Text Block Row Serum for men Lu…" at bounding box center [784, 275] width 315 height 257
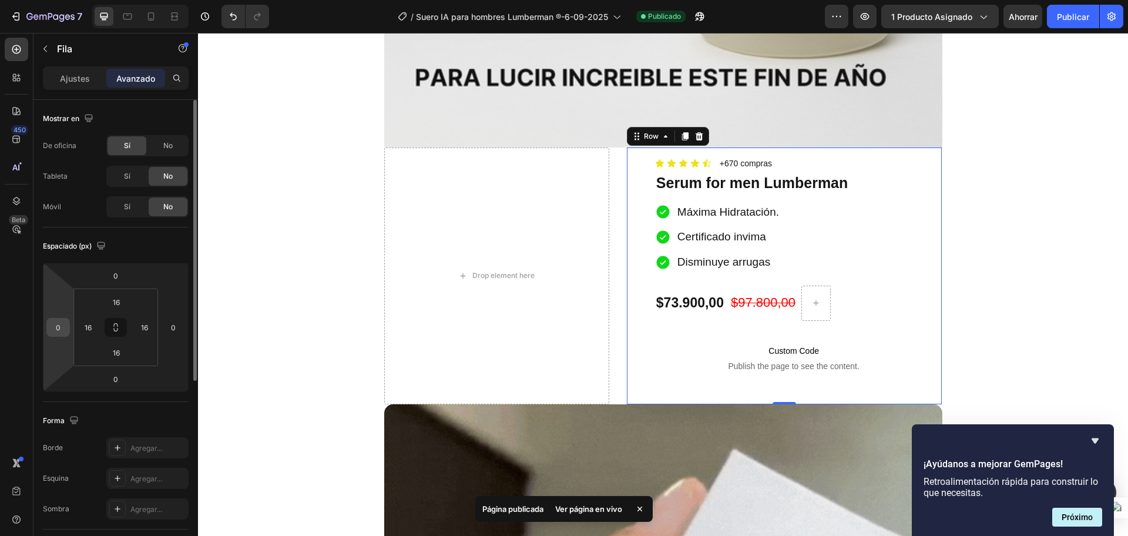
click at [62, 325] on input "0" at bounding box center [58, 327] width 18 height 18
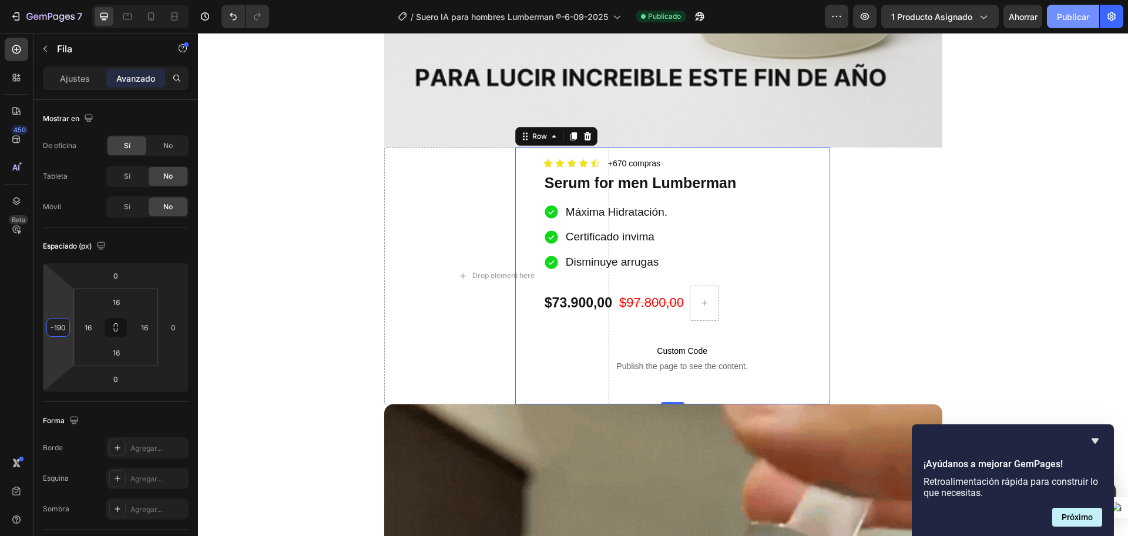
type input "-190"
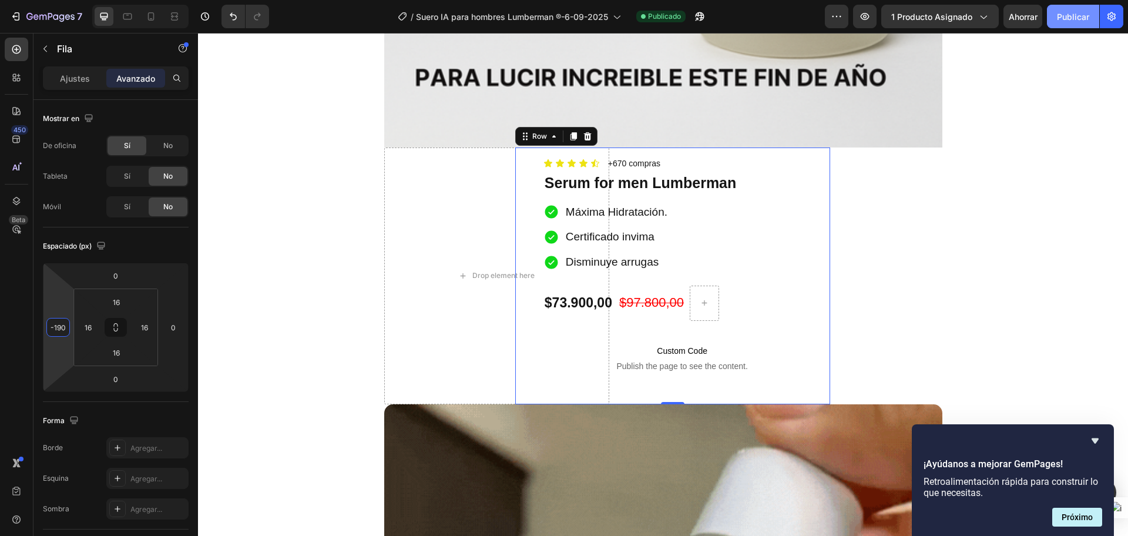
click at [1080, 18] on font "Publicar" at bounding box center [1073, 17] width 32 height 10
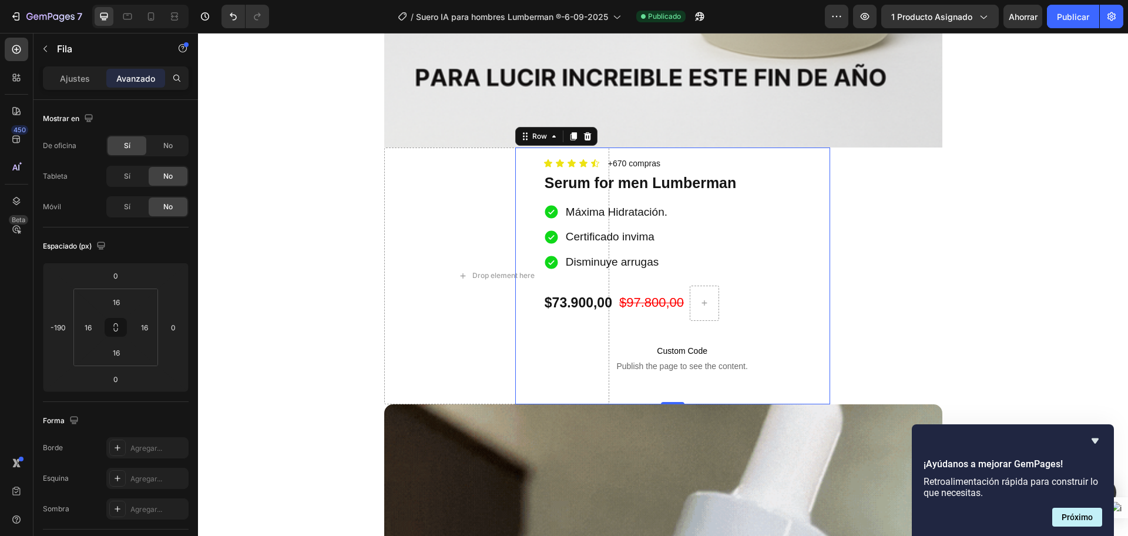
click at [515, 174] on div "Icon Icon Icon Icon Icon Icon List +670 compras Text Block Row Serum for men Lu…" at bounding box center [672, 275] width 315 height 257
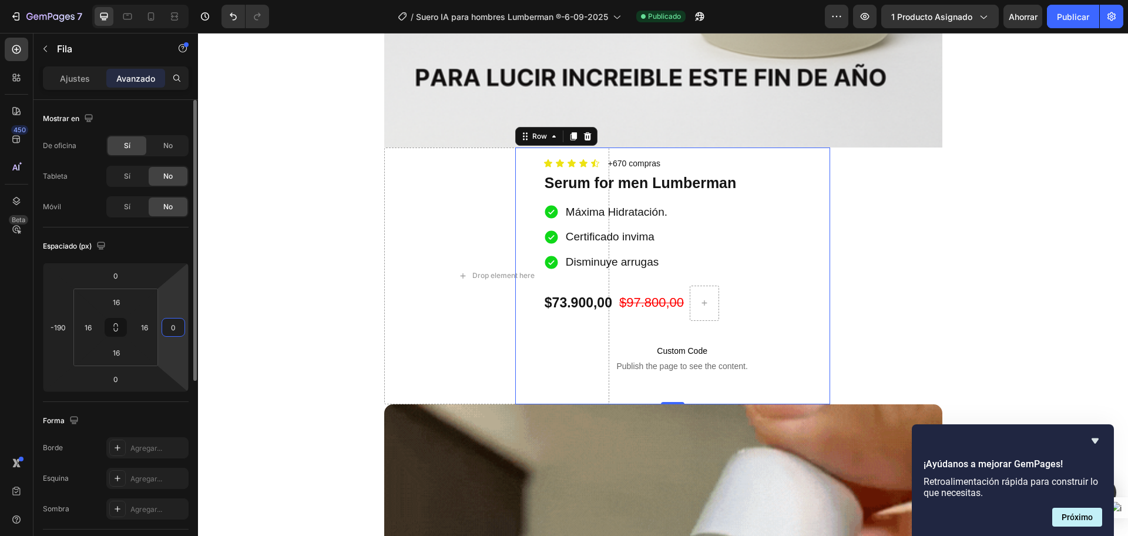
click at [173, 332] on input "0" at bounding box center [173, 327] width 18 height 18
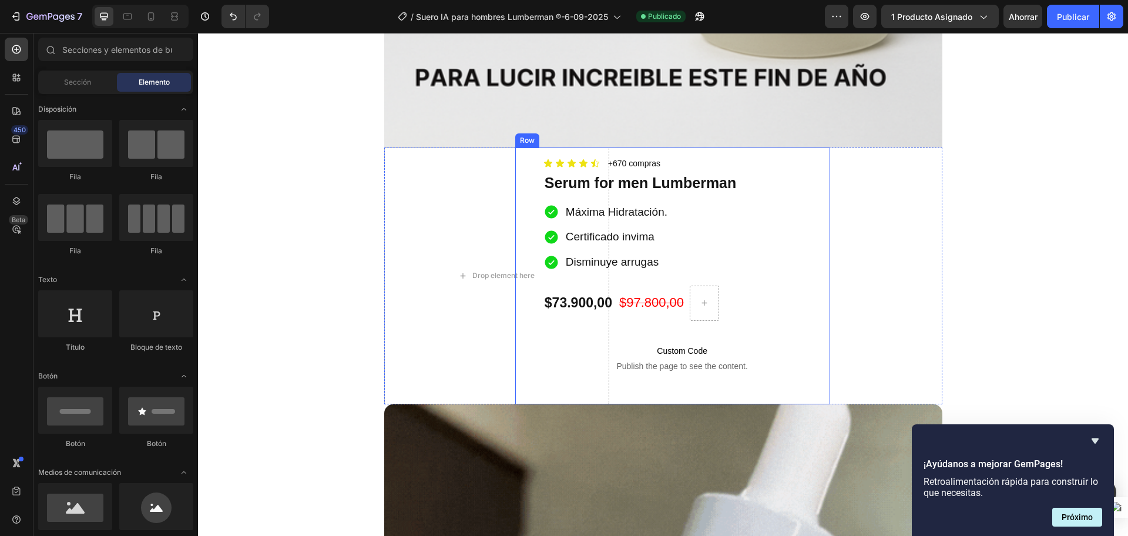
click at [516, 231] on div "Icon Icon Icon Icon Icon Icon List +670 compras Text Block Row Serum for men Lu…" at bounding box center [672, 275] width 315 height 257
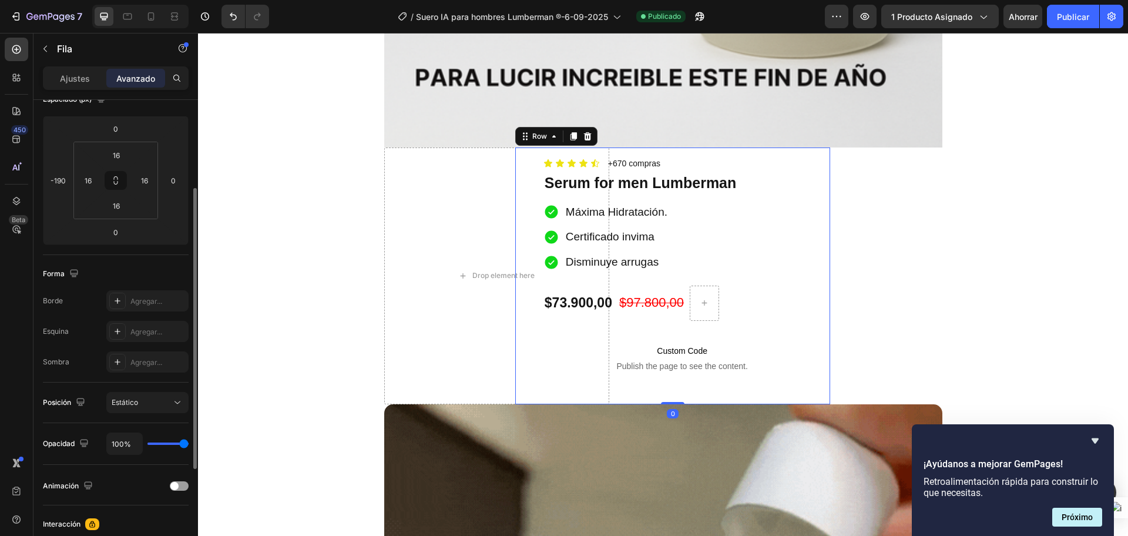
scroll to position [220, 0]
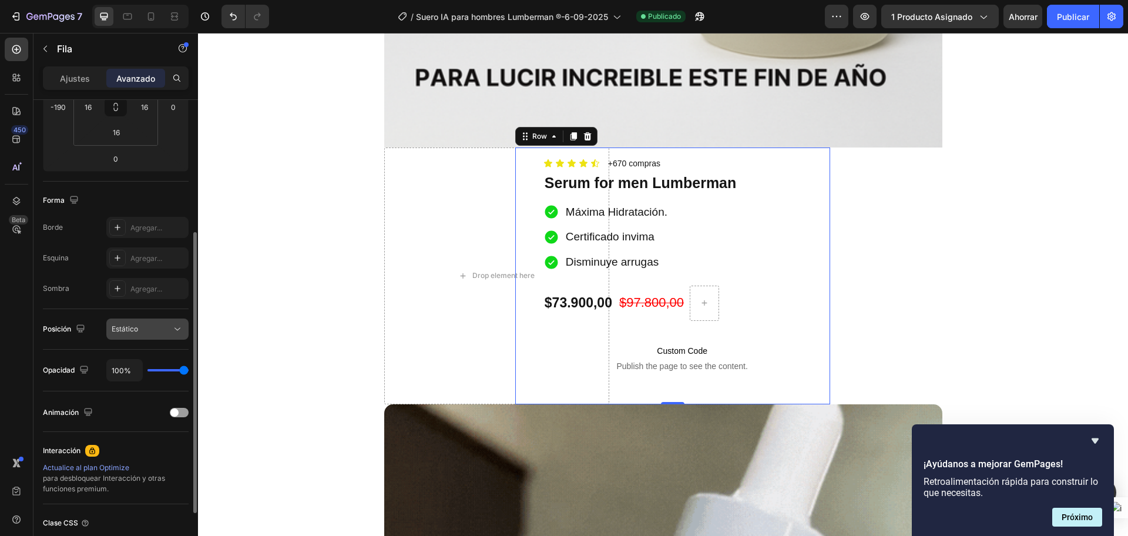
click at [183, 327] on button "Estático" at bounding box center [147, 328] width 82 height 21
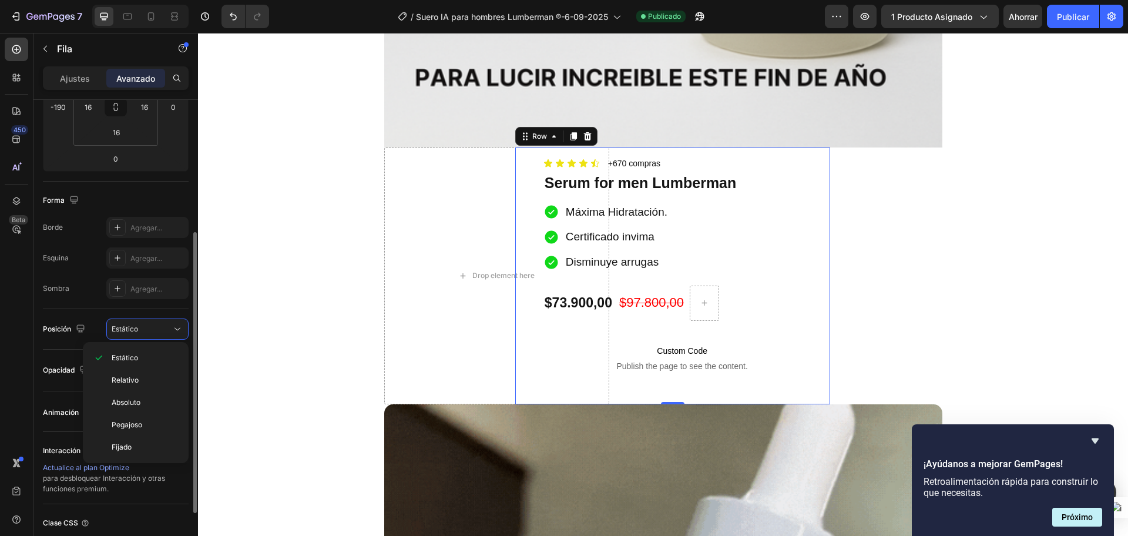
click at [115, 194] on div "Forma" at bounding box center [116, 200] width 146 height 19
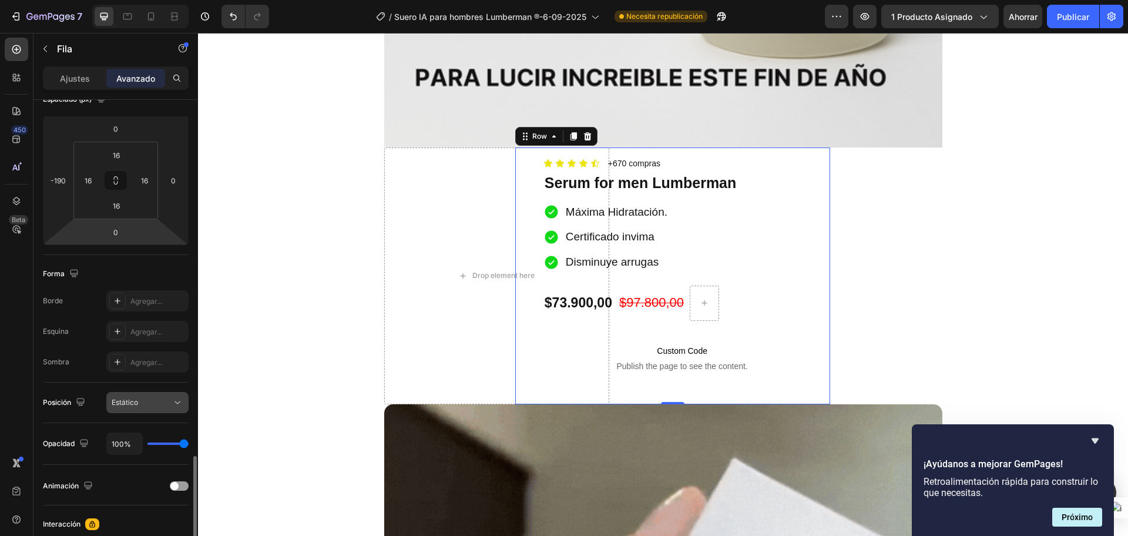
scroll to position [314, 0]
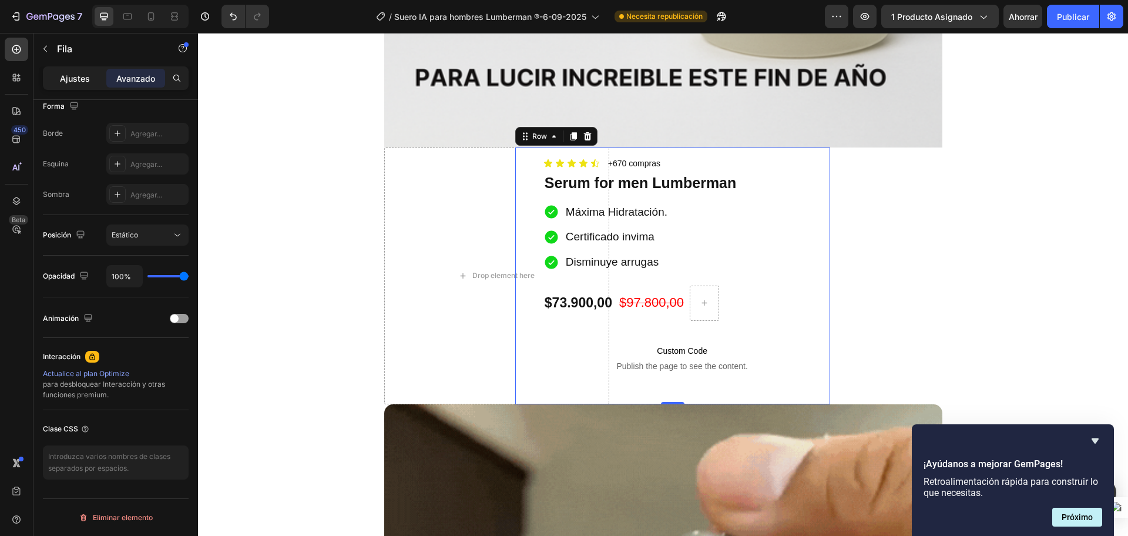
click at [77, 80] on font "Ajustes" at bounding box center [75, 78] width 30 height 10
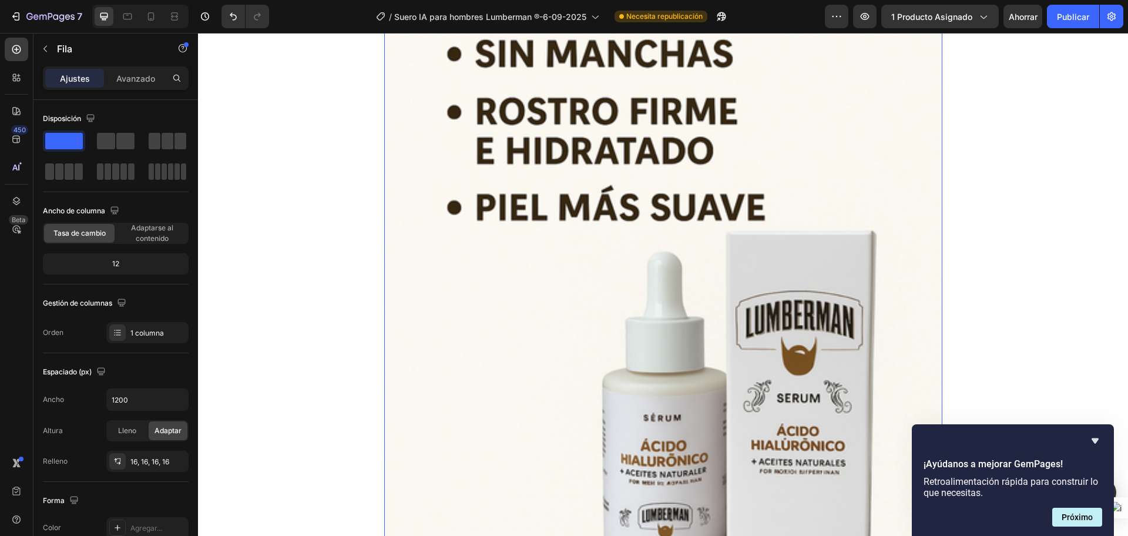
scroll to position [2142, 0]
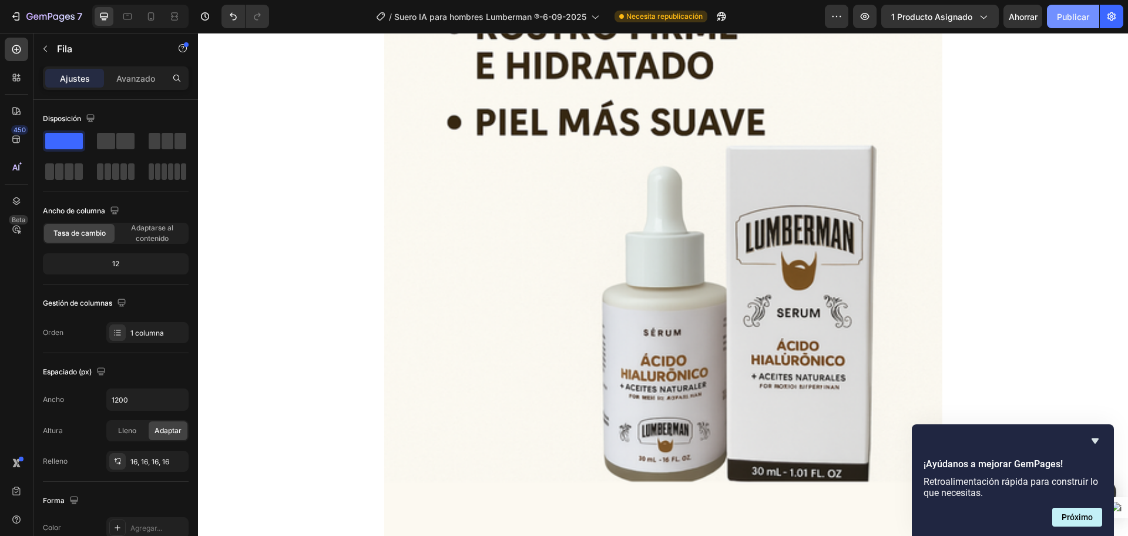
click at [1087, 16] on font "Publicar" at bounding box center [1073, 17] width 32 height 10
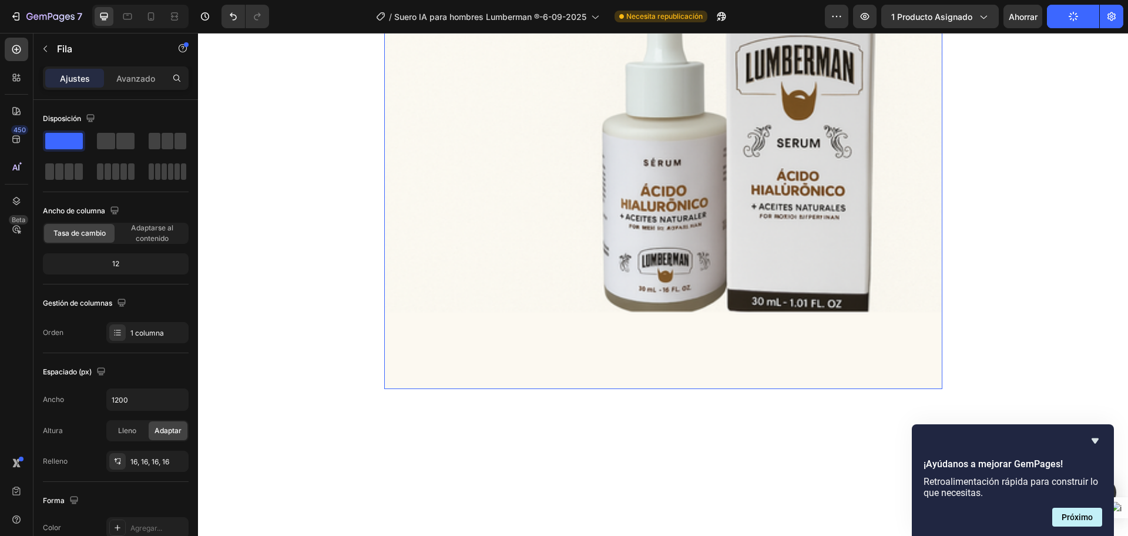
scroll to position [2436, 0]
